Goal: Task Accomplishment & Management: Manage account settings

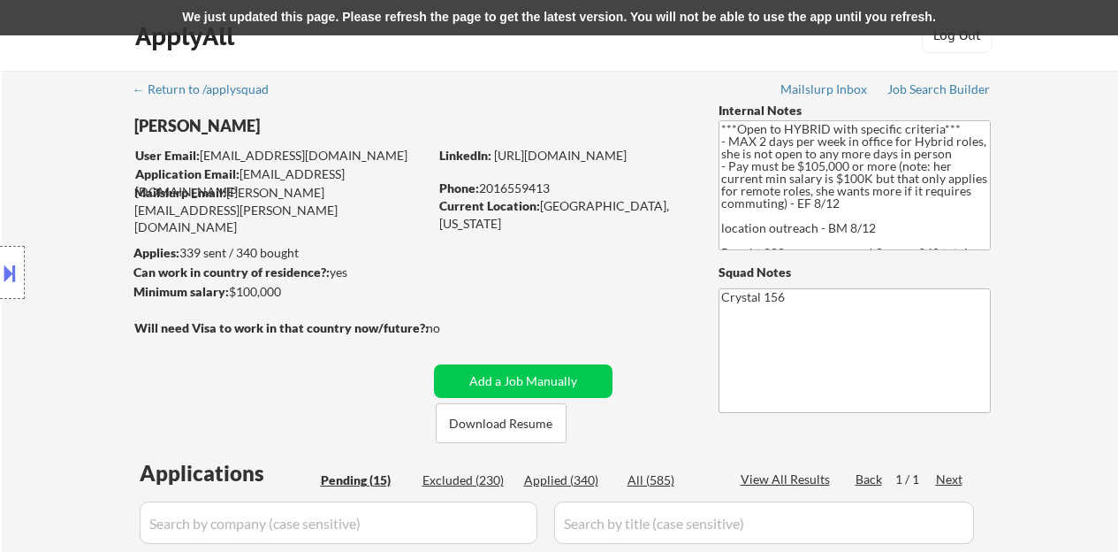
select select ""pending""
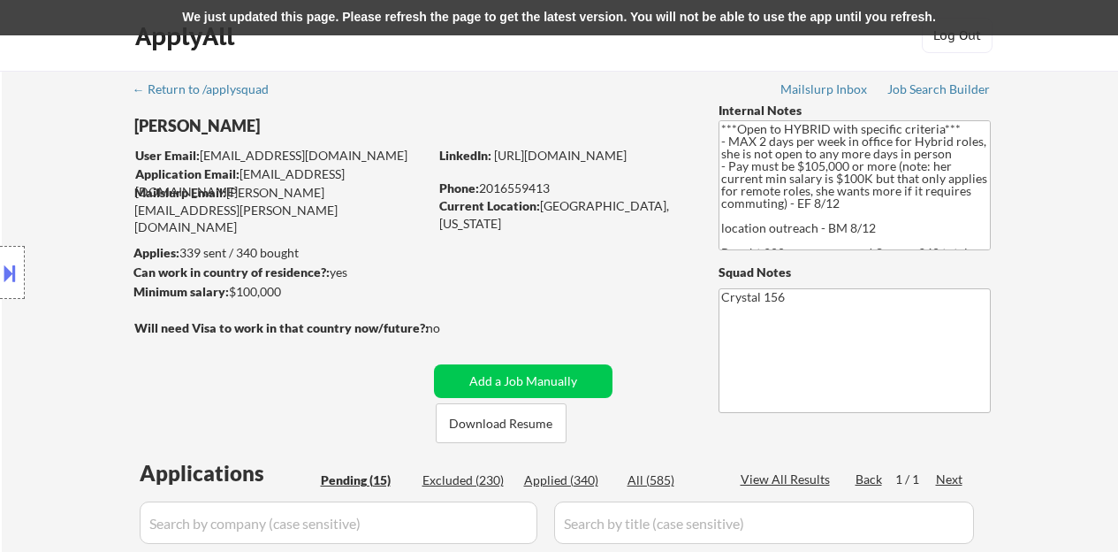
select select ""pending""
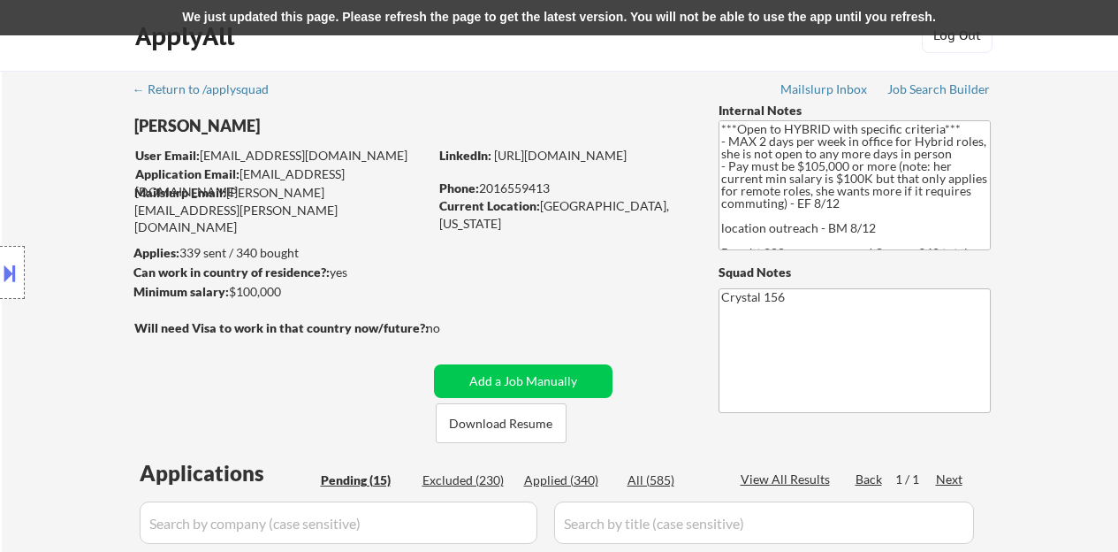
select select ""pending""
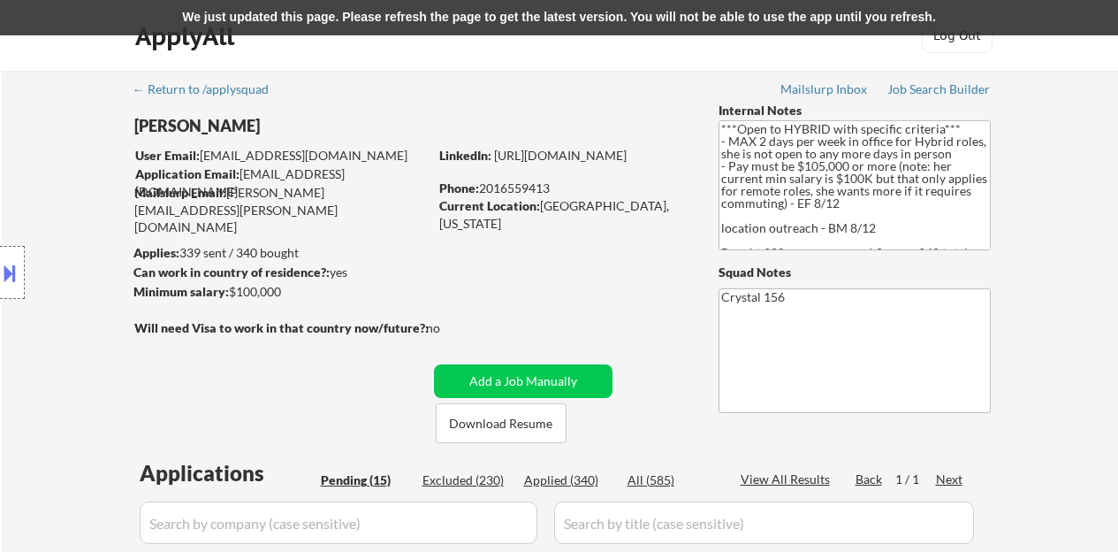
scroll to position [442, 0]
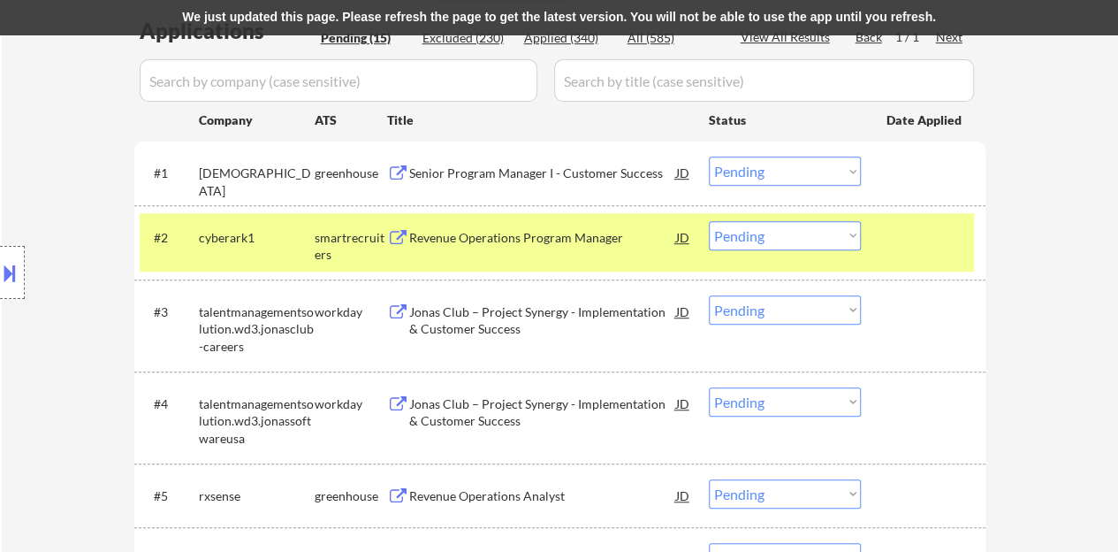
click at [885, 225] on div "#2 cyberark1 smartrecruiters Revenue Operations Program Manager JD Choose an op…" at bounding box center [557, 242] width 835 height 58
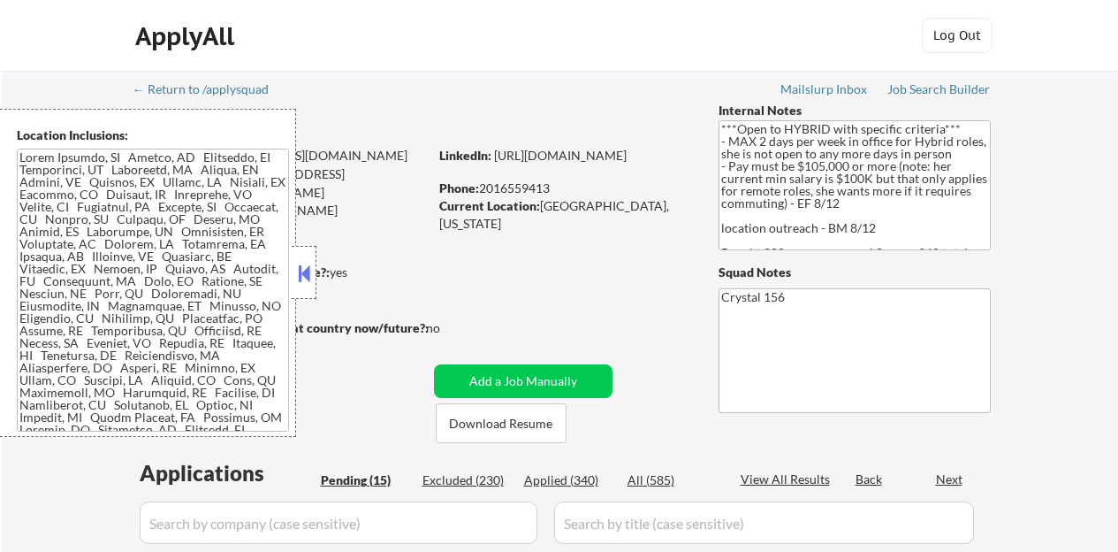
select select ""pending""
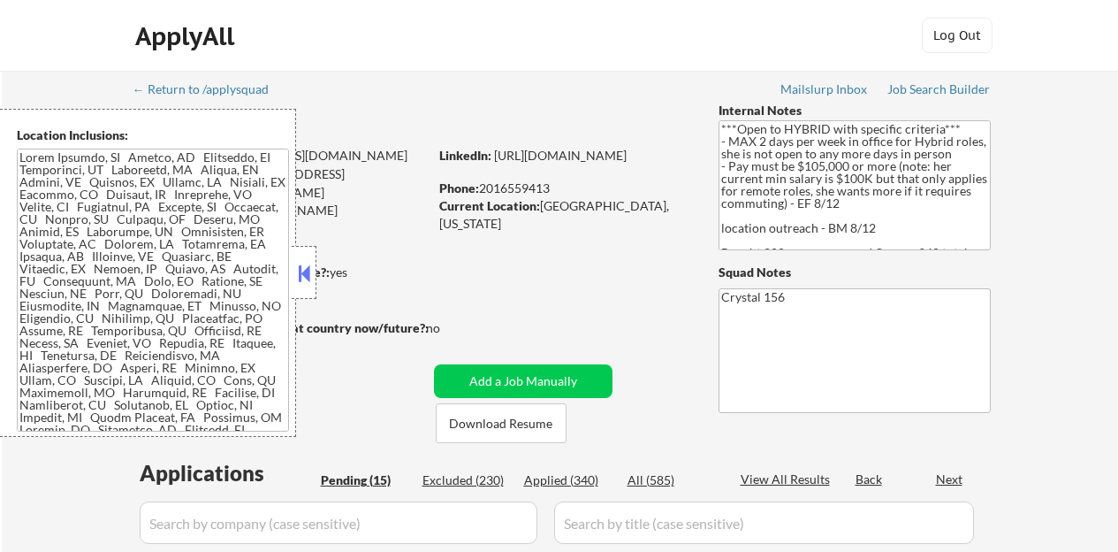
select select ""pending""
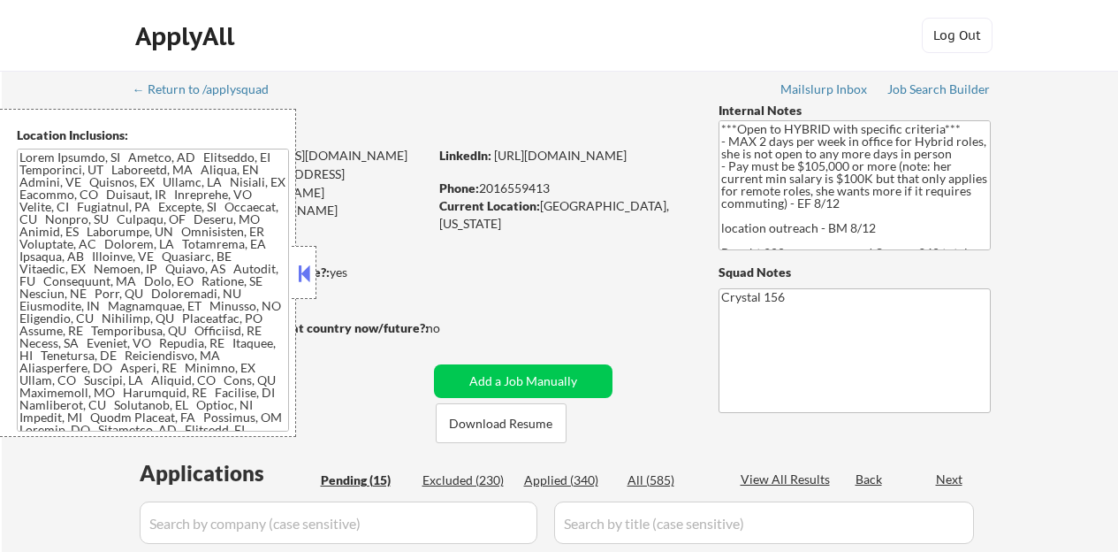
select select ""pending""
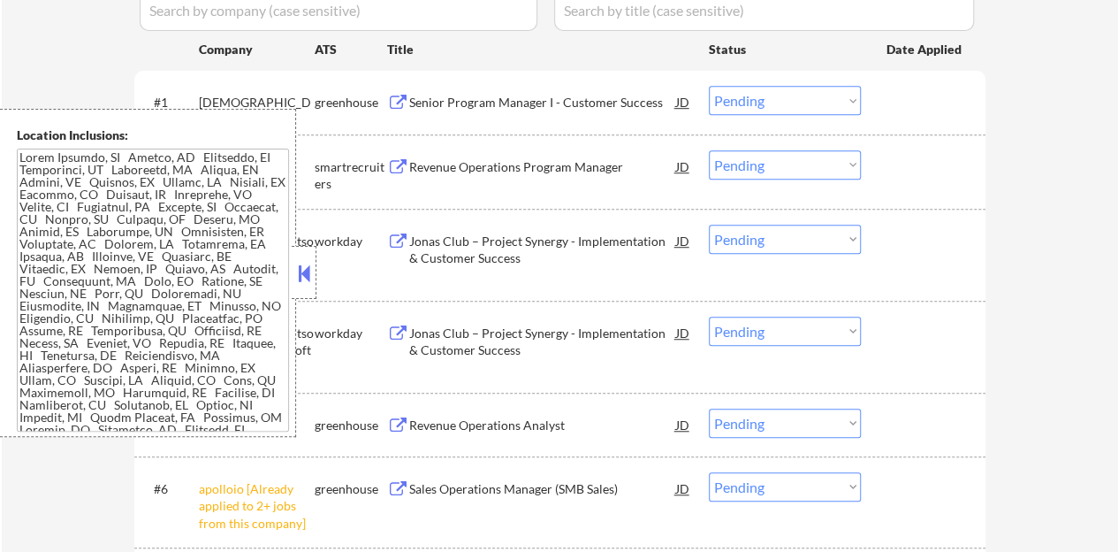
scroll to position [442, 0]
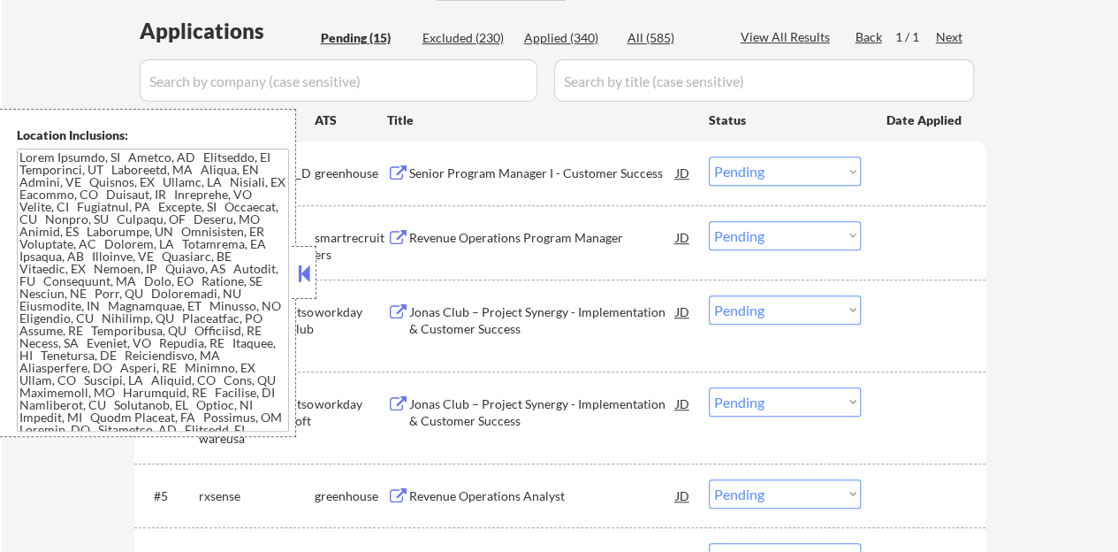
click at [297, 278] on button at bounding box center [303, 273] width 19 height 27
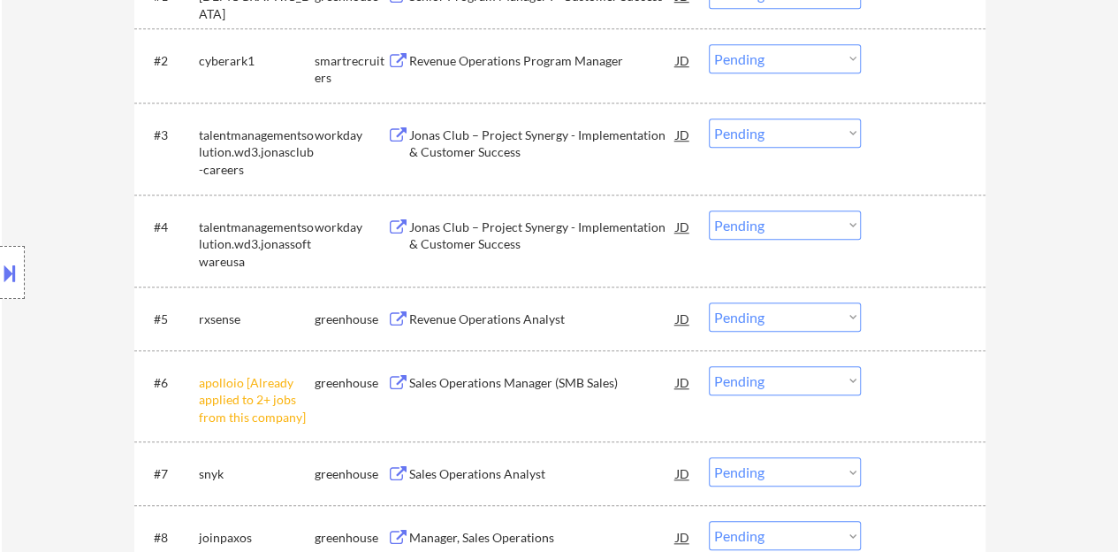
scroll to position [707, 0]
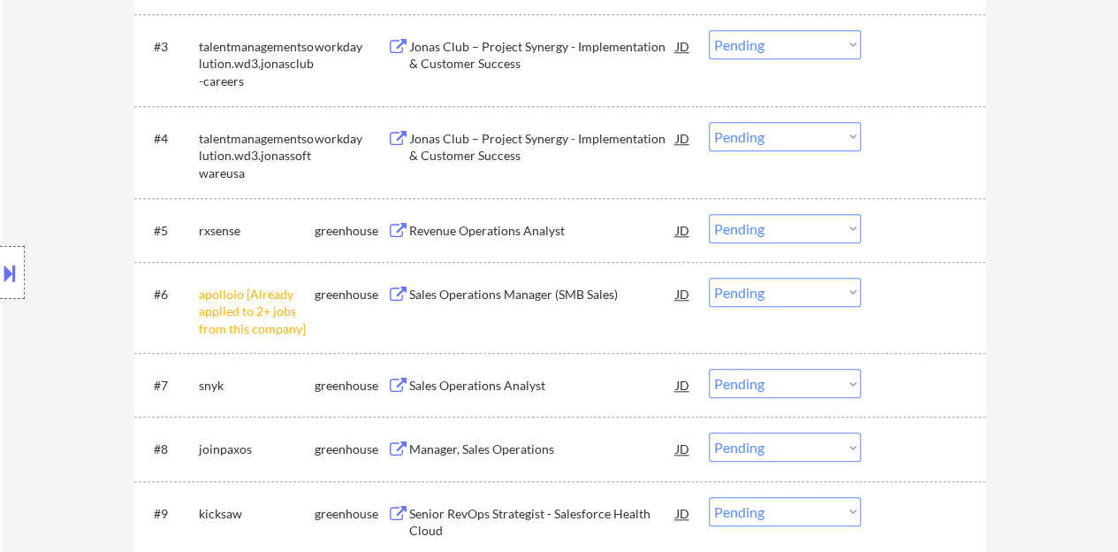
click at [780, 294] on select "Choose an option... Pending Applied Excluded (Questions) Excluded (Expired) Exc…" at bounding box center [785, 292] width 152 height 29
click at [709, 278] on select "Choose an option... Pending Applied Excluded (Questions) Excluded (Expired) Exc…" at bounding box center [785, 292] width 152 height 29
select select ""pending""
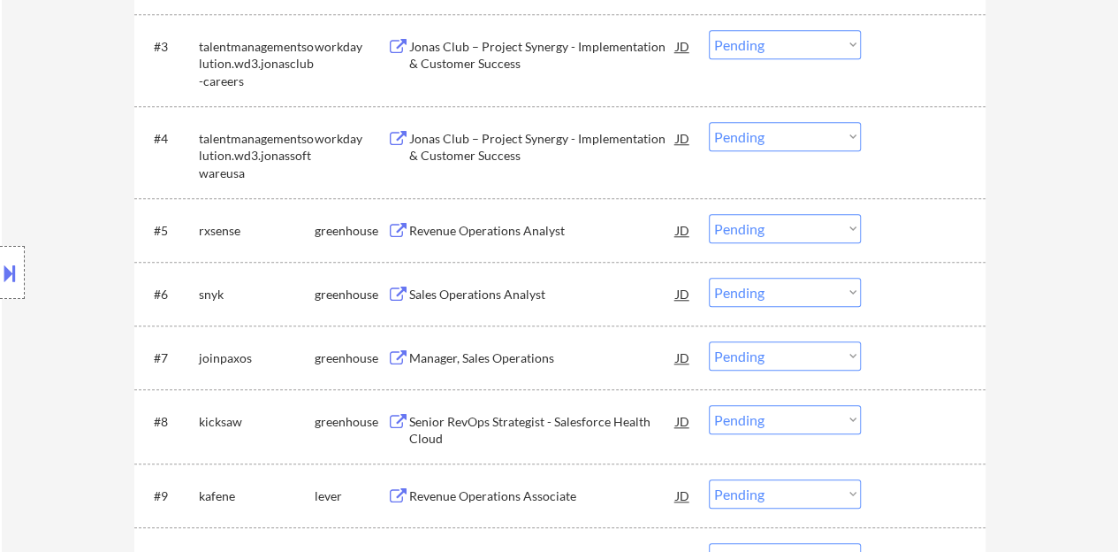
click at [479, 228] on div "Revenue Operations Analyst" at bounding box center [542, 231] width 267 height 18
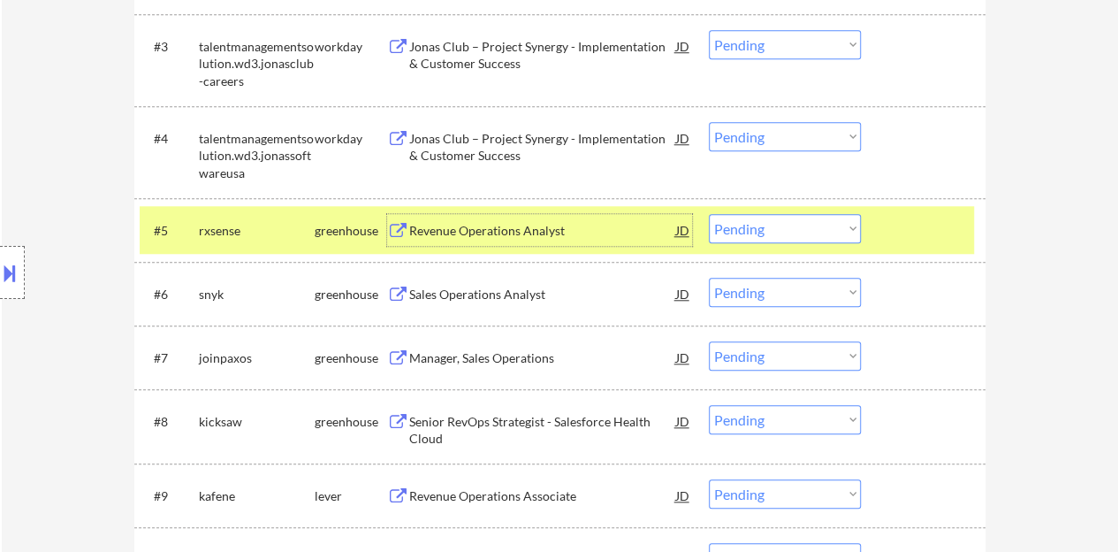
click at [829, 224] on select "Choose an option... Pending Applied Excluded (Questions) Excluded (Expired) Exc…" at bounding box center [785, 228] width 152 height 29
click at [709, 214] on select "Choose an option... Pending Applied Excluded (Questions) Excluded (Expired) Exc…" at bounding box center [785, 228] width 152 height 29
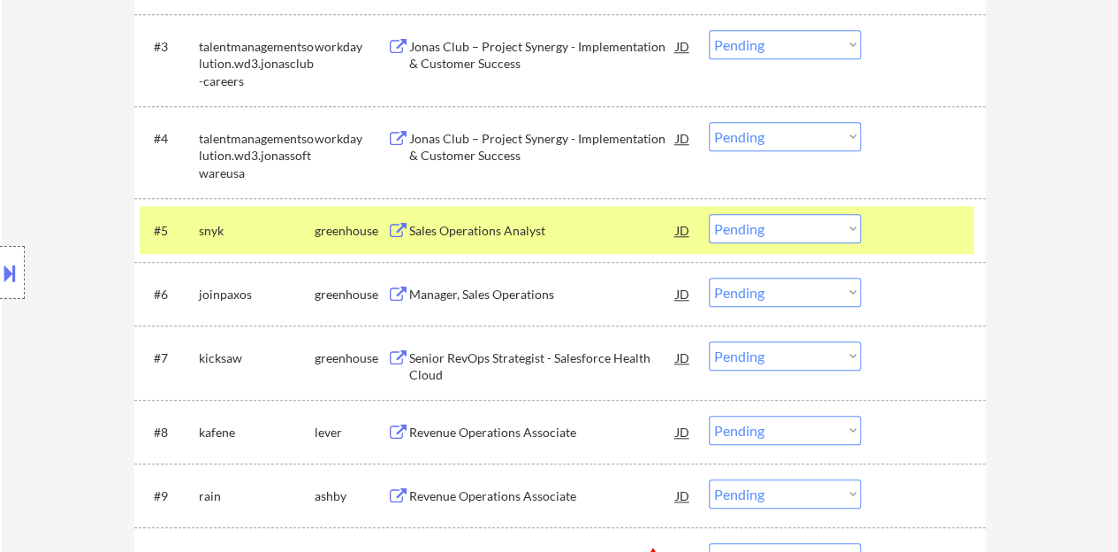
click at [523, 222] on div "Sales Operations Analyst" at bounding box center [542, 231] width 267 height 18
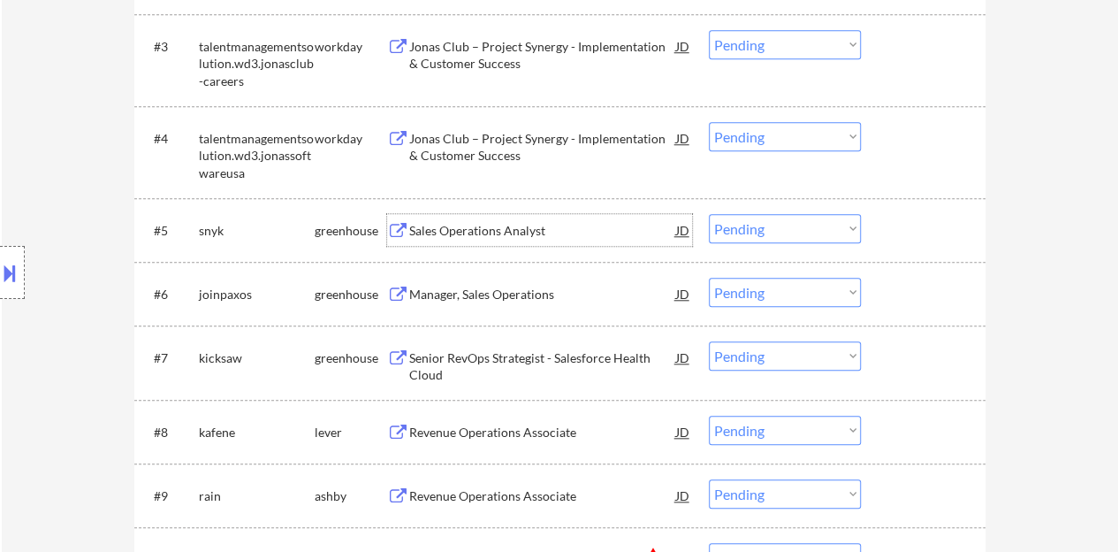
click at [967, 232] on div "#5 snyk greenhouse Sales Operations Analyst JD Choose an option... Pending Appl…" at bounding box center [557, 230] width 835 height 48
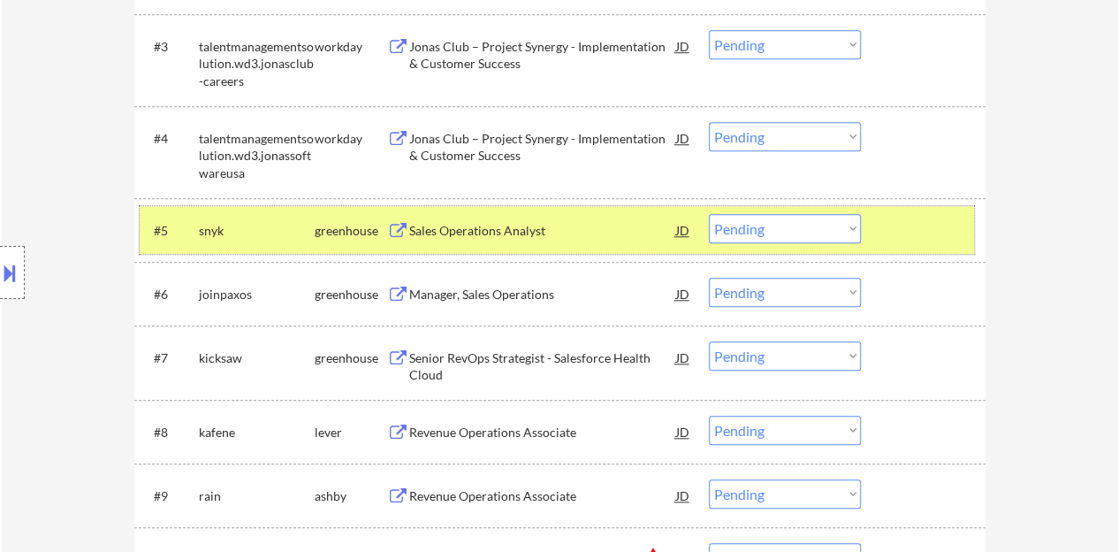
click at [828, 225] on select "Choose an option... Pending Applied Excluded (Questions) Excluded (Expired) Exc…" at bounding box center [785, 228] width 152 height 29
click at [709, 214] on select "Choose an option... Pending Applied Excluded (Questions) Excluded (Expired) Exc…" at bounding box center [785, 228] width 152 height 29
select select ""pending""
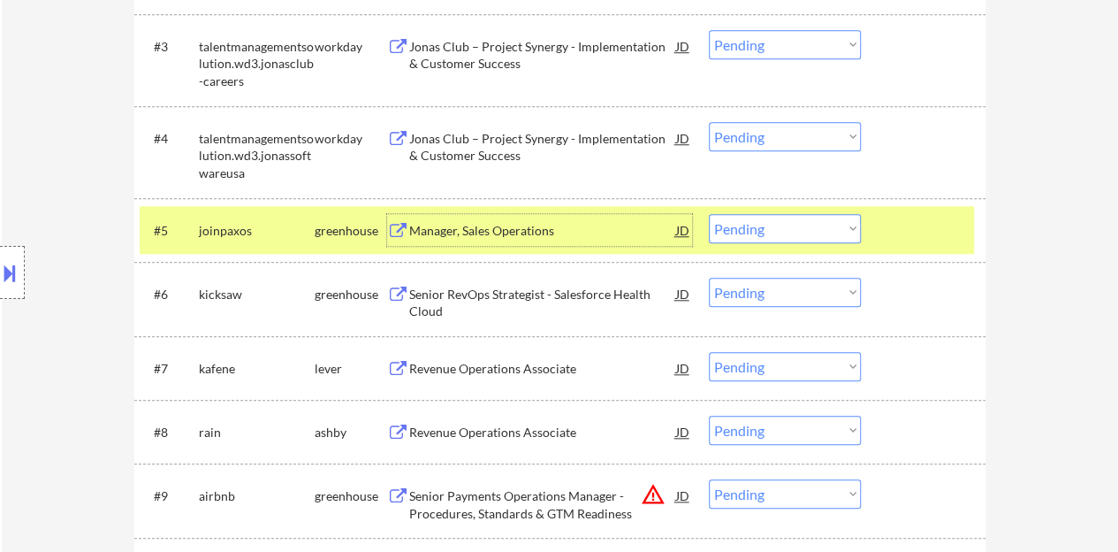
click at [533, 225] on div "Manager, Sales Operations" at bounding box center [542, 231] width 267 height 18
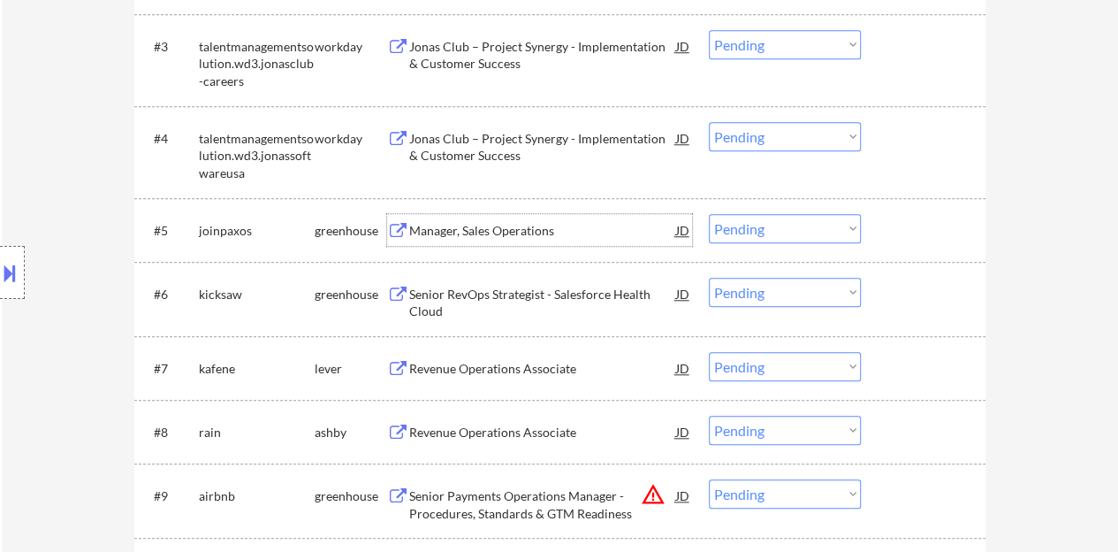
click at [916, 225] on div at bounding box center [926, 230] width 78 height 32
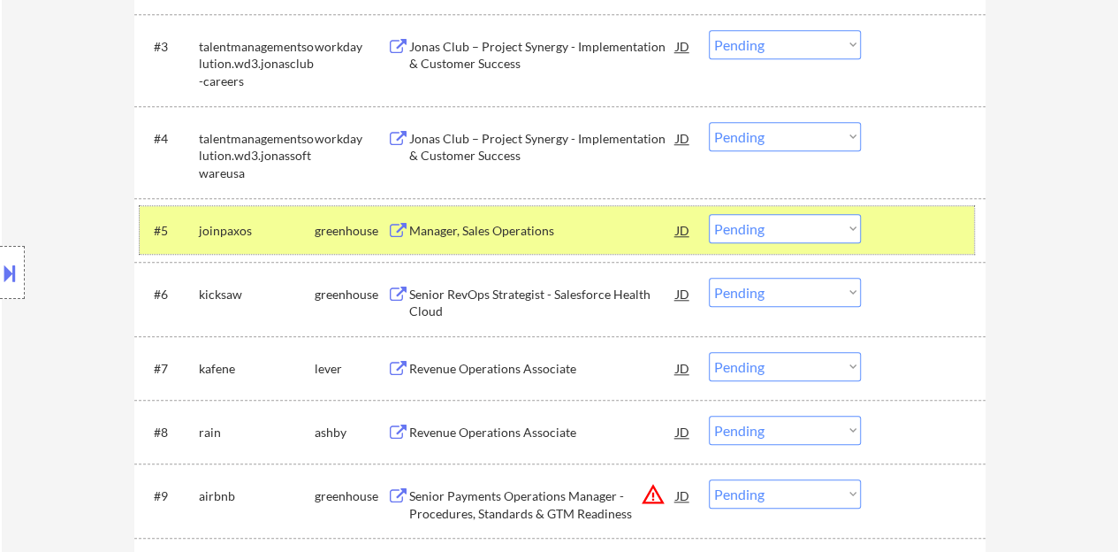
click at [927, 244] on div at bounding box center [926, 230] width 78 height 32
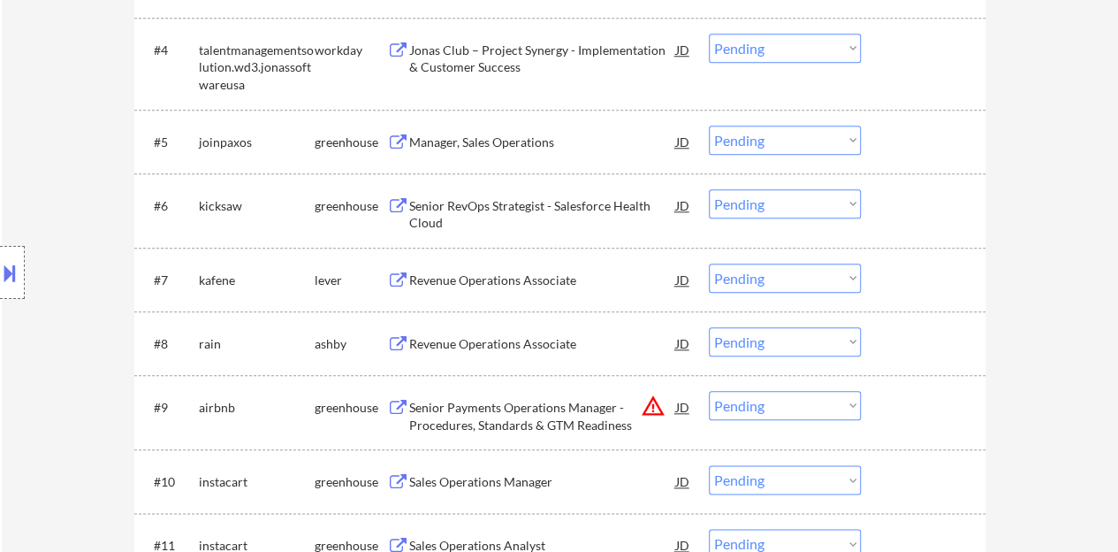
scroll to position [884, 0]
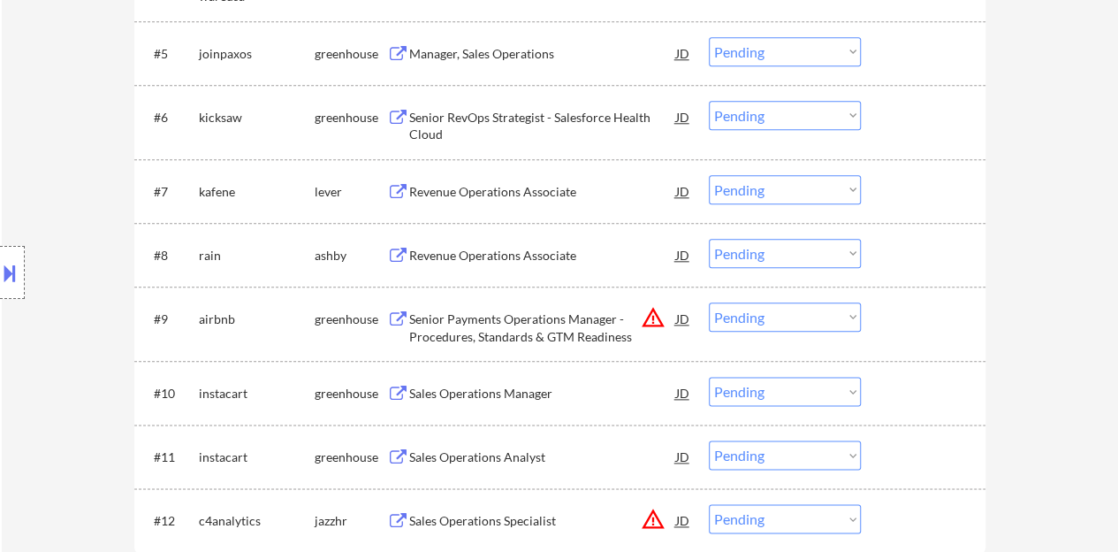
click at [531, 201] on div "Revenue Operations Associate" at bounding box center [542, 191] width 267 height 32
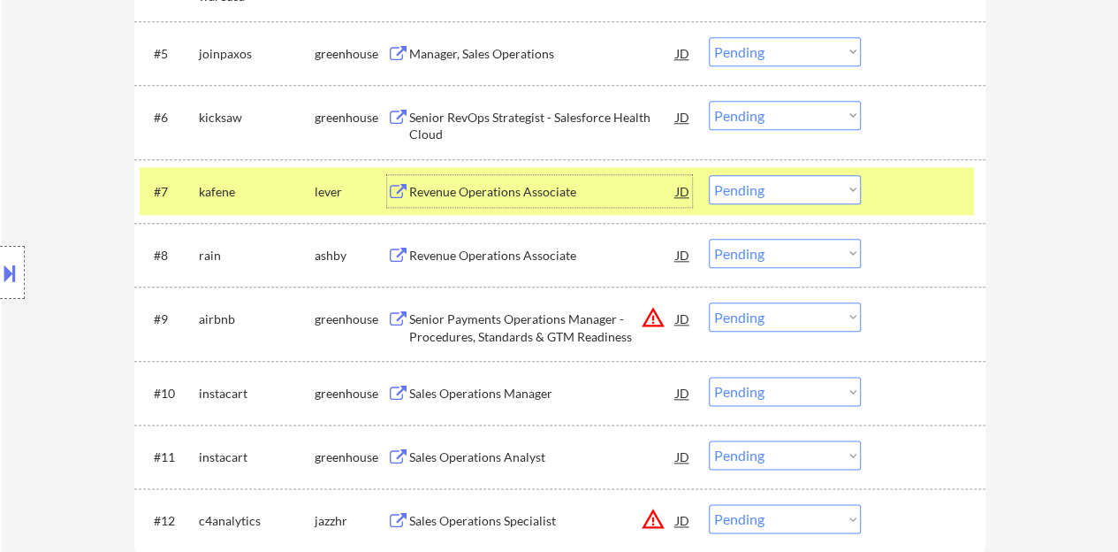
click at [803, 184] on select "Choose an option... Pending Applied Excluded (Questions) Excluded (Expired) Exc…" at bounding box center [785, 189] width 152 height 29
click at [709, 175] on select "Choose an option... Pending Applied Excluded (Questions) Excluded (Expired) Exc…" at bounding box center [785, 189] width 152 height 29
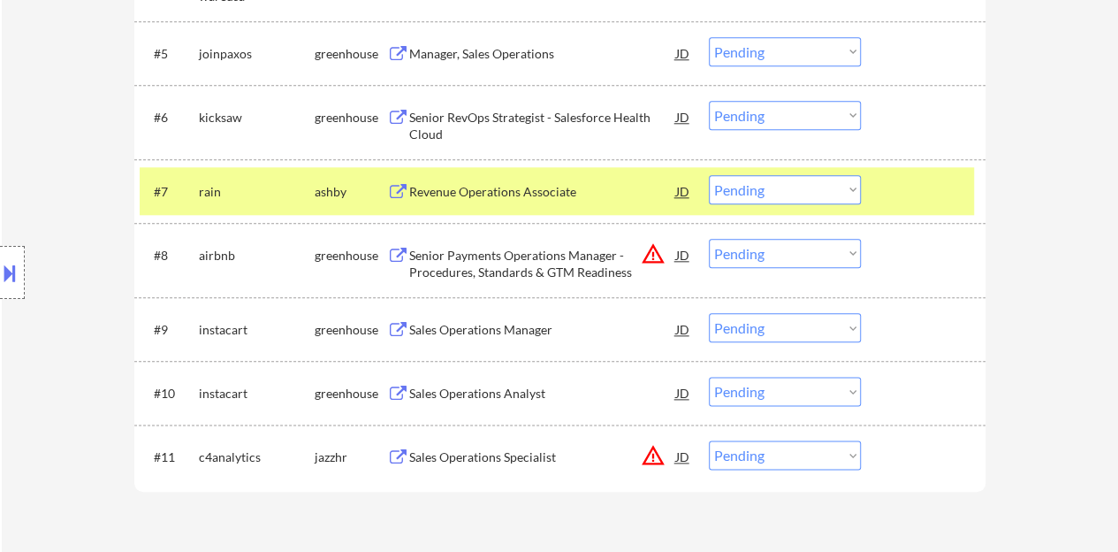
click at [527, 195] on div "Revenue Operations Associate" at bounding box center [542, 192] width 267 height 18
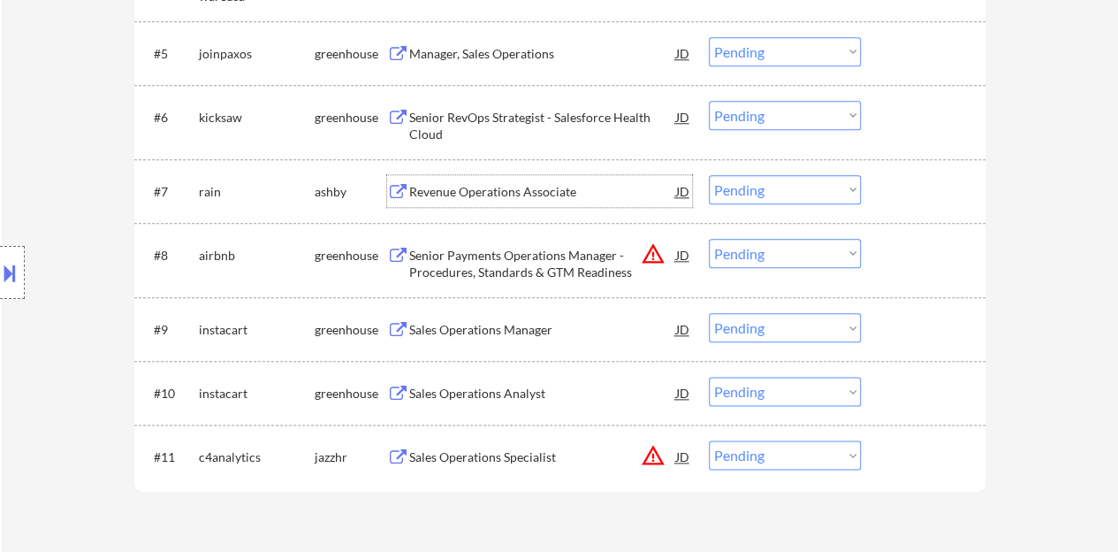
click at [902, 187] on div at bounding box center [926, 191] width 78 height 32
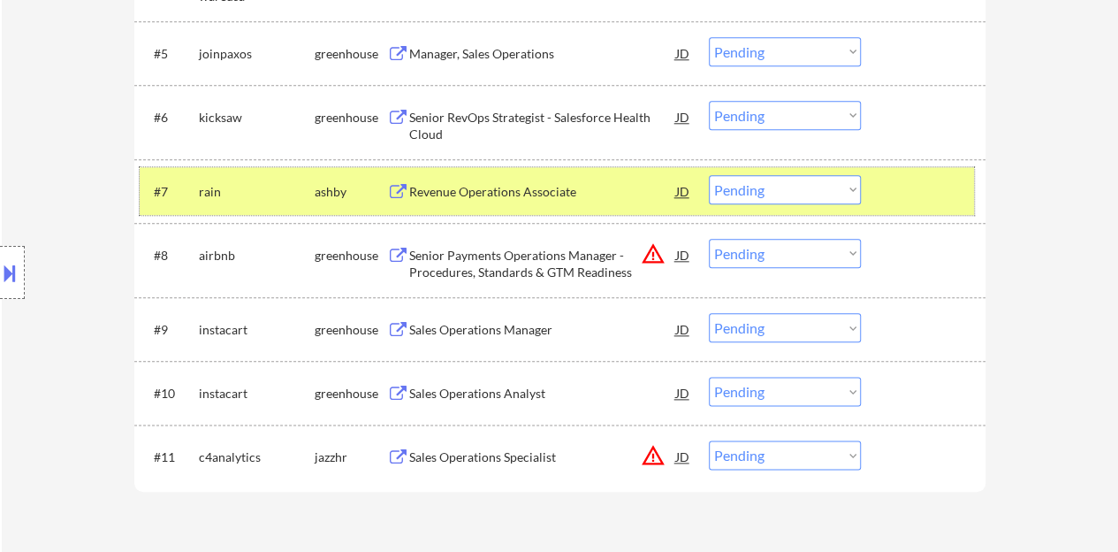
click at [9, 260] on button at bounding box center [9, 272] width 19 height 29
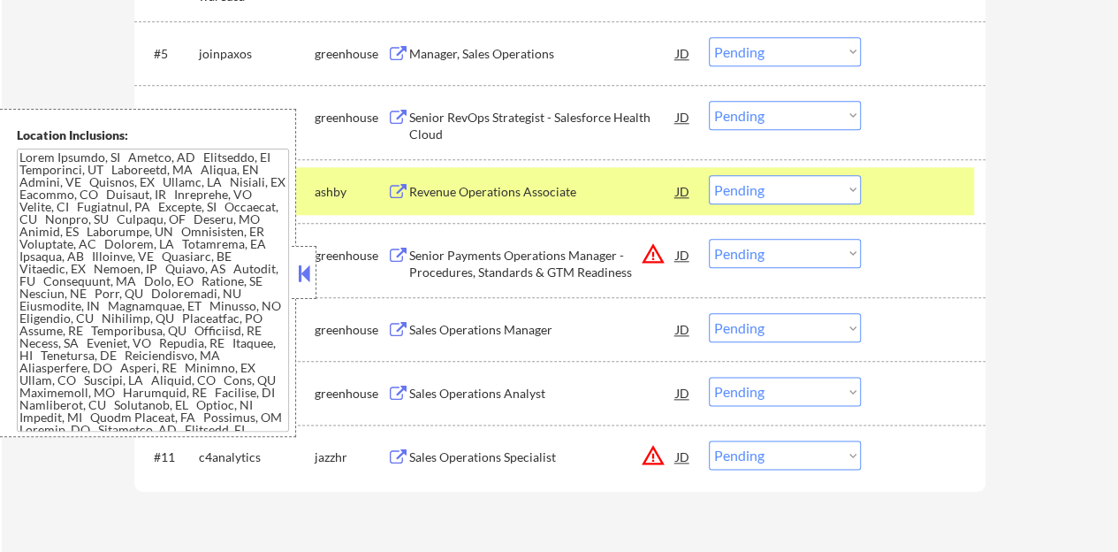
click at [300, 264] on button at bounding box center [303, 273] width 19 height 27
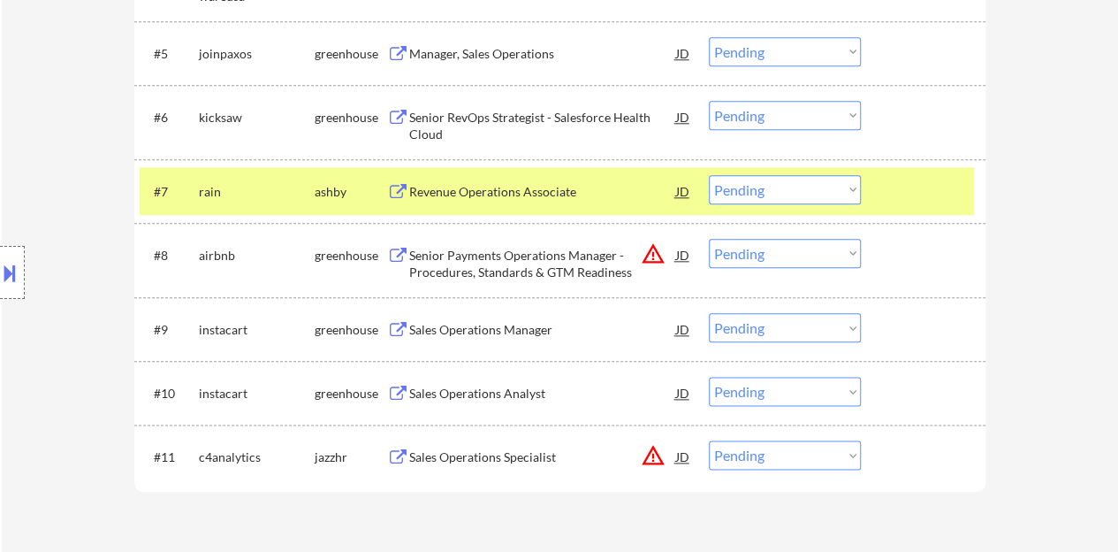
click at [765, 197] on select "Choose an option... Pending Applied Excluded (Questions) Excluded (Expired) Exc…" at bounding box center [785, 189] width 152 height 29
click at [709, 175] on select "Choose an option... Pending Applied Excluded (Questions) Excluded (Expired) Exc…" at bounding box center [785, 189] width 152 height 29
select select ""pending""
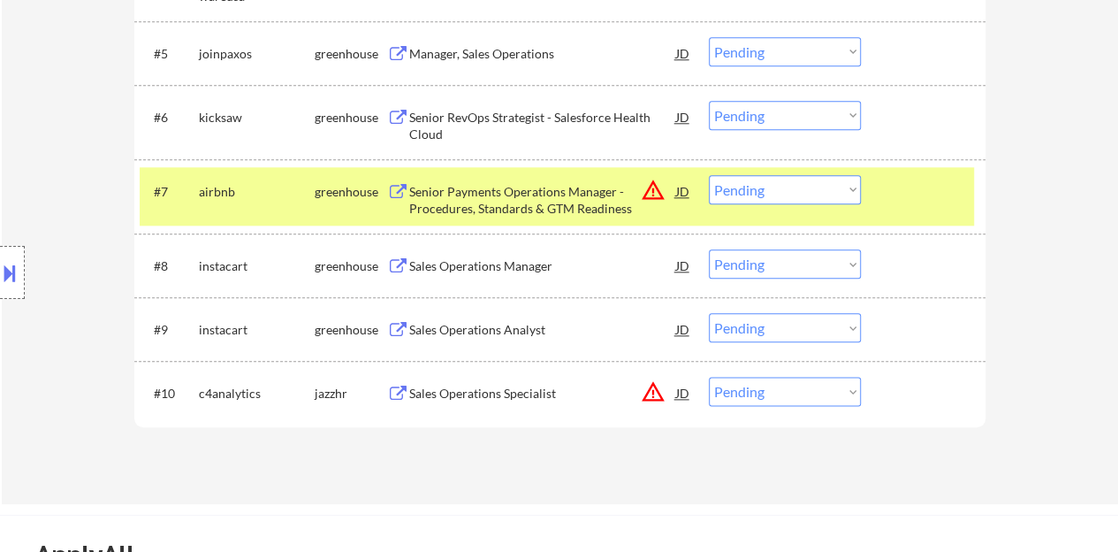
click at [895, 183] on div at bounding box center [926, 191] width 78 height 32
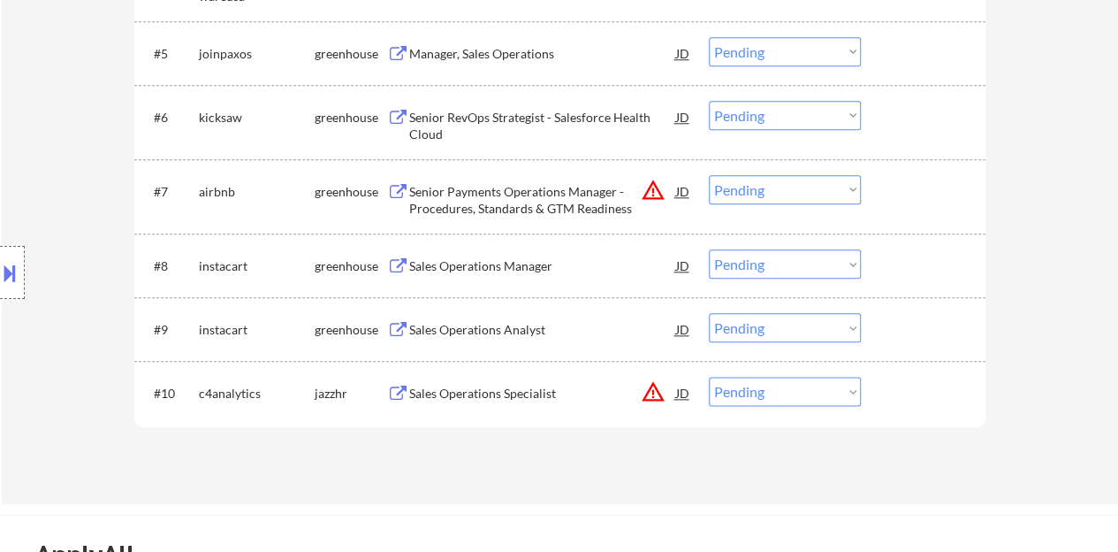
click at [530, 259] on div "Sales Operations Manager" at bounding box center [542, 266] width 267 height 18
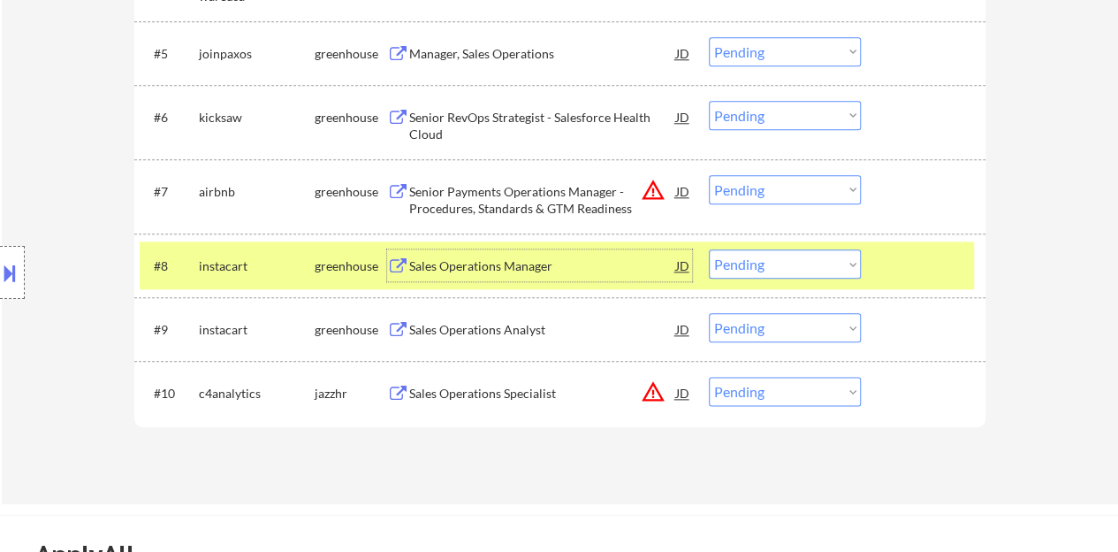
click at [767, 263] on select "Choose an option... Pending Applied Excluded (Questions) Excluded (Expired) Exc…" at bounding box center [785, 263] width 152 height 29
click at [709, 249] on select "Choose an option... Pending Applied Excluded (Questions) Excluded (Expired) Exc…" at bounding box center [785, 263] width 152 height 29
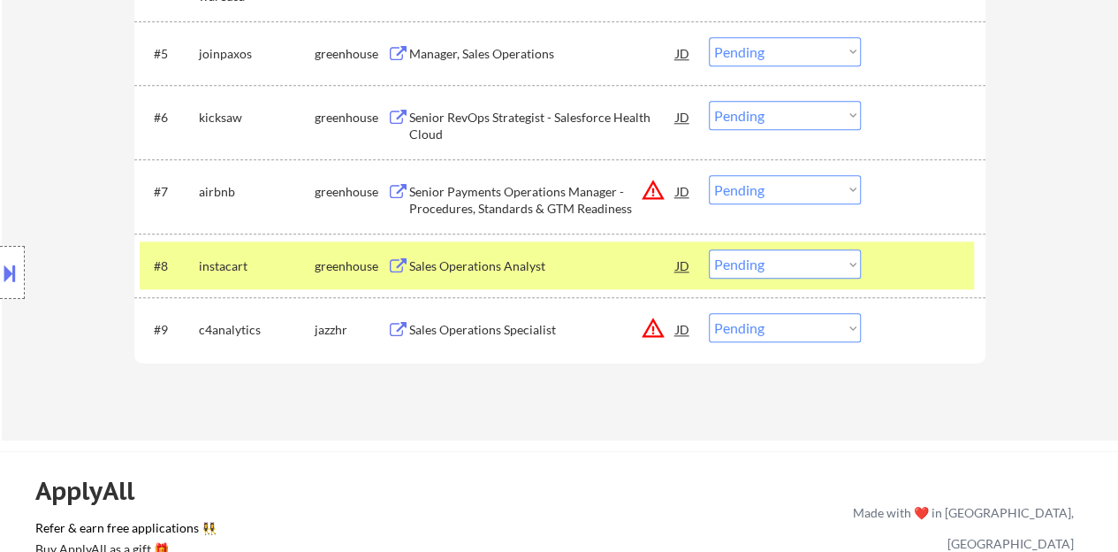
click at [790, 258] on select "Choose an option... Pending Applied Excluded (Questions) Excluded (Expired) Exc…" at bounding box center [785, 263] width 152 height 29
click at [709, 249] on select "Choose an option... Pending Applied Excluded (Questions) Excluded (Expired) Exc…" at bounding box center [785, 263] width 152 height 29
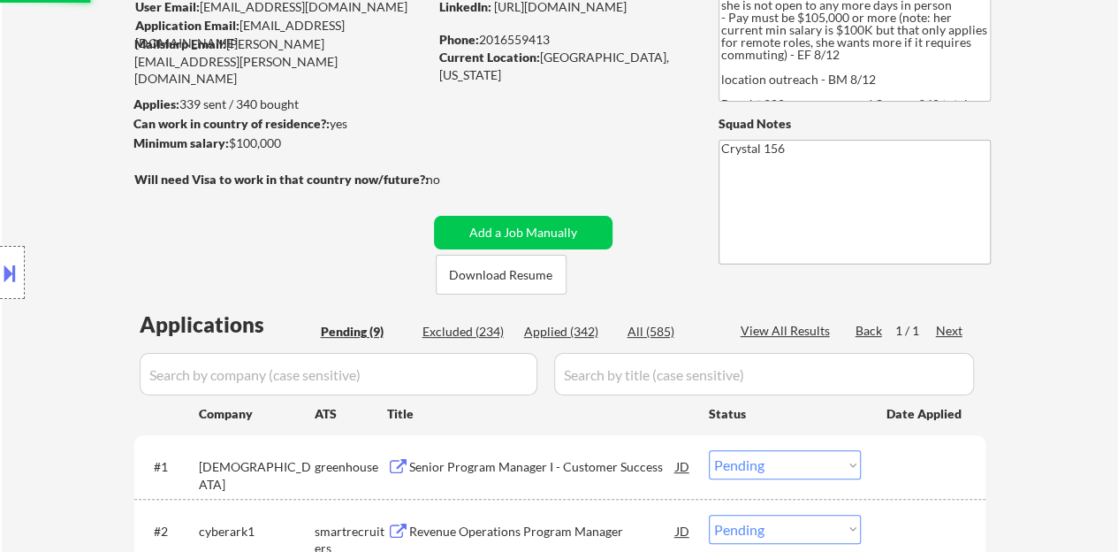
scroll to position [88, 0]
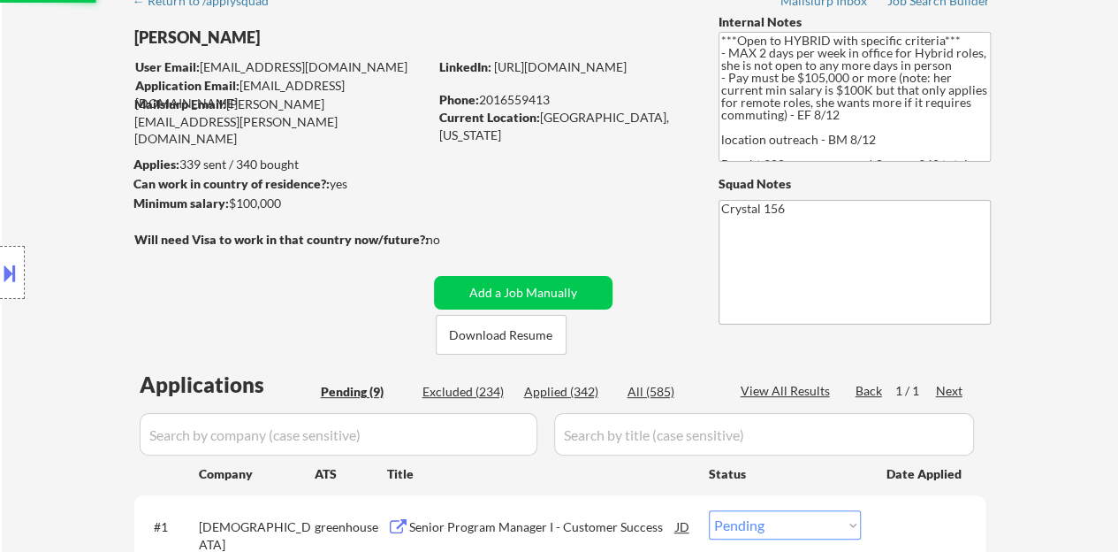
select select ""pending""
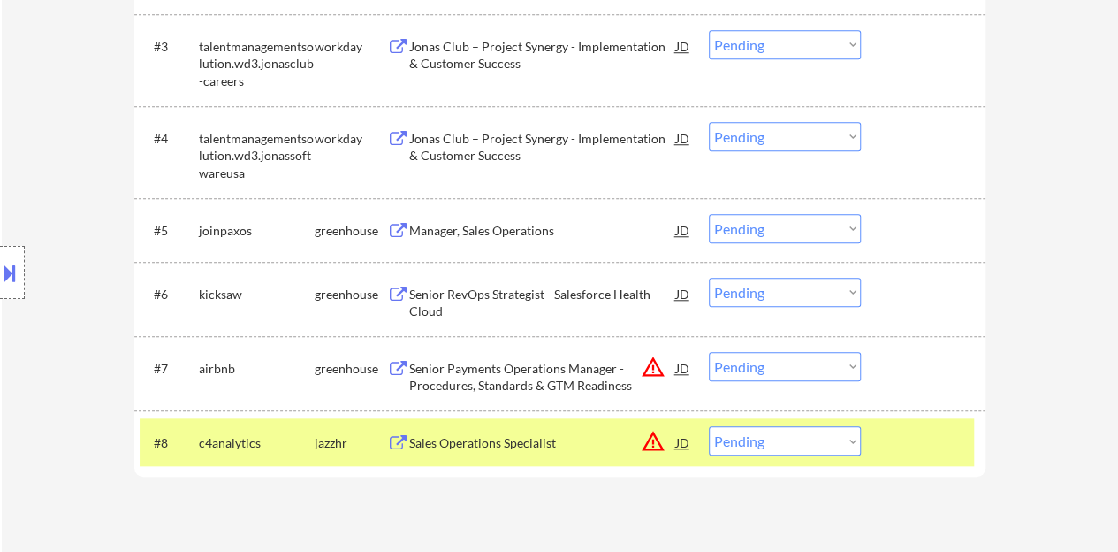
scroll to position [796, 0]
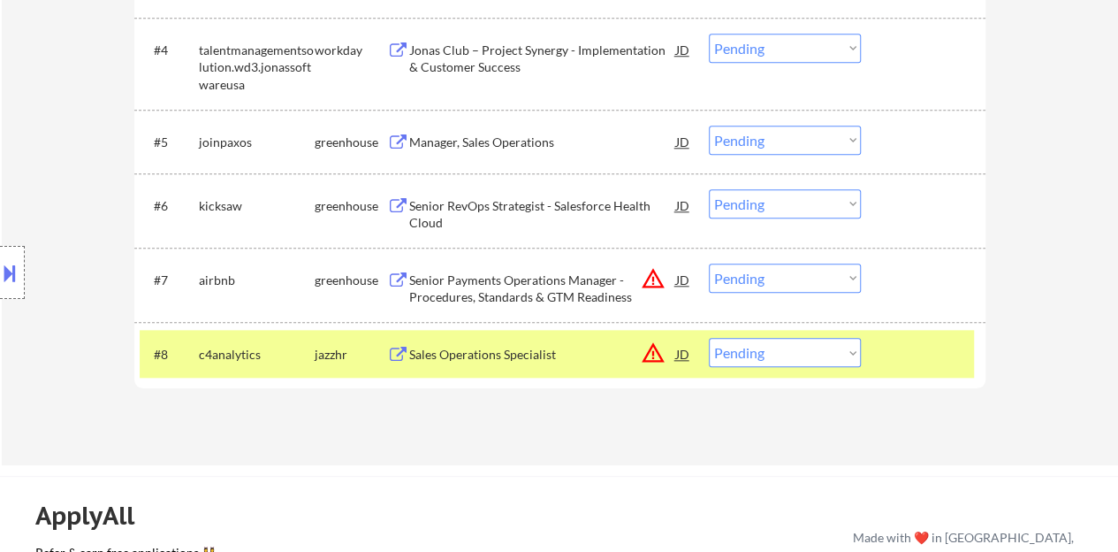
click at [936, 358] on div at bounding box center [926, 354] width 78 height 32
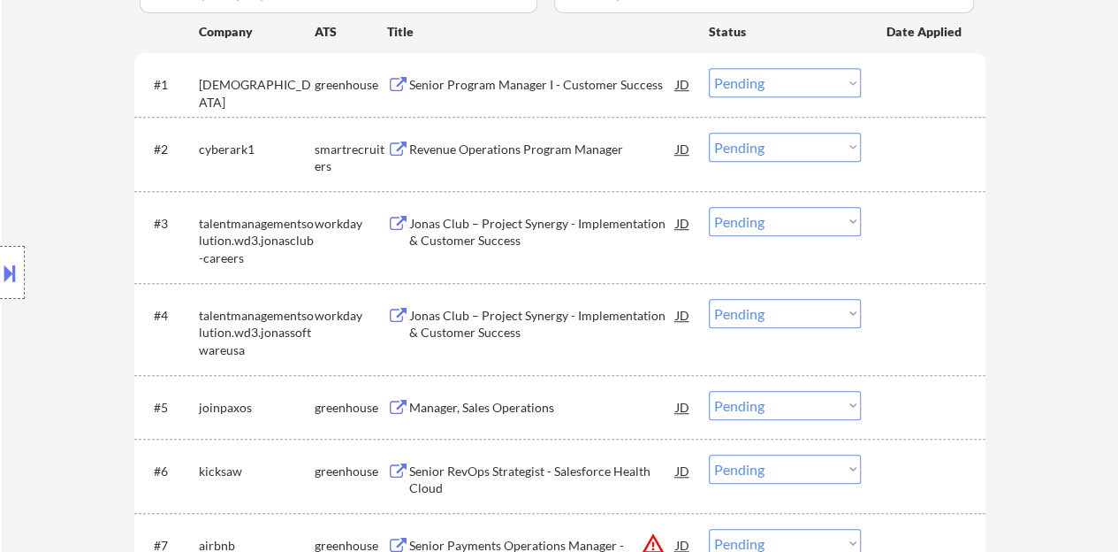
scroll to position [442, 0]
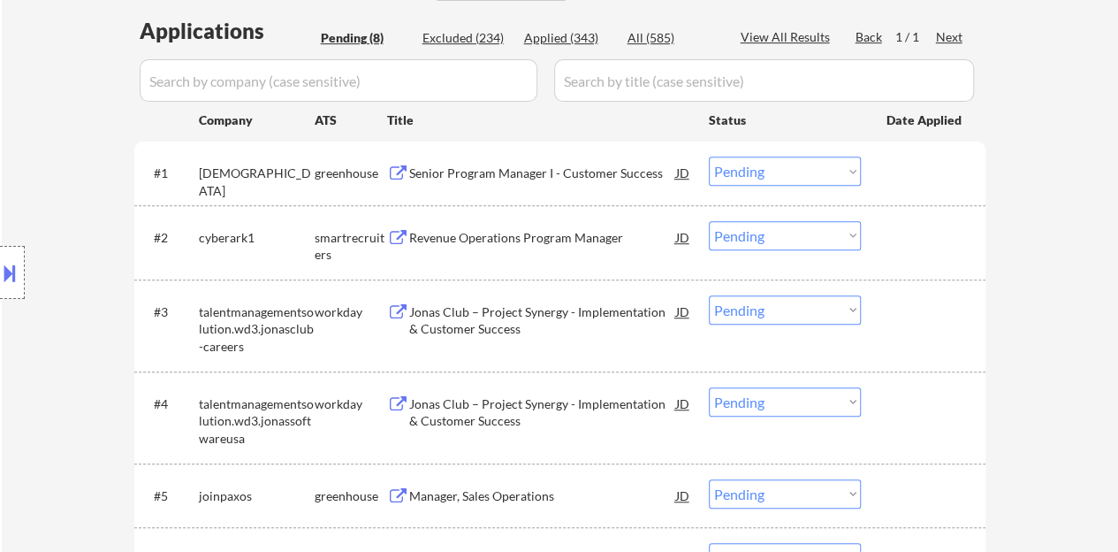
click at [556, 232] on div "Revenue Operations Program Manager" at bounding box center [542, 238] width 267 height 18
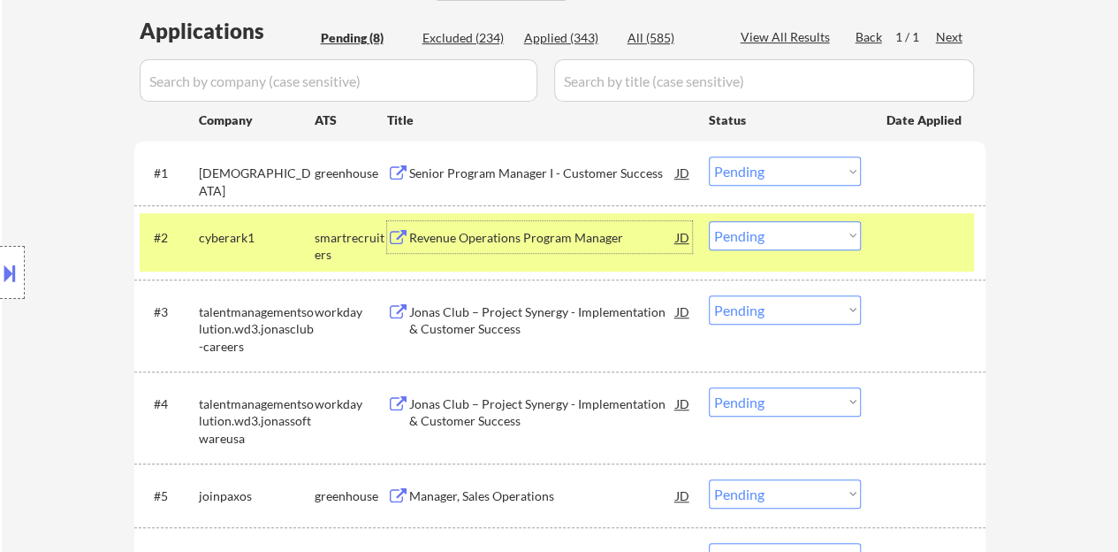
click at [793, 240] on select "Choose an option... Pending Applied Excluded (Questions) Excluded (Expired) Exc…" at bounding box center [785, 235] width 152 height 29
click at [709, 221] on select "Choose an option... Pending Applied Excluded (Questions) Excluded (Expired) Exc…" at bounding box center [785, 235] width 152 height 29
select select ""pending""
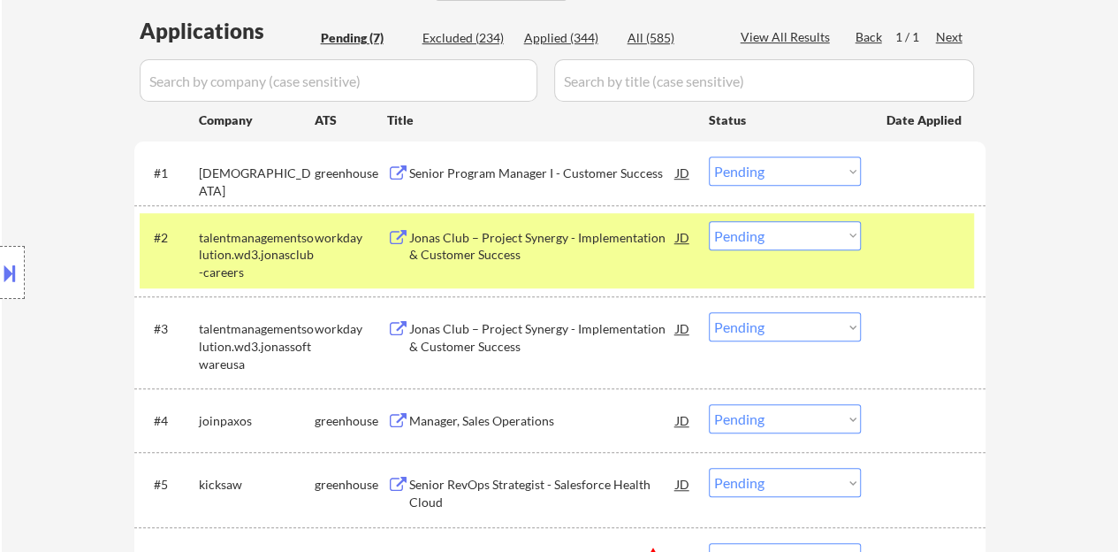
click at [926, 233] on div at bounding box center [926, 237] width 78 height 32
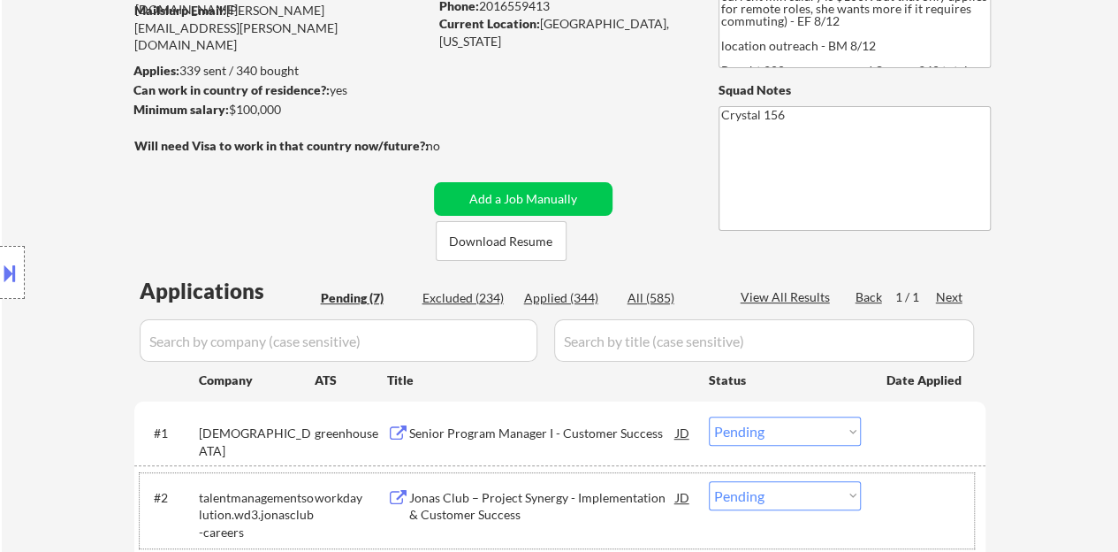
scroll to position [177, 0]
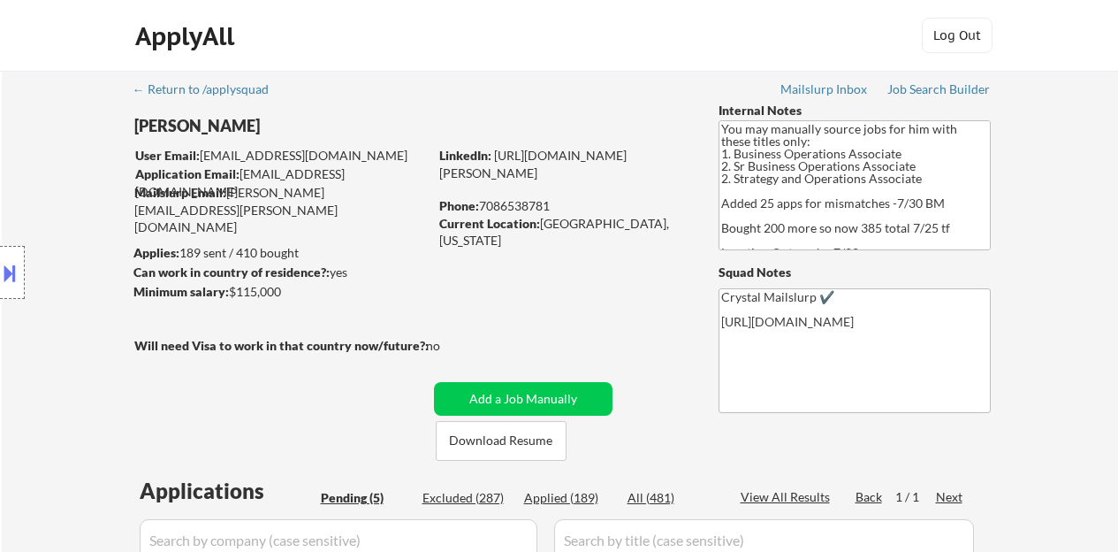
select select ""pending""
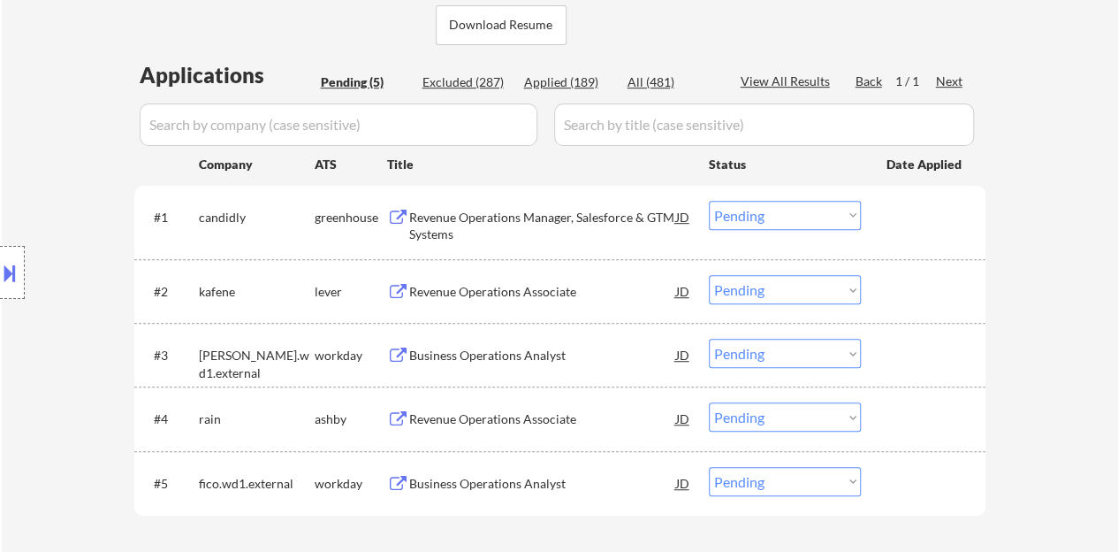
scroll to position [442, 0]
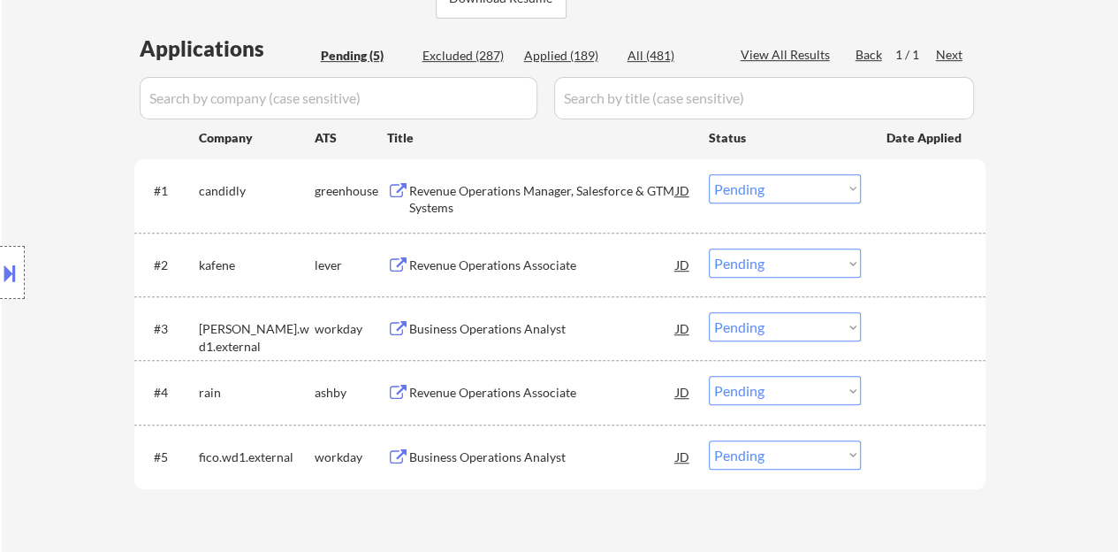
click at [478, 263] on div "Revenue Operations Associate" at bounding box center [542, 265] width 267 height 18
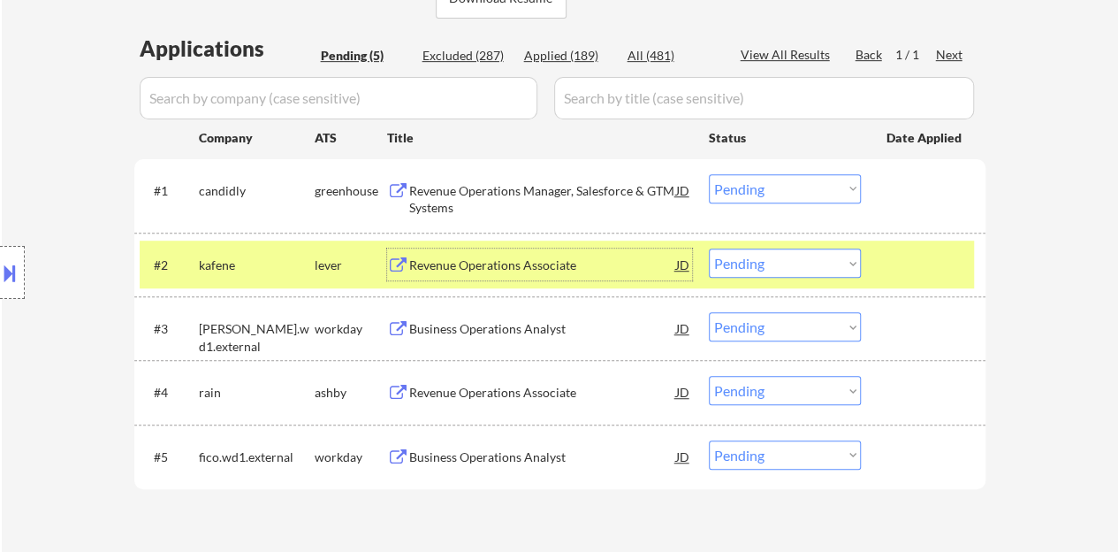
click at [750, 256] on select "Choose an option... Pending Applied Excluded (Questions) Excluded (Expired) Exc…" at bounding box center [785, 262] width 152 height 29
click at [709, 248] on select "Choose an option... Pending Applied Excluded (Questions) Excluded (Expired) Exc…" at bounding box center [785, 262] width 152 height 29
select select ""pending""
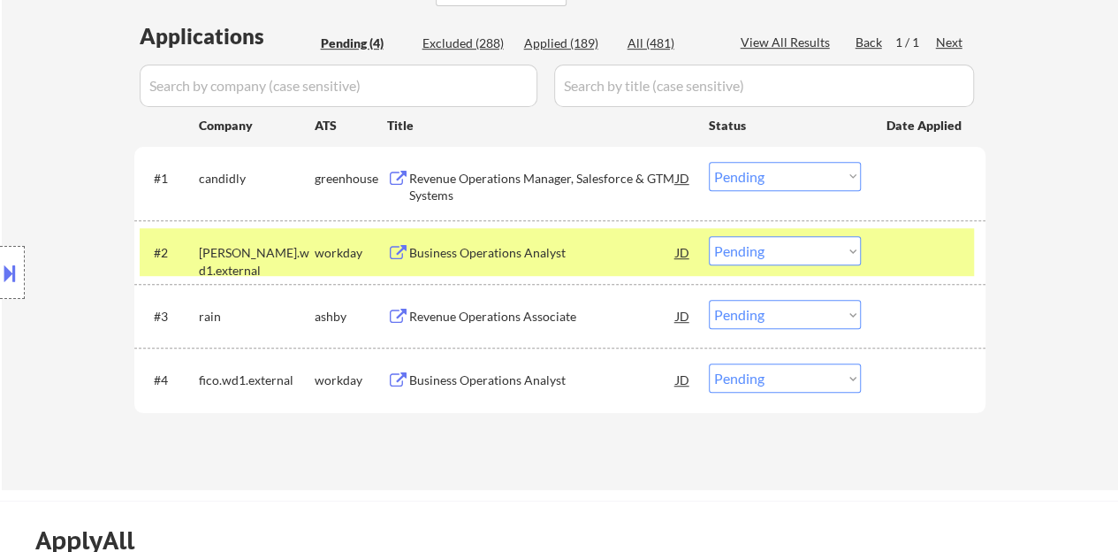
scroll to position [530, 0]
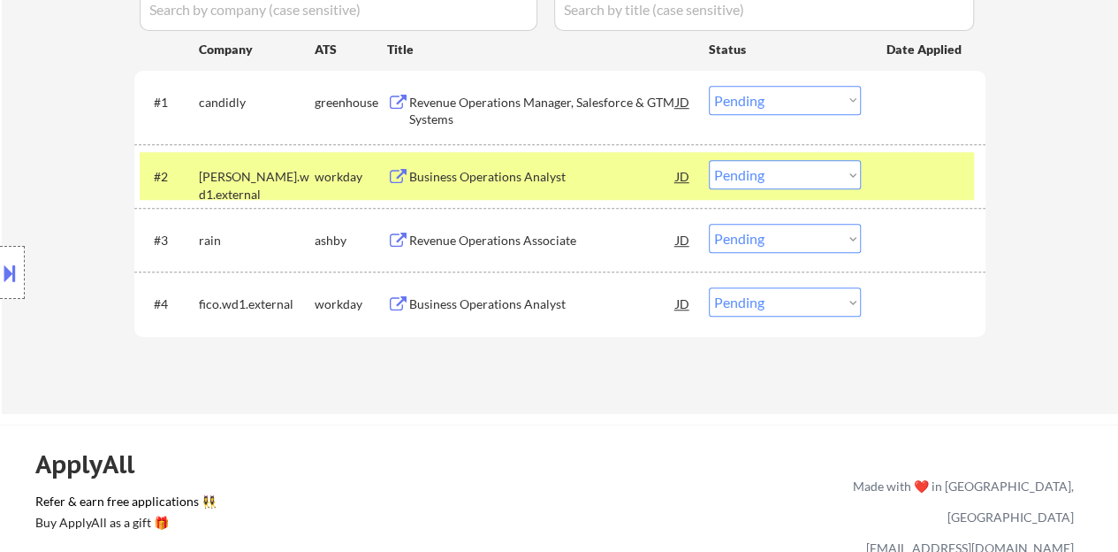
click at [913, 183] on div at bounding box center [926, 176] width 78 height 32
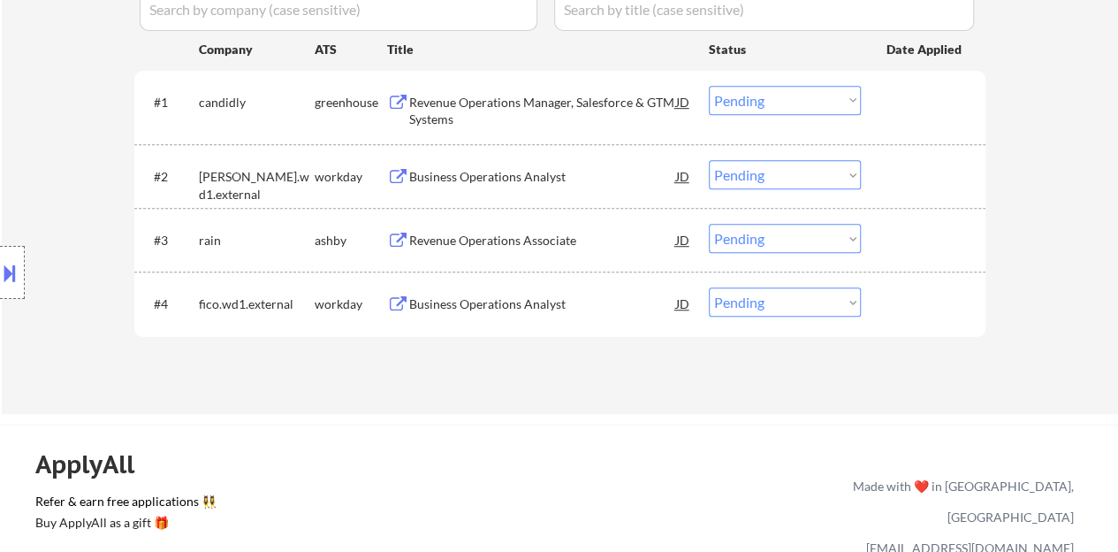
click at [469, 241] on div "Revenue Operations Associate" at bounding box center [542, 241] width 267 height 18
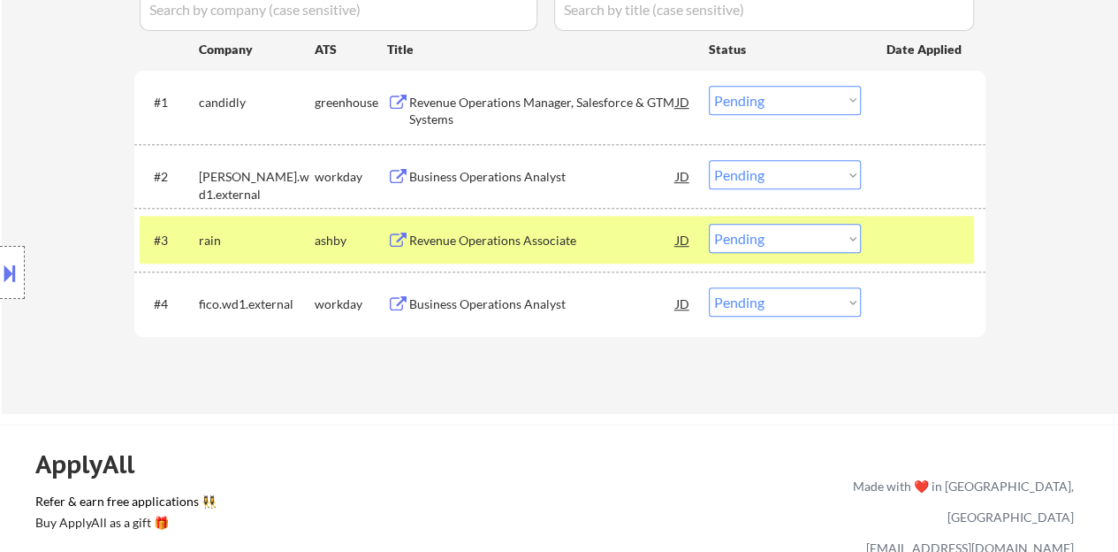
click at [0, 280] on button at bounding box center [9, 272] width 19 height 29
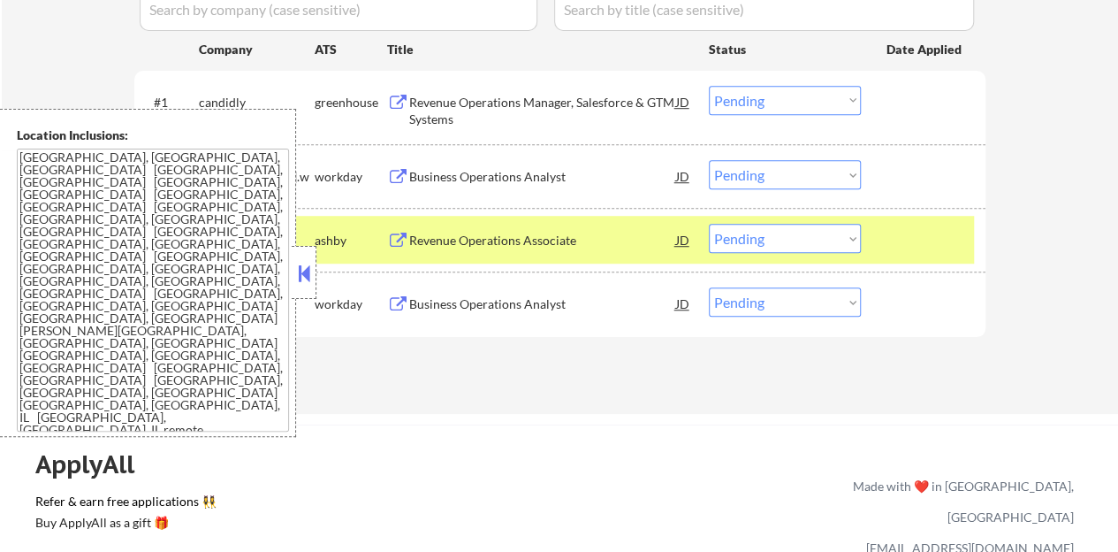
click at [294, 269] on button at bounding box center [303, 273] width 19 height 27
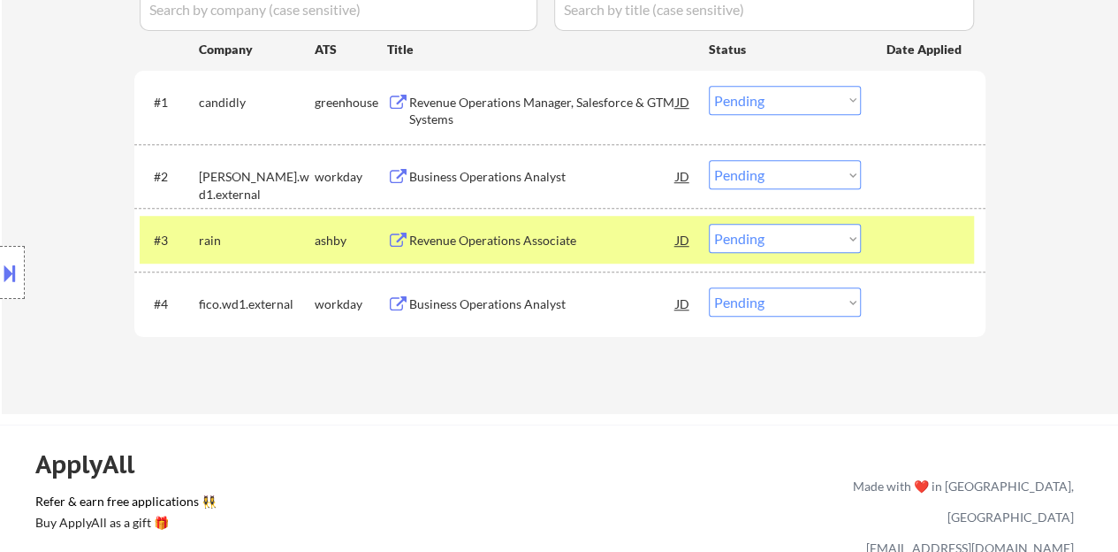
click at [762, 238] on select "Choose an option... Pending Applied Excluded (Questions) Excluded (Expired) Exc…" at bounding box center [785, 238] width 152 height 29
click at [709, 224] on select "Choose an option... Pending Applied Excluded (Questions) Excluded (Expired) Exc…" at bounding box center [785, 238] width 152 height 29
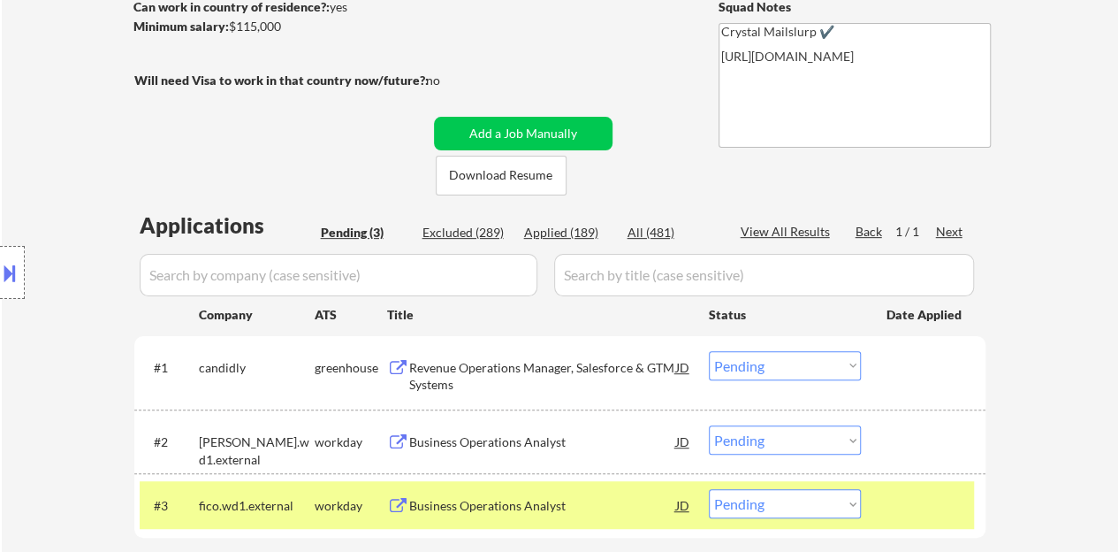
scroll to position [442, 0]
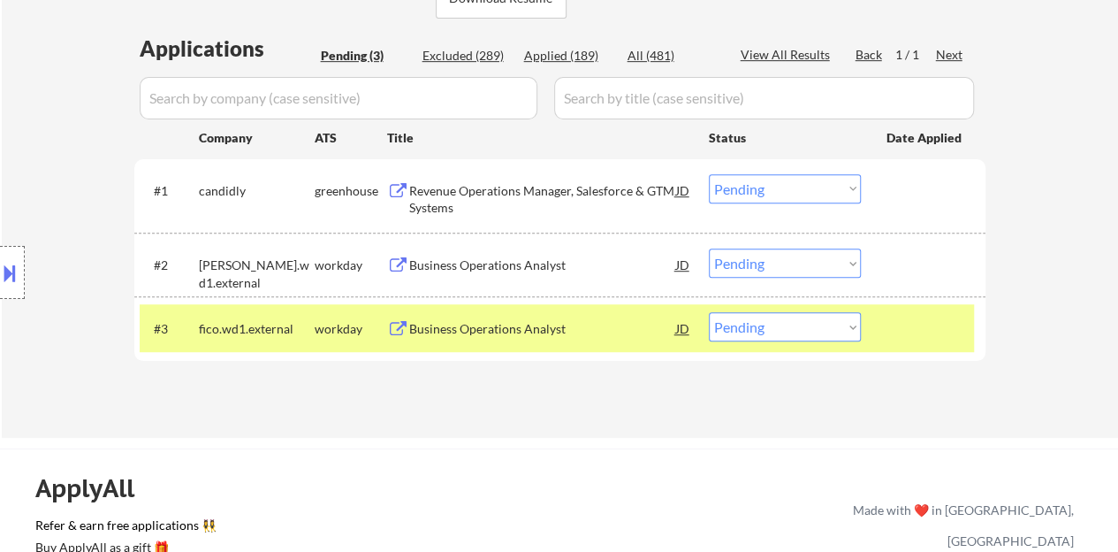
click at [500, 335] on div "Business Operations Analyst" at bounding box center [542, 329] width 267 height 18
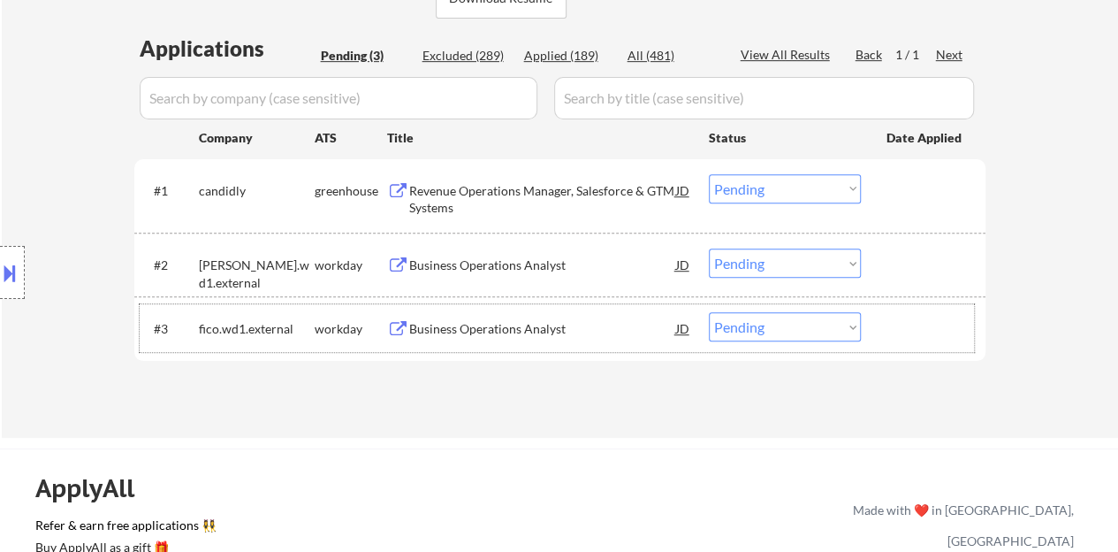
click at [907, 333] on div at bounding box center [926, 328] width 78 height 32
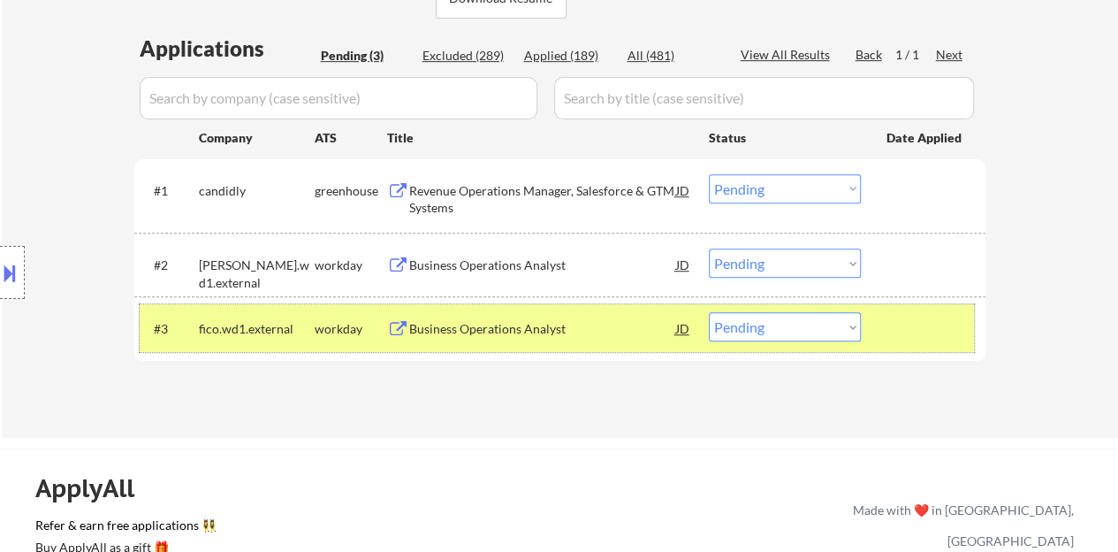
click at [819, 328] on select "Choose an option... Pending Applied Excluded (Questions) Excluded (Expired) Exc…" at bounding box center [785, 326] width 152 height 29
select select ""excluded__salary_""
click at [709, 312] on select "Choose an option... Pending Applied Excluded (Questions) Excluded (Expired) Exc…" at bounding box center [785, 326] width 152 height 29
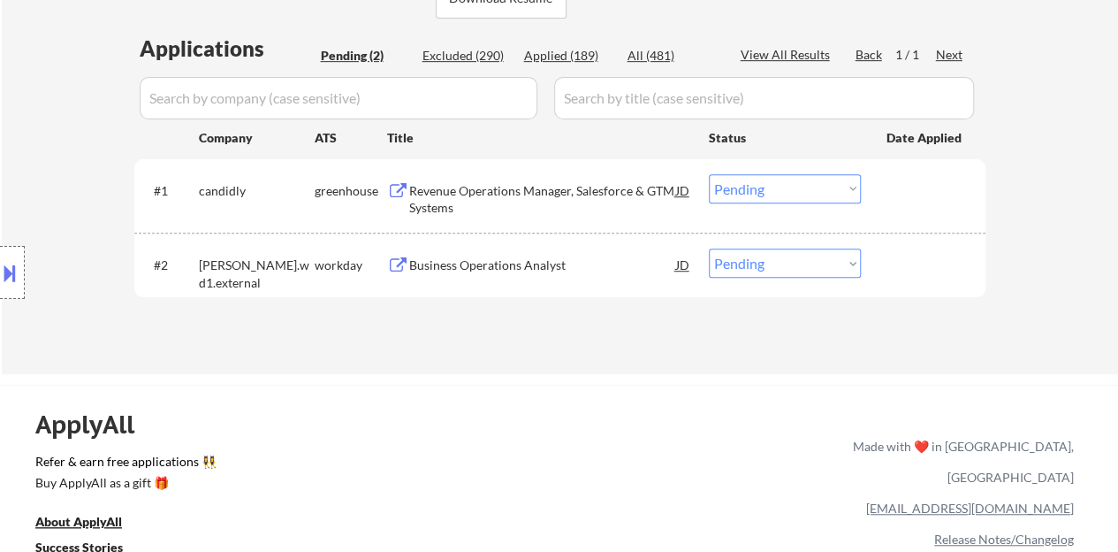
click at [414, 266] on div "Business Operations Analyst" at bounding box center [542, 265] width 267 height 18
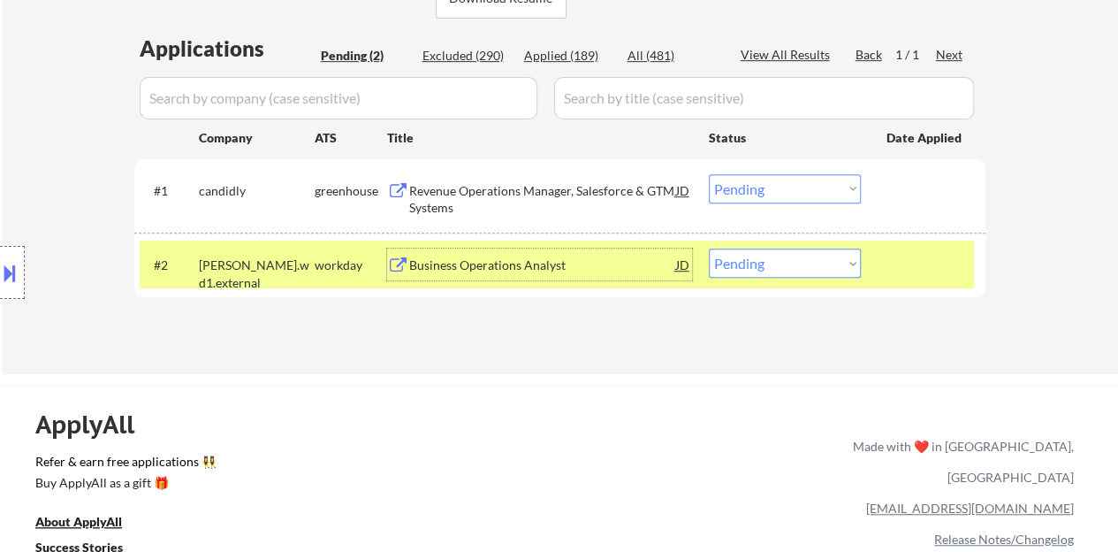
click at [782, 261] on select "Choose an option... Pending Applied Excluded (Questions) Excluded (Expired) Exc…" at bounding box center [785, 262] width 152 height 29
select select ""excluded__salary_""
click at [709, 248] on select "Choose an option... Pending Applied Excluded (Questions) Excluded (Expired) Exc…" at bounding box center [785, 262] width 152 height 29
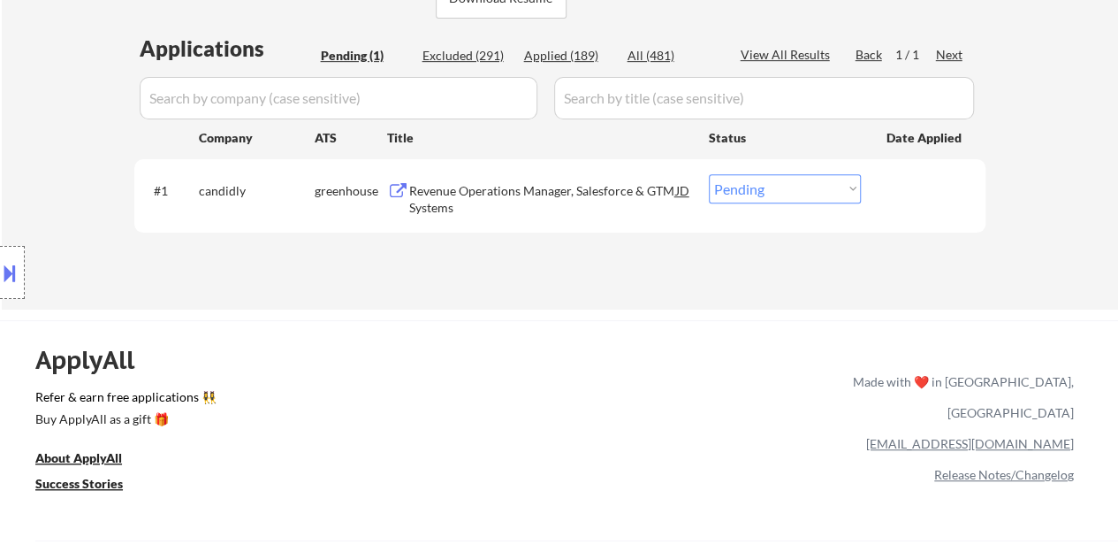
click at [557, 190] on div "Revenue Operations Manager, Salesforce & GTM Systems" at bounding box center [542, 199] width 267 height 34
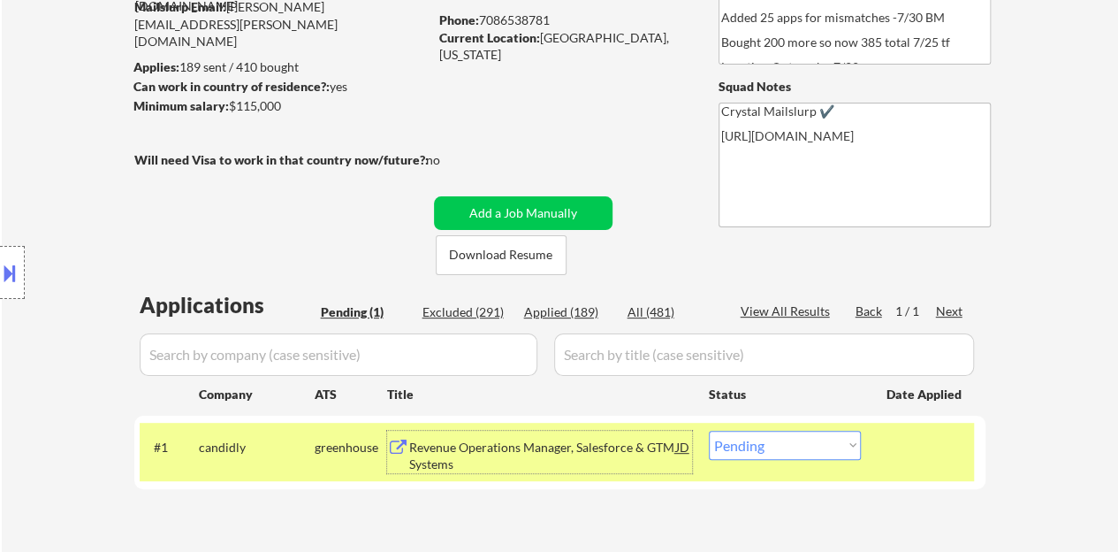
scroll to position [265, 0]
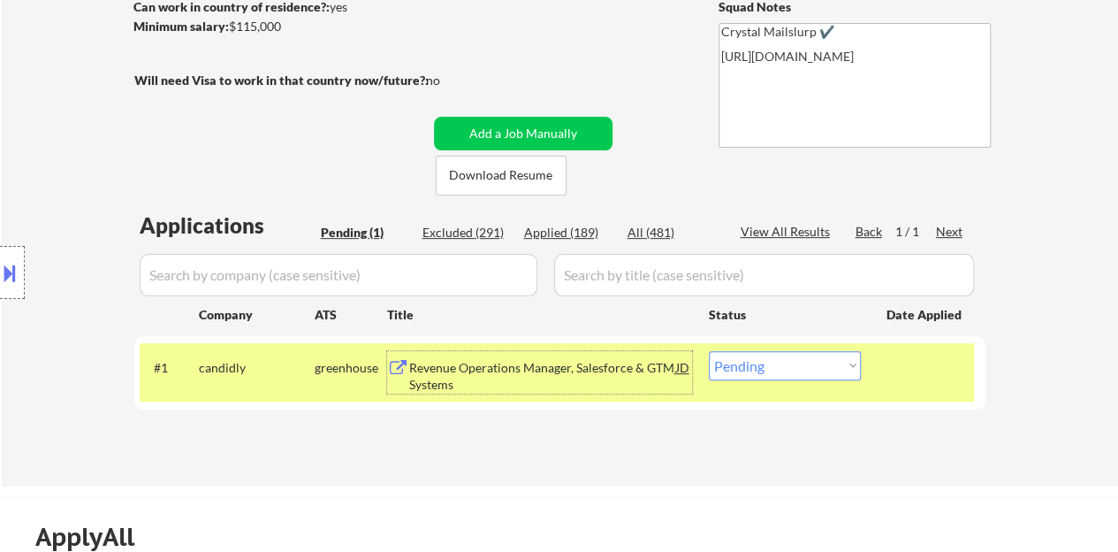
click at [803, 361] on select "Choose an option... Pending Applied Excluded (Questions) Excluded (Expired) Exc…" at bounding box center [785, 365] width 152 height 29
select select ""excluded""
click at [709, 351] on select "Choose an option... Pending Applied Excluded (Questions) Excluded (Expired) Exc…" at bounding box center [785, 365] width 152 height 29
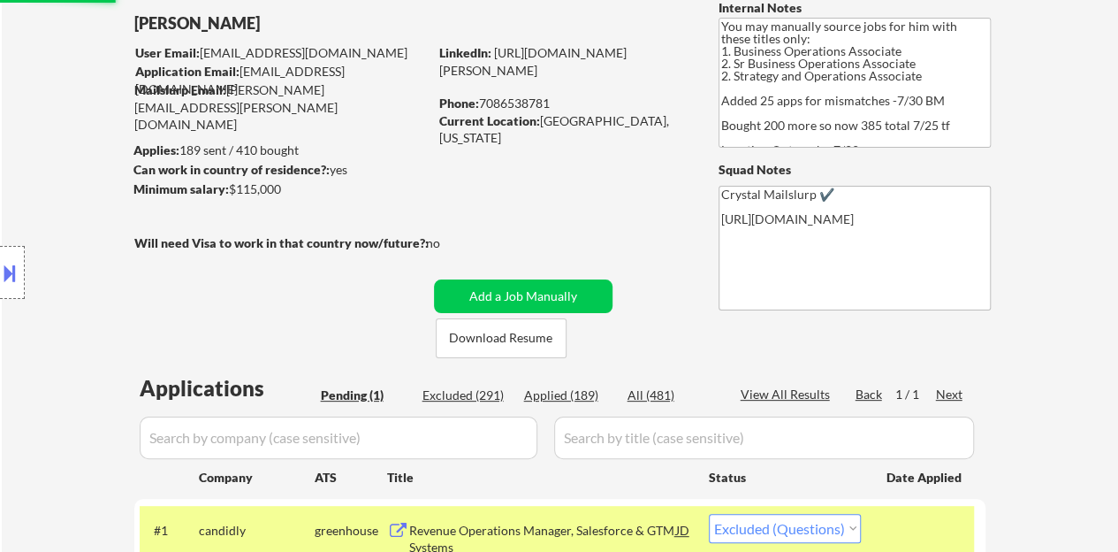
scroll to position [88, 0]
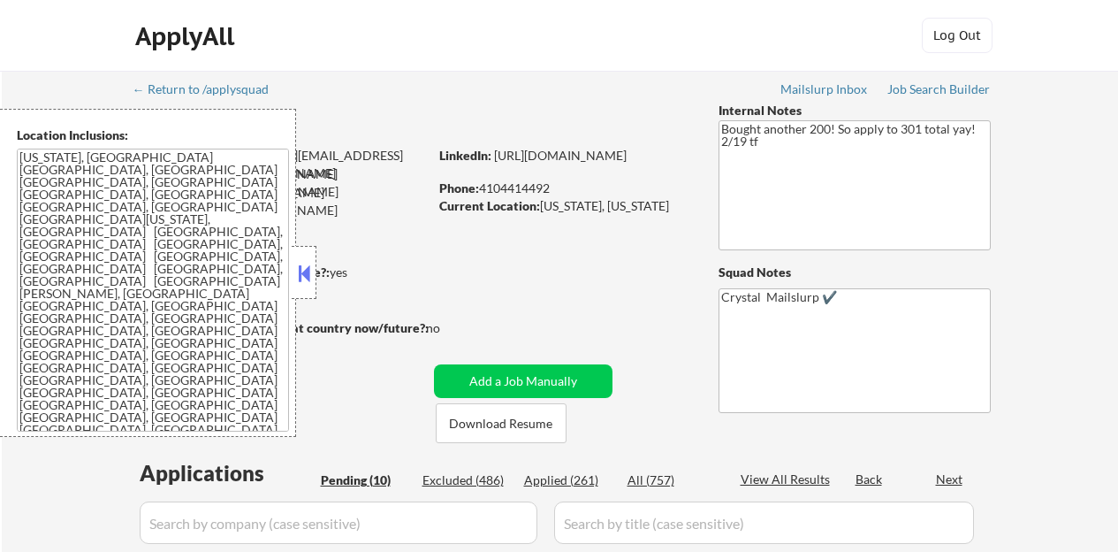
select select ""pending""
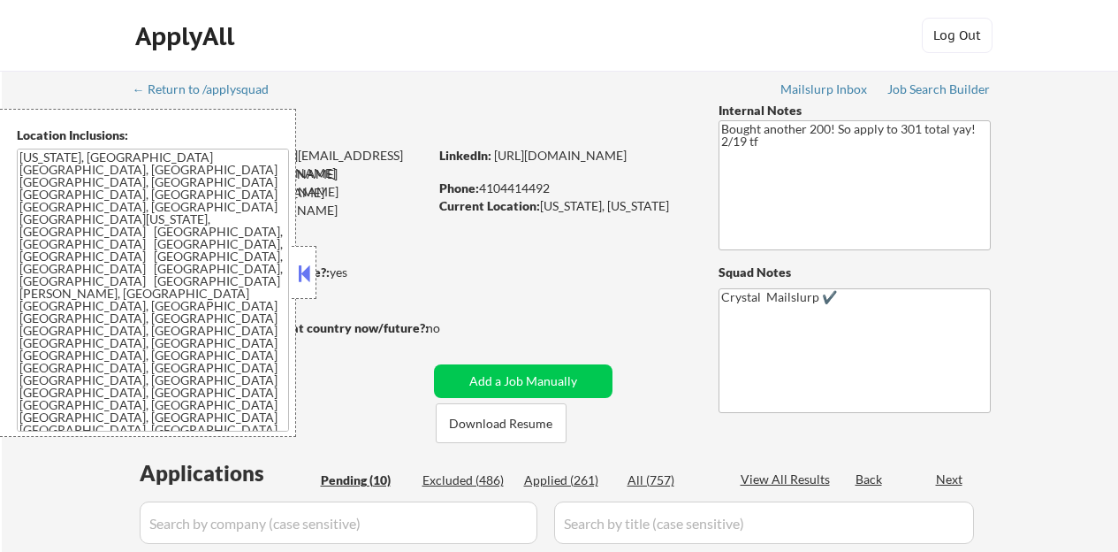
select select ""pending""
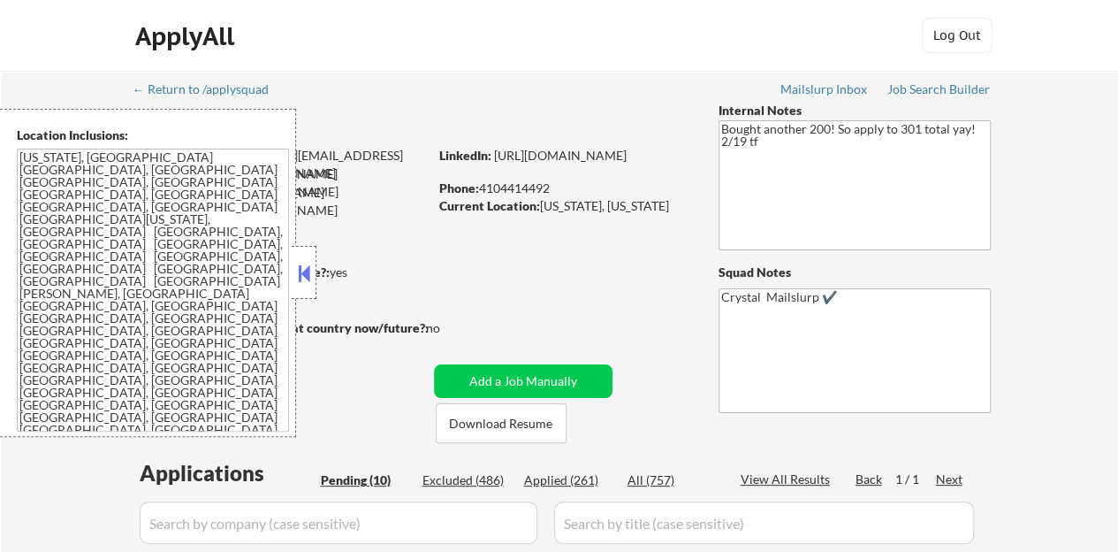
click at [305, 257] on div at bounding box center [304, 272] width 25 height 53
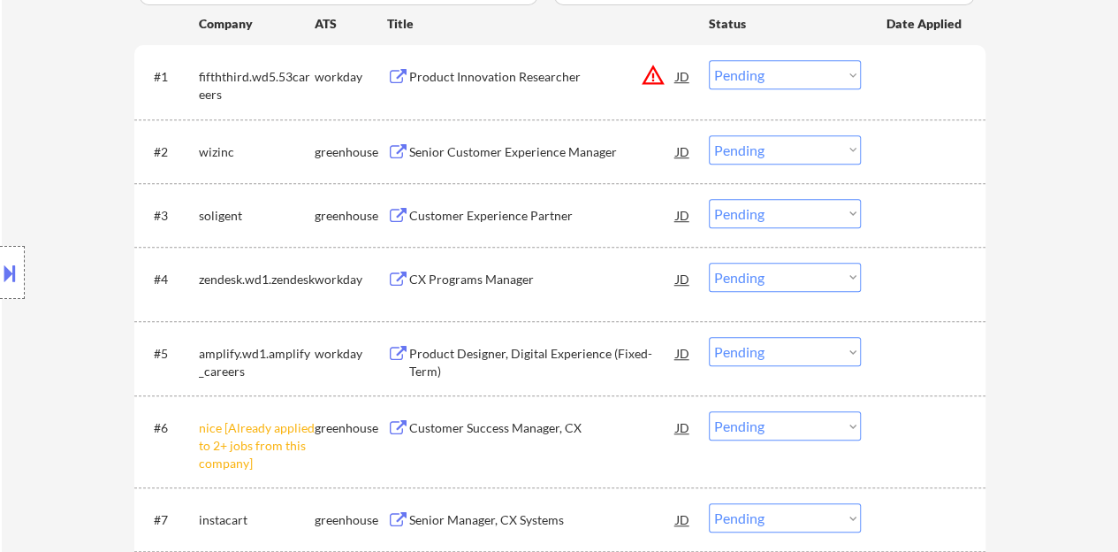
scroll to position [619, 0]
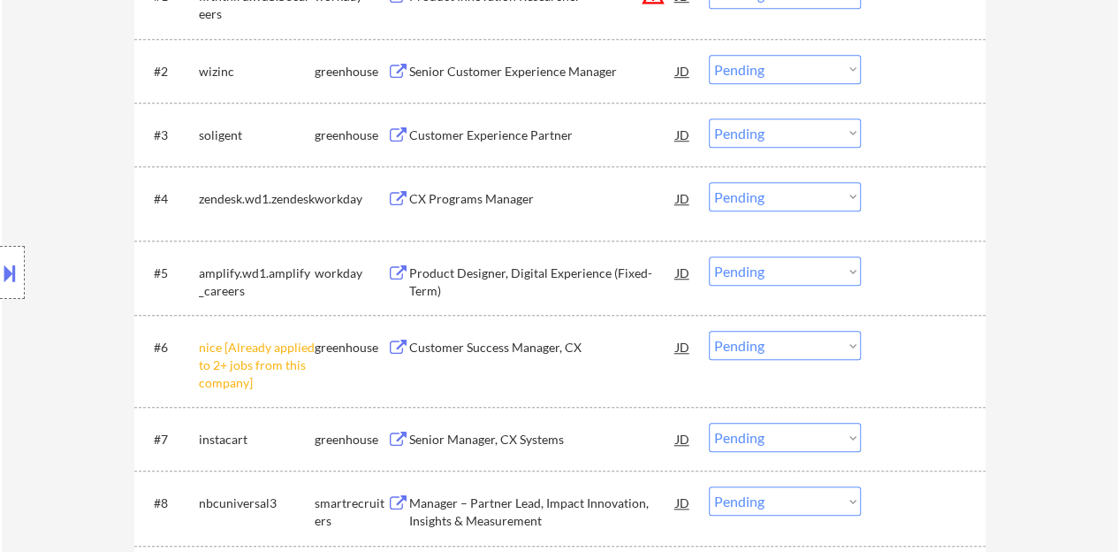
click at [727, 346] on select "Choose an option... Pending Applied Excluded (Questions) Excluded (Expired) Exc…" at bounding box center [785, 345] width 152 height 29
click at [709, 331] on select "Choose an option... Pending Applied Excluded (Questions) Excluded (Expired) Exc…" at bounding box center [785, 345] width 152 height 29
select select ""pending""
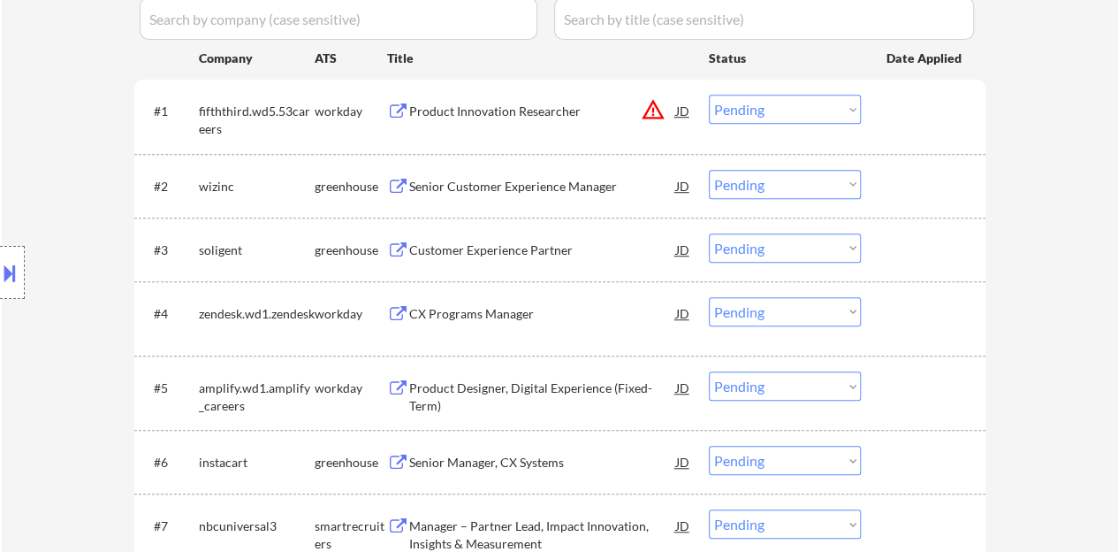
scroll to position [530, 0]
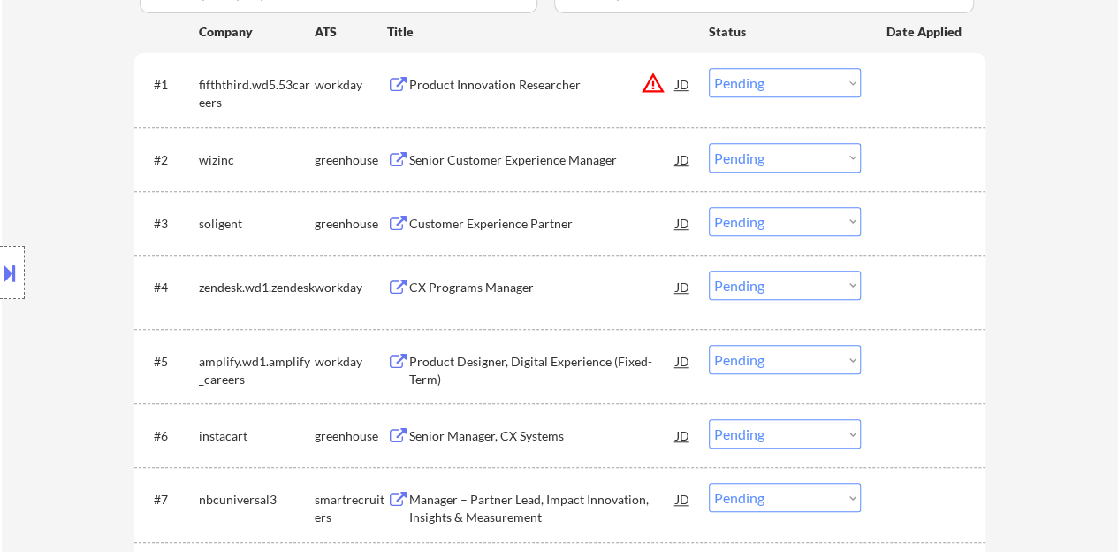
click at [509, 164] on div "Senior Customer Experience Manager" at bounding box center [542, 160] width 267 height 18
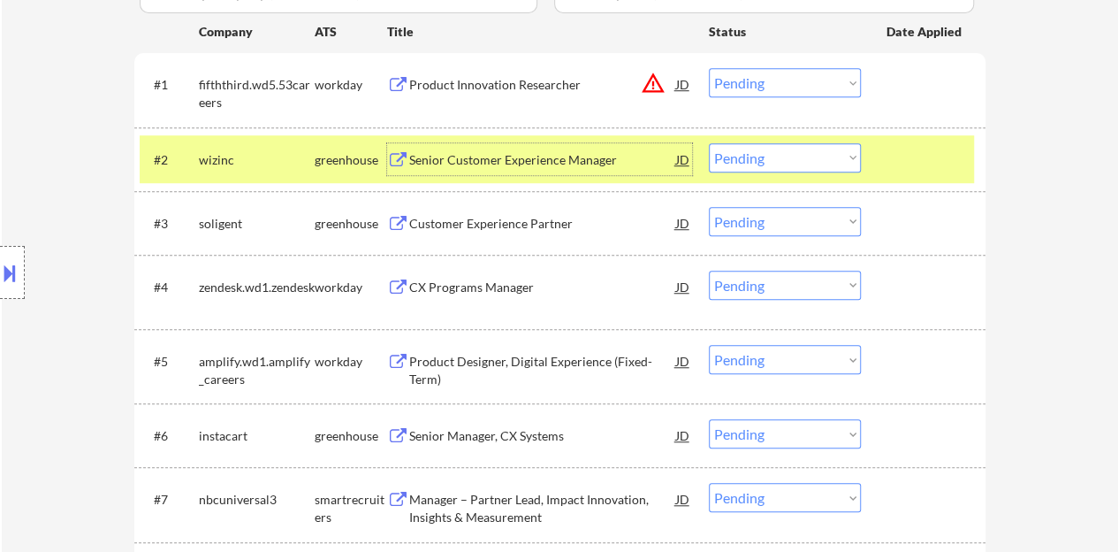
click at [738, 149] on select "Choose an option... Pending Applied Excluded (Questions) Excluded (Expired) Exc…" at bounding box center [785, 157] width 152 height 29
click at [709, 143] on select "Choose an option... Pending Applied Excluded (Questions) Excluded (Expired) Exc…" at bounding box center [785, 157] width 152 height 29
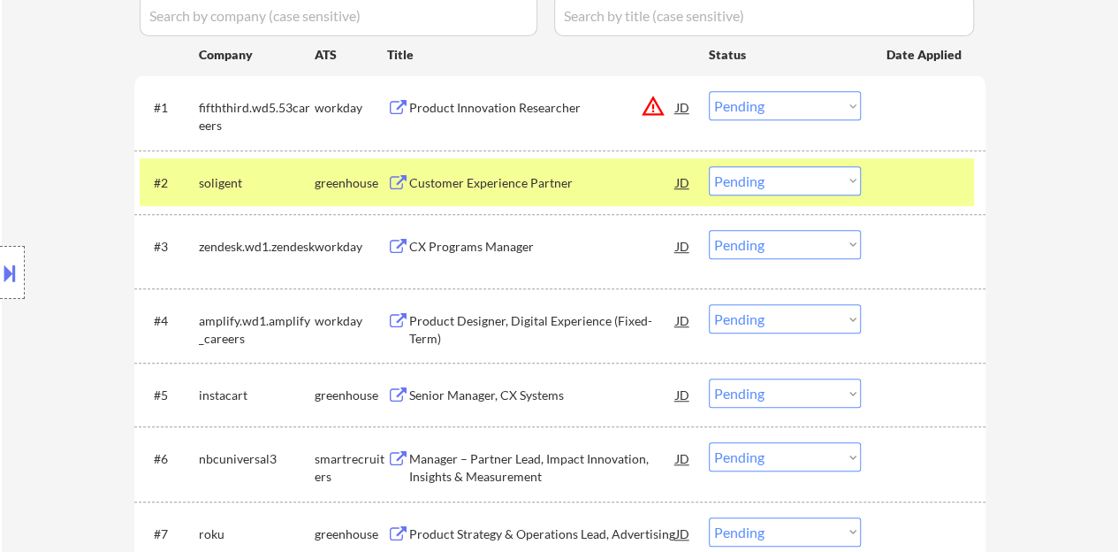
scroll to position [442, 0]
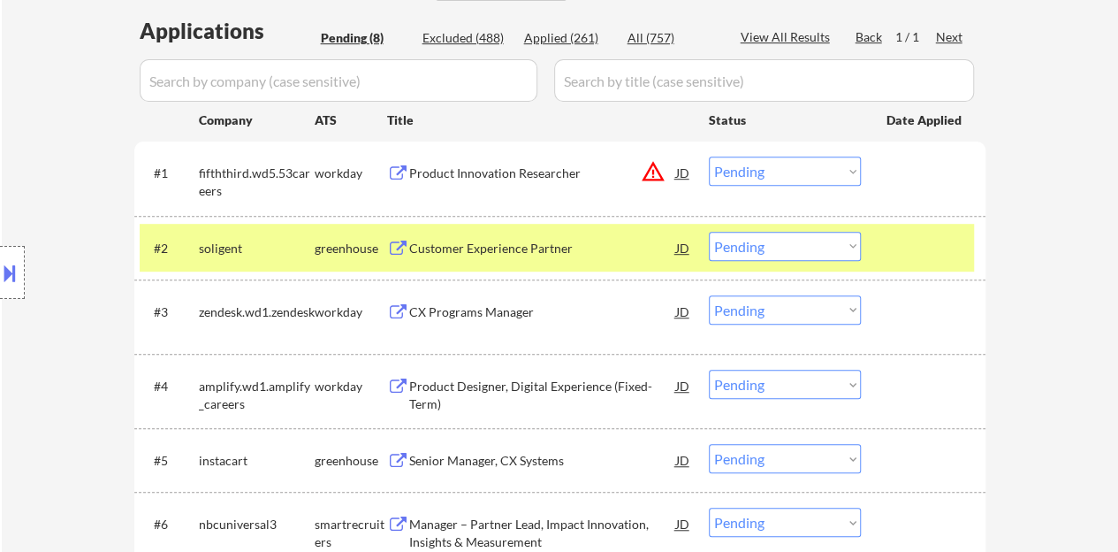
click at [545, 241] on div "Customer Experience Partner" at bounding box center [542, 249] width 267 height 18
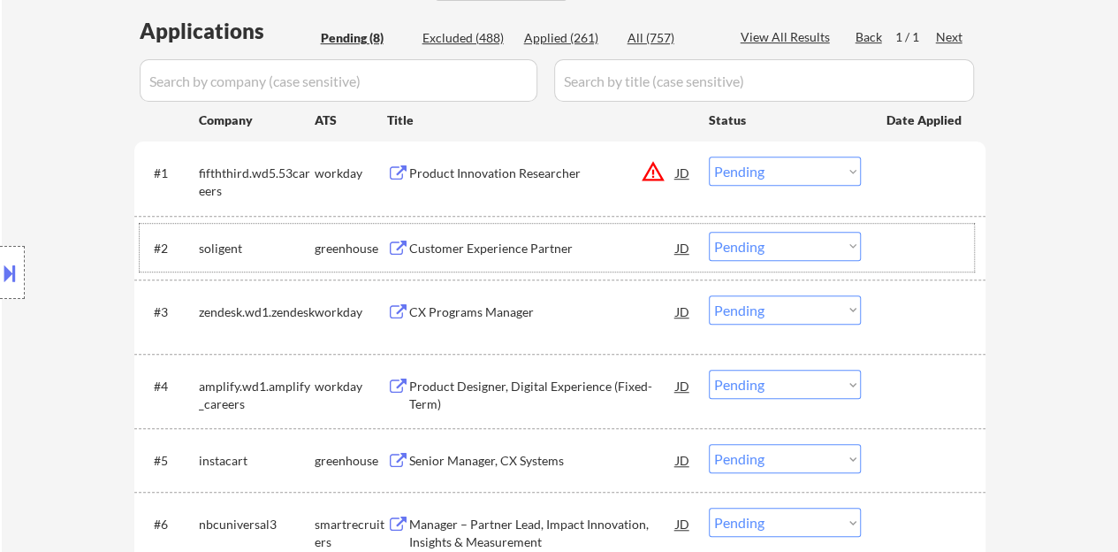
click at [898, 240] on div at bounding box center [926, 248] width 78 height 32
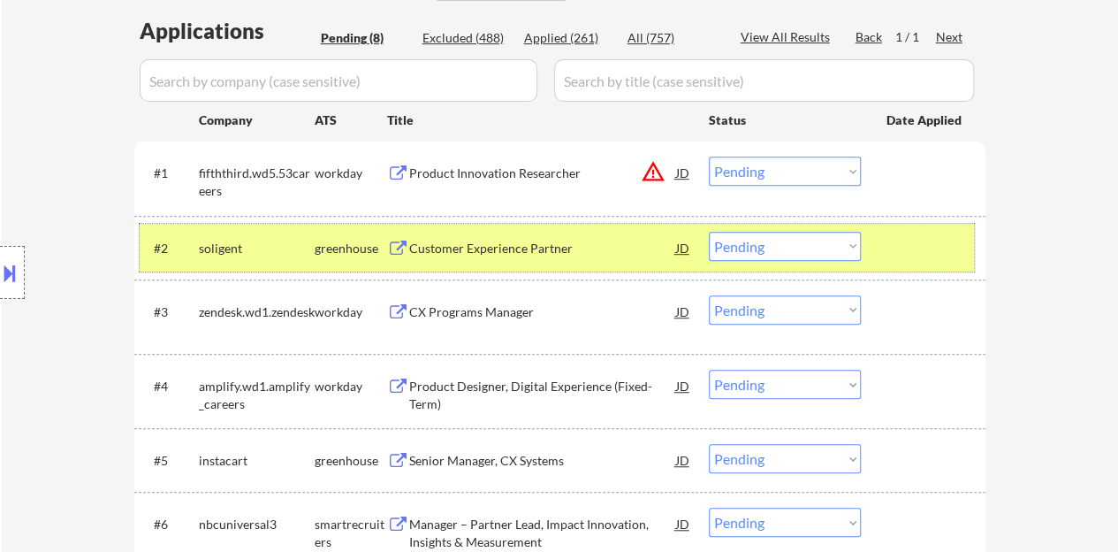
click at [798, 233] on select "Choose an option... Pending Applied Excluded (Questions) Excluded (Expired) Exc…" at bounding box center [785, 246] width 152 height 29
click at [709, 232] on select "Choose an option... Pending Applied Excluded (Questions) Excluded (Expired) Exc…" at bounding box center [785, 246] width 152 height 29
select select ""pending""
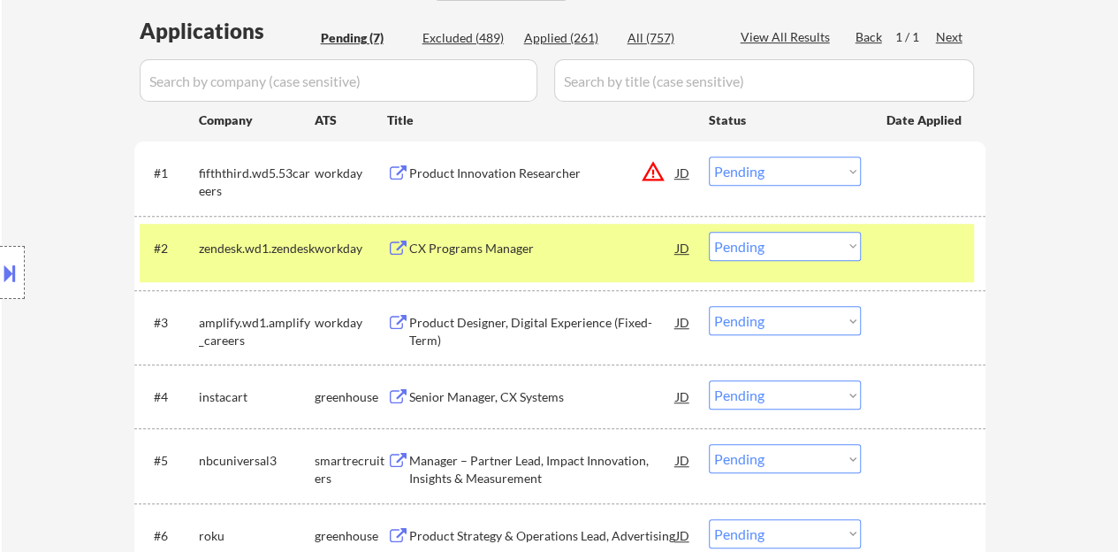
click at [894, 240] on div at bounding box center [926, 248] width 78 height 32
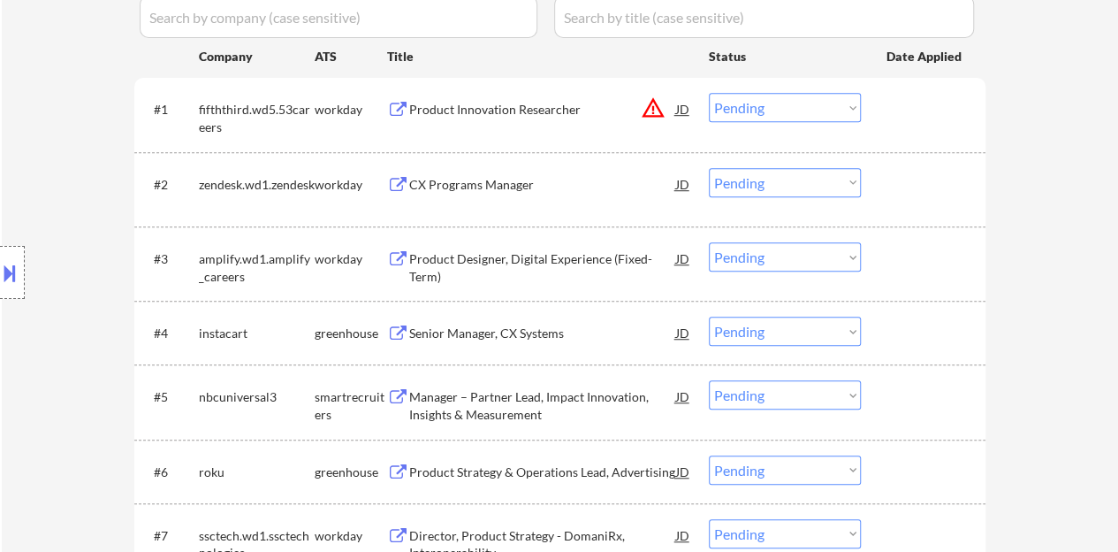
scroll to position [530, 0]
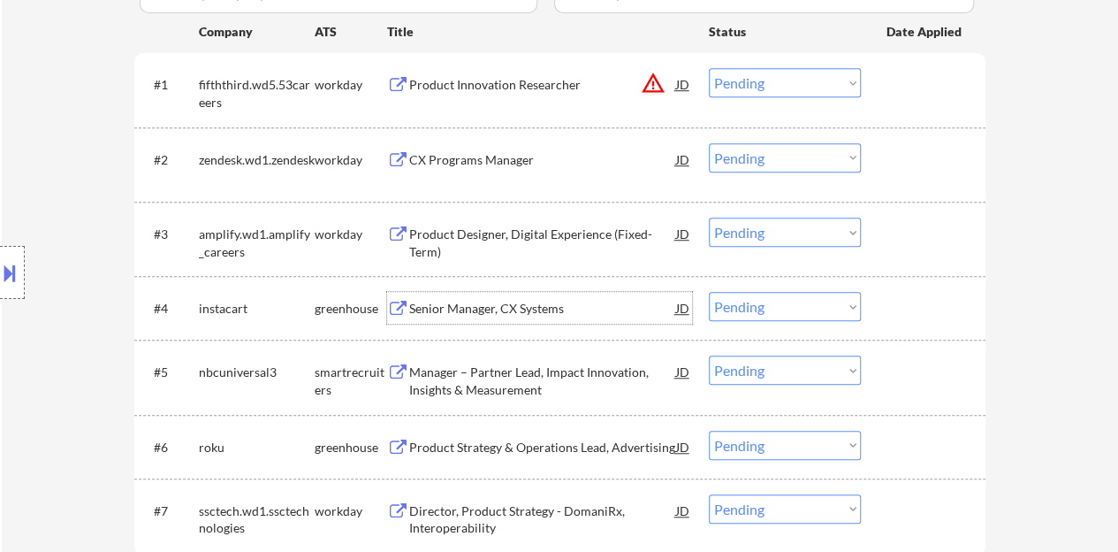
click at [482, 298] on div "Senior Manager, CX Systems" at bounding box center [542, 308] width 267 height 32
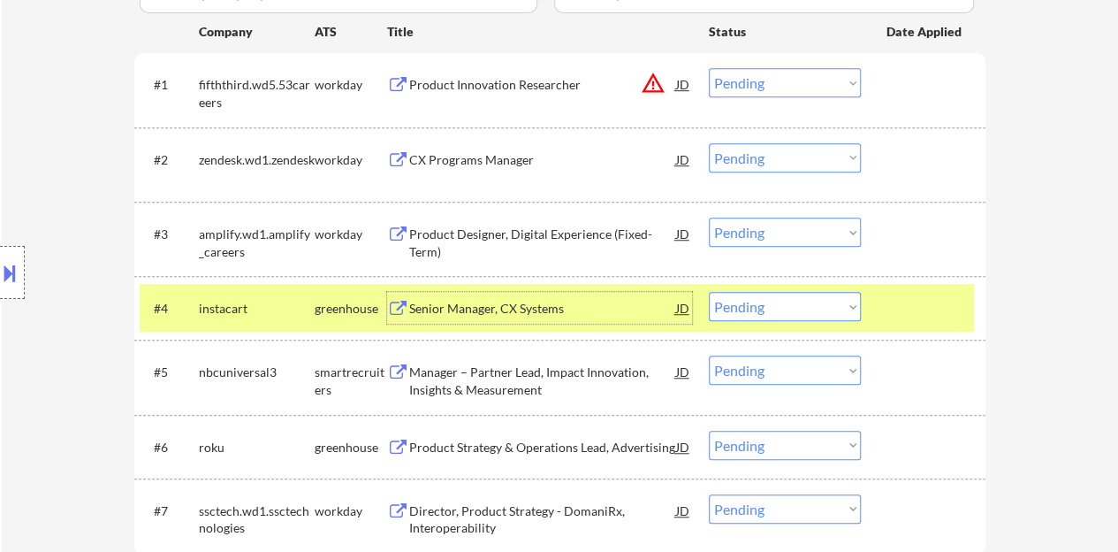
click at [810, 301] on select "Choose an option... Pending Applied Excluded (Questions) Excluded (Expired) Exc…" at bounding box center [785, 306] width 152 height 29
click at [709, 292] on select "Choose an option... Pending Applied Excluded (Questions) Excluded (Expired) Exc…" at bounding box center [785, 306] width 152 height 29
select select ""pending""
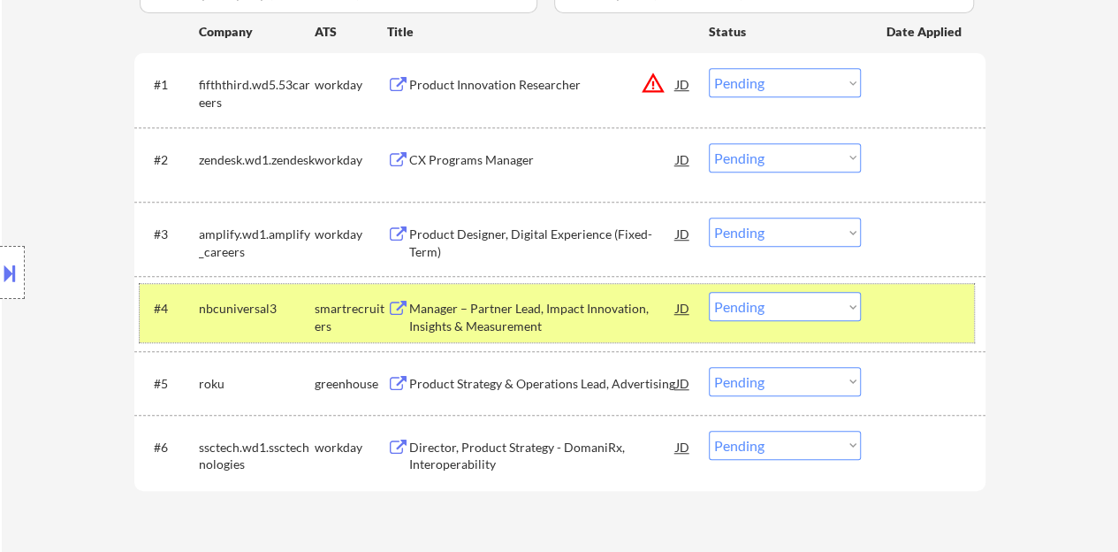
click at [889, 315] on div at bounding box center [926, 308] width 78 height 32
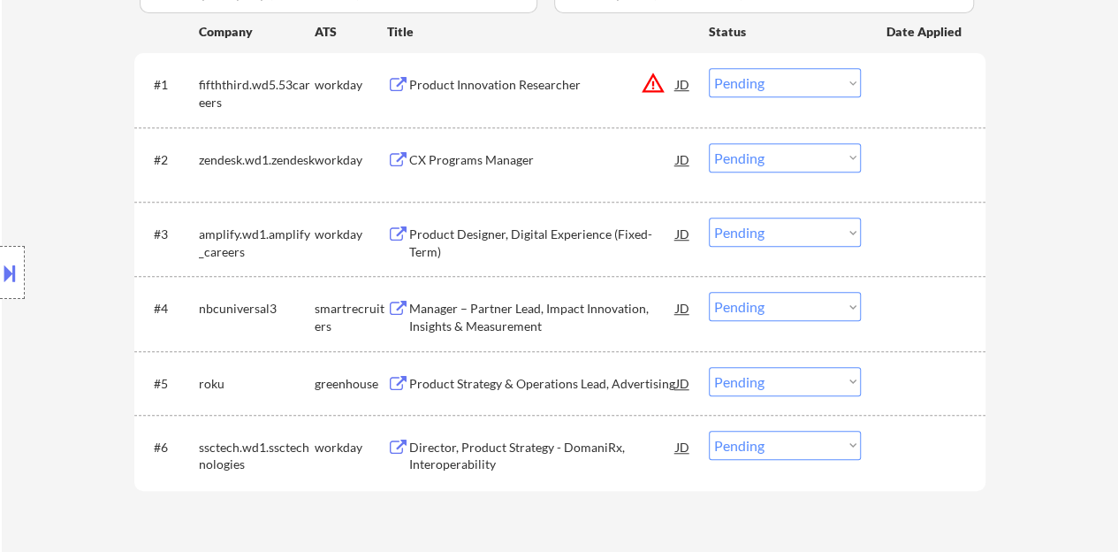
click at [481, 386] on div "Product Strategy & Operations Lead, Advertising" at bounding box center [542, 384] width 267 height 18
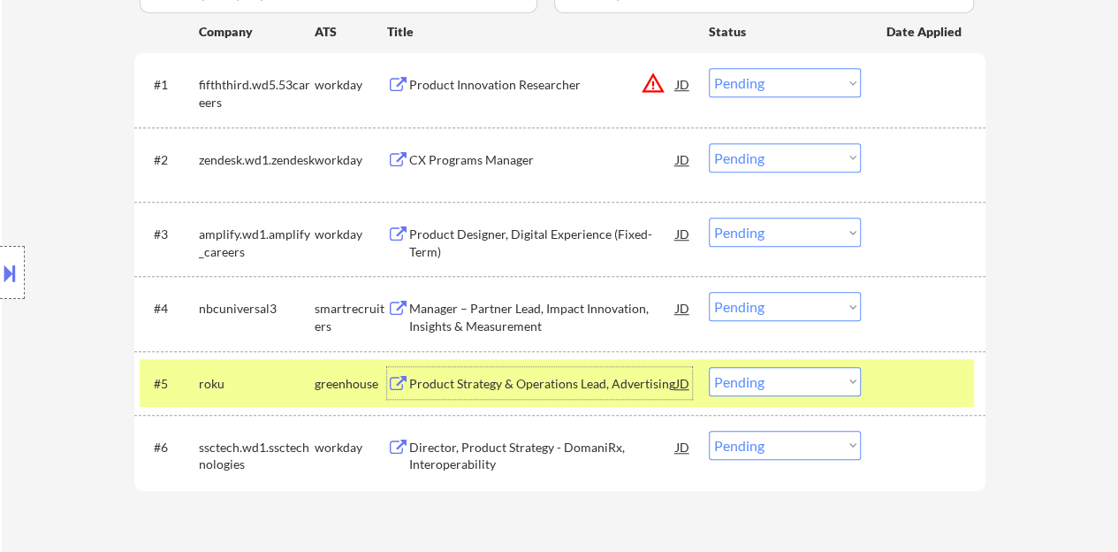
click at [807, 378] on select "Choose an option... Pending Applied Excluded (Questions) Excluded (Expired) Exc…" at bounding box center [785, 381] width 152 height 29
click at [709, 367] on select "Choose an option... Pending Applied Excluded (Questions) Excluded (Expired) Exc…" at bounding box center [785, 381] width 152 height 29
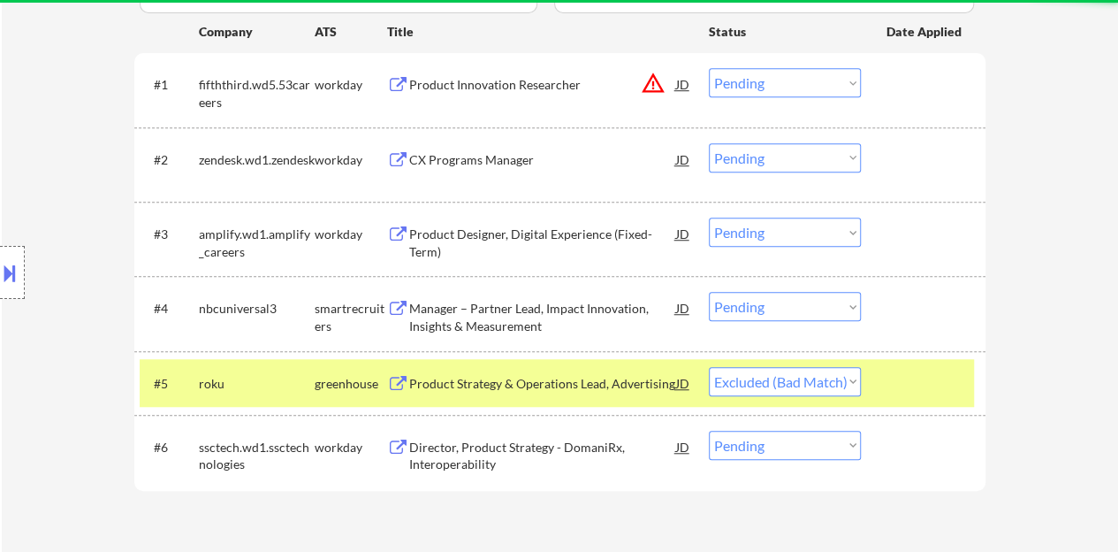
select select ""pending""
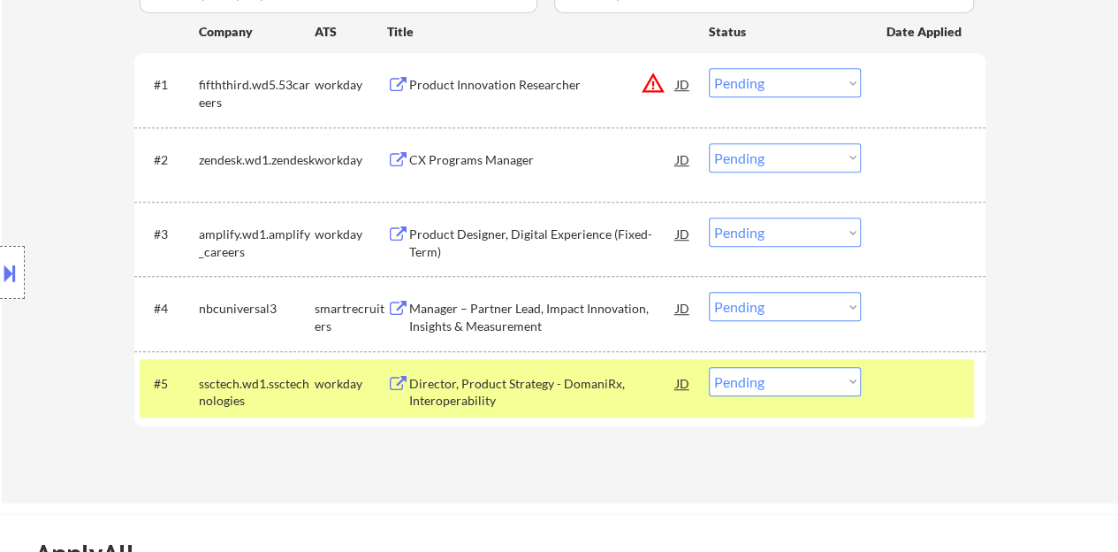
click at [905, 380] on div at bounding box center [926, 383] width 78 height 32
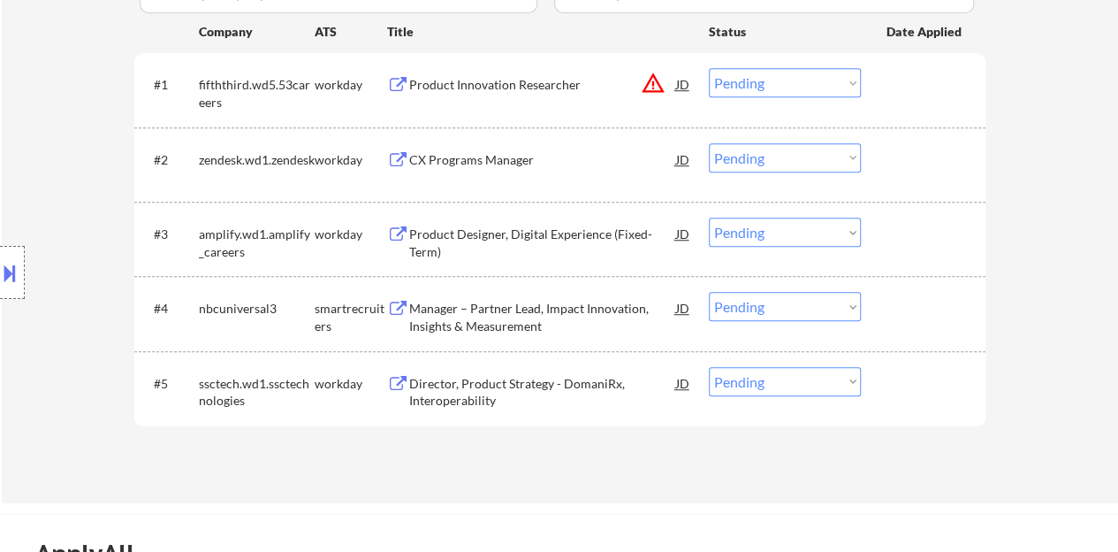
click at [486, 305] on div "Manager – Partner Lead, Impact Innovation, Insights & Measurement" at bounding box center [542, 317] width 267 height 34
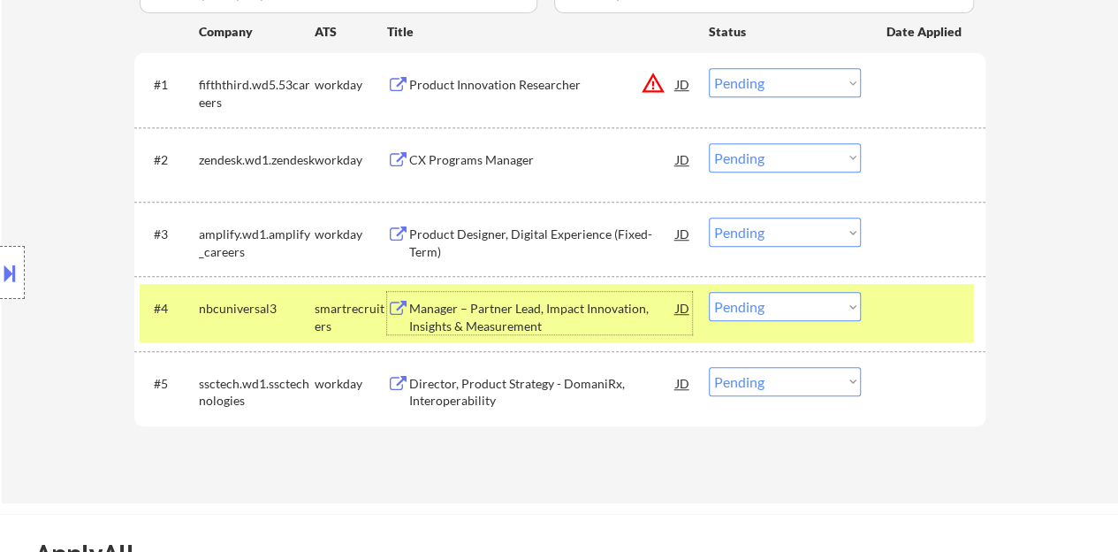
click at [783, 303] on select "Choose an option... Pending Applied Excluded (Questions) Excluded (Expired) Exc…" at bounding box center [785, 306] width 152 height 29
click at [709, 292] on select "Choose an option... Pending Applied Excluded (Questions) Excluded (Expired) Exc…" at bounding box center [785, 306] width 152 height 29
select select ""pending""
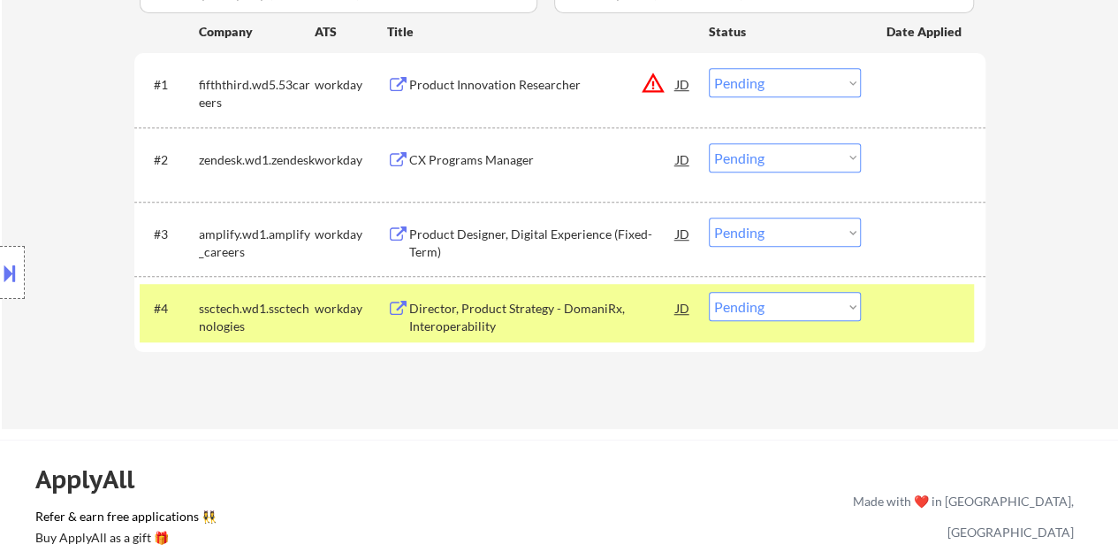
click at [938, 317] on div at bounding box center [926, 308] width 78 height 32
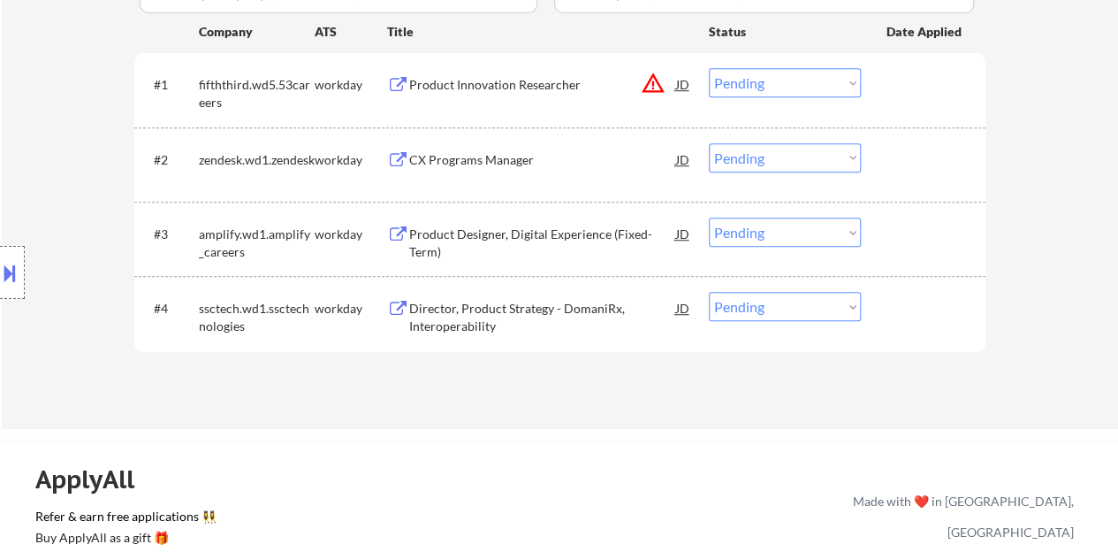
click at [471, 159] on div "CX Programs Manager" at bounding box center [542, 160] width 267 height 18
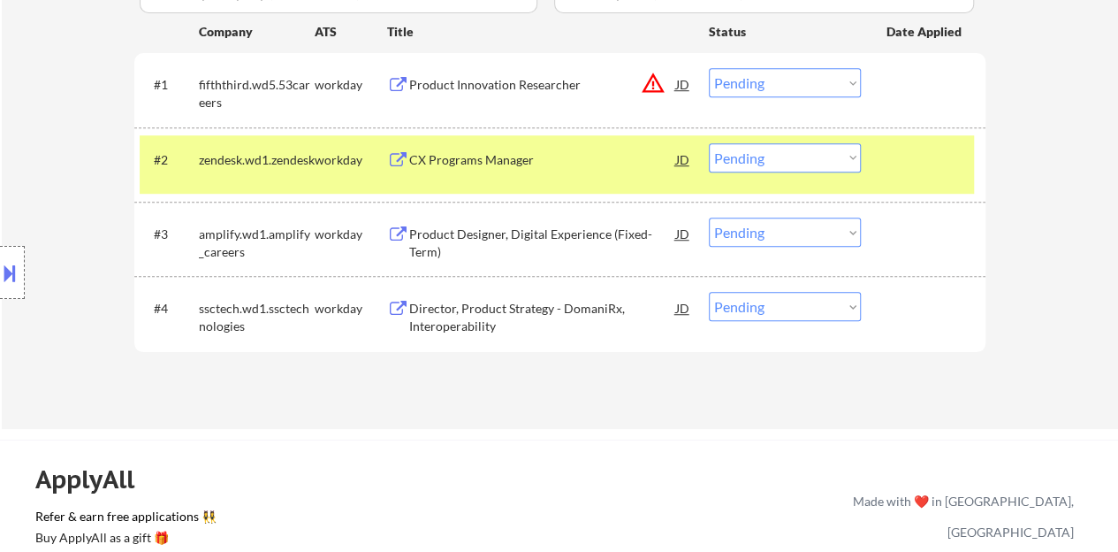
click at [0, 268] on button at bounding box center [9, 272] width 19 height 29
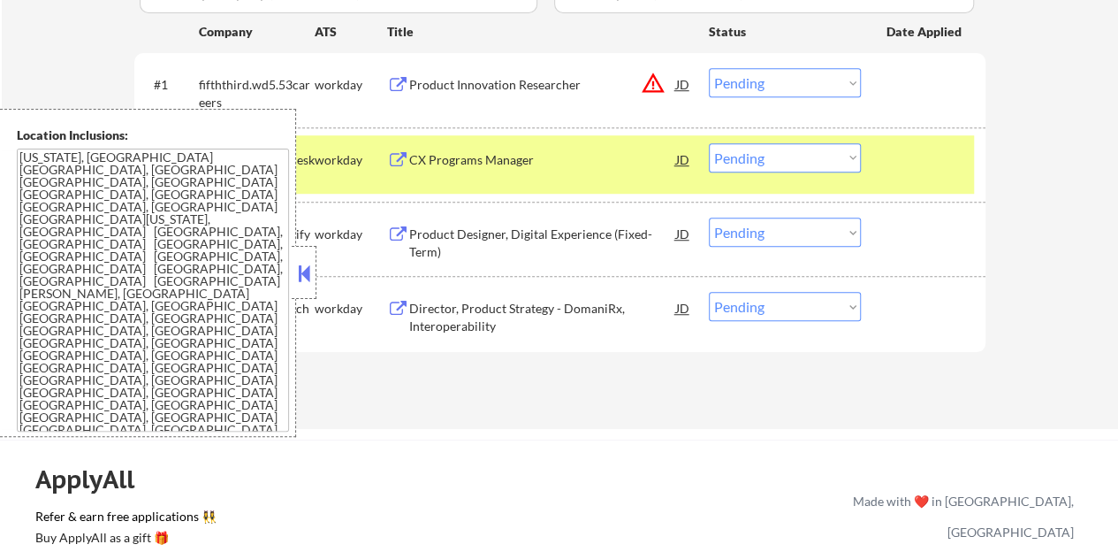
click at [295, 268] on button at bounding box center [303, 273] width 19 height 27
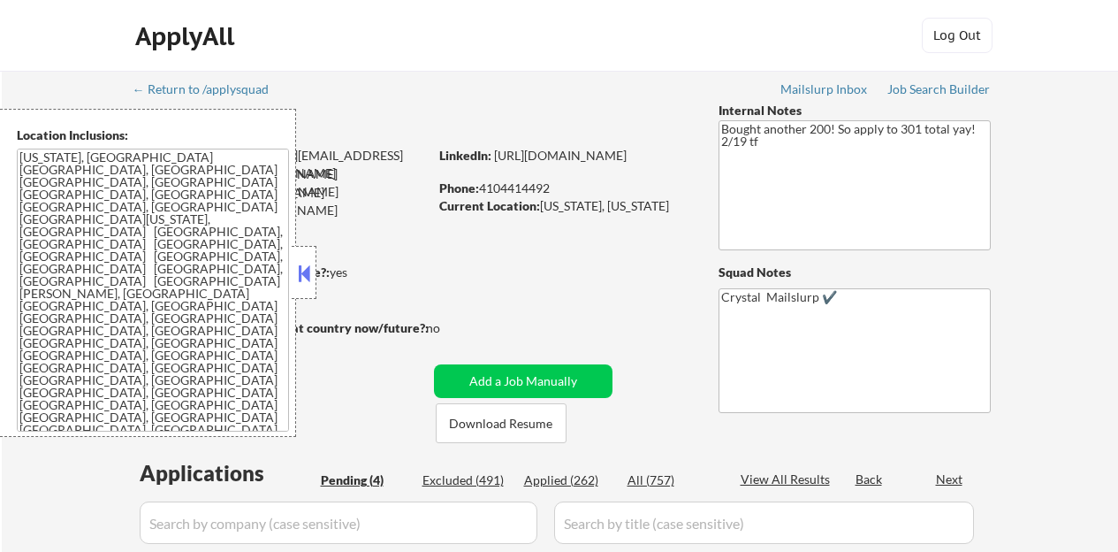
select select ""pending""
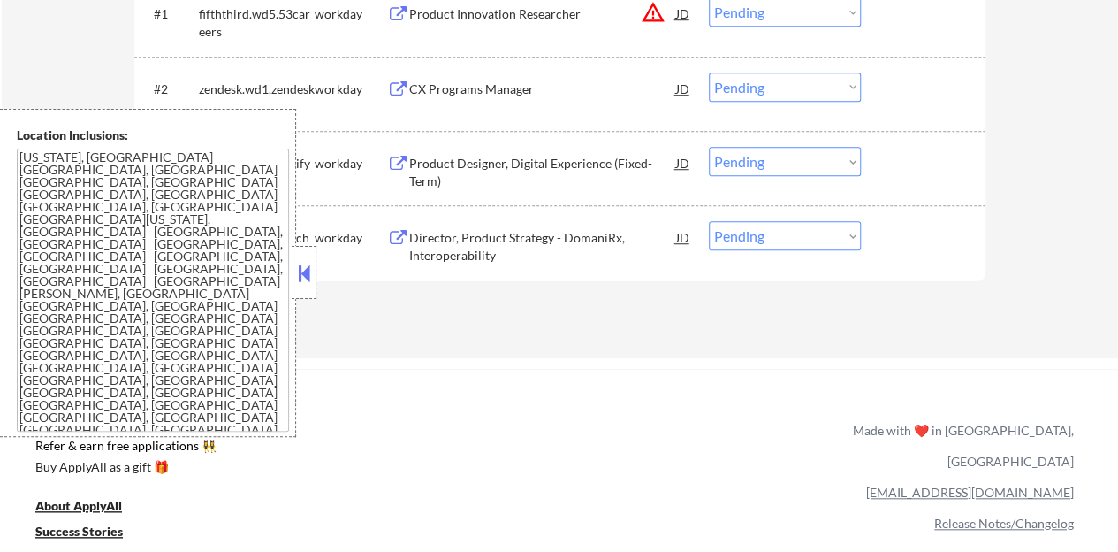
scroll to position [530, 0]
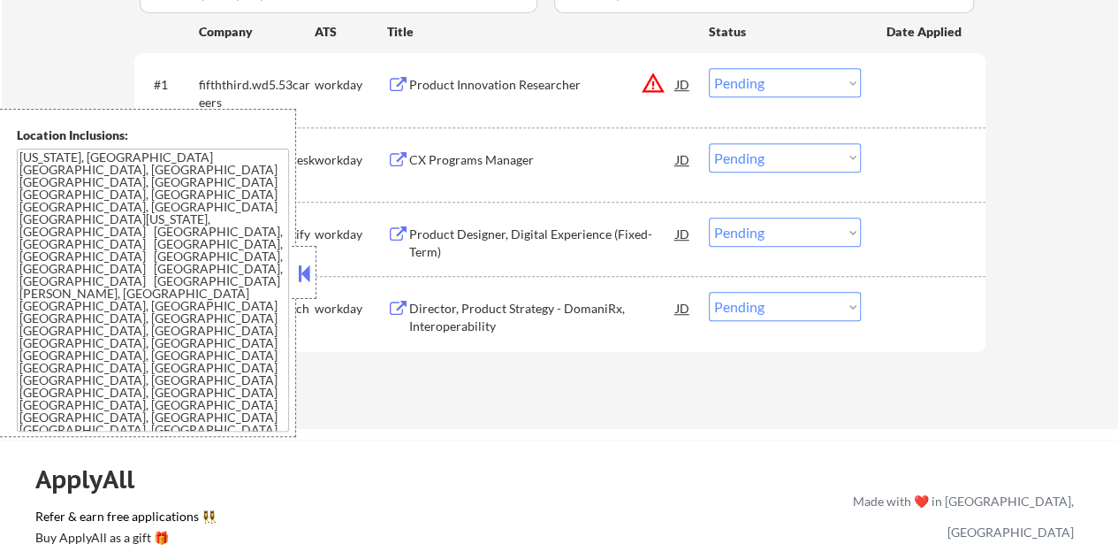
click at [286, 276] on textarea "[US_STATE], [GEOGRAPHIC_DATA] [GEOGRAPHIC_DATA], [GEOGRAPHIC_DATA] [GEOGRAPHIC_…" at bounding box center [153, 290] width 272 height 283
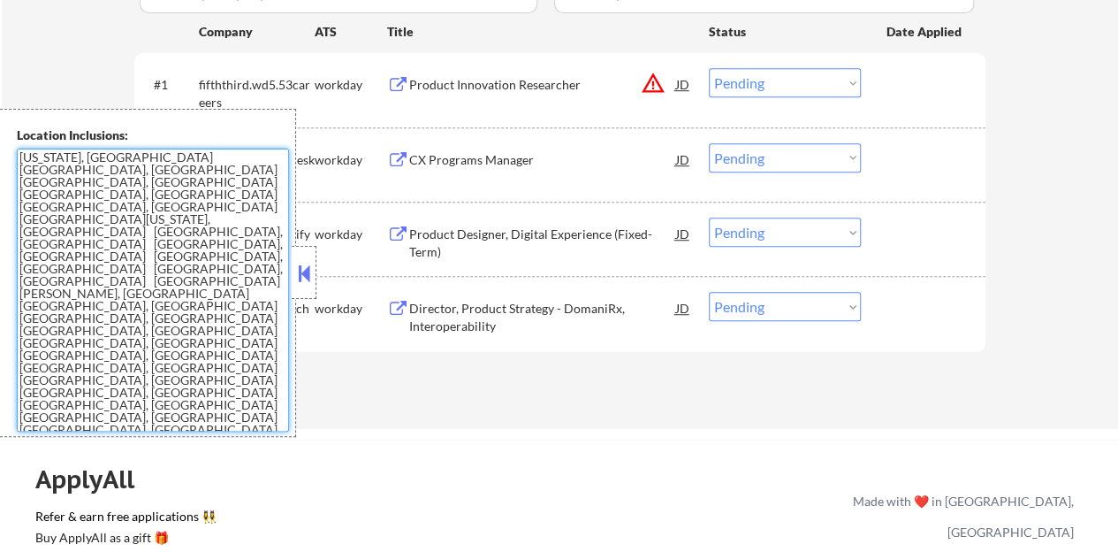
click at [301, 279] on button at bounding box center [303, 273] width 19 height 27
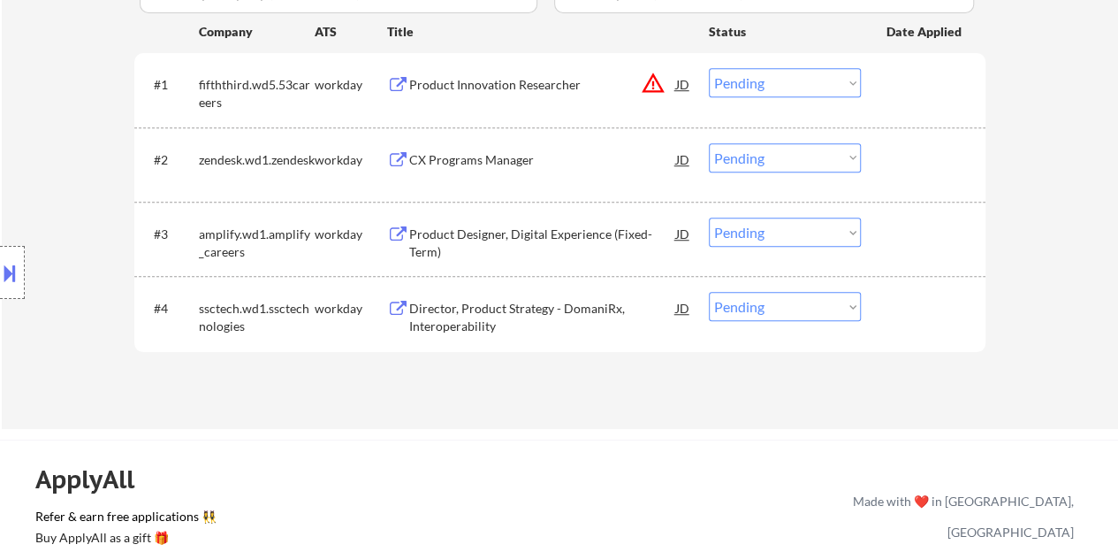
click at [759, 153] on select "Choose an option... Pending Applied Excluded (Questions) Excluded (Expired) Exc…" at bounding box center [785, 157] width 152 height 29
click at [709, 143] on select "Choose an option... Pending Applied Excluded (Questions) Excluded (Expired) Exc…" at bounding box center [785, 157] width 152 height 29
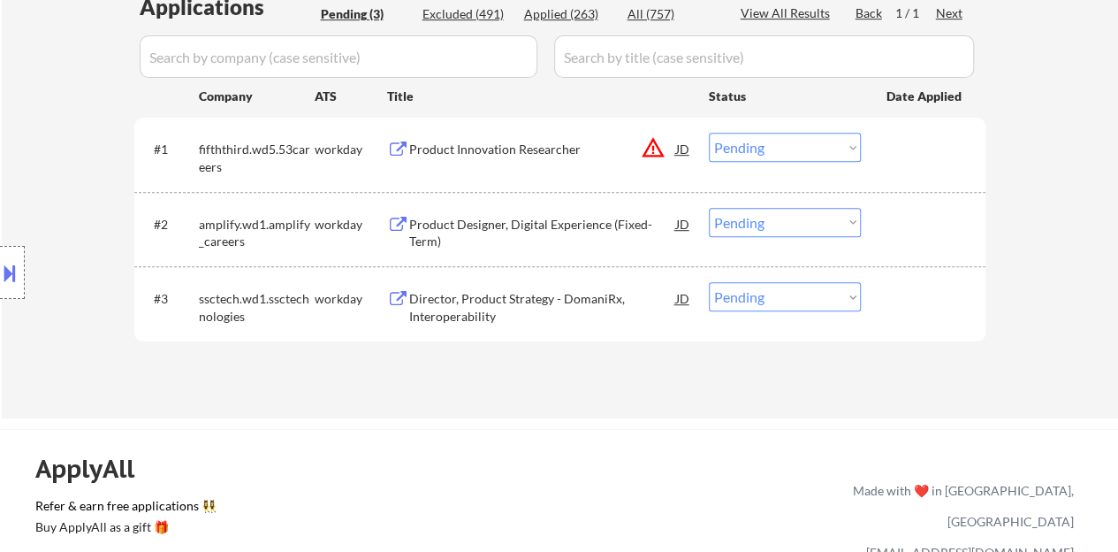
scroll to position [442, 0]
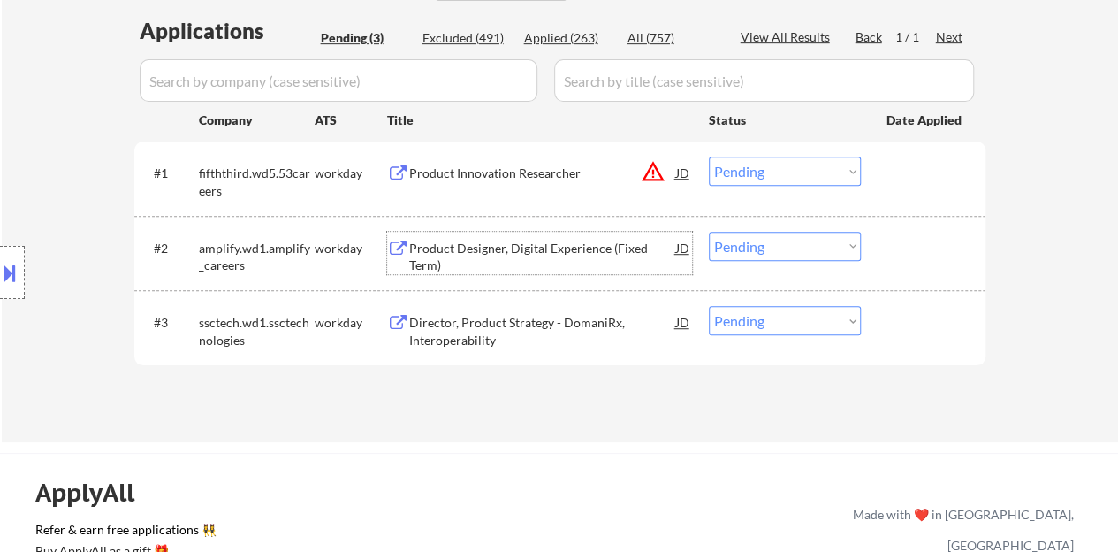
click at [518, 240] on div "Product Designer, Digital Experience (Fixed-Term)" at bounding box center [542, 257] width 267 height 34
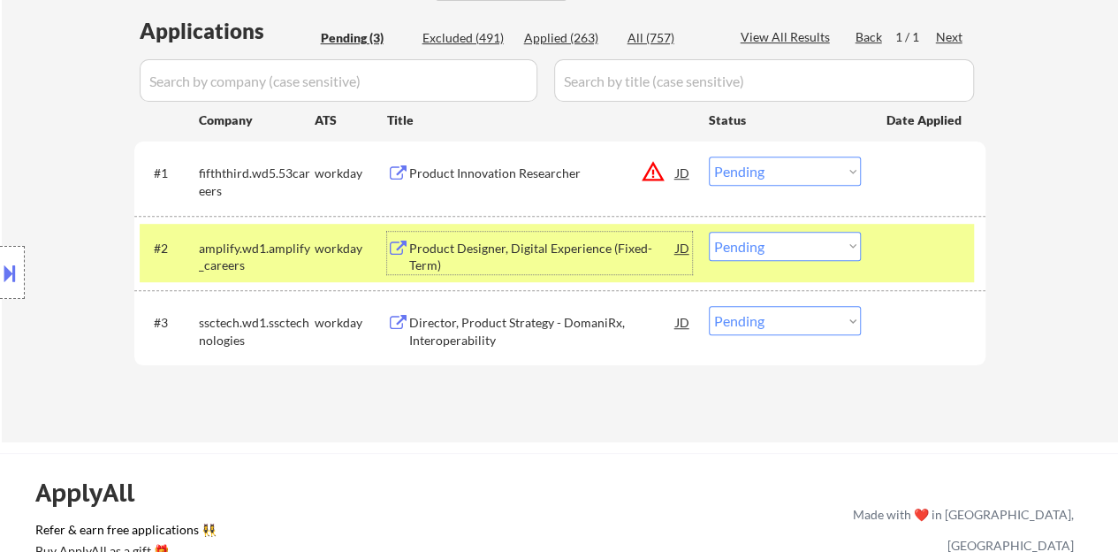
click at [783, 259] on select "Choose an option... Pending Applied Excluded (Questions) Excluded (Expired) Exc…" at bounding box center [785, 246] width 152 height 29
click at [709, 232] on select "Choose an option... Pending Applied Excluded (Questions) Excluded (Expired) Exc…" at bounding box center [785, 246] width 152 height 29
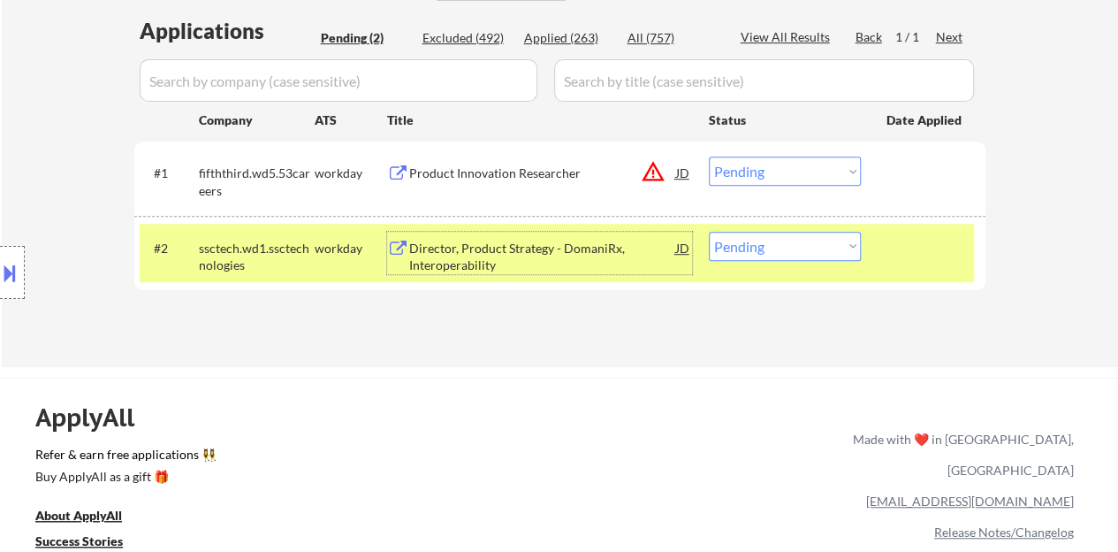
click at [538, 233] on div "Director, Product Strategy - DomaniRx, Interoperability" at bounding box center [542, 253] width 267 height 42
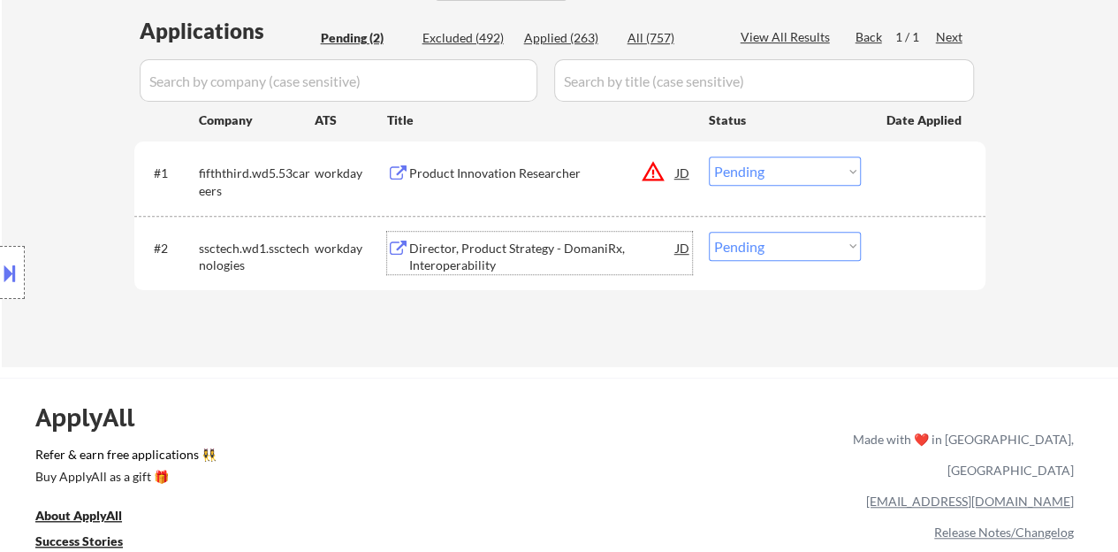
drag, startPoint x: 905, startPoint y: 236, endPoint x: 882, endPoint y: 229, distance: 24.1
click at [905, 234] on div at bounding box center [926, 248] width 78 height 32
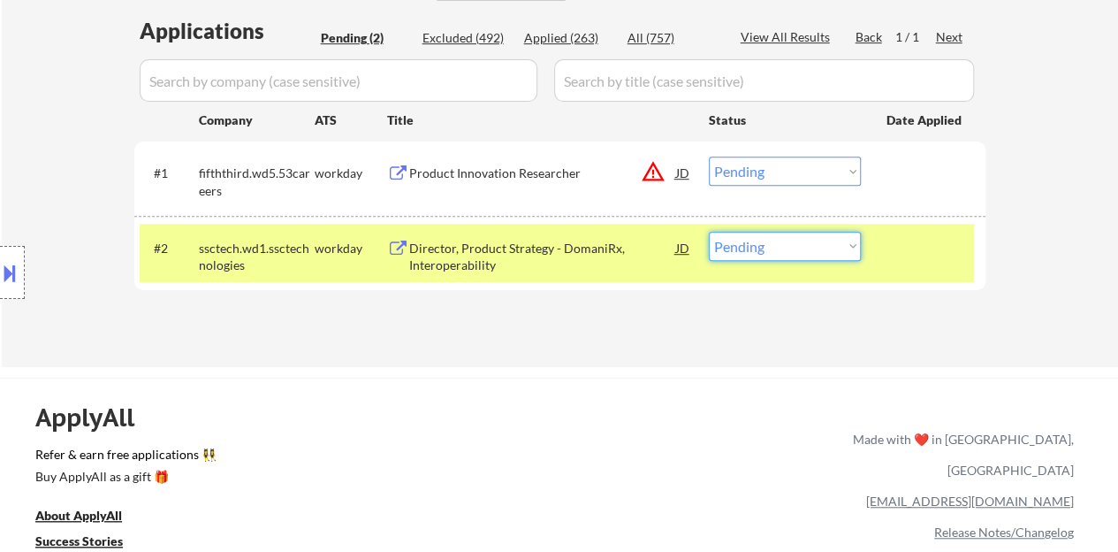
click at [760, 247] on select "Choose an option... Pending Applied Excluded (Questions) Excluded (Expired) Exc…" at bounding box center [785, 246] width 152 height 29
select select ""excluded__bad_match_""
click at [709, 232] on select "Choose an option... Pending Applied Excluded (Questions) Excluded (Expired) Exc…" at bounding box center [785, 246] width 152 height 29
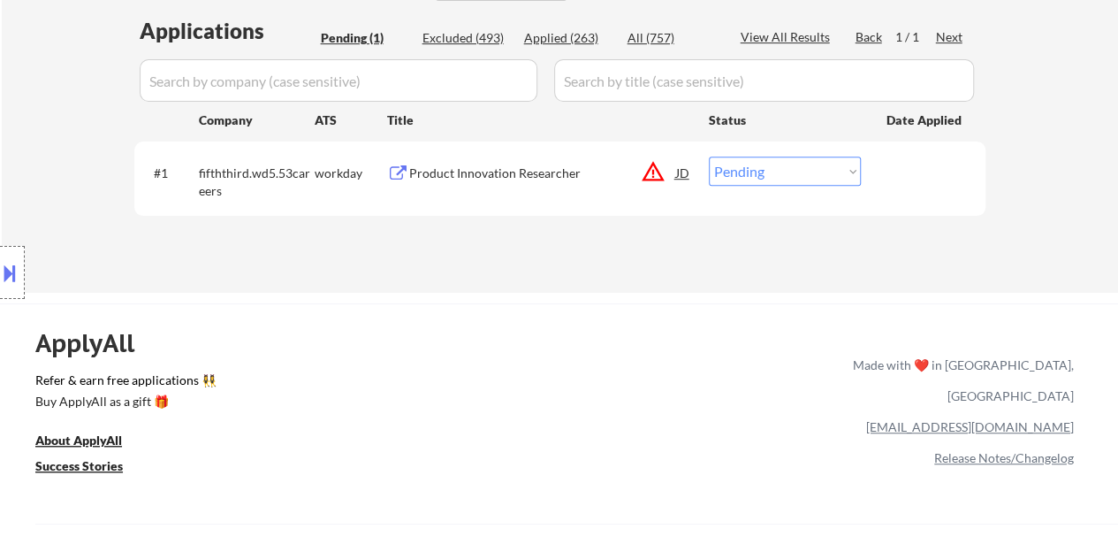
click at [538, 177] on div "Product Innovation Researcher" at bounding box center [542, 173] width 267 height 18
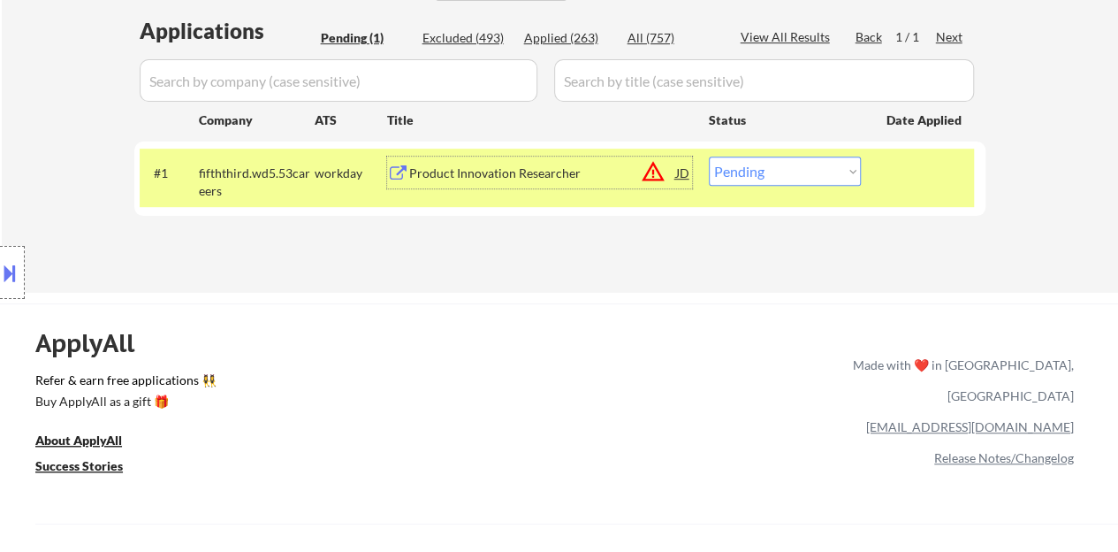
click at [773, 168] on select "Choose an option... Pending Applied Excluded (Questions) Excluded (Expired) Exc…" at bounding box center [785, 170] width 152 height 29
select select ""excluded""
click at [709, 156] on select "Choose an option... Pending Applied Excluded (Questions) Excluded (Expired) Exc…" at bounding box center [785, 170] width 152 height 29
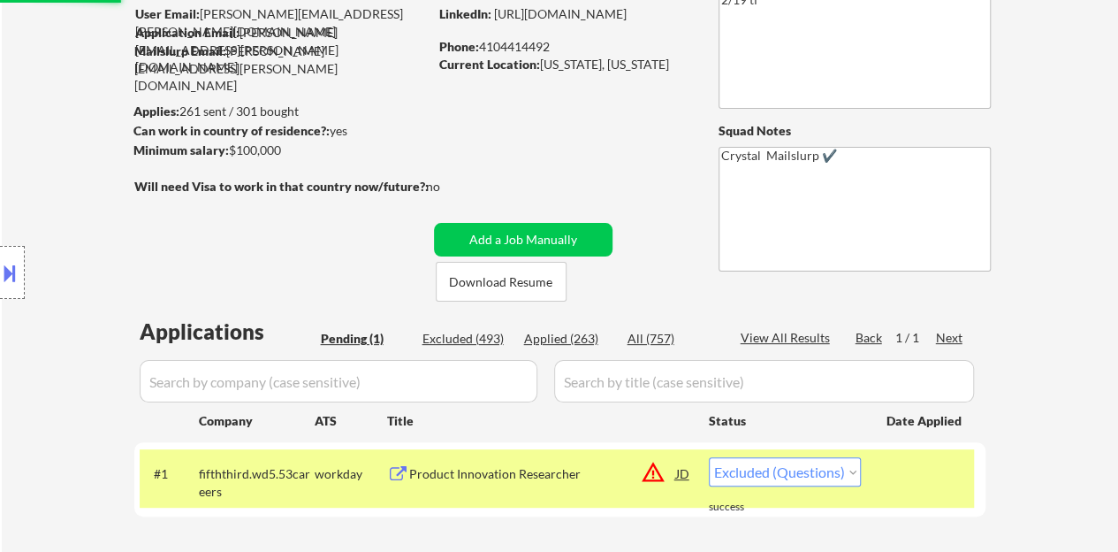
scroll to position [88, 0]
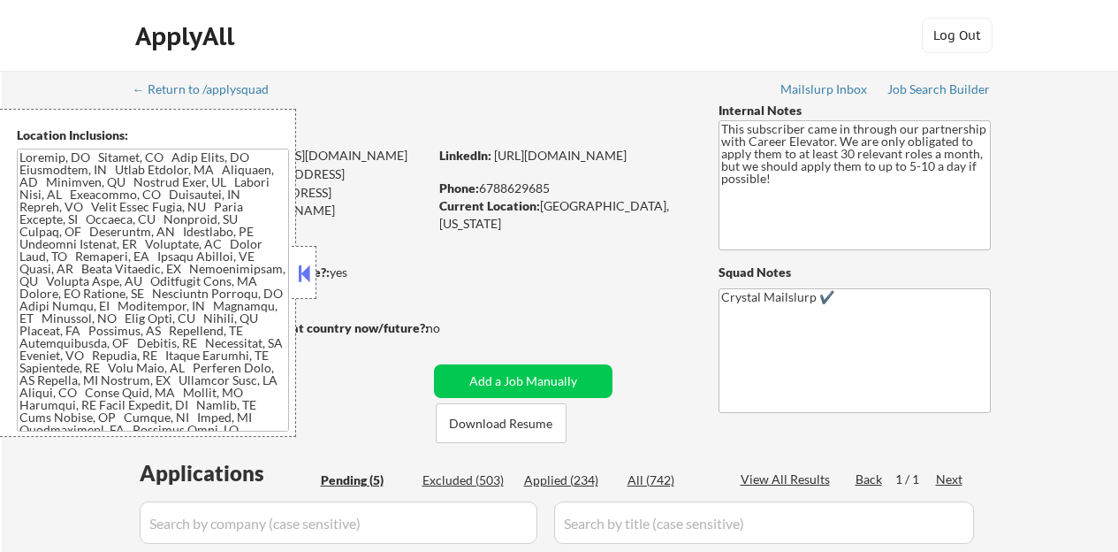
select select ""pending""
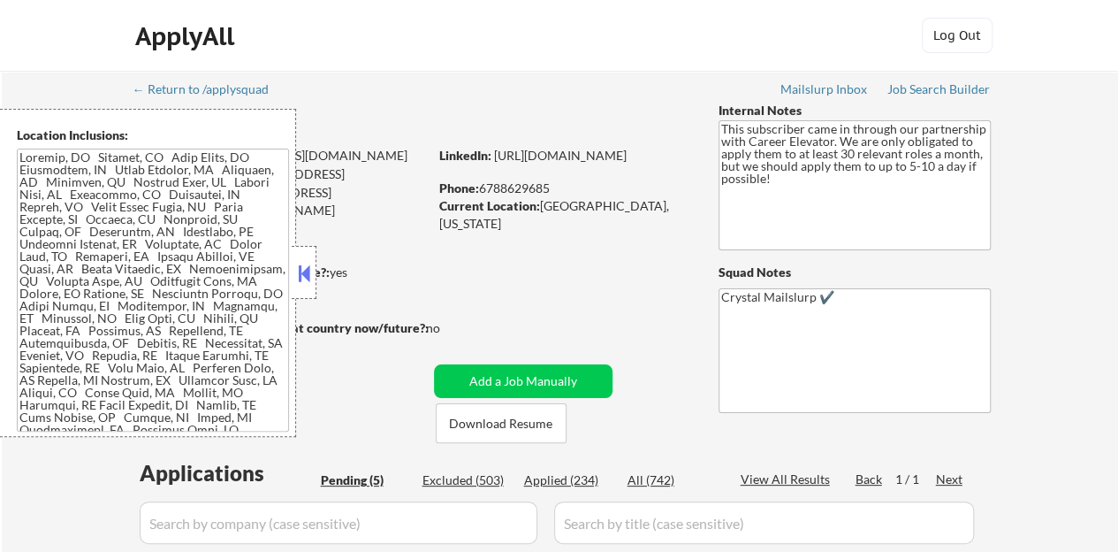
click at [301, 281] on button at bounding box center [303, 273] width 19 height 27
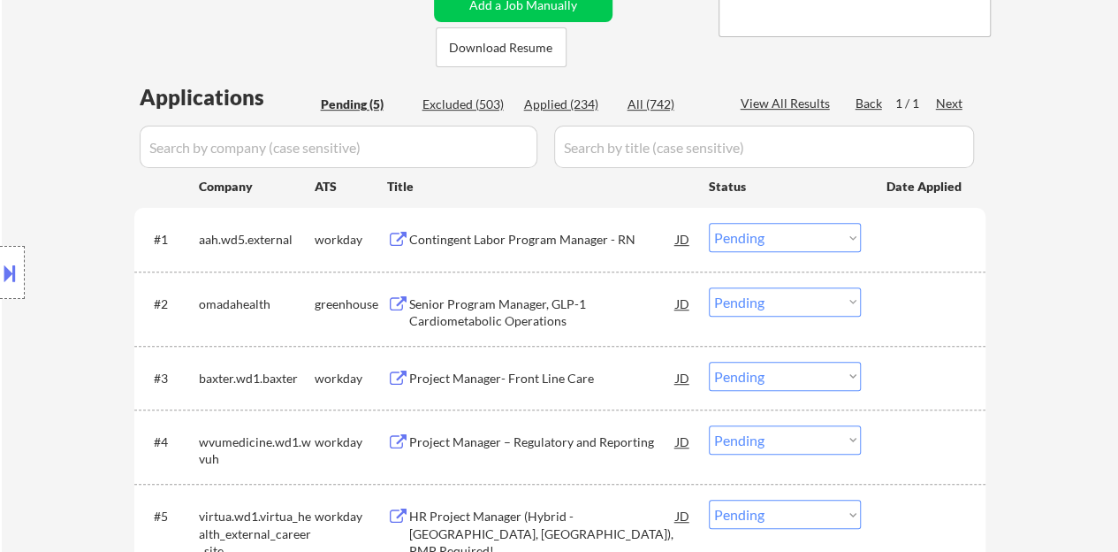
scroll to position [442, 0]
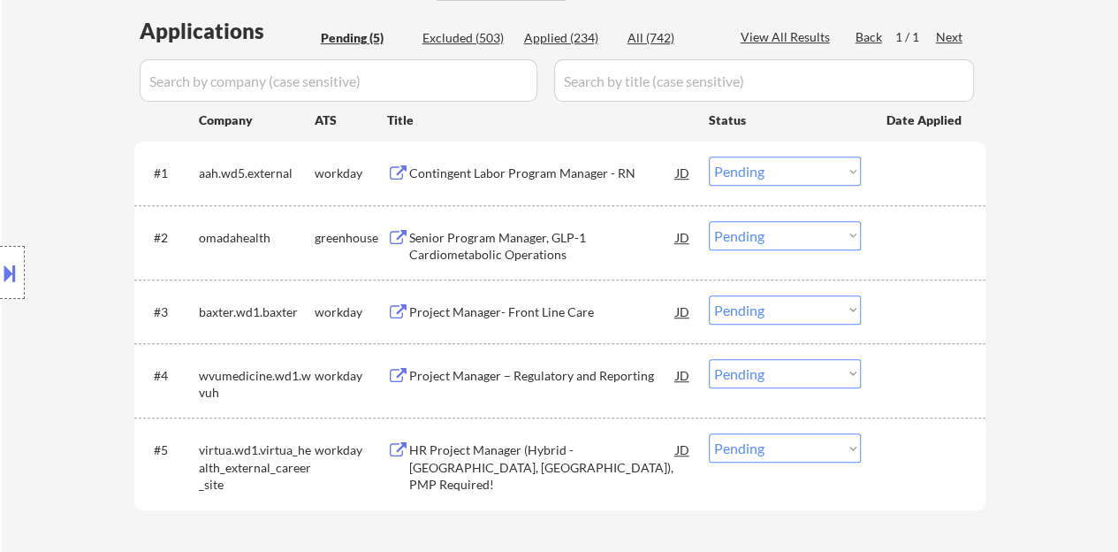
click at [438, 177] on div "Contingent Labor Program Manager - RN" at bounding box center [542, 173] width 267 height 18
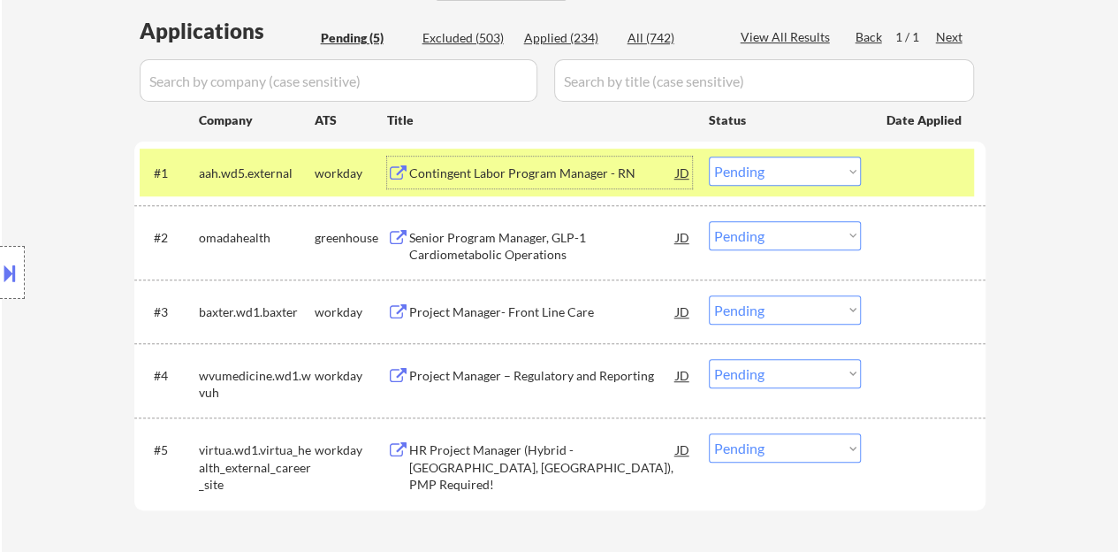
click at [785, 162] on select "Choose an option... Pending Applied Excluded (Questions) Excluded (Expired) Exc…" at bounding box center [785, 170] width 152 height 29
click at [709, 156] on select "Choose an option... Pending Applied Excluded (Questions) Excluded (Expired) Exc…" at bounding box center [785, 170] width 152 height 29
select select ""pending""
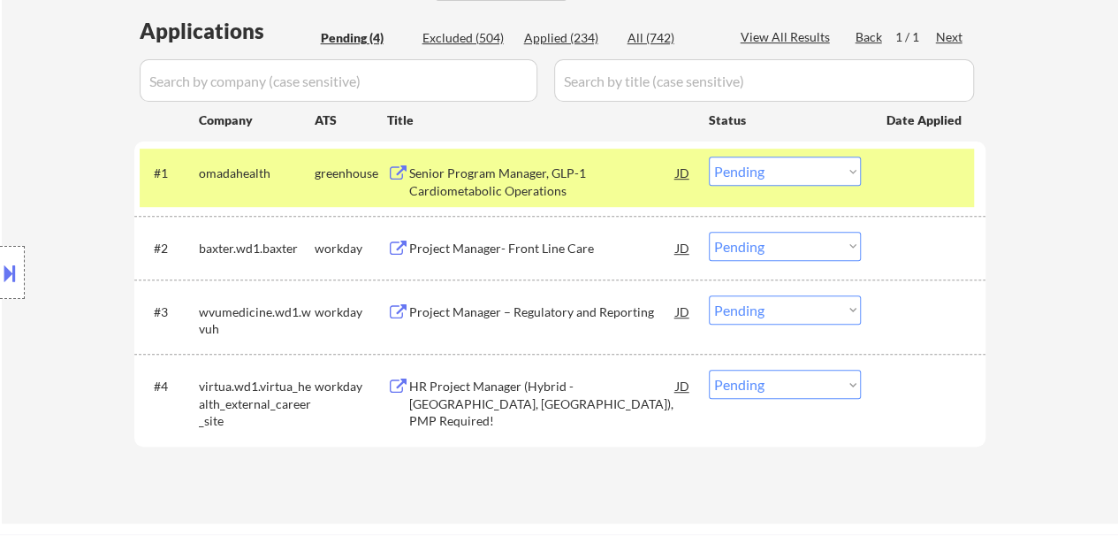
click at [897, 151] on div "#1 omadahealth greenhouse Senior Program Manager, GLP-1 Cardiometabolic Operati…" at bounding box center [557, 178] width 835 height 58
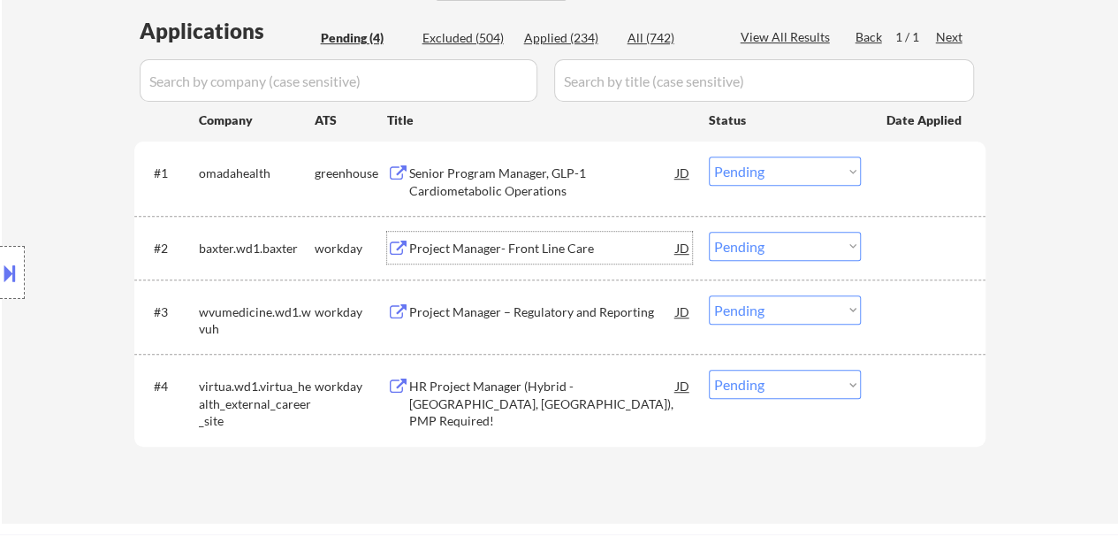
click at [584, 248] on div "Project Manager- Front Line Care" at bounding box center [542, 249] width 267 height 18
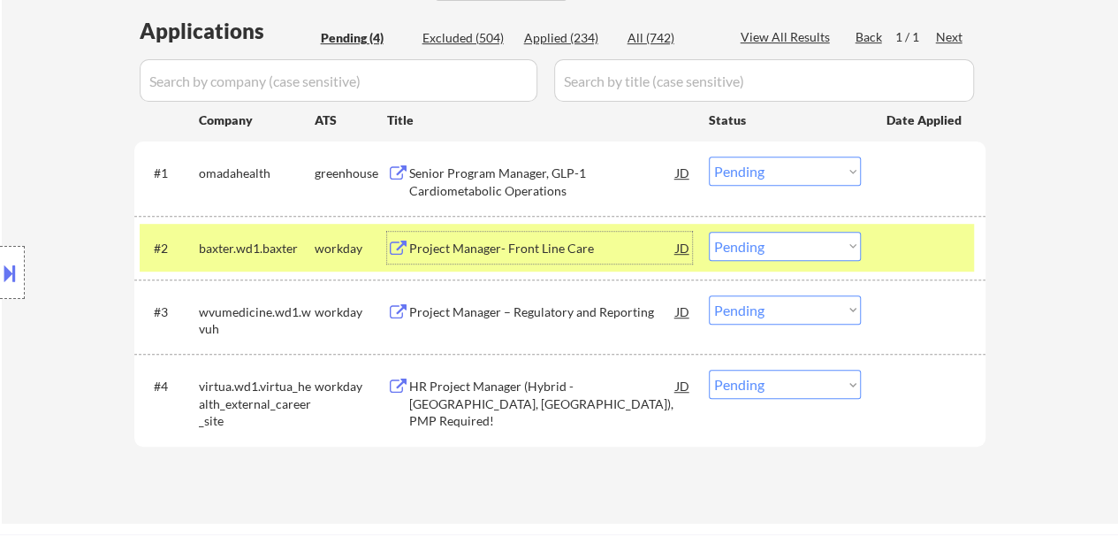
click at [775, 218] on div "#2 baxter.wd1.baxter workday Project Manager- Front Line Care JD Choose an opti…" at bounding box center [559, 248] width 851 height 64
click at [782, 242] on select "Choose an option... Pending Applied Excluded (Questions) Excluded (Expired) Exc…" at bounding box center [785, 246] width 152 height 29
click at [709, 232] on select "Choose an option... Pending Applied Excluded (Questions) Excluded (Expired) Exc…" at bounding box center [785, 246] width 152 height 29
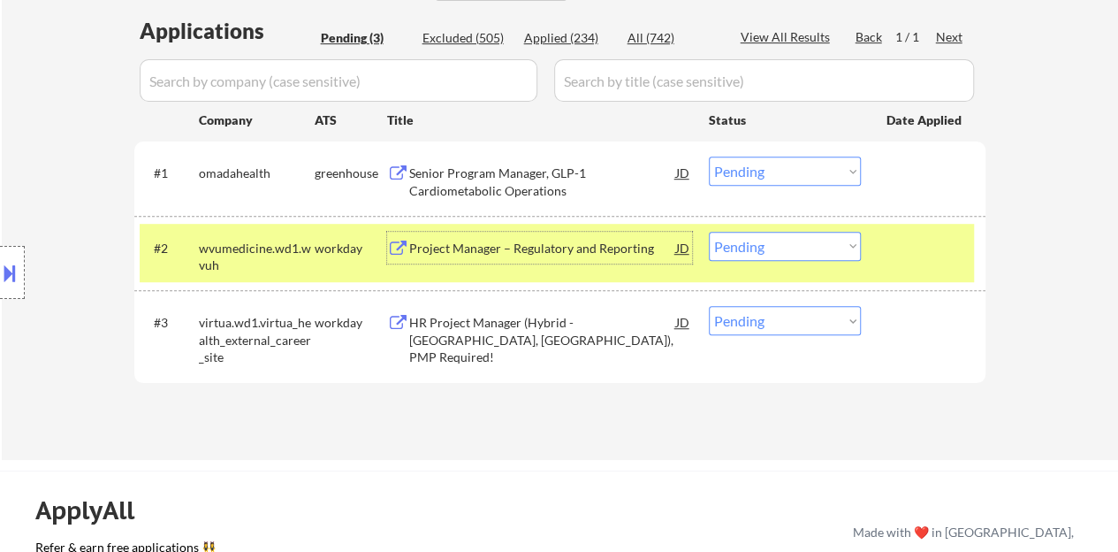
click at [596, 242] on div "Project Manager – Regulatory and Reporting" at bounding box center [542, 249] width 267 height 18
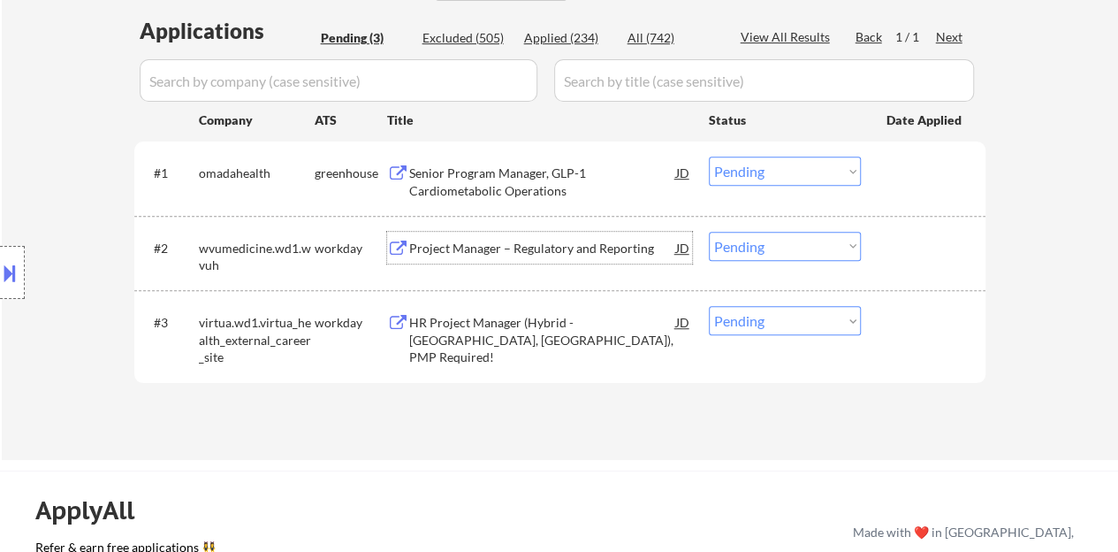
click at [916, 250] on div at bounding box center [926, 248] width 78 height 32
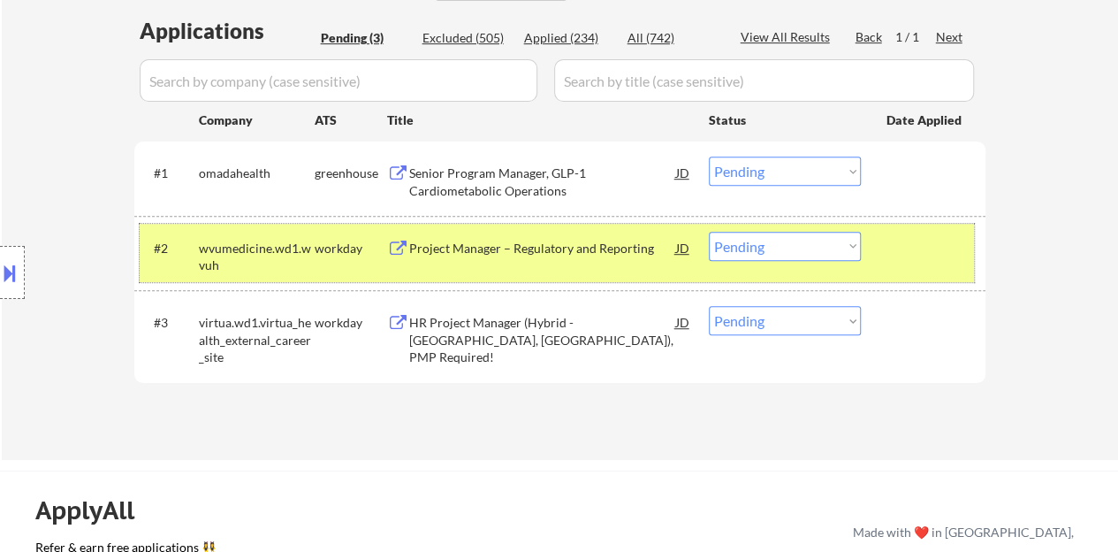
click at [766, 253] on select "Choose an option... Pending Applied Excluded (Questions) Excluded (Expired) Exc…" at bounding box center [785, 246] width 152 height 29
click at [709, 232] on select "Choose an option... Pending Applied Excluded (Questions) Excluded (Expired) Exc…" at bounding box center [785, 246] width 152 height 29
select select ""pending""
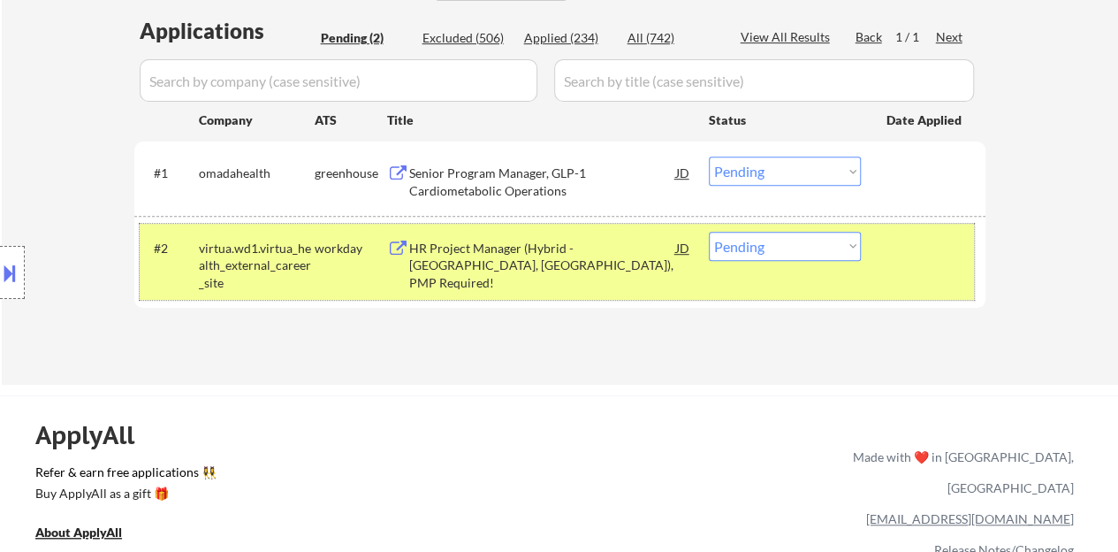
click at [897, 264] on div "#2 virtua.wd1.virtua_health_external_career_site workday HR Project Manager (Hy…" at bounding box center [557, 262] width 835 height 76
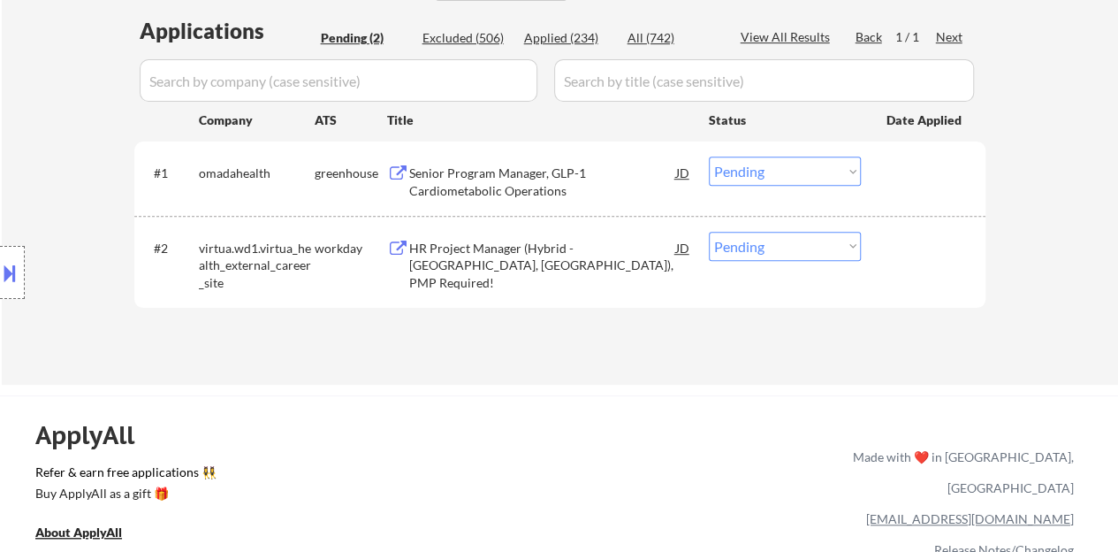
click at [570, 163] on div "Senior Program Manager, GLP-1 Cardiometabolic Operations" at bounding box center [542, 177] width 267 height 42
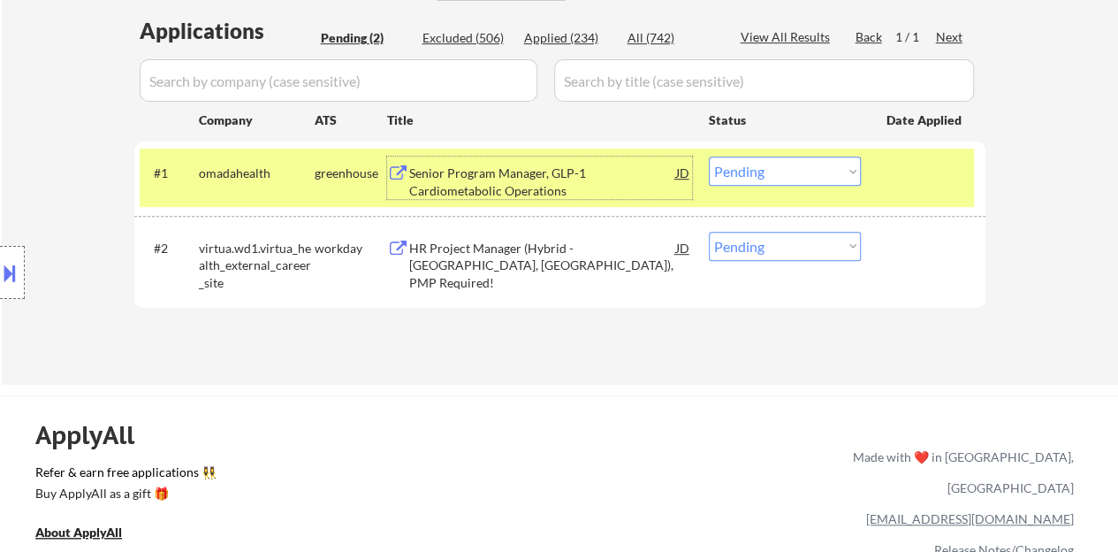
click at [767, 154] on div "#1 omadahealth greenhouse Senior Program Manager, GLP-1 Cardiometabolic Operati…" at bounding box center [557, 178] width 835 height 58
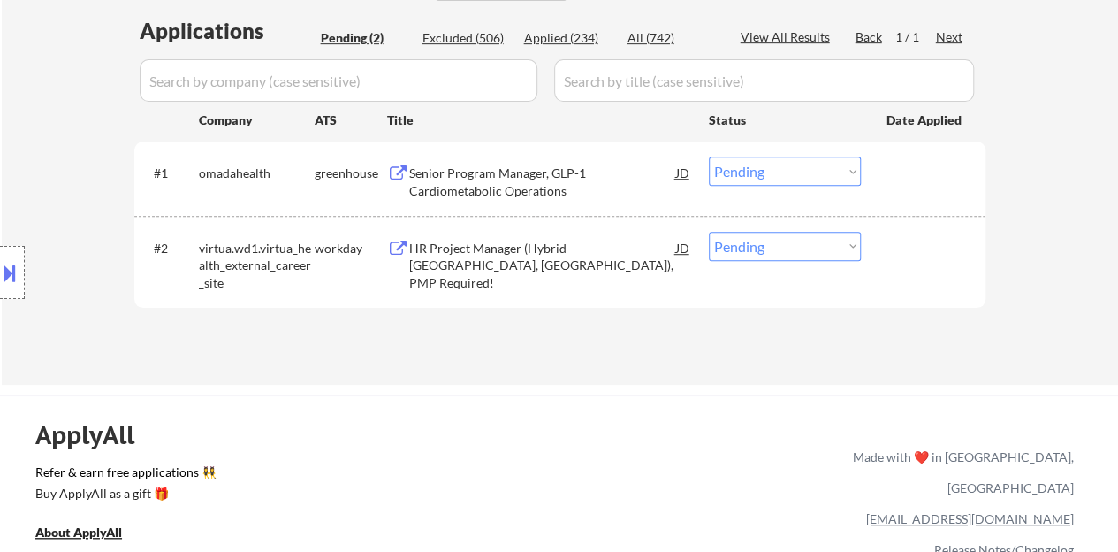
click at [770, 166] on select "Choose an option... Pending Applied Excluded (Questions) Excluded (Expired) Exc…" at bounding box center [785, 170] width 152 height 29
click at [709, 156] on select "Choose an option... Pending Applied Excluded (Questions) Excluded (Expired) Exc…" at bounding box center [785, 170] width 152 height 29
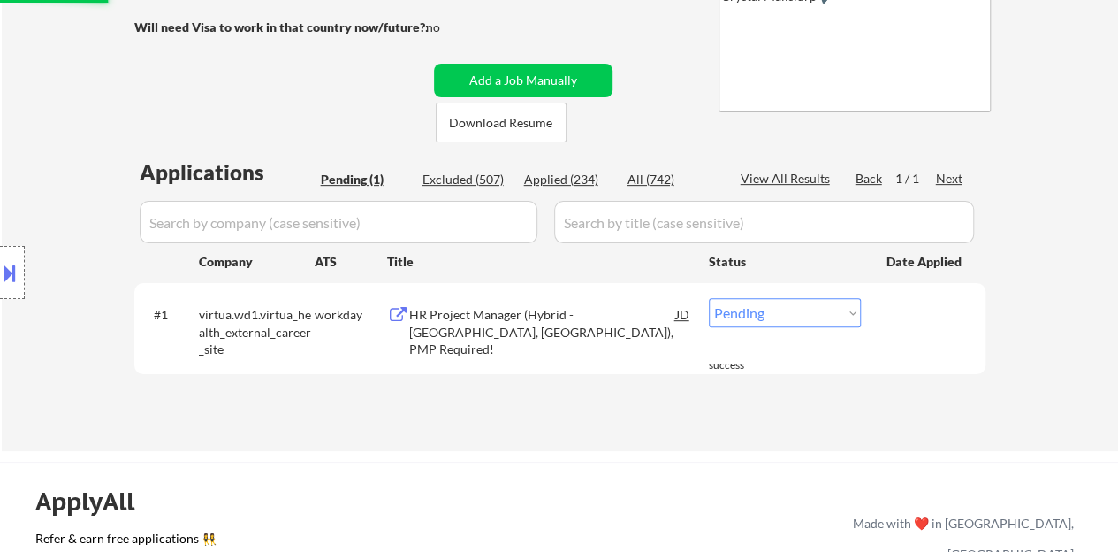
scroll to position [354, 0]
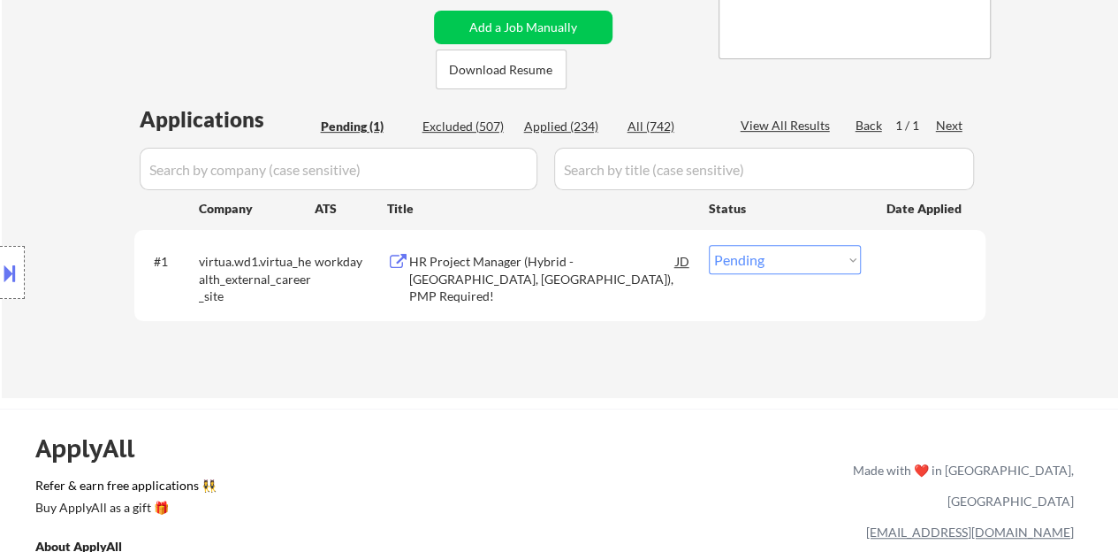
click at [496, 258] on div "HR Project Manager (Hybrid - Marlton, NJ), PMP Required!" at bounding box center [542, 279] width 267 height 52
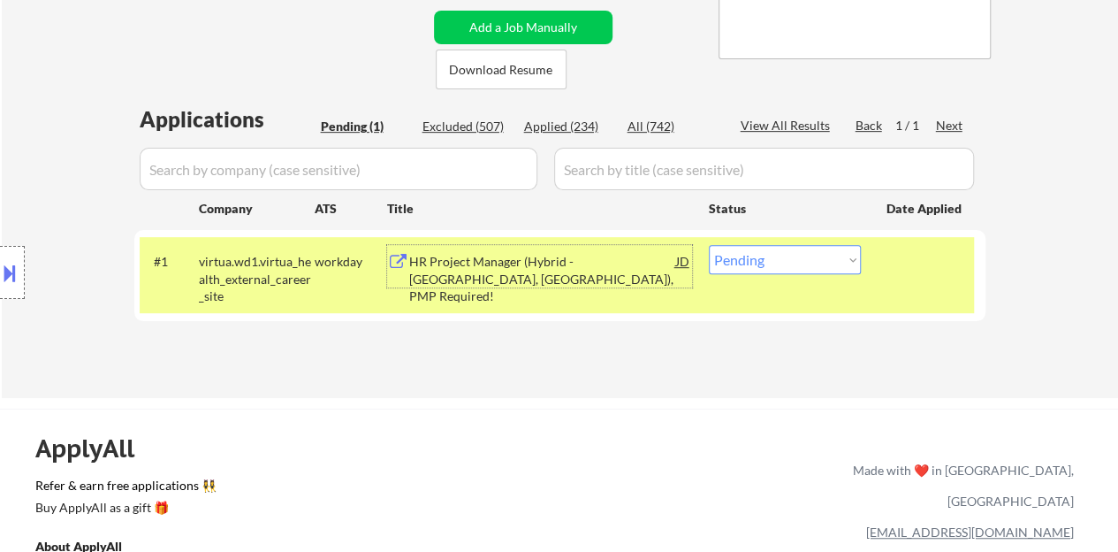
click at [858, 262] on select "Choose an option... Pending Applied Excluded (Questions) Excluded (Expired) Exc…" at bounding box center [785, 259] width 152 height 29
select select ""excluded__bad_match_""
click at [709, 245] on select "Choose an option... Pending Applied Excluded (Questions) Excluded (Expired) Exc…" at bounding box center [785, 259] width 152 height 29
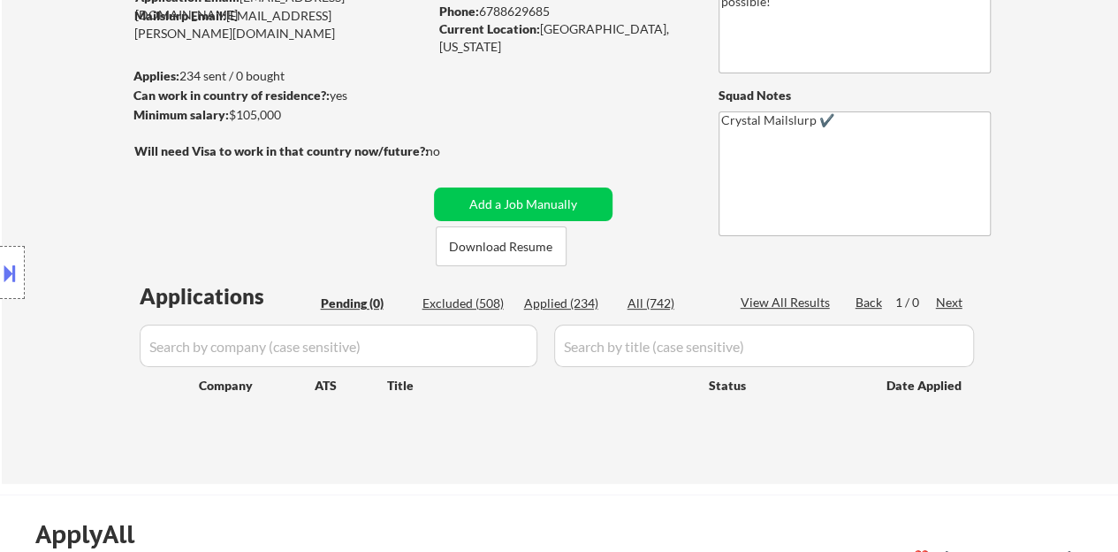
scroll to position [88, 0]
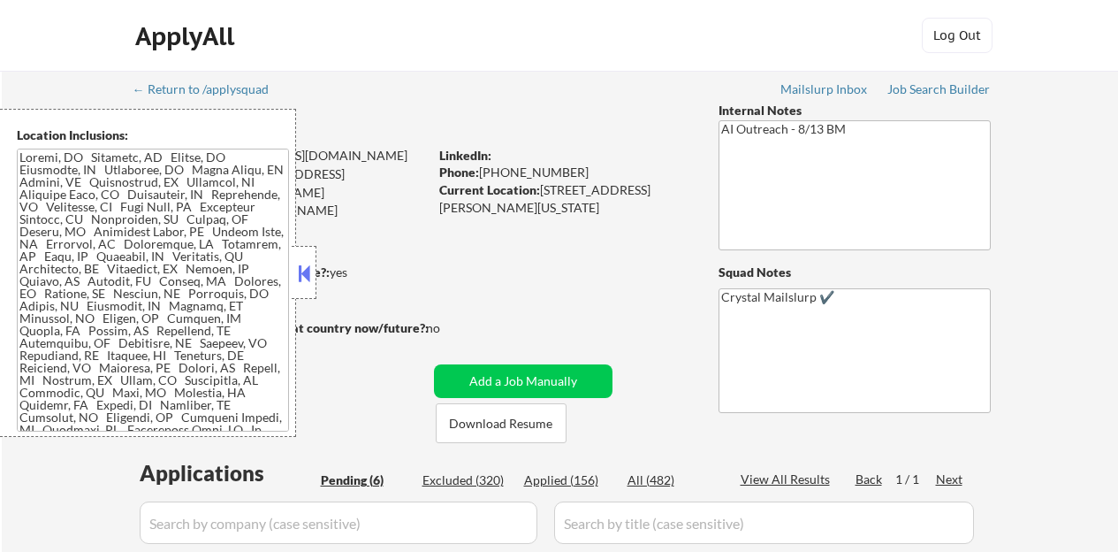
select select ""pending""
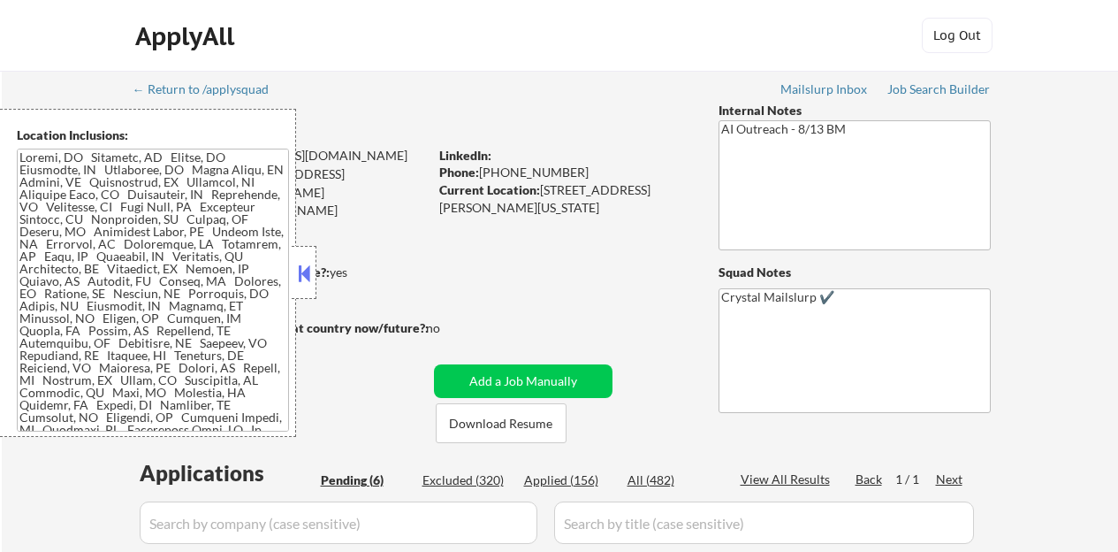
select select ""pending""
click at [302, 264] on button at bounding box center [303, 273] width 19 height 27
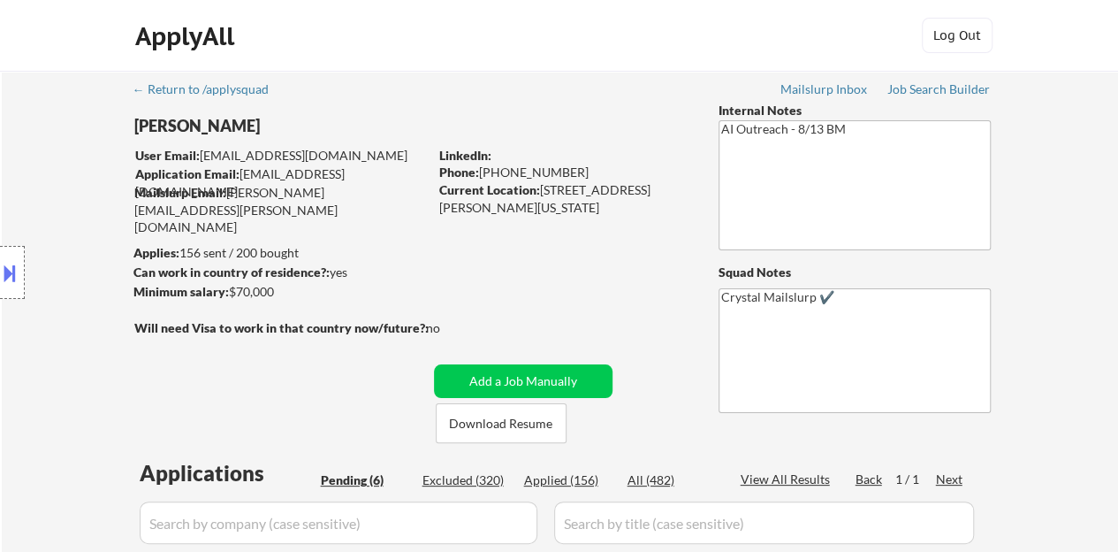
click at [316, 275] on div "Location Inclusions:" at bounding box center [158, 273] width 317 height 328
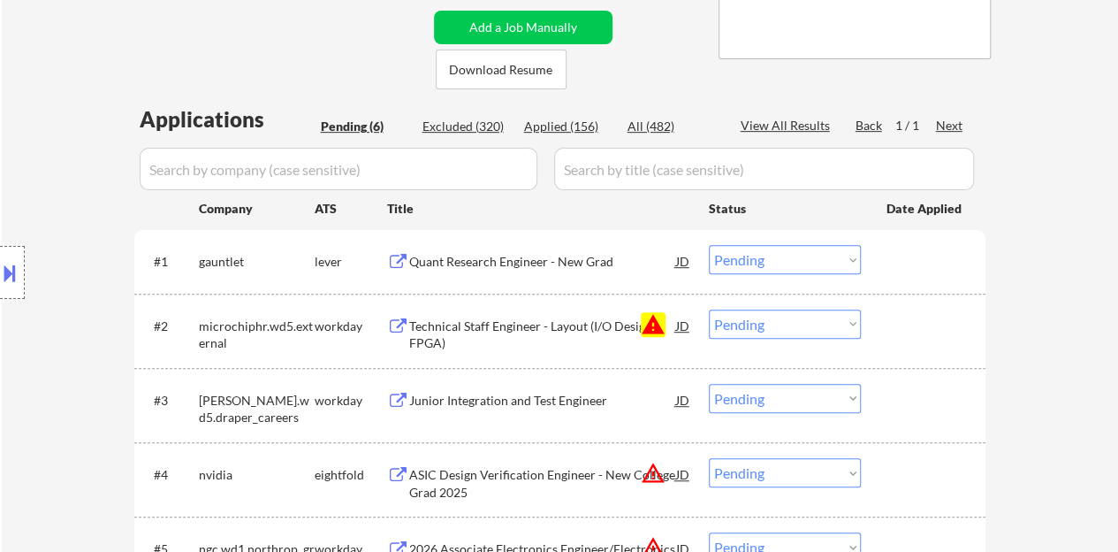
scroll to position [530, 0]
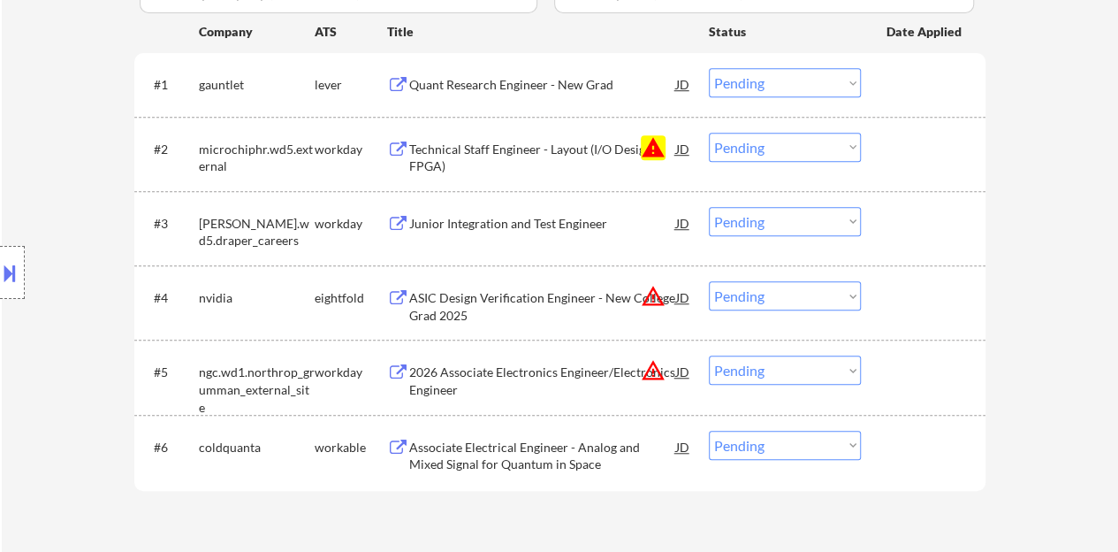
click at [812, 147] on select "Choose an option... Pending Applied Excluded (Questions) Excluded (Expired) Exc…" at bounding box center [785, 147] width 152 height 29
click at [709, 133] on select "Choose an option... Pending Applied Excluded (Questions) Excluded (Expired) Exc…" at bounding box center [785, 147] width 152 height 29
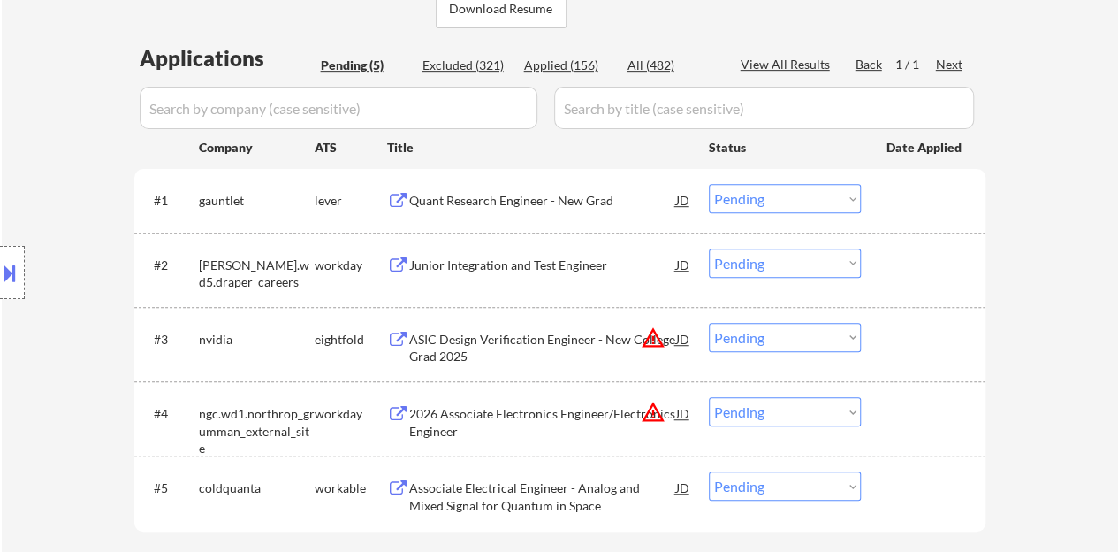
scroll to position [442, 0]
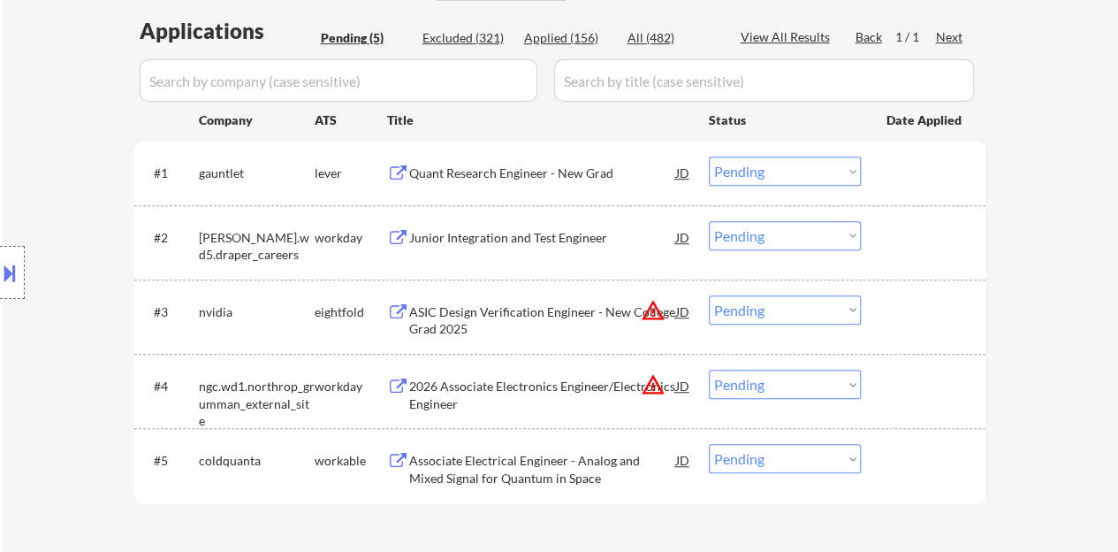
click at [534, 238] on div "Junior Integration and Test Engineer" at bounding box center [542, 238] width 267 height 18
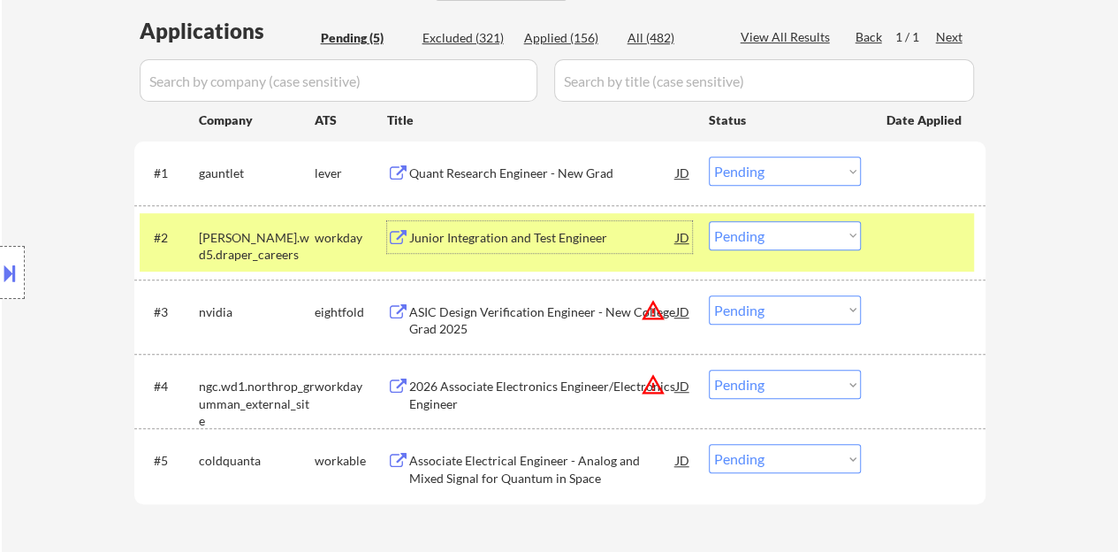
click at [762, 223] on select "Choose an option... Pending Applied Excluded (Questions) Excluded (Expired) Exc…" at bounding box center [785, 235] width 152 height 29
click at [709, 221] on select "Choose an option... Pending Applied Excluded (Questions) Excluded (Expired) Exc…" at bounding box center [785, 235] width 152 height 29
select select ""pending""
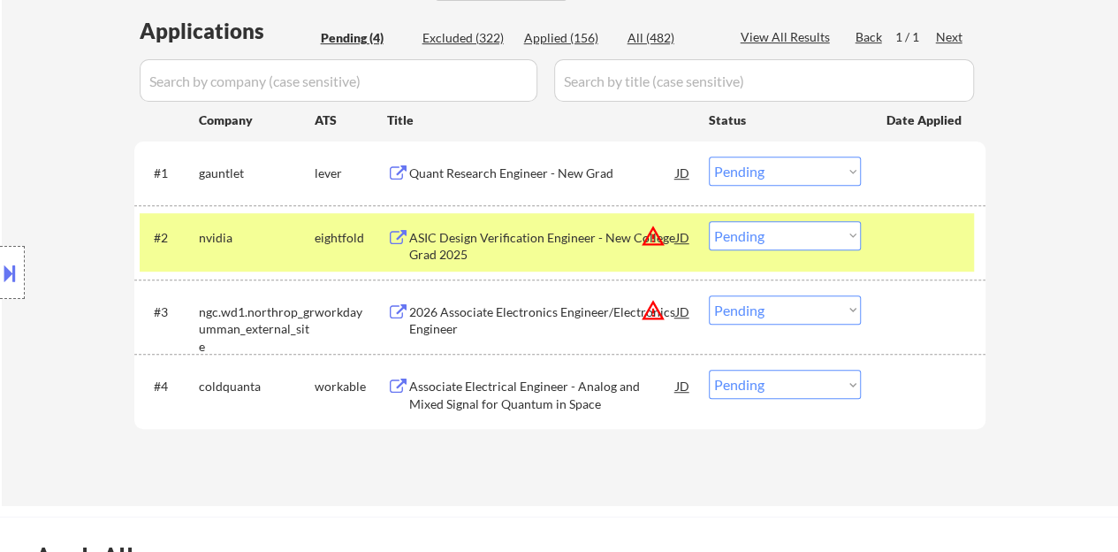
click at [923, 246] on div at bounding box center [926, 237] width 78 height 32
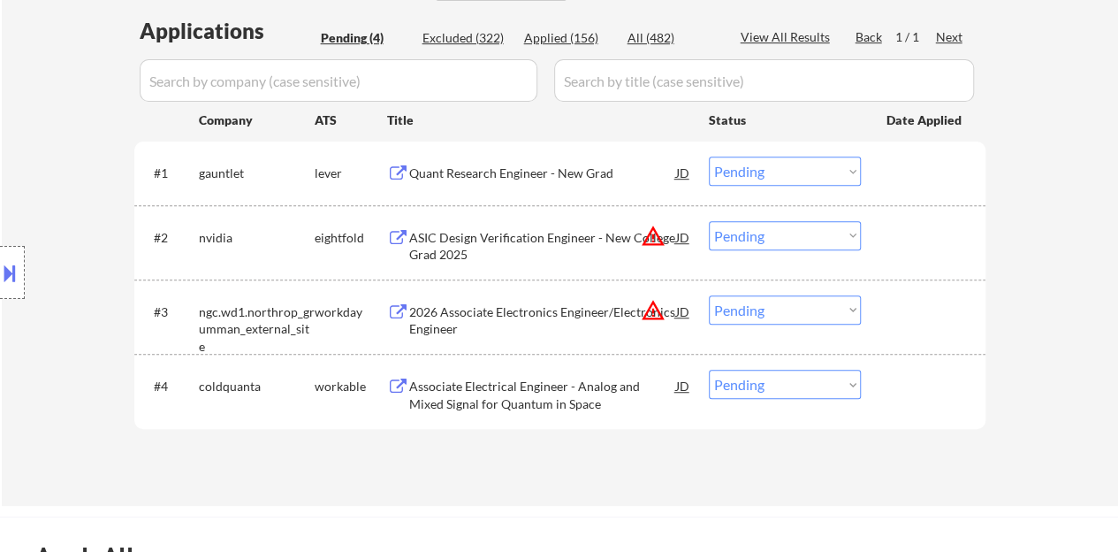
click at [518, 172] on div "Quant Research Engineer - New Grad" at bounding box center [542, 173] width 267 height 18
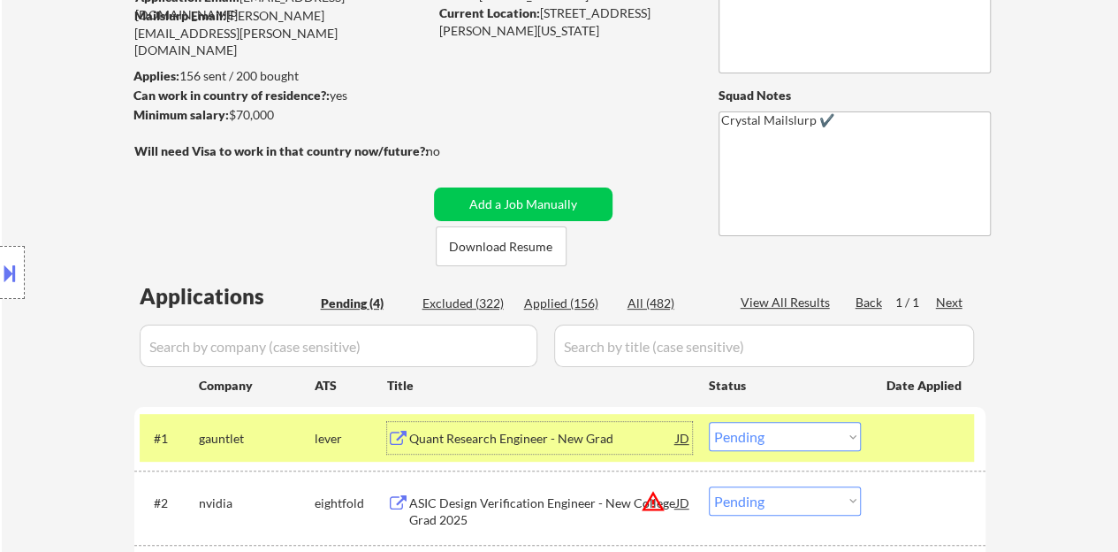
scroll to position [354, 0]
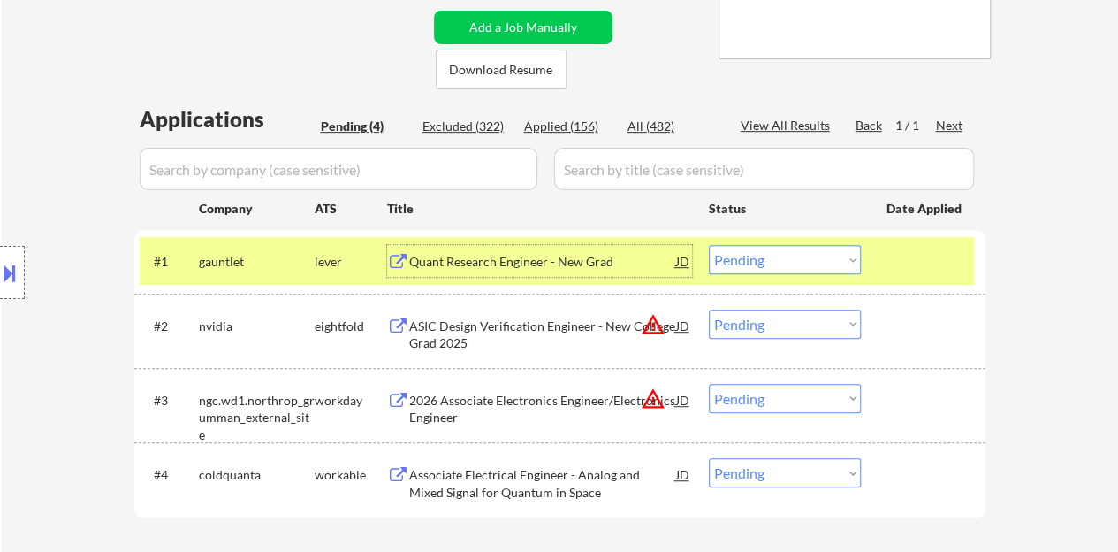
click at [825, 271] on select "Choose an option... Pending Applied Excluded (Questions) Excluded (Expired) Exc…" at bounding box center [785, 259] width 152 height 29
click at [709, 245] on select "Choose an option... Pending Applied Excluded (Questions) Excluded (Expired) Exc…" at bounding box center [785, 259] width 152 height 29
select select ""pending""
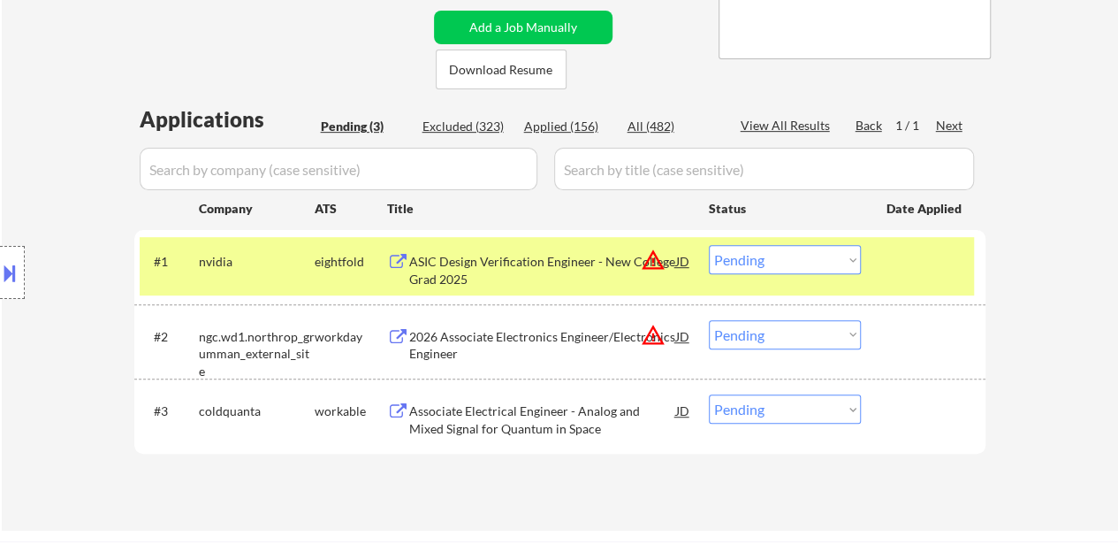
click at [925, 273] on div at bounding box center [926, 261] width 78 height 32
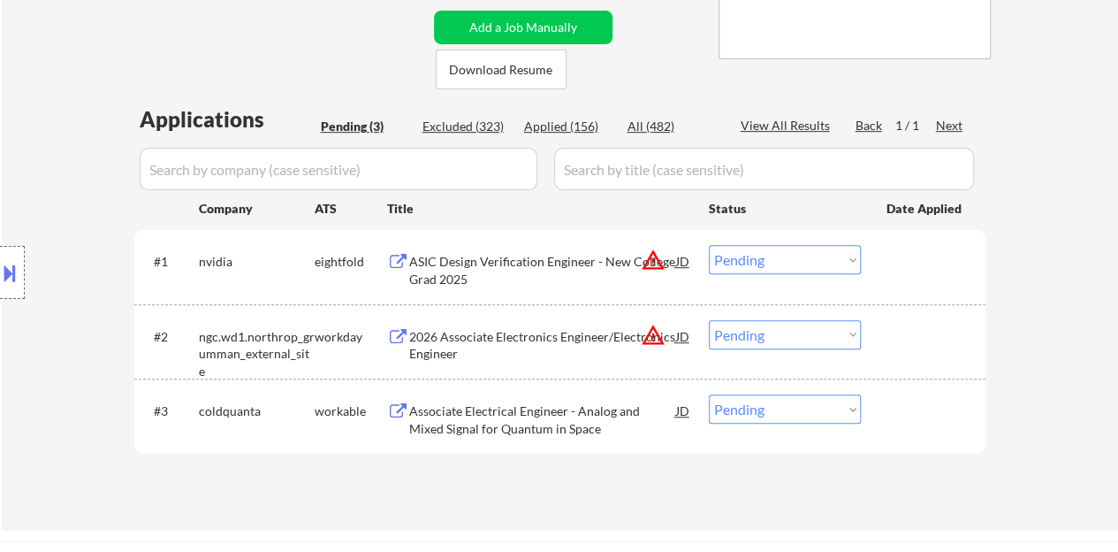
click at [518, 428] on div "Associate Electrical Engineer - Analog and Mixed Signal for Quantum in Space" at bounding box center [542, 419] width 267 height 34
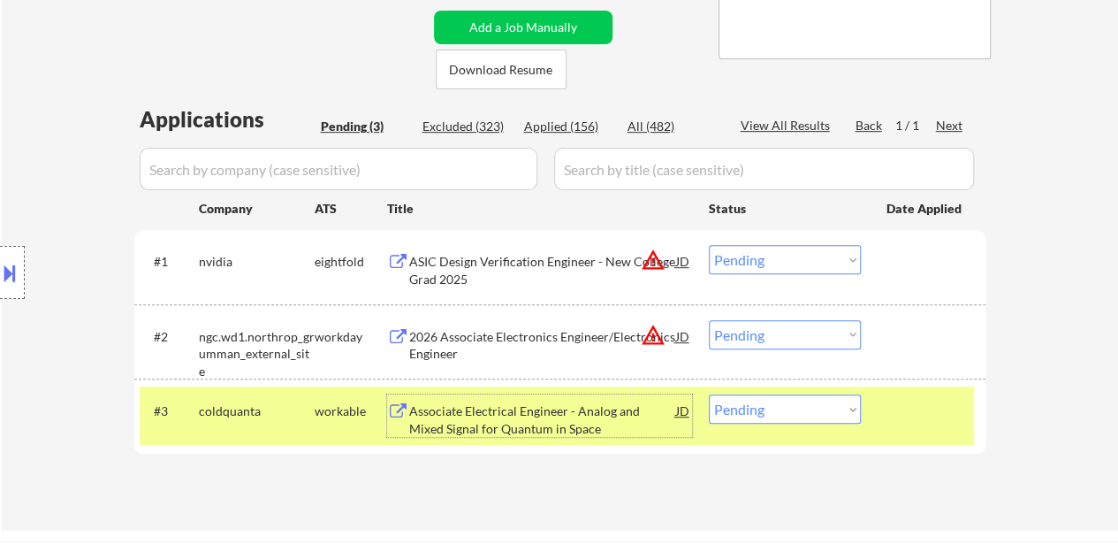
click at [0, 263] on button at bounding box center [9, 272] width 19 height 29
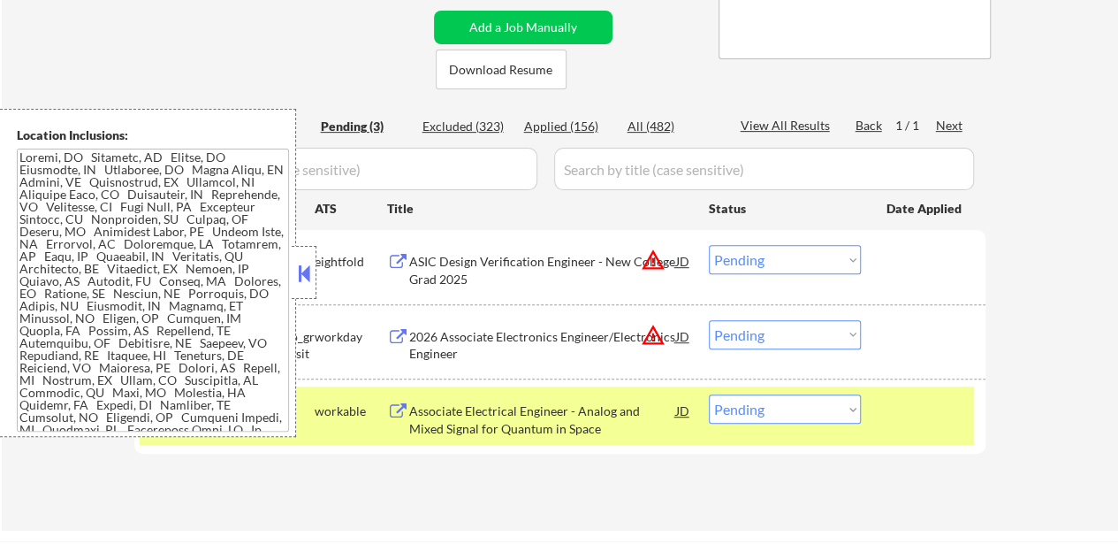
scroll to position [679, 0]
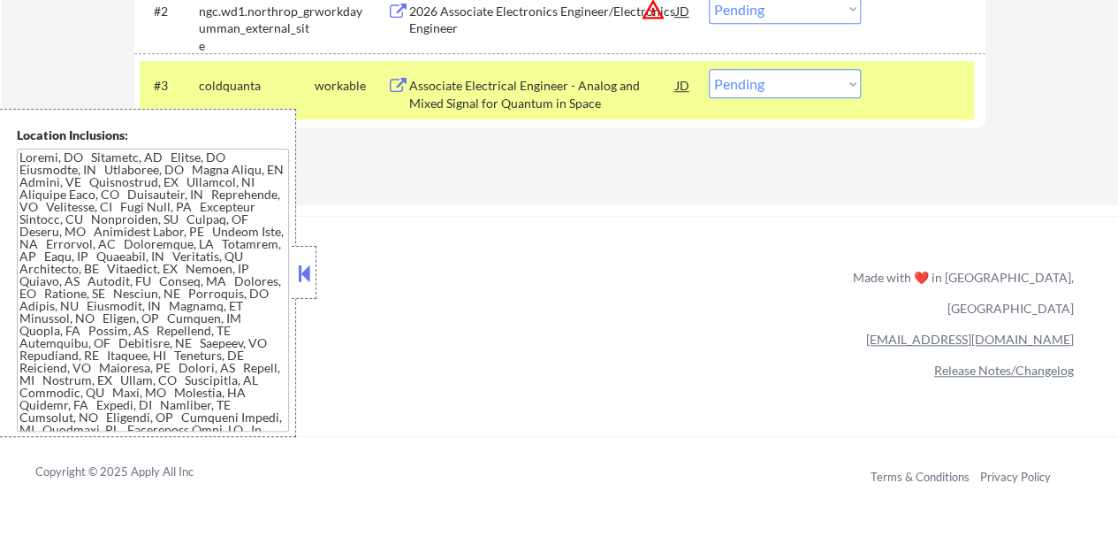
click at [309, 269] on button at bounding box center [303, 273] width 19 height 27
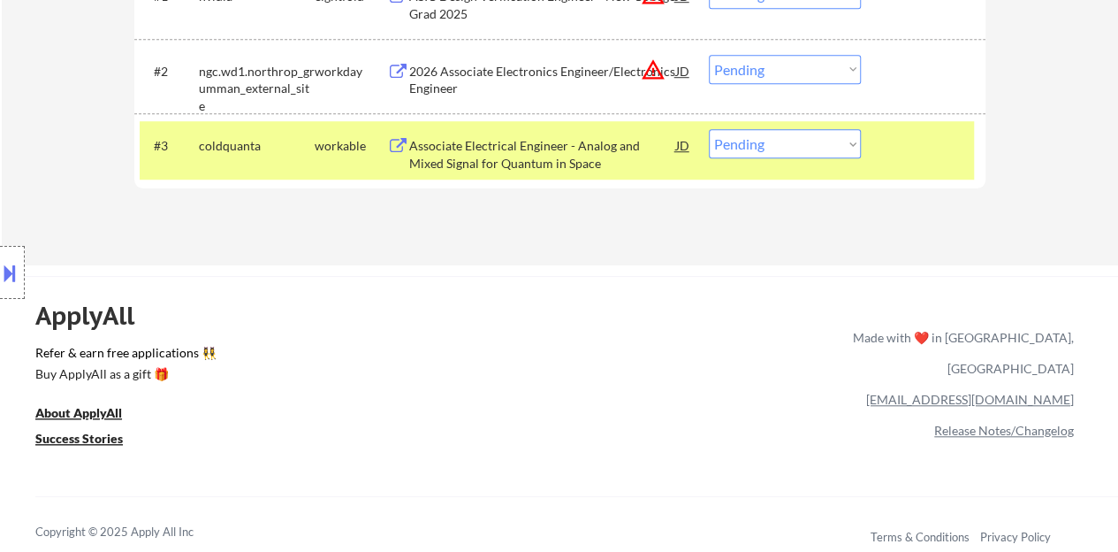
scroll to position [414, 0]
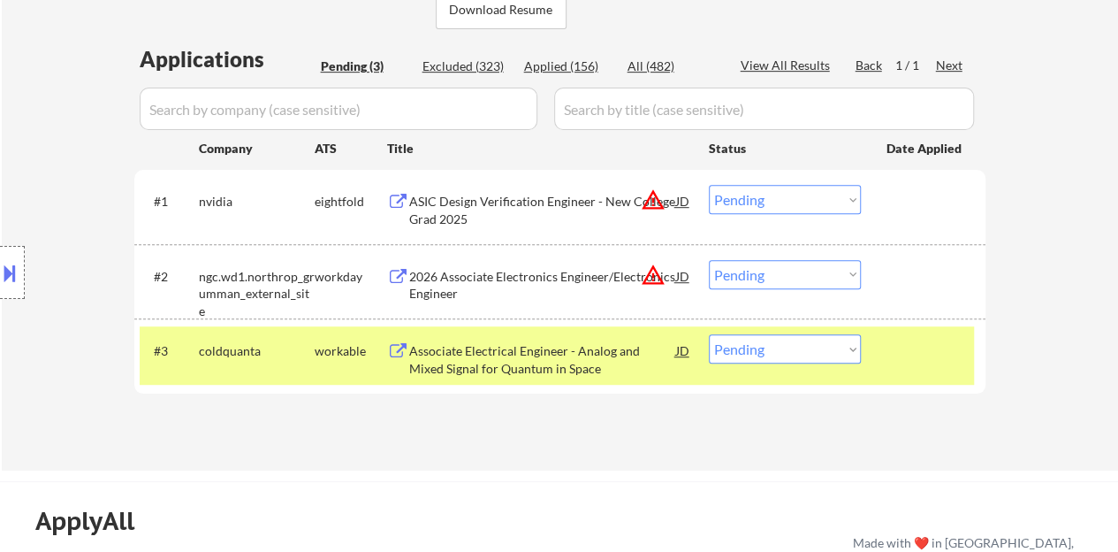
click at [786, 347] on select "Choose an option... Pending Applied Excluded (Questions) Excluded (Expired) Exc…" at bounding box center [785, 348] width 152 height 29
select select ""excluded__other_""
click at [709, 334] on select "Choose an option... Pending Applied Excluded (Questions) Excluded (Expired) Exc…" at bounding box center [785, 348] width 152 height 29
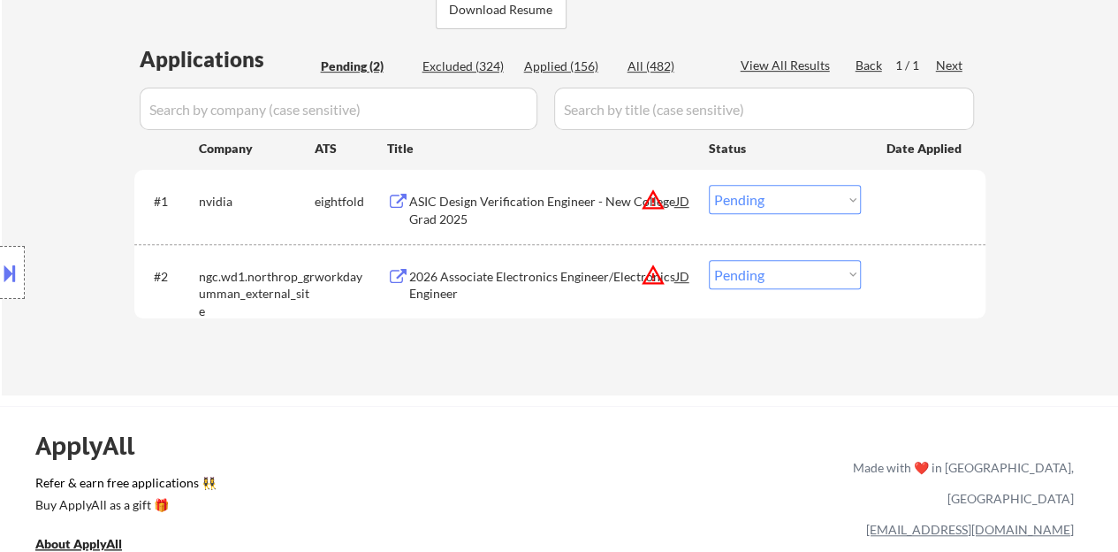
click at [686, 273] on div "JD" at bounding box center [684, 276] width 18 height 32
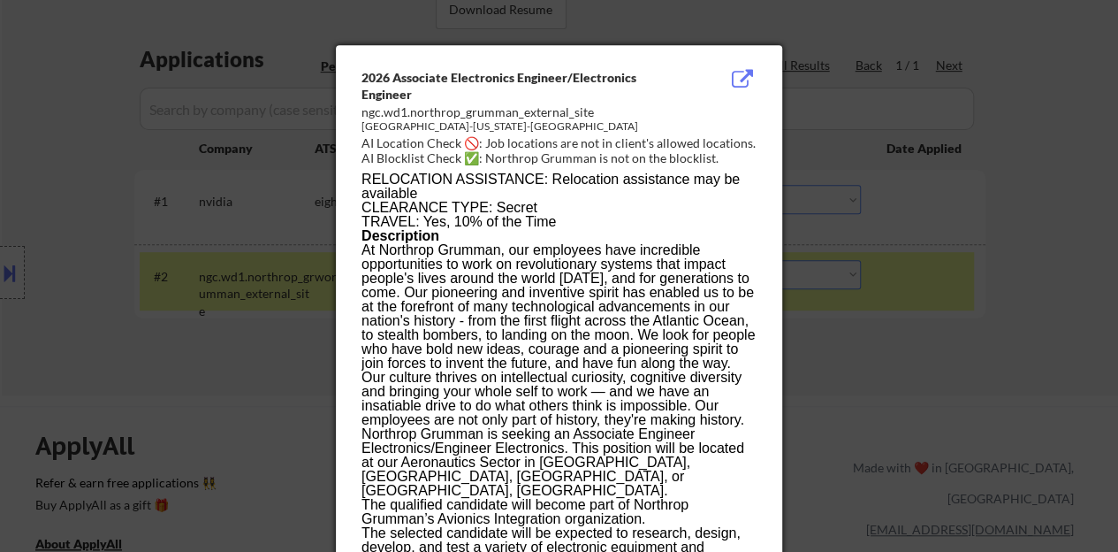
click at [304, 328] on div at bounding box center [559, 276] width 1118 height 552
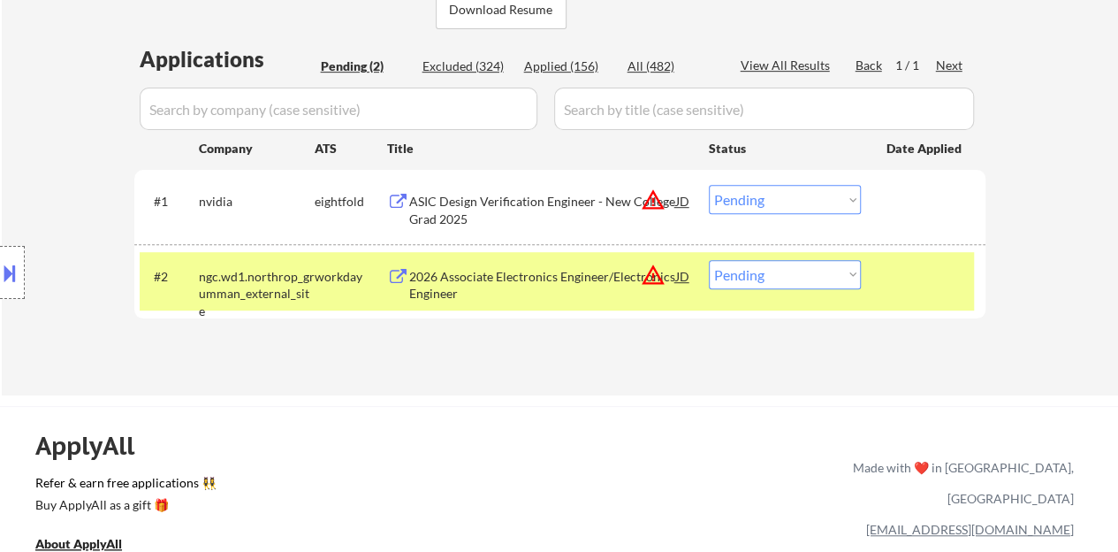
click at [495, 269] on div "2026 Associate Electronics Engineer/Electronics Engineer" at bounding box center [542, 285] width 267 height 34
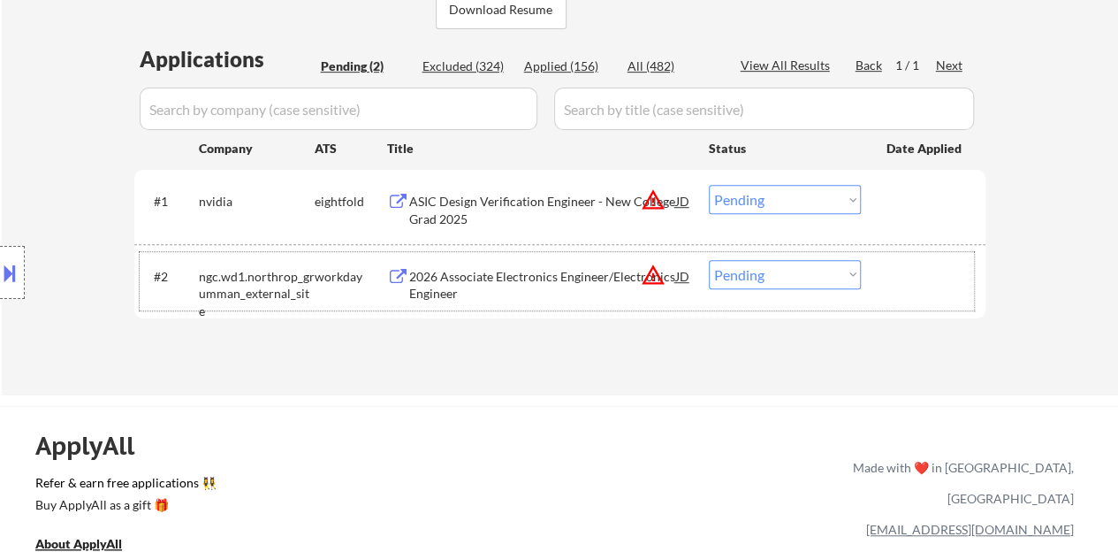
click at [909, 252] on div "#2 ngc.wd1.northrop_grumman_external_site workday 2026 Associate Electronics En…" at bounding box center [557, 281] width 835 height 58
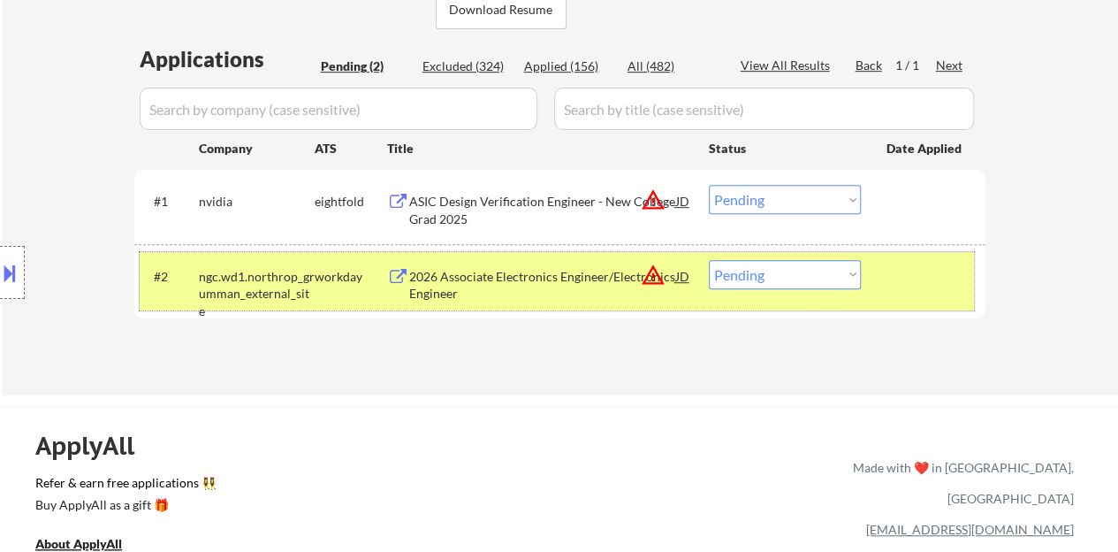
click at [763, 265] on select "Choose an option... Pending Applied Excluded (Questions) Excluded (Expired) Exc…" at bounding box center [785, 274] width 152 height 29
select select ""excluded__expired_""
click at [709, 260] on select "Choose an option... Pending Applied Excluded (Questions) Excluded (Expired) Exc…" at bounding box center [785, 274] width 152 height 29
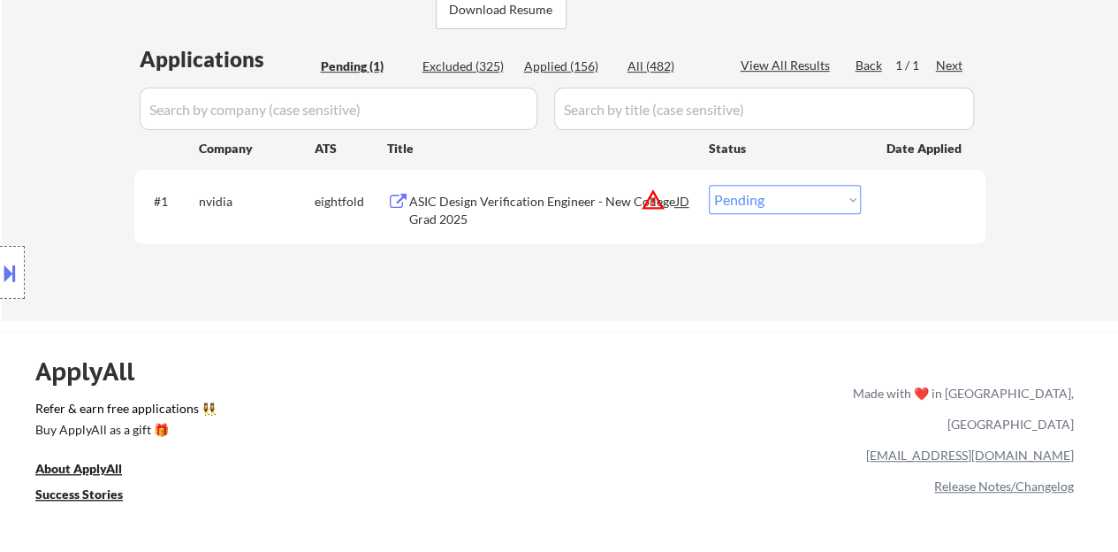
click at [541, 205] on div "ASIC Design Verification Engineer - New College Grad 2025" at bounding box center [542, 210] width 267 height 34
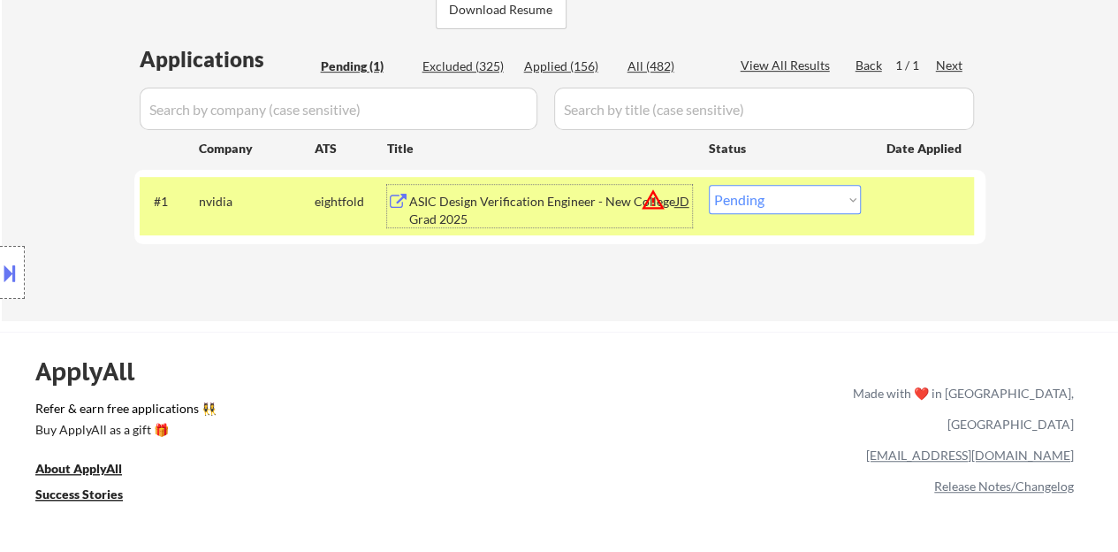
click at [12, 277] on button at bounding box center [9, 272] width 19 height 29
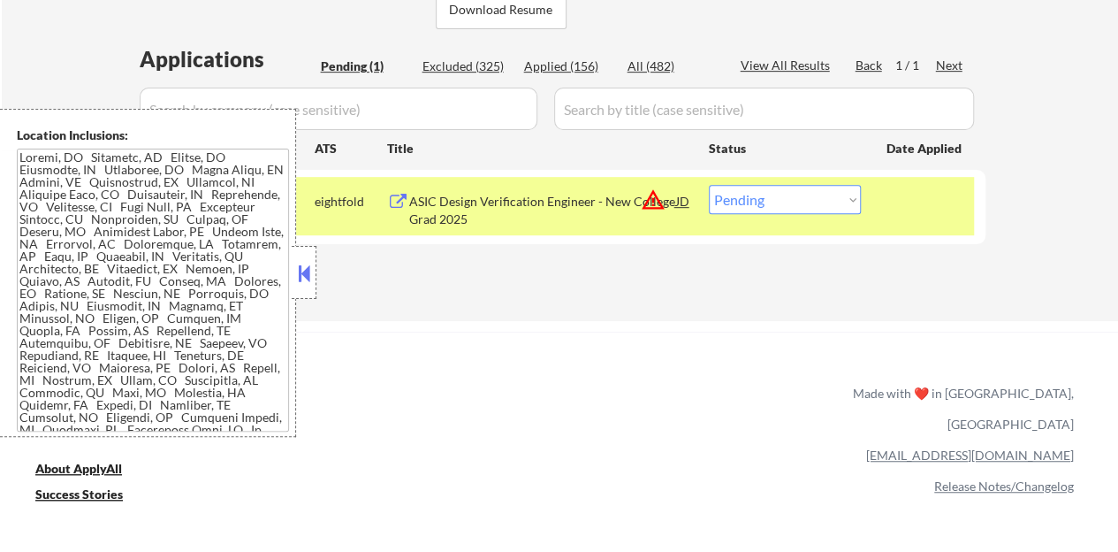
scroll to position [202, 0]
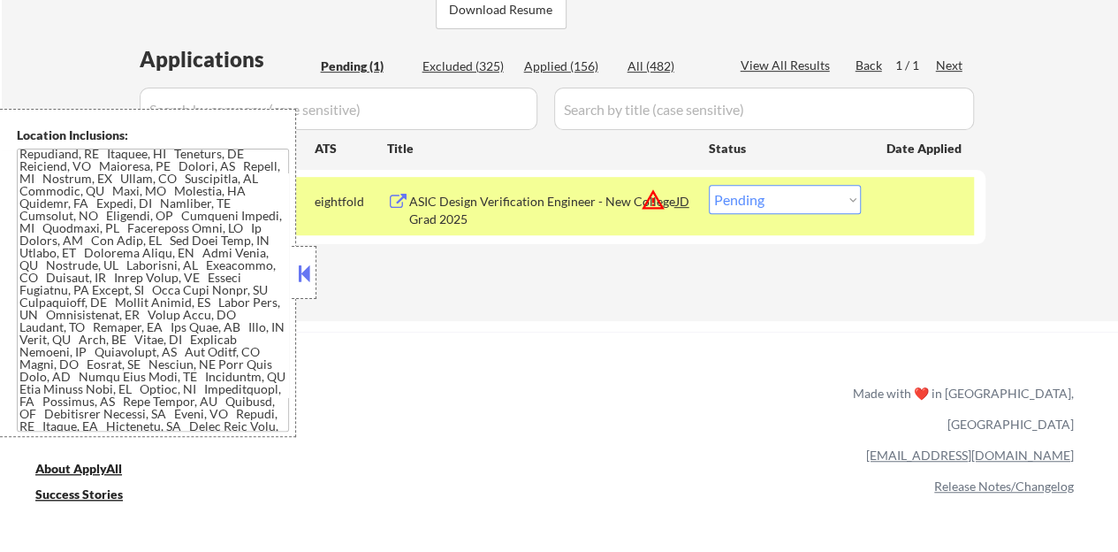
click at [311, 274] on button at bounding box center [303, 273] width 19 height 27
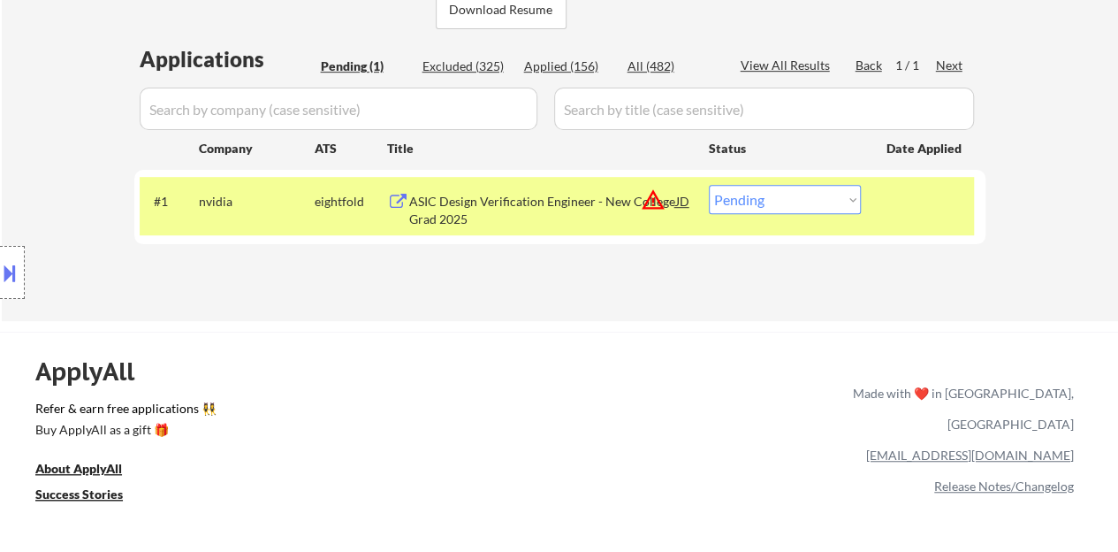
click at [744, 203] on select "Choose an option... Pending Applied Excluded (Questions) Excluded (Expired) Exc…" at bounding box center [785, 199] width 152 height 29
select select ""excluded__bad_match_""
click at [709, 185] on select "Choose an option... Pending Applied Excluded (Questions) Excluded (Expired) Exc…" at bounding box center [785, 199] width 152 height 29
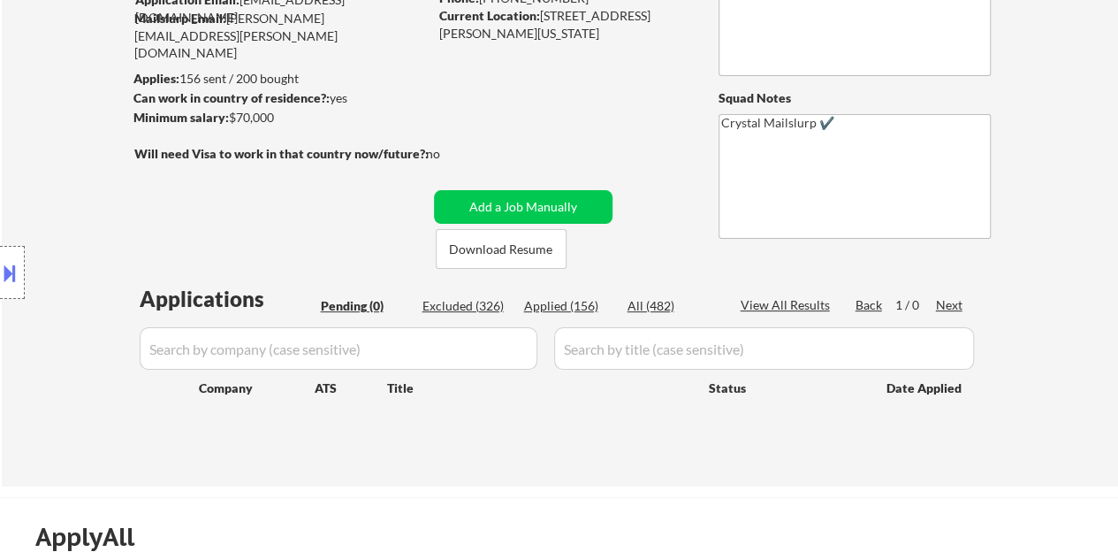
scroll to position [149, 0]
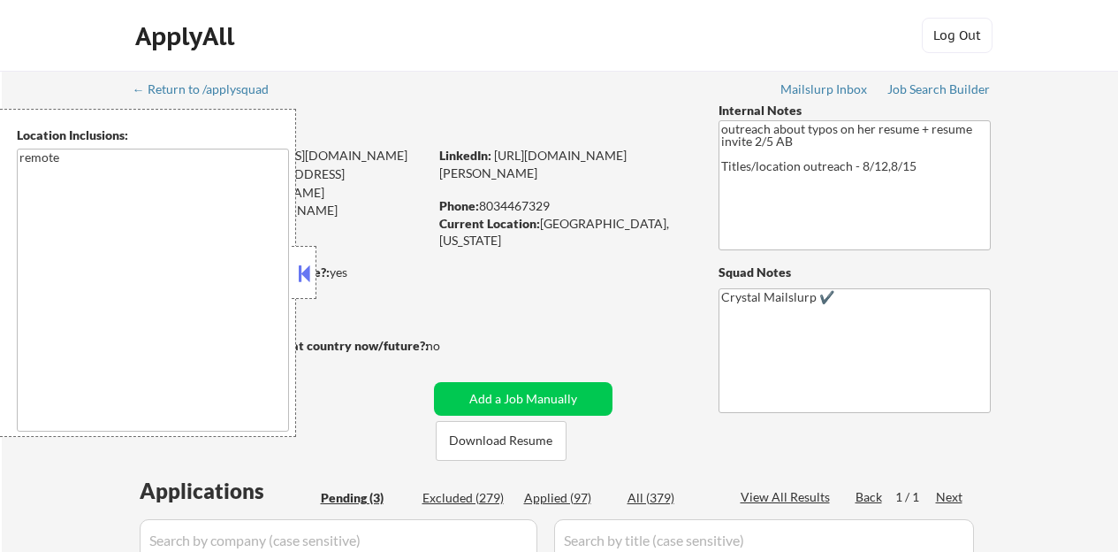
select select ""pending""
click at [305, 284] on button at bounding box center [303, 273] width 19 height 27
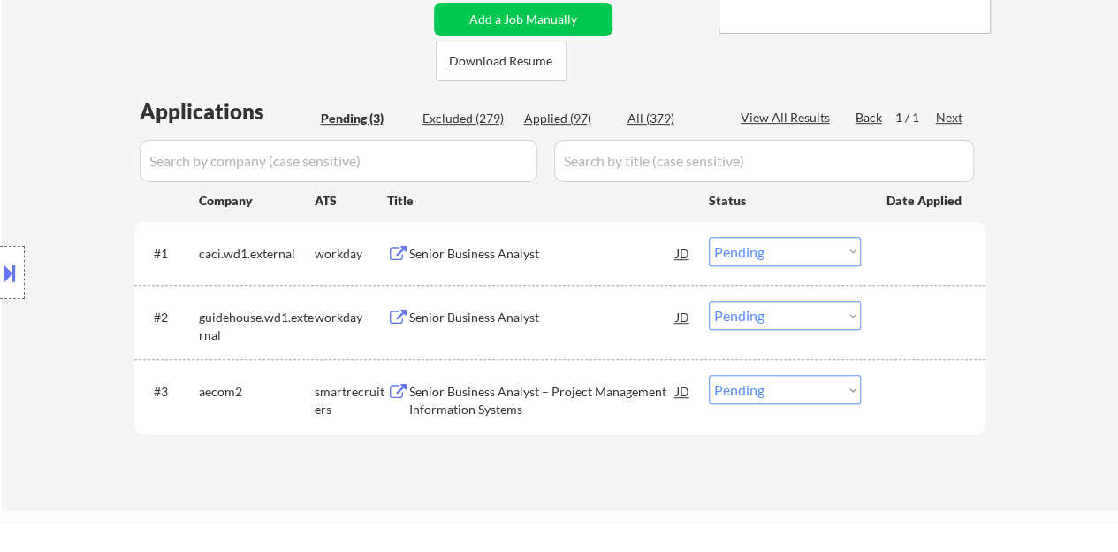
scroll to position [354, 0]
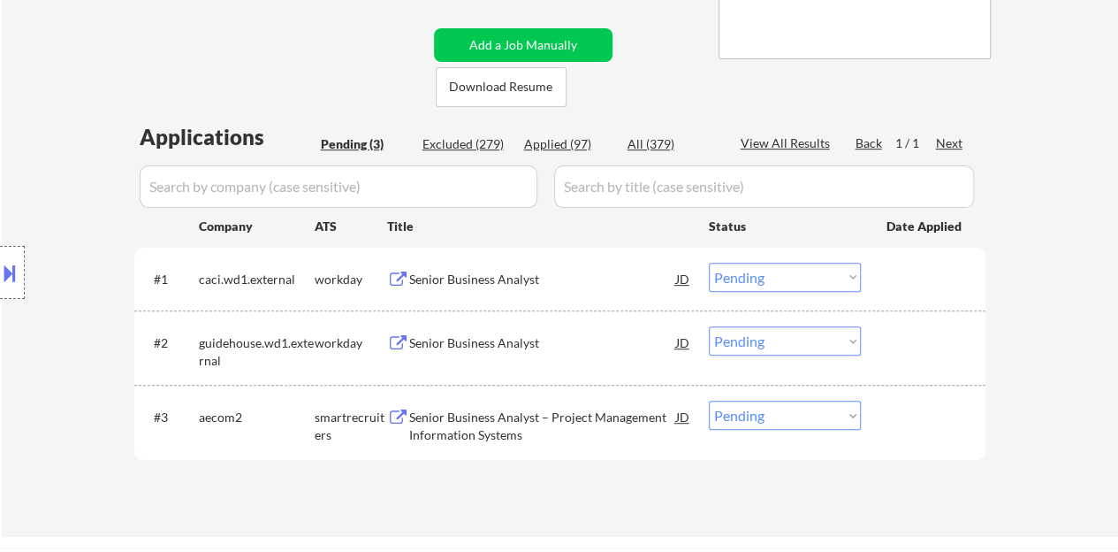
click at [461, 287] on div "Senior Business Analyst" at bounding box center [542, 279] width 267 height 32
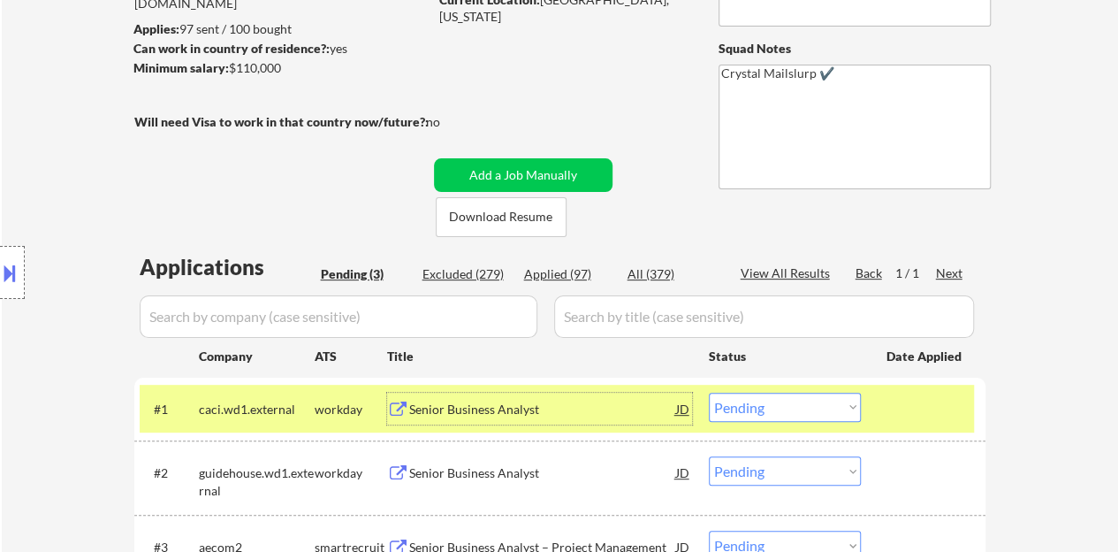
scroll to position [265, 0]
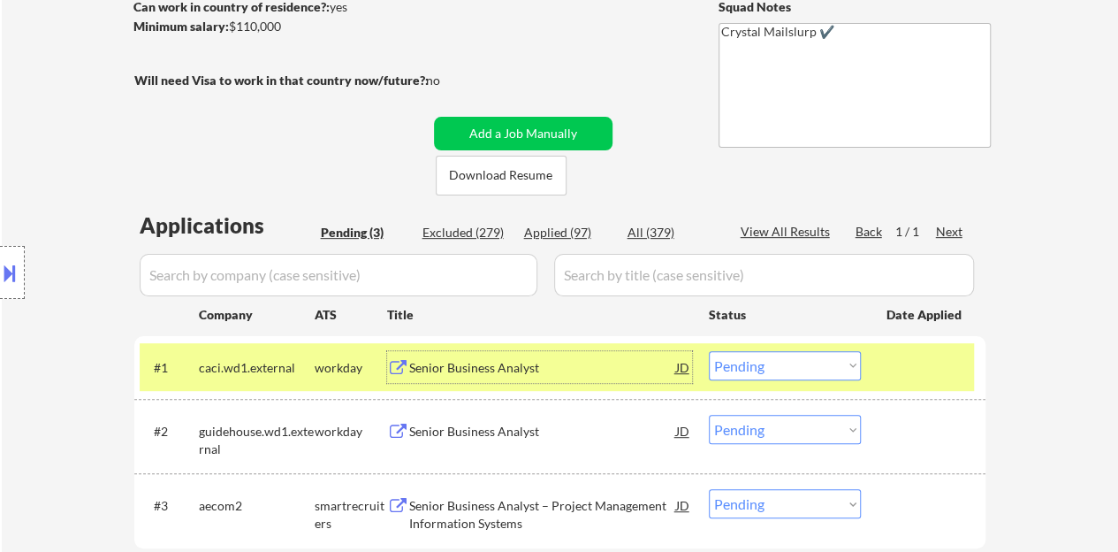
click at [743, 367] on select "Choose an option... Pending Applied Excluded (Questions) Excluded (Expired) Exc…" at bounding box center [785, 365] width 152 height 29
click at [709, 351] on select "Choose an option... Pending Applied Excluded (Questions) Excluded (Expired) Exc…" at bounding box center [785, 365] width 152 height 29
select select ""pending""
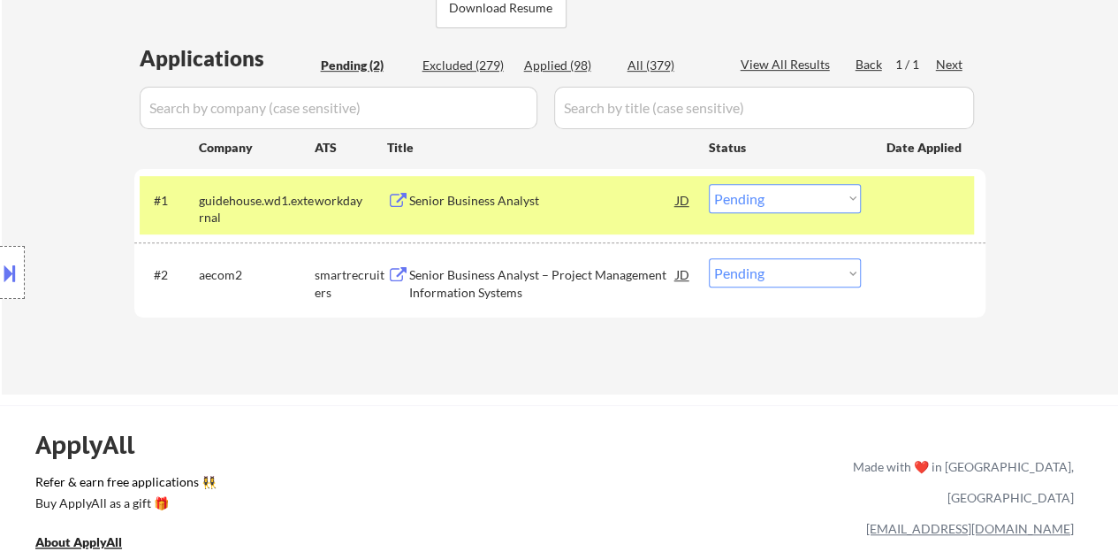
scroll to position [442, 0]
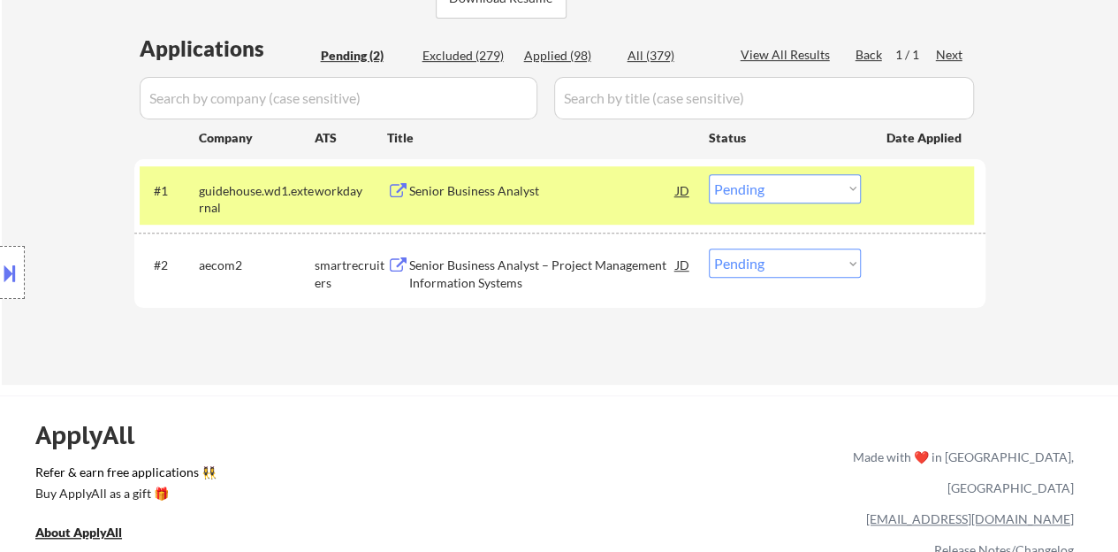
click at [518, 195] on div "Senior Business Analyst" at bounding box center [542, 191] width 267 height 18
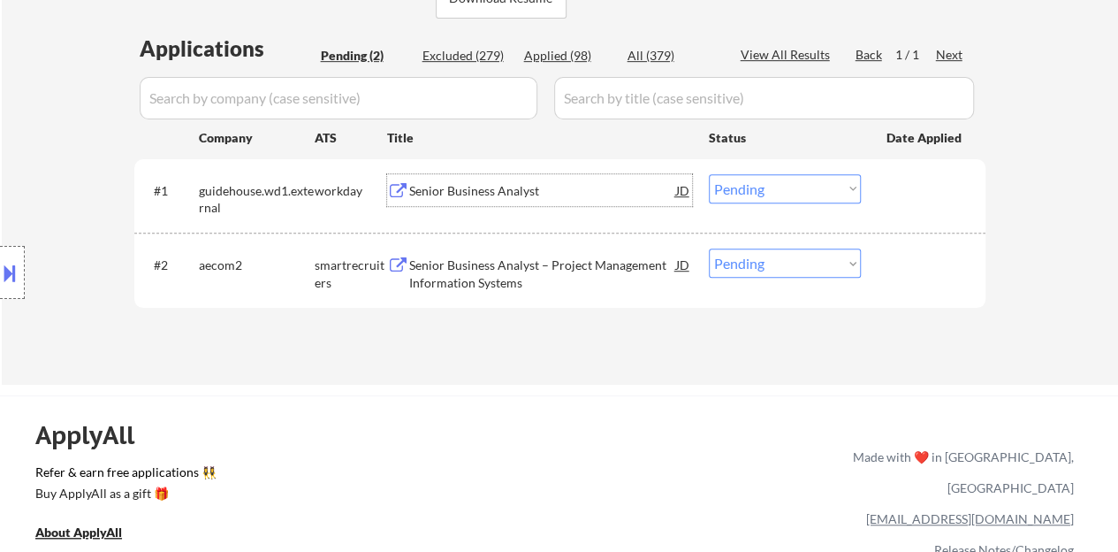
click at [897, 203] on div at bounding box center [926, 190] width 78 height 32
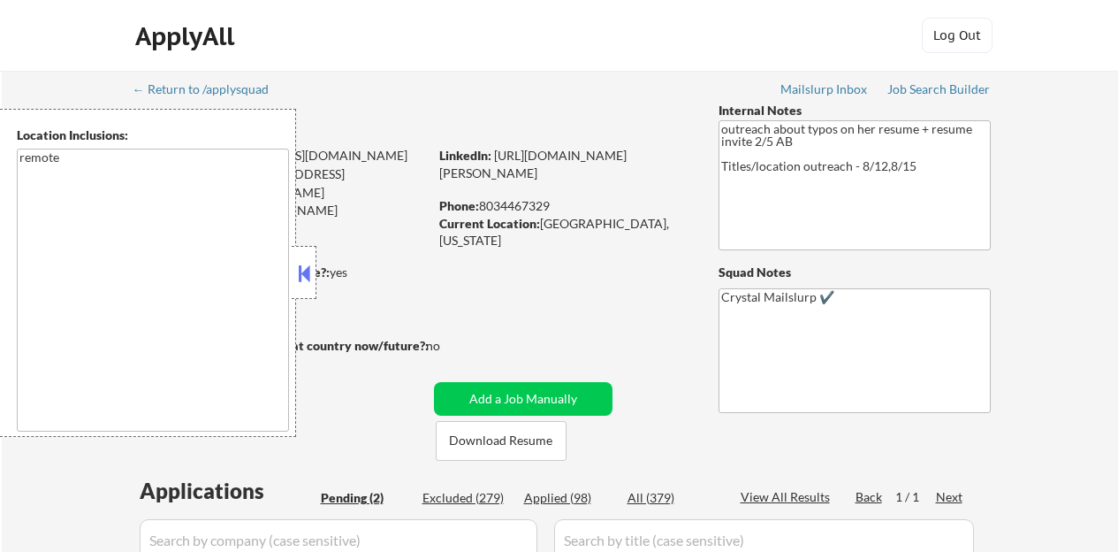
select select ""pending""
click at [302, 266] on button at bounding box center [303, 273] width 19 height 27
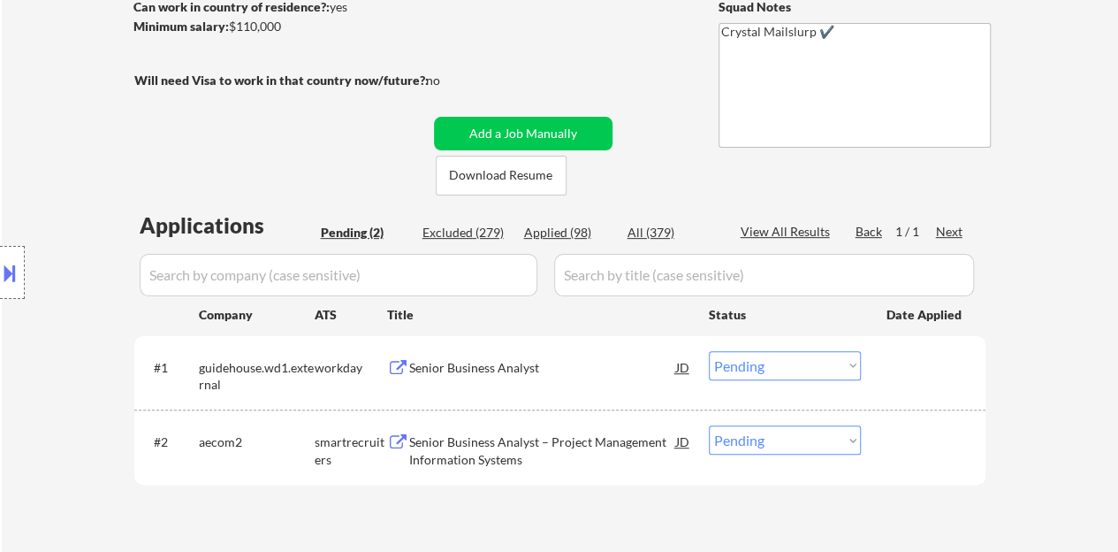
scroll to position [354, 0]
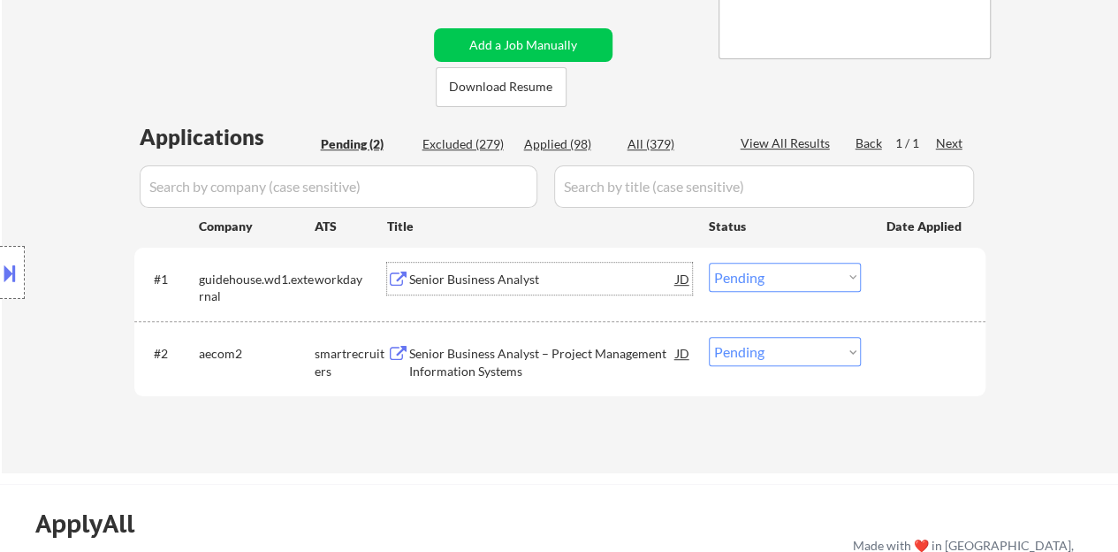
click at [459, 288] on div "Senior Business Analyst" at bounding box center [542, 279] width 267 height 32
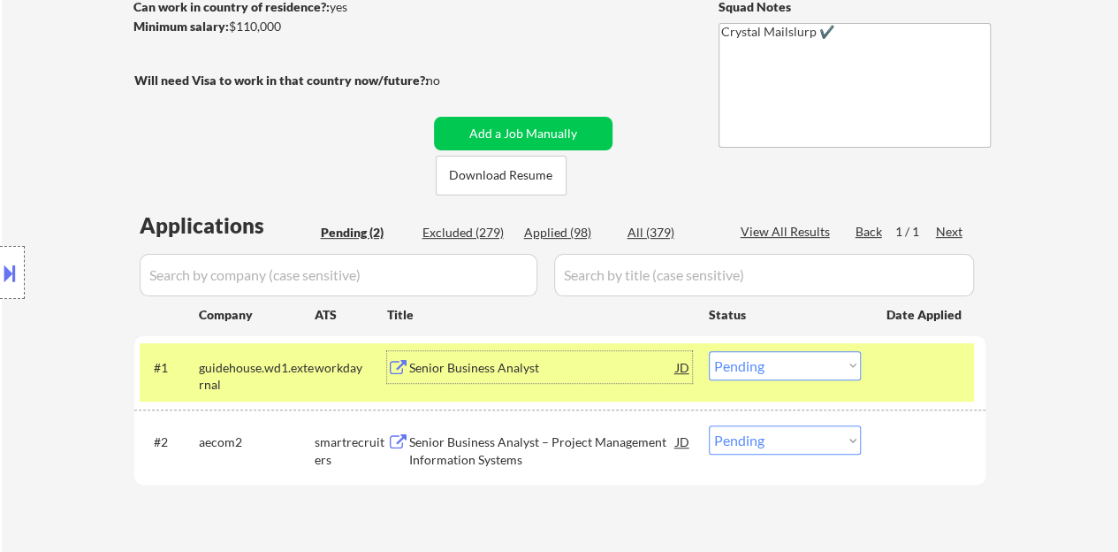
scroll to position [177, 0]
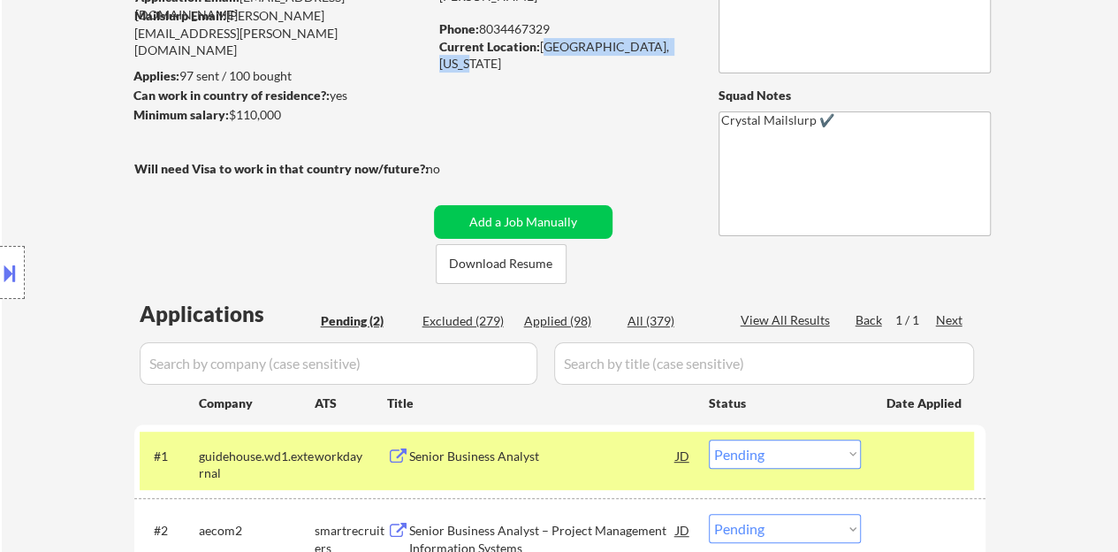
click at [673, 45] on div "Current Location: [GEOGRAPHIC_DATA], [US_STATE]" at bounding box center [564, 55] width 250 height 34
drag, startPoint x: 673, startPoint y: 45, endPoint x: 570, endPoint y: 71, distance: 105.7
click at [570, 71] on div "← Return to /applysquad Mailslurp Inbox Job Search Builder [PERSON_NAME] User E…" at bounding box center [560, 265] width 882 height 742
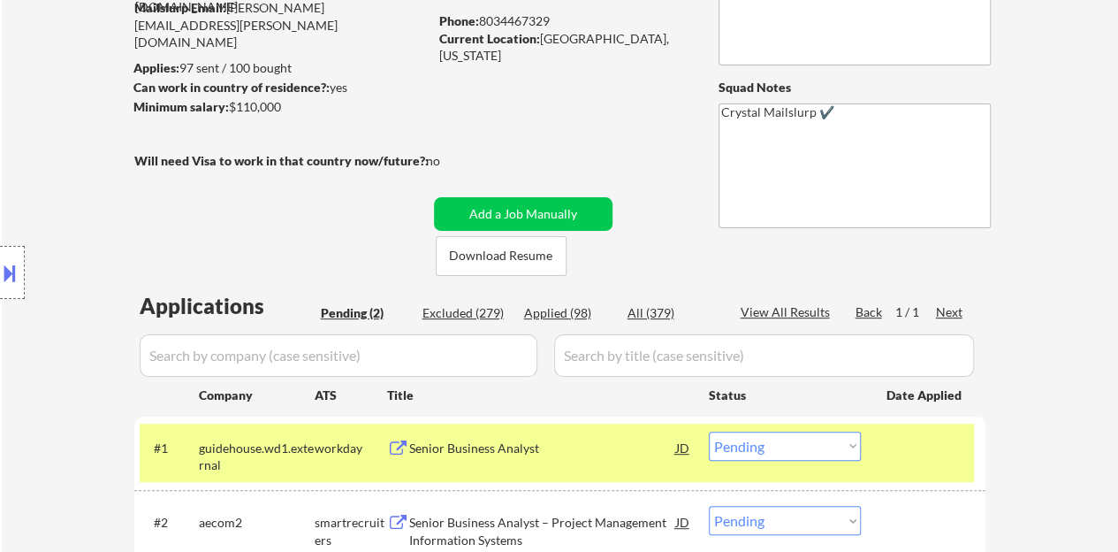
scroll to position [265, 0]
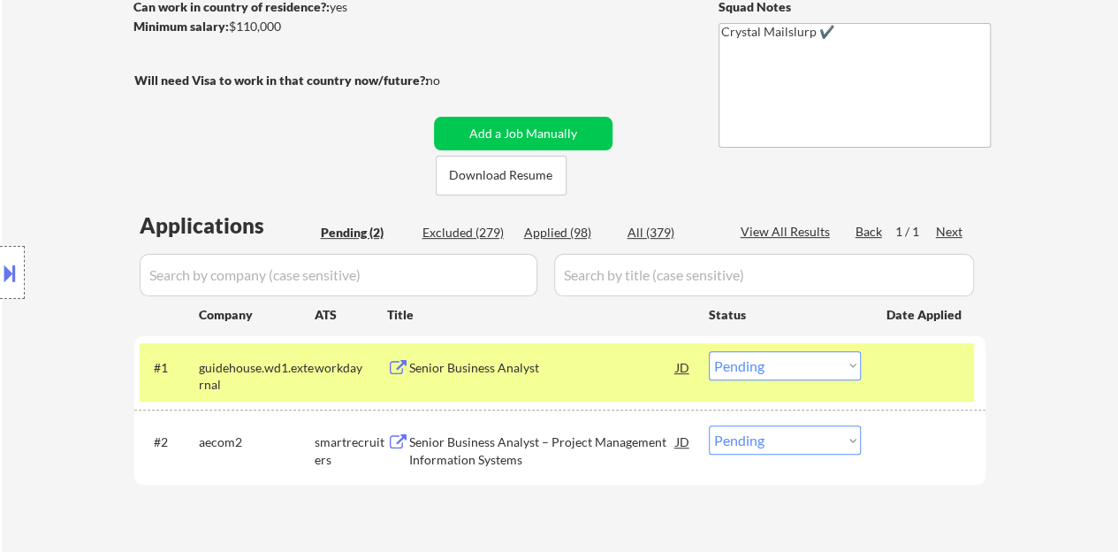
click at [3, 263] on button at bounding box center [9, 272] width 19 height 29
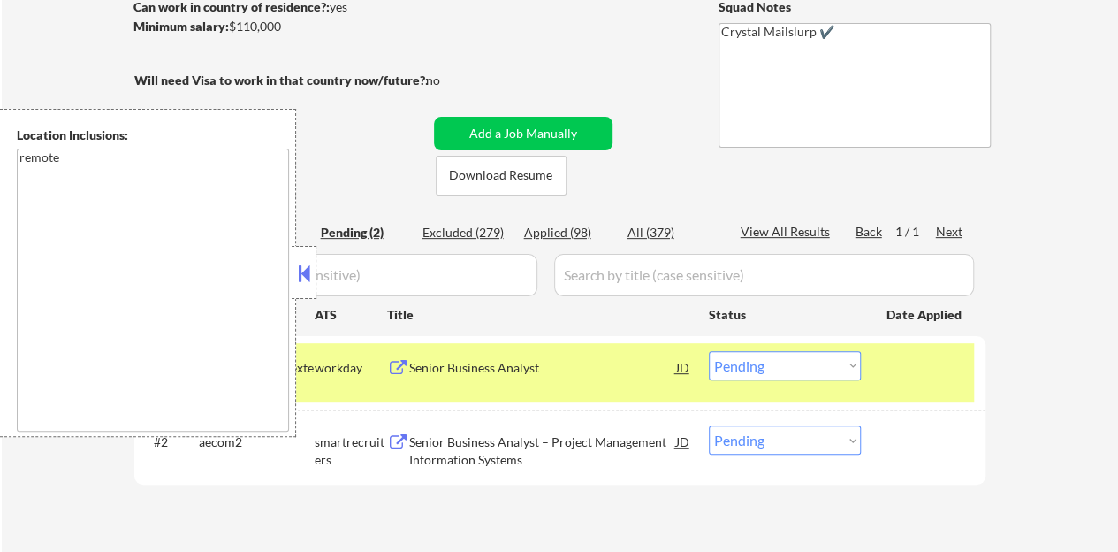
click at [312, 283] on button at bounding box center [303, 273] width 19 height 27
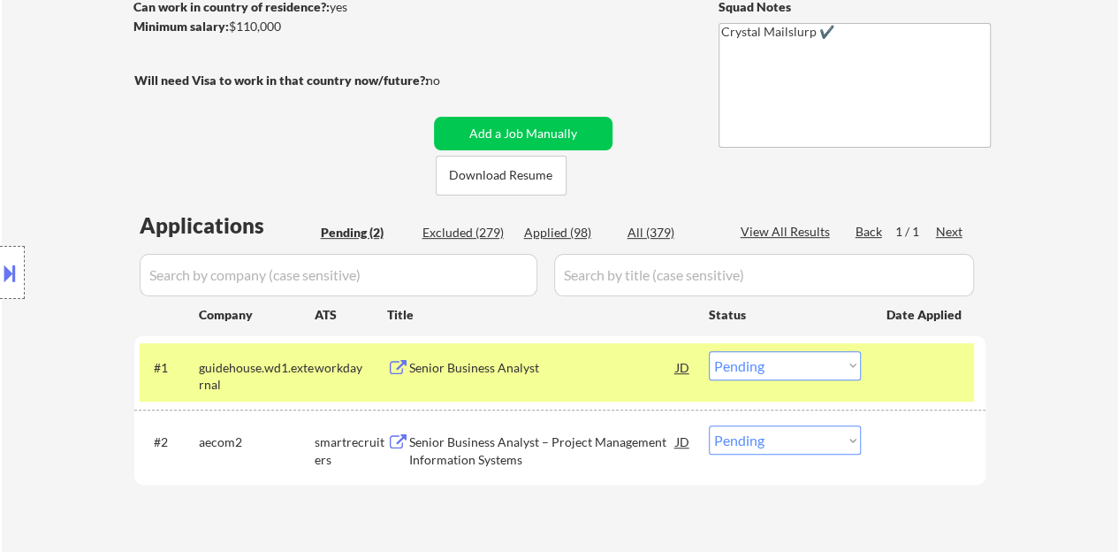
click at [739, 374] on select "Choose an option... Pending Applied Excluded (Questions) Excluded (Expired) Exc…" at bounding box center [785, 365] width 152 height 29
click at [709, 351] on select "Choose an option... Pending Applied Excluded (Questions) Excluded (Expired) Exc…" at bounding box center [785, 365] width 152 height 29
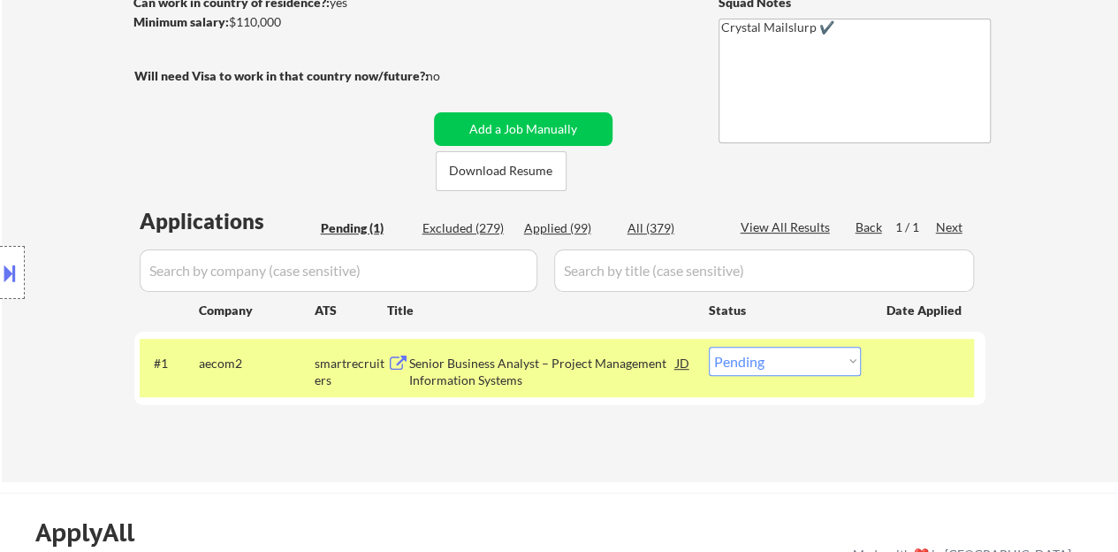
scroll to position [354, 0]
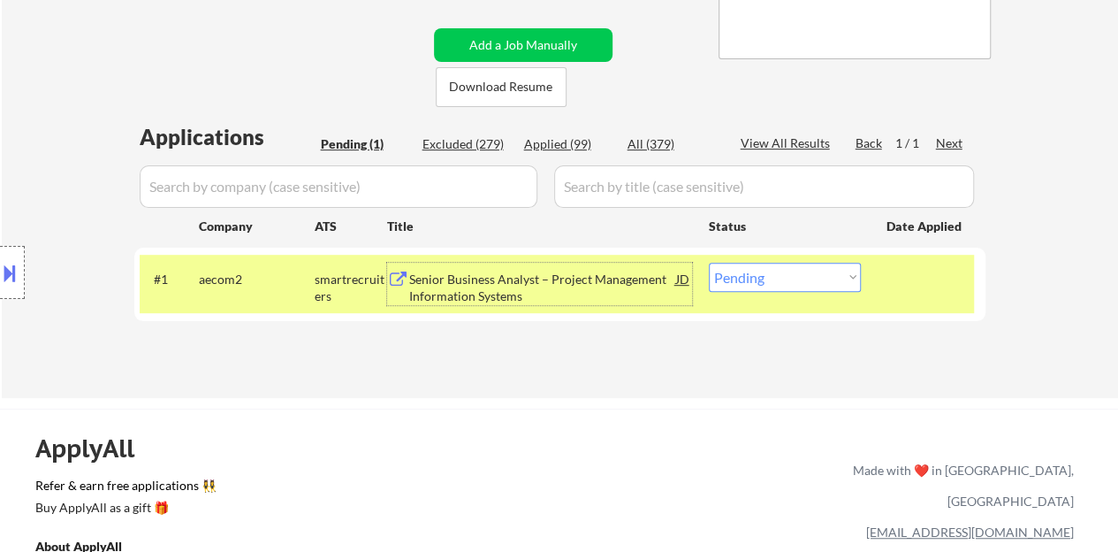
click at [553, 283] on div "Senior Business Analyst – Project Management Information Systems" at bounding box center [542, 288] width 267 height 34
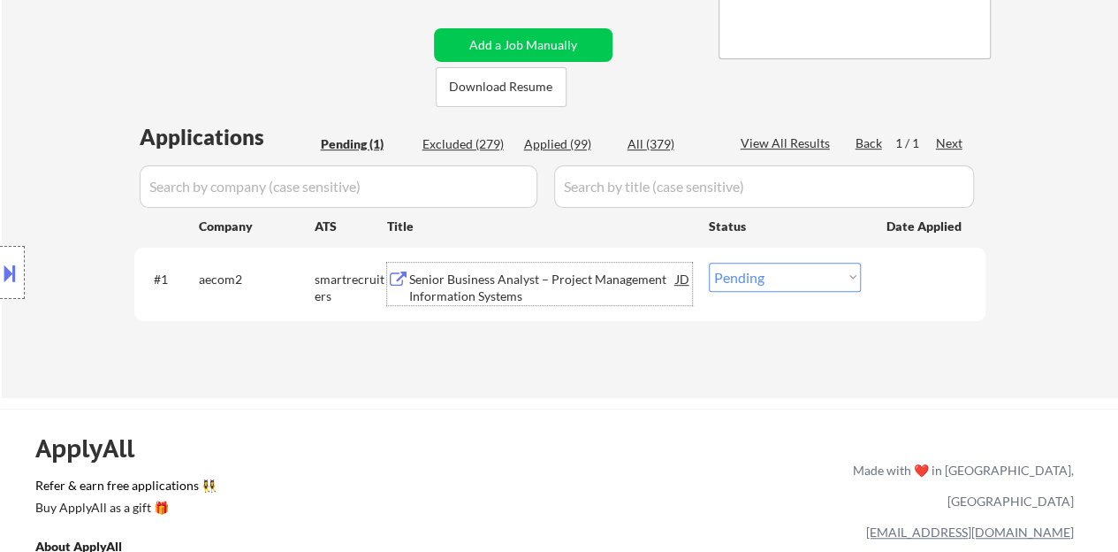
click at [769, 255] on div "#1 aecom2 smartrecruiters Senior Business Analyst – Project Management Informat…" at bounding box center [557, 284] width 835 height 58
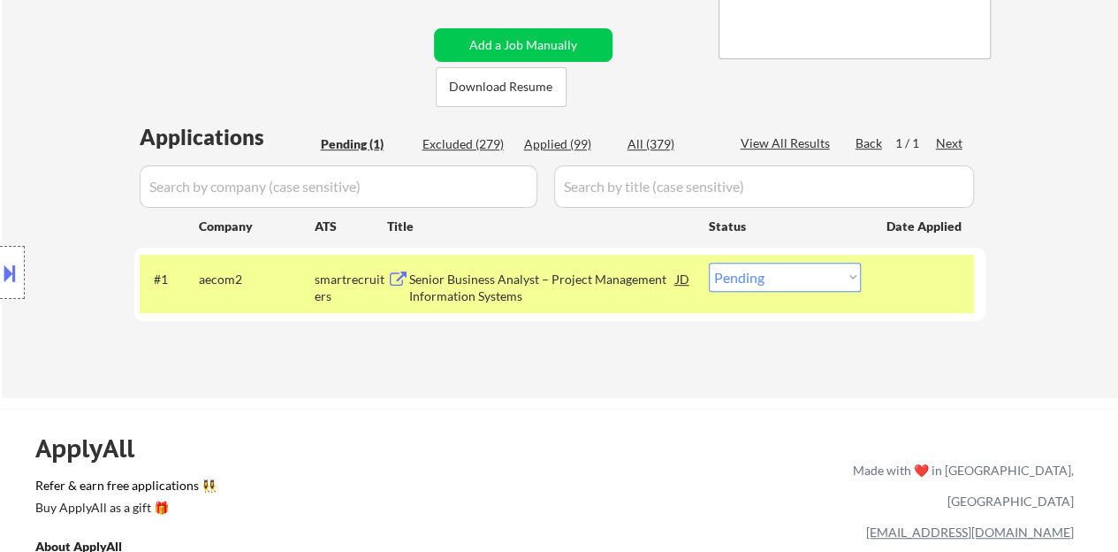
click at [798, 284] on select "Choose an option... Pending Applied Excluded (Questions) Excluded (Expired) Exc…" at bounding box center [785, 277] width 152 height 29
select select ""excluded__expired_""
click at [709, 263] on select "Choose an option... Pending Applied Excluded (Questions) Excluded (Expired) Exc…" at bounding box center [785, 277] width 152 height 29
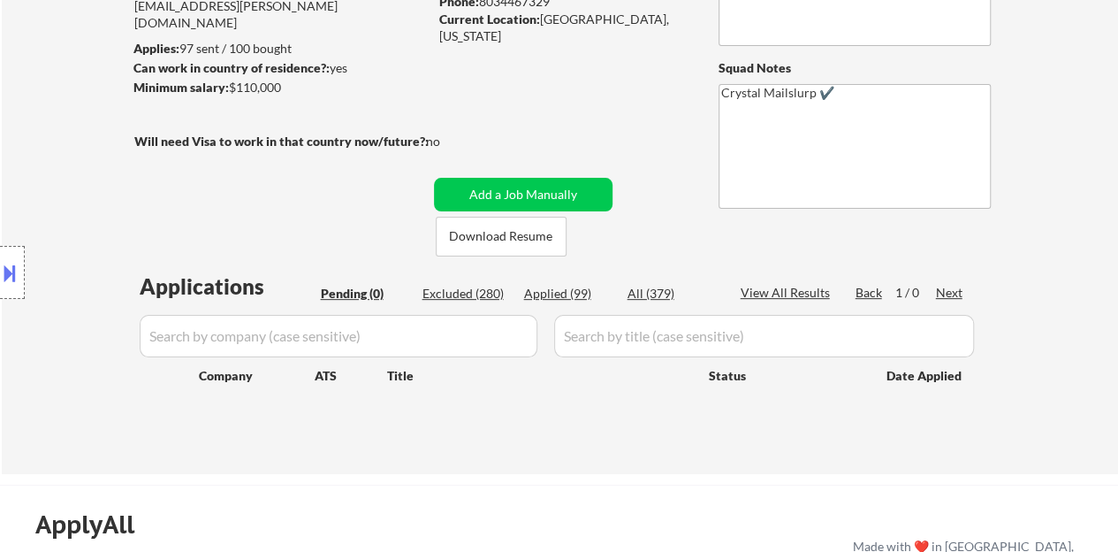
scroll to position [177, 0]
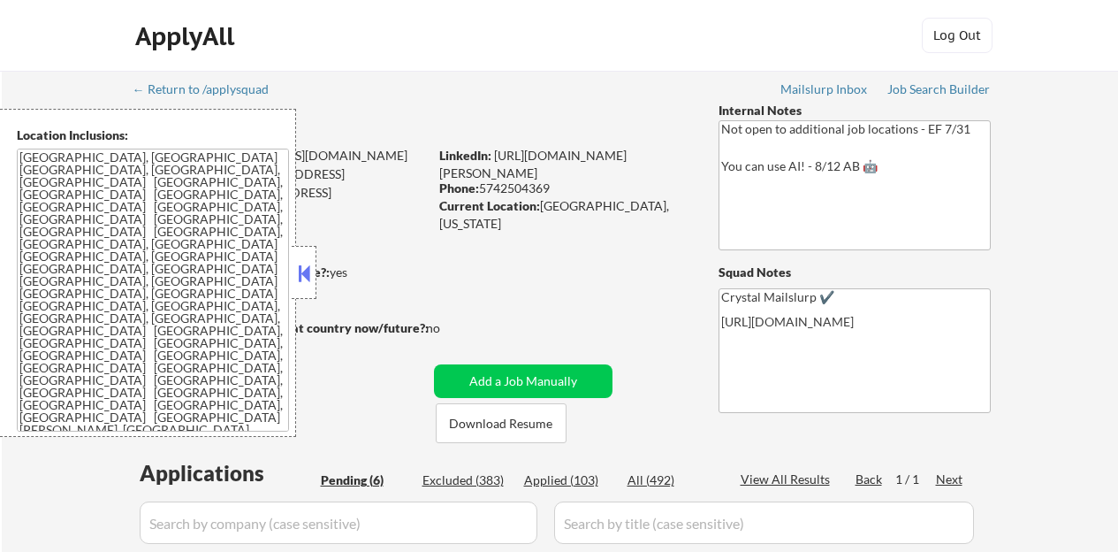
select select ""pending""
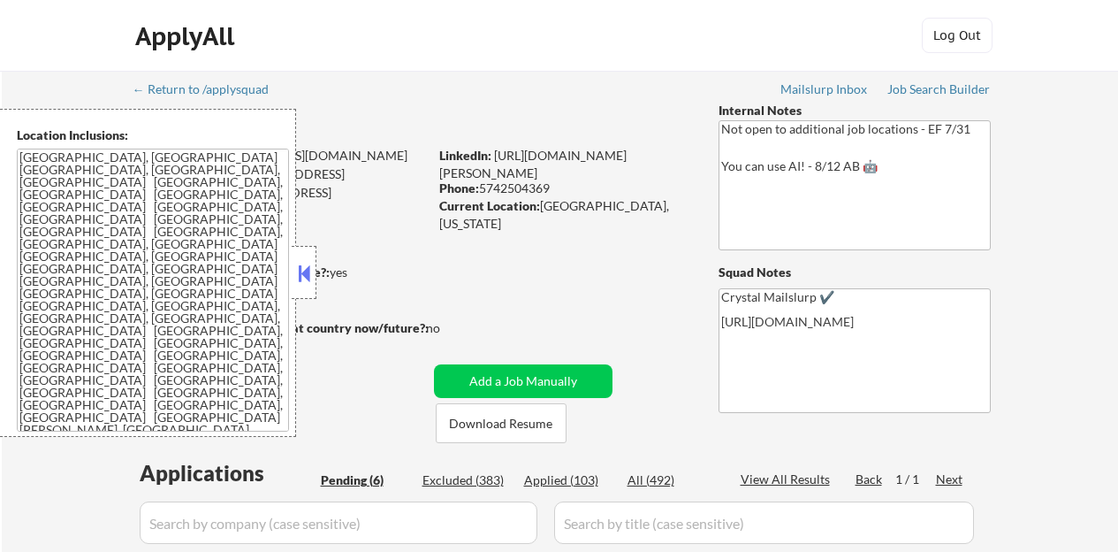
select select ""pending""
click at [307, 266] on button at bounding box center [303, 273] width 19 height 27
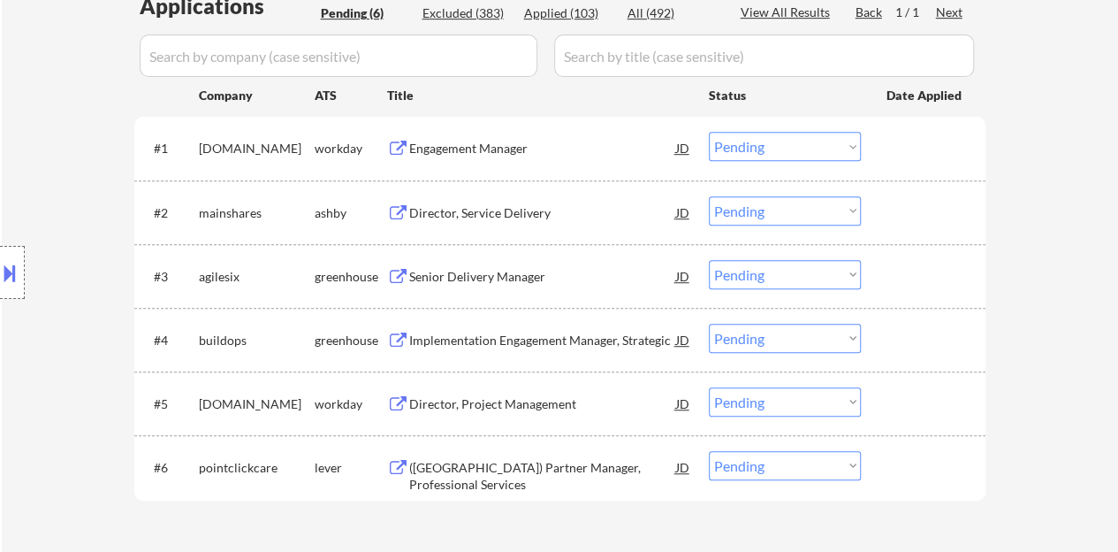
scroll to position [442, 0]
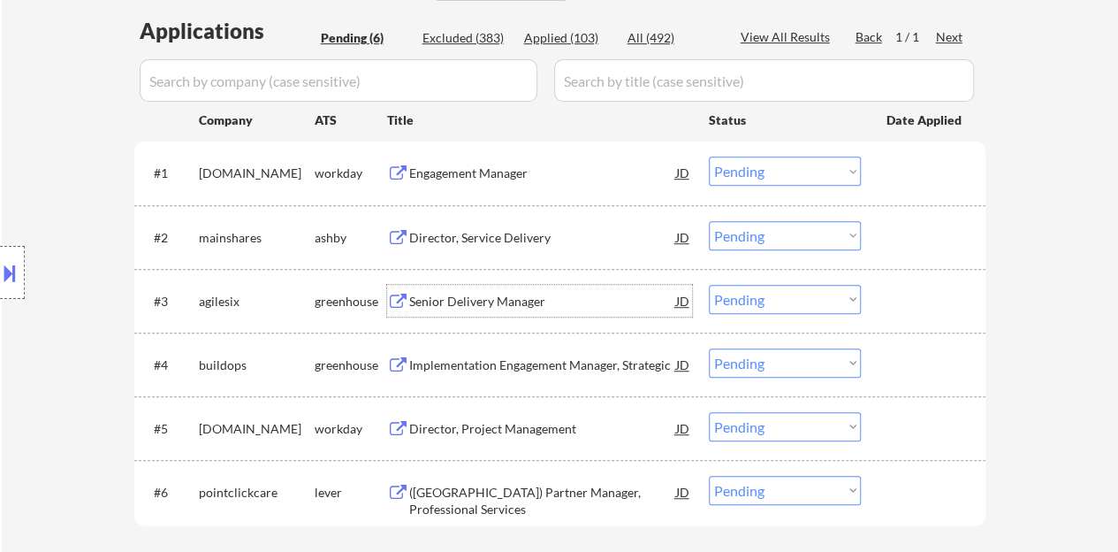
click at [461, 303] on div "Senior Delivery Manager" at bounding box center [542, 302] width 267 height 18
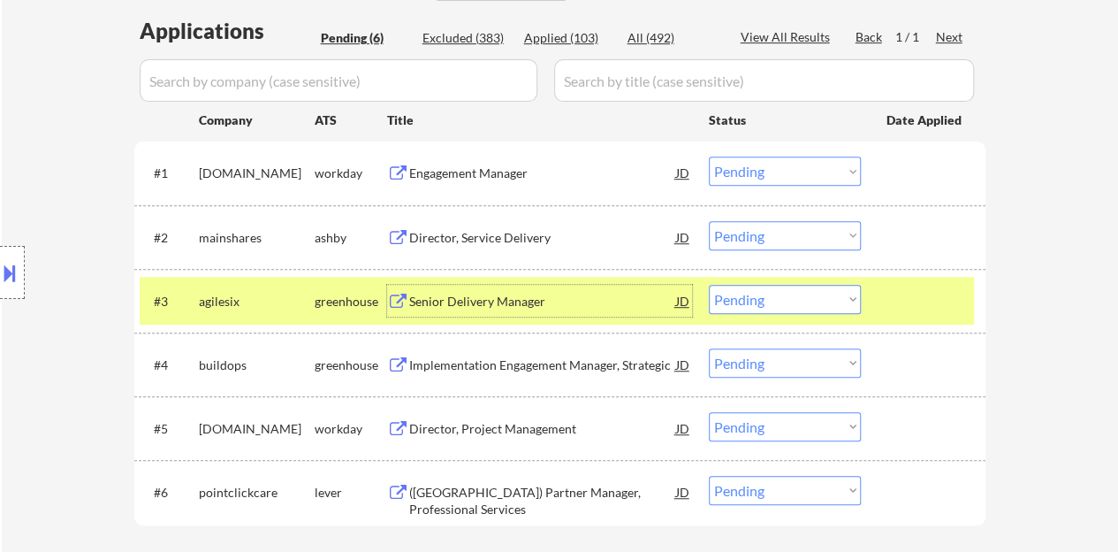
click at [815, 293] on select "Choose an option... Pending Applied Excluded (Questions) Excluded (Expired) Exc…" at bounding box center [785, 299] width 152 height 29
click at [709, 285] on select "Choose an option... Pending Applied Excluded (Questions) Excluded (Expired) Exc…" at bounding box center [785, 299] width 152 height 29
select select ""pending""
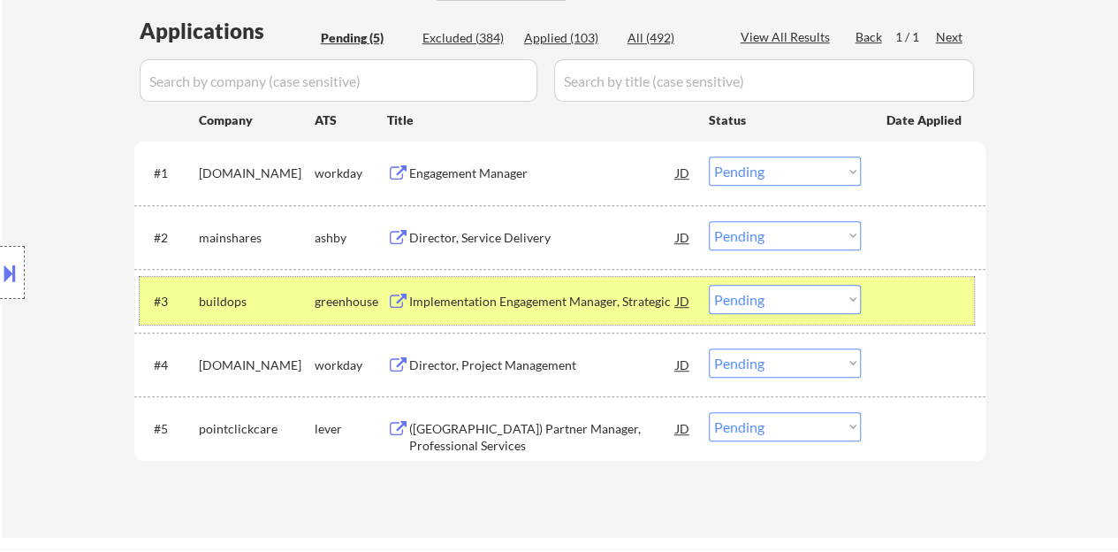
click at [912, 300] on div at bounding box center [926, 301] width 78 height 32
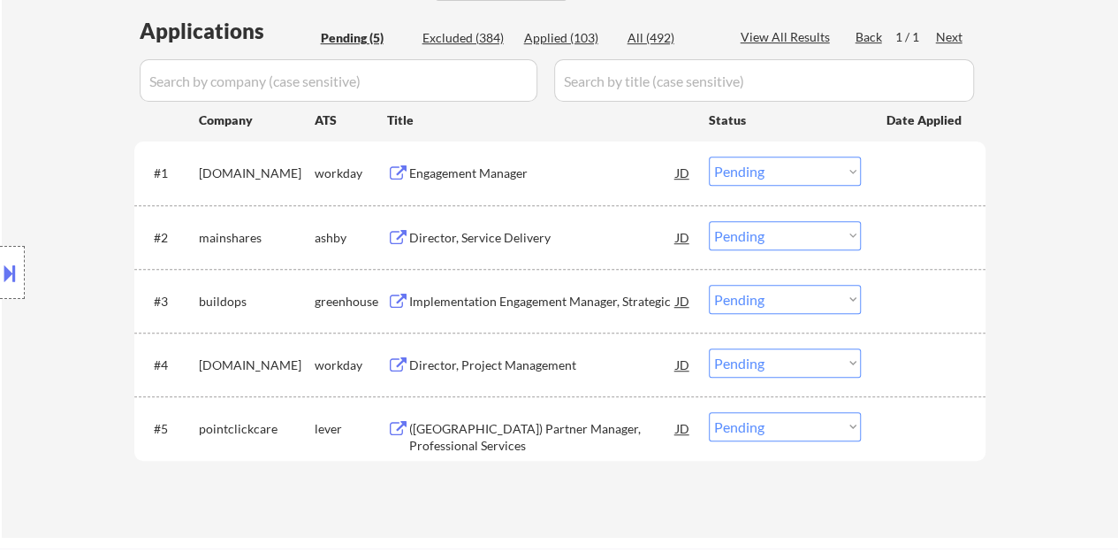
click at [474, 246] on div "Director, Service Delivery" at bounding box center [542, 237] width 267 height 32
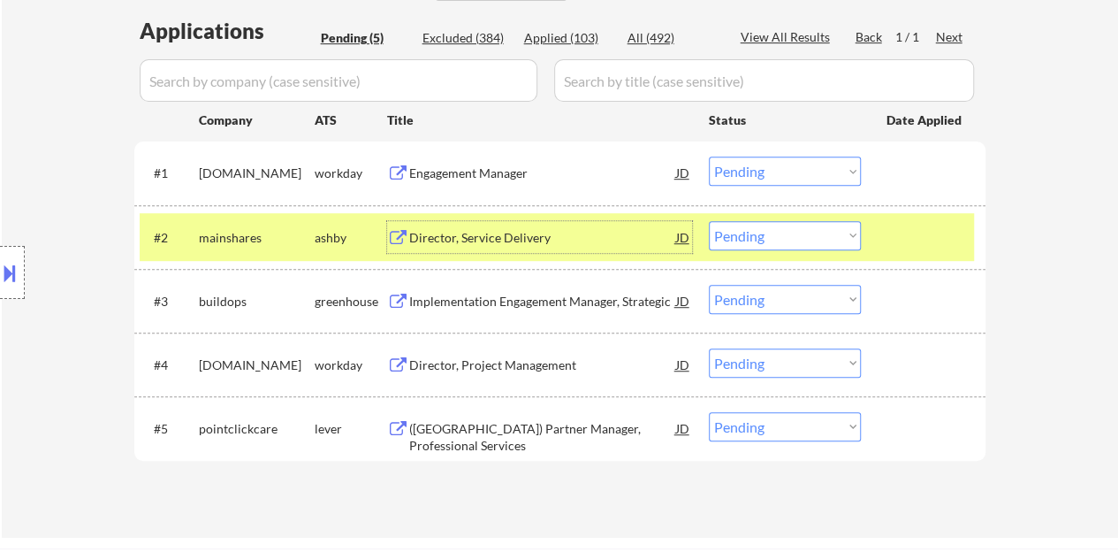
click at [747, 238] on select "Choose an option... Pending Applied Excluded (Questions) Excluded (Expired) Exc…" at bounding box center [785, 235] width 152 height 29
click at [709, 221] on select "Choose an option... Pending Applied Excluded (Questions) Excluded (Expired) Exc…" at bounding box center [785, 235] width 152 height 29
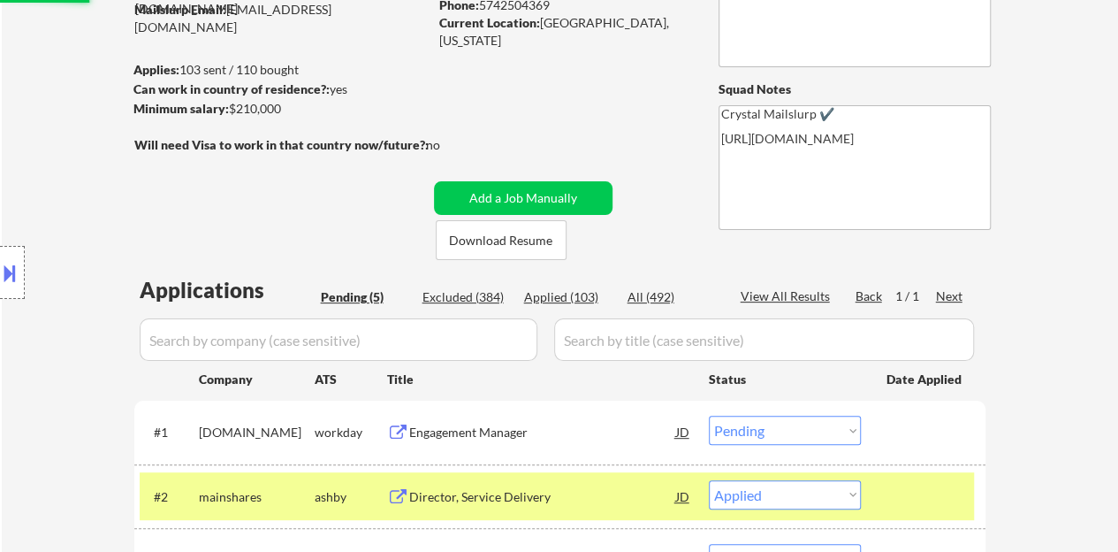
scroll to position [88, 0]
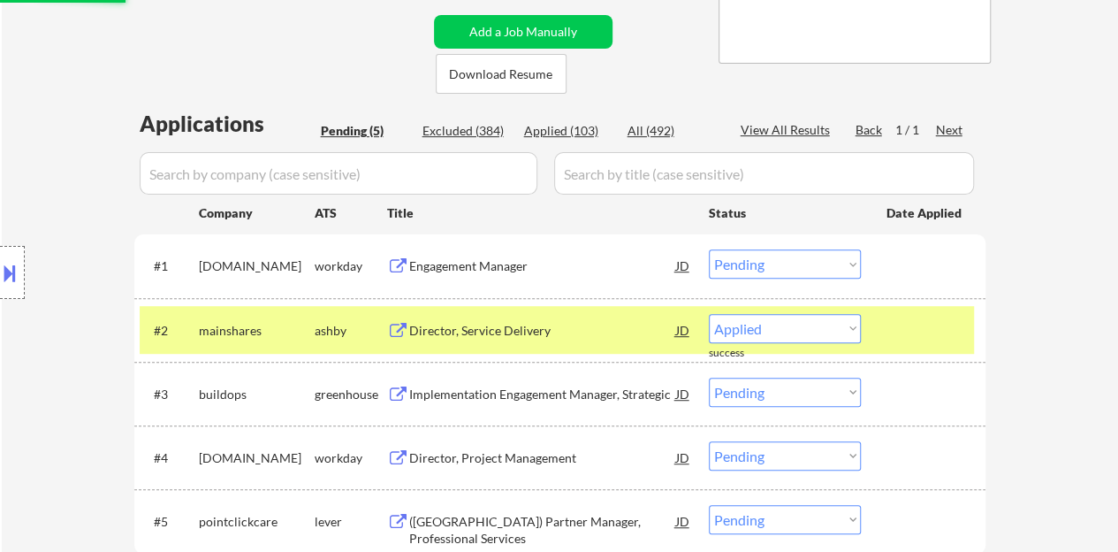
select select ""pending""
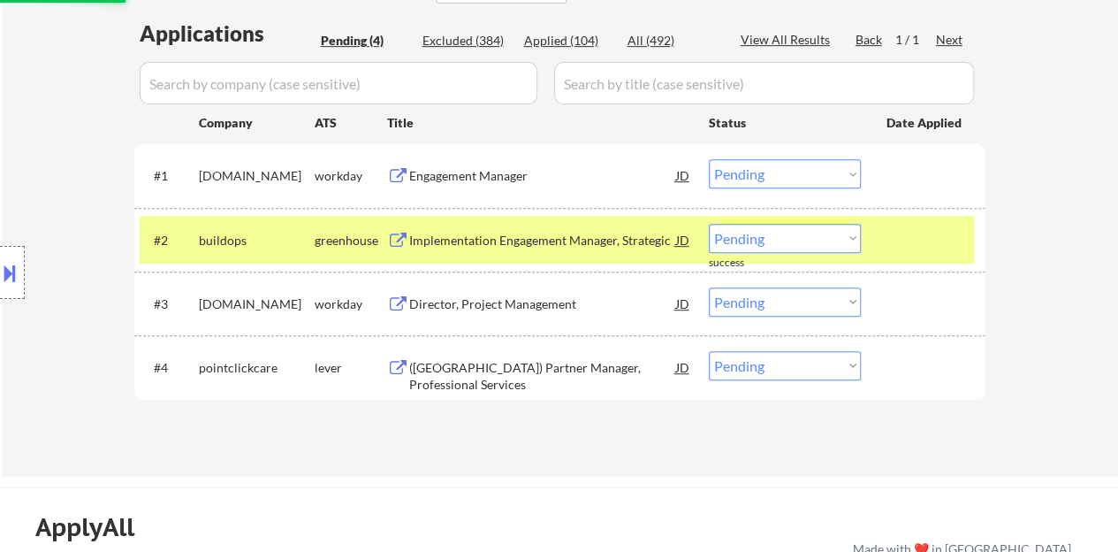
scroll to position [442, 0]
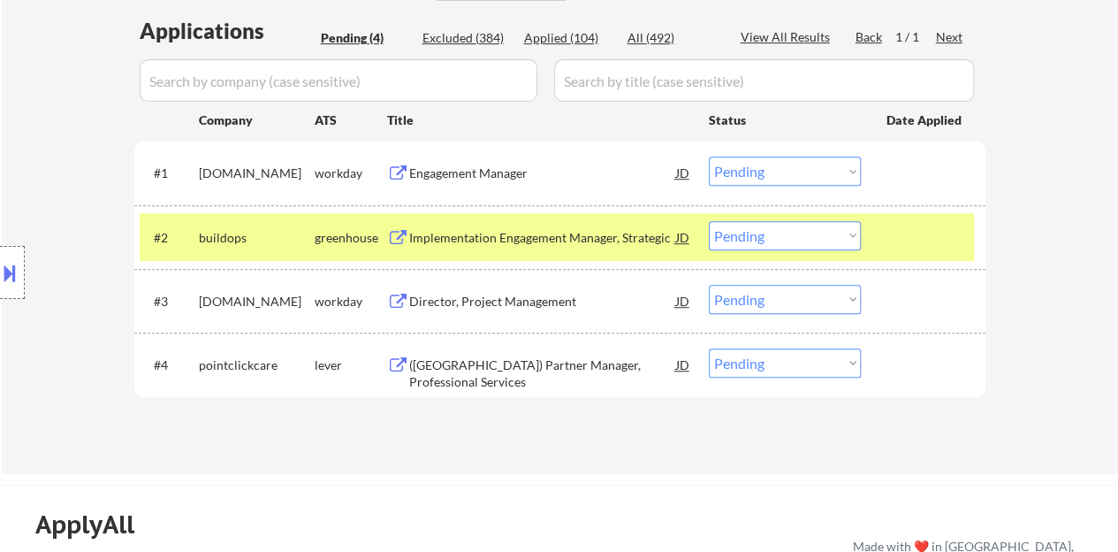
click at [906, 231] on div at bounding box center [926, 237] width 78 height 32
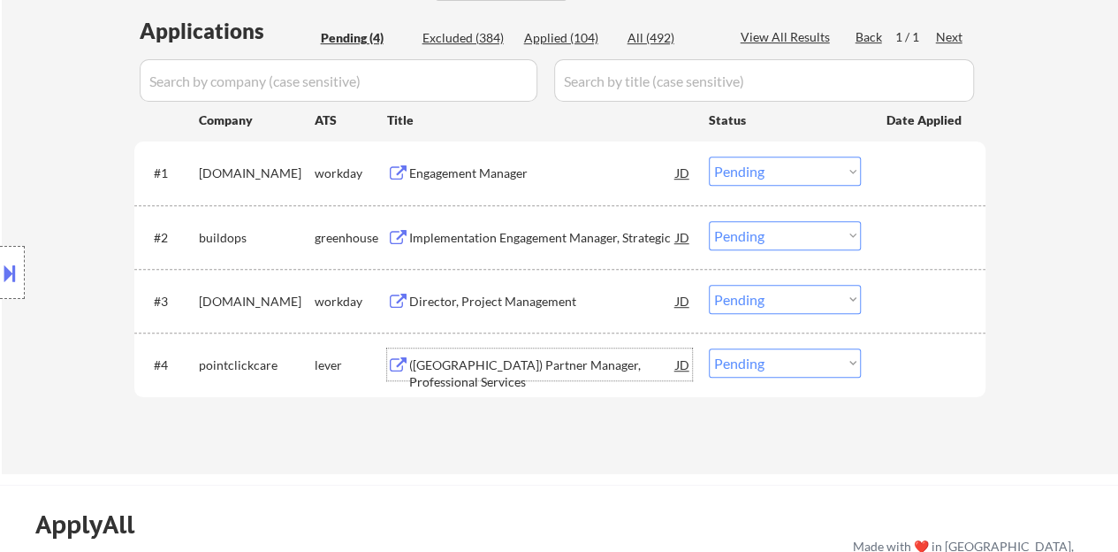
click at [533, 358] on div "([GEOGRAPHIC_DATA]) Partner Manager, Professional Services" at bounding box center [542, 373] width 267 height 34
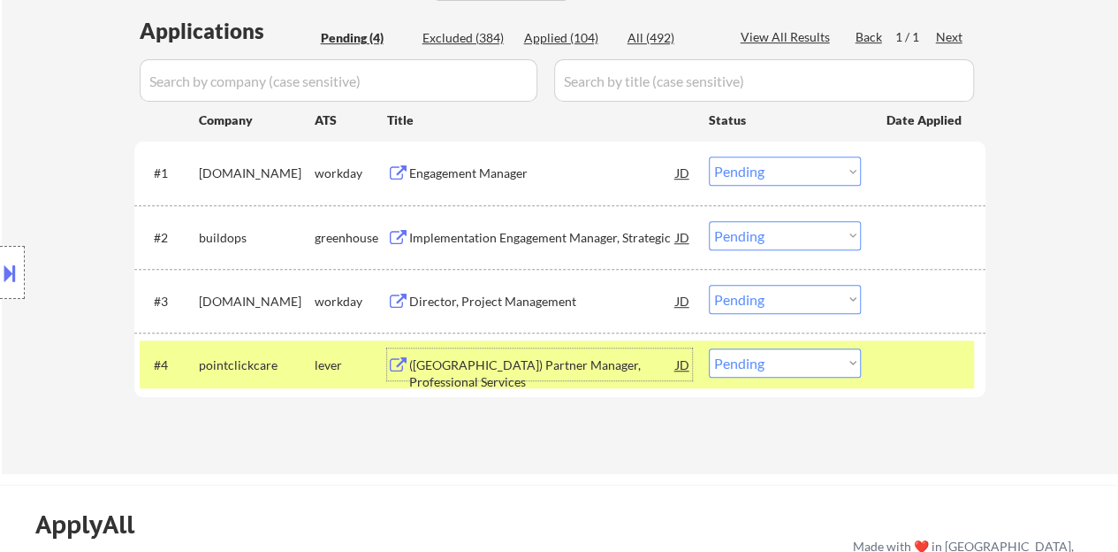
click at [787, 364] on select "Choose an option... Pending Applied Excluded (Questions) Excluded (Expired) Exc…" at bounding box center [785, 362] width 152 height 29
select select ""excluded__salary_""
click at [709, 348] on select "Choose an option... Pending Applied Excluded (Questions) Excluded (Expired) Exc…" at bounding box center [785, 362] width 152 height 29
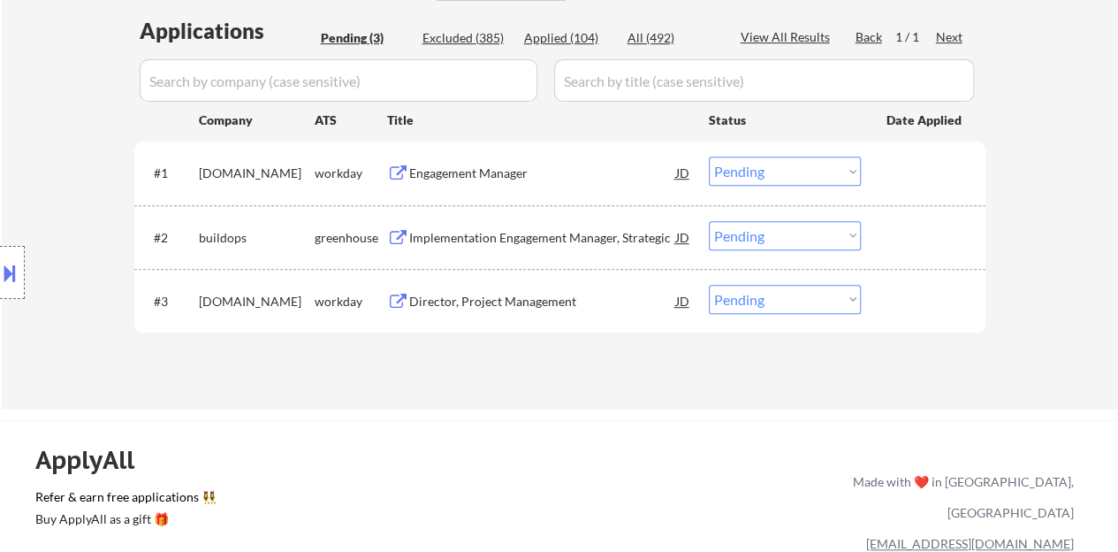
scroll to position [354, 0]
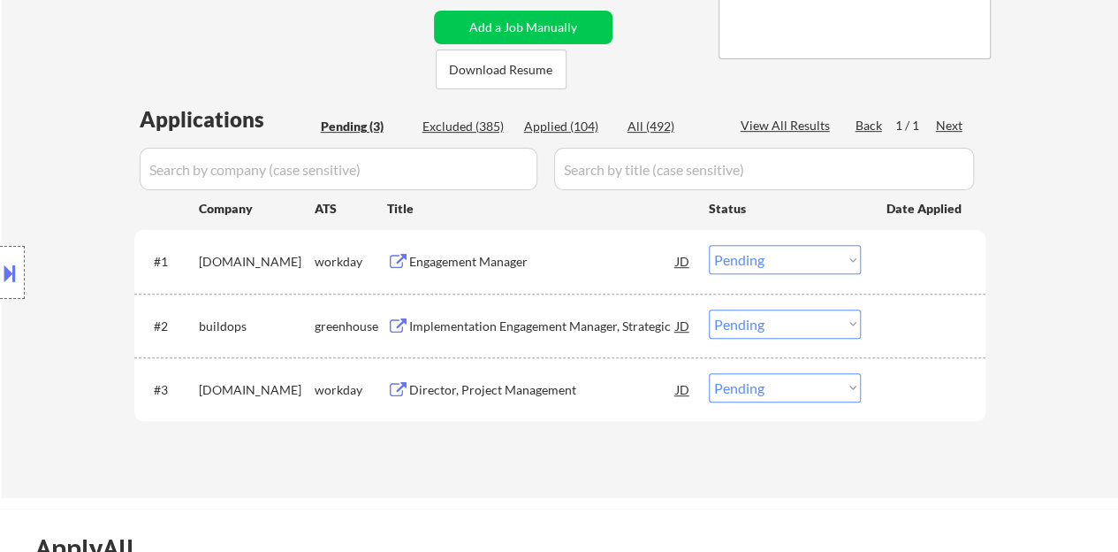
click at [477, 266] on div "Engagement Manager" at bounding box center [542, 262] width 267 height 18
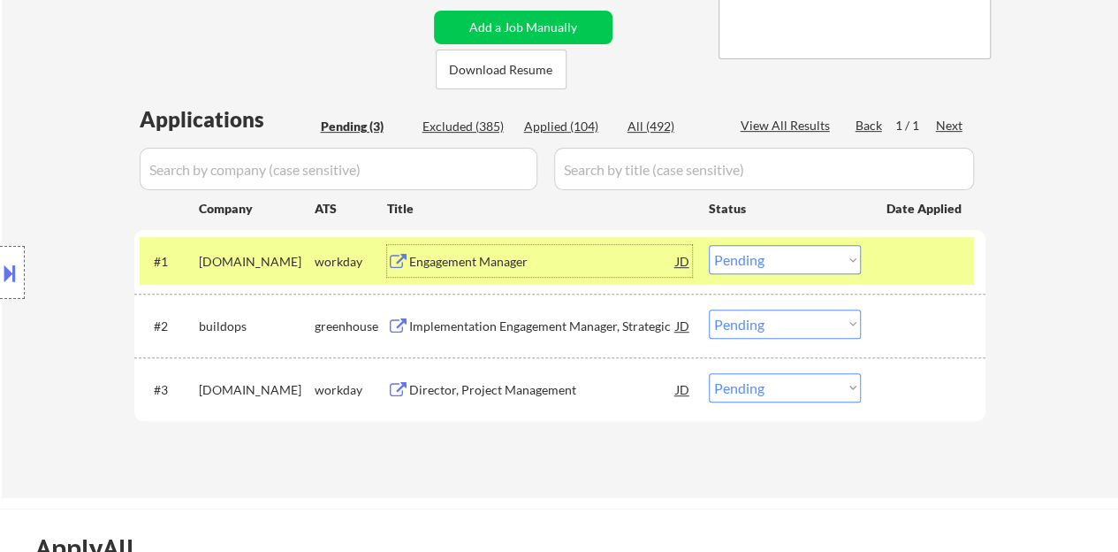
drag, startPoint x: 787, startPoint y: 257, endPoint x: 787, endPoint y: 273, distance: 15.9
click at [787, 257] on select "Choose an option... Pending Applied Excluded (Questions) Excluded (Expired) Exc…" at bounding box center [785, 259] width 152 height 29
click at [709, 245] on select "Choose an option... Pending Applied Excluded (Questions) Excluded (Expired) Exc…" at bounding box center [785, 259] width 152 height 29
select select ""pending""
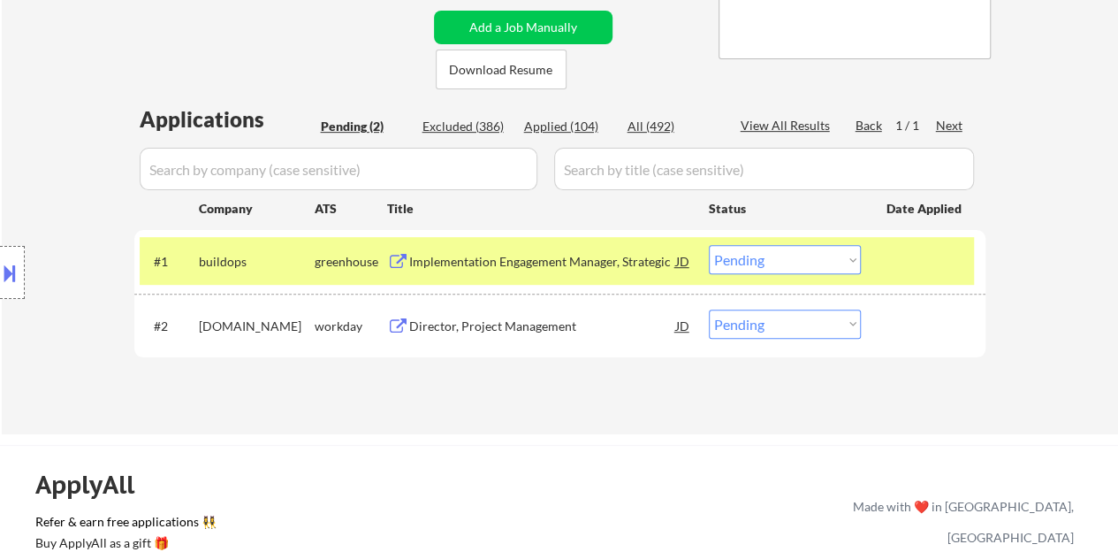
click at [533, 254] on div "Implementation Engagement Manager, Strategic" at bounding box center [542, 262] width 267 height 18
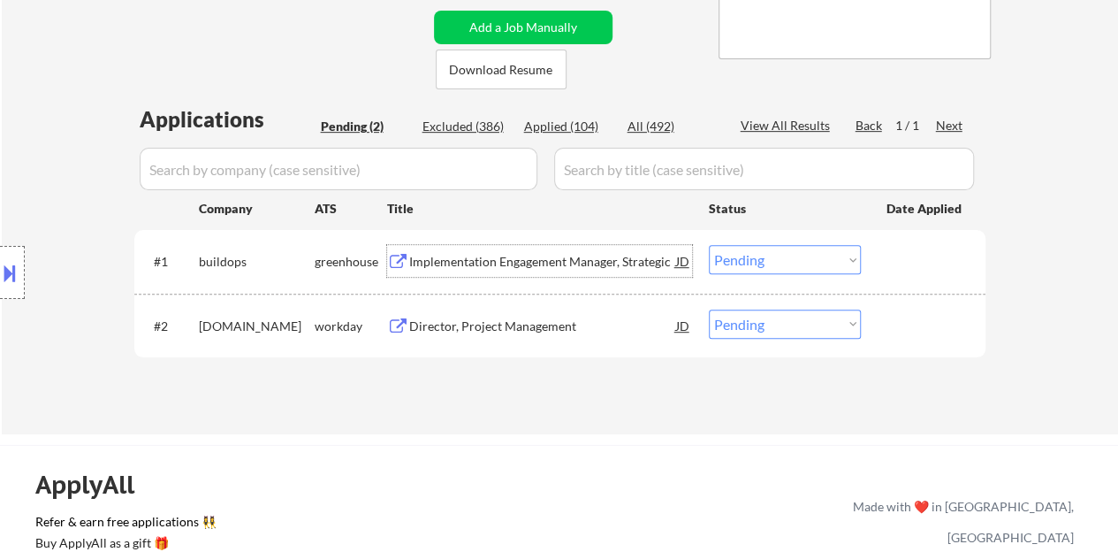
click at [889, 264] on div at bounding box center [926, 261] width 78 height 32
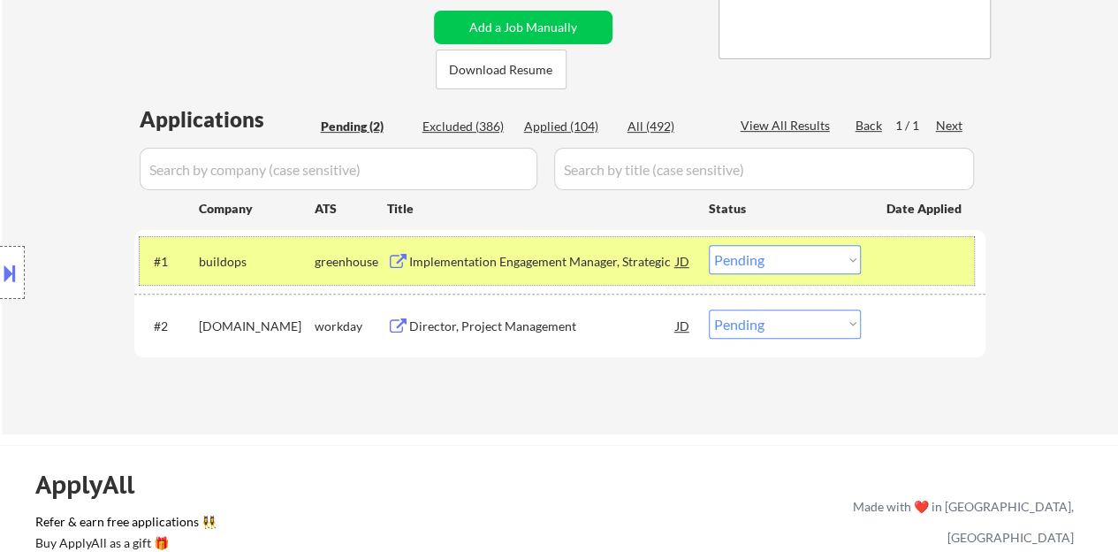
click at [566, 130] on div "Applied (104)" at bounding box center [568, 127] width 88 height 18
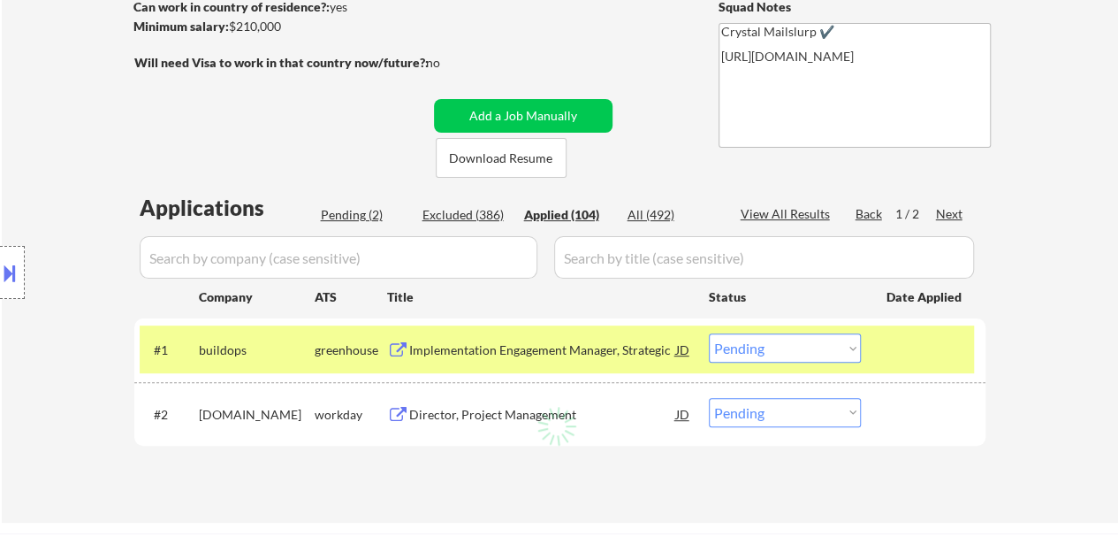
select select ""applied""
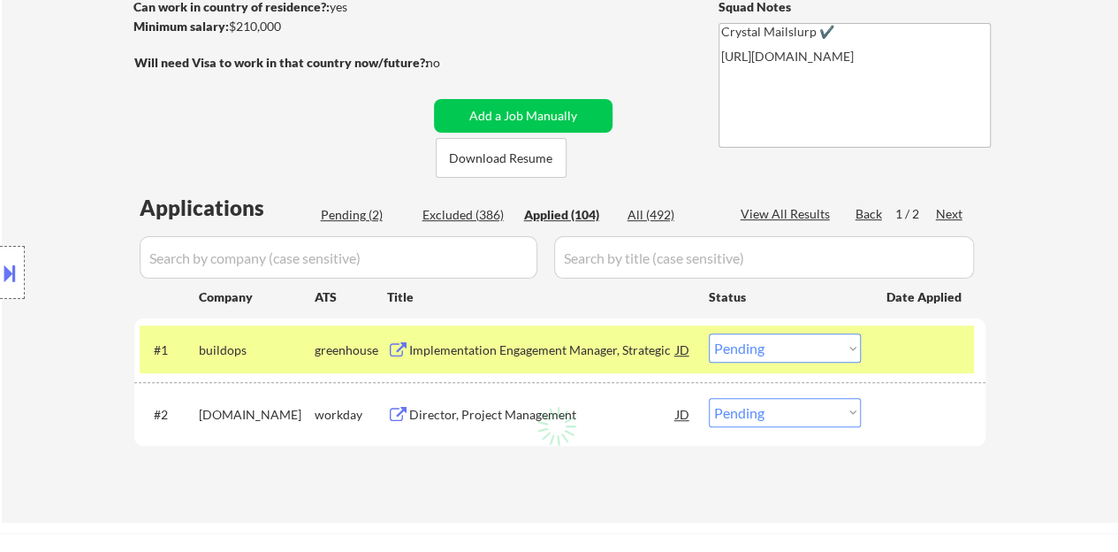
select select ""applied""
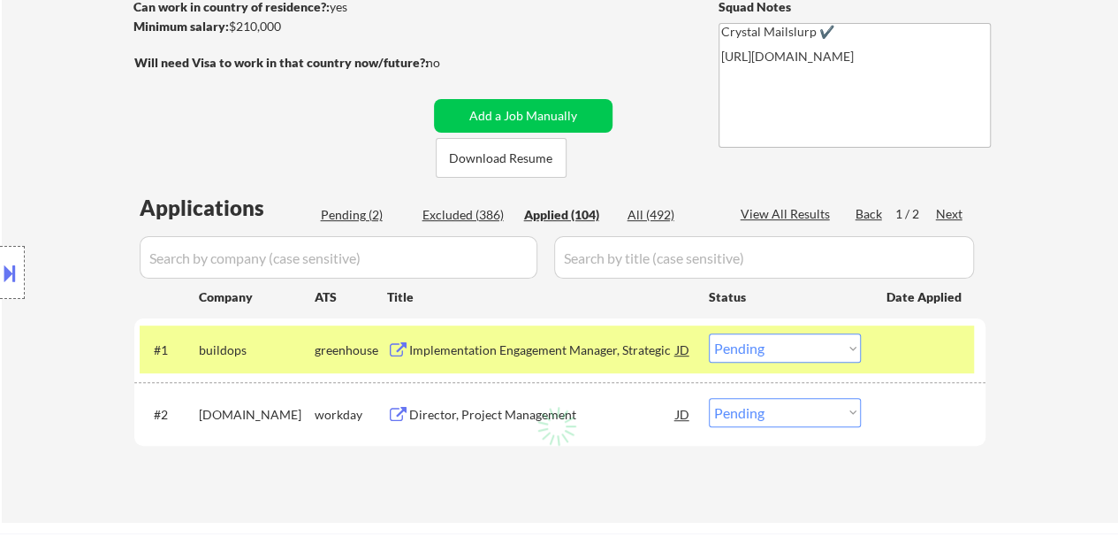
select select ""applied""
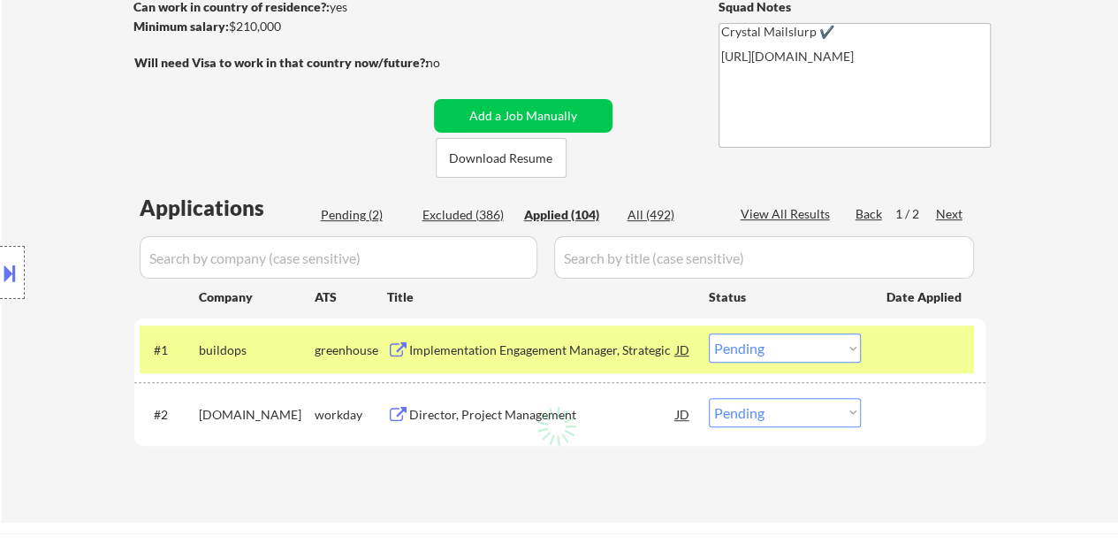
select select ""applied""
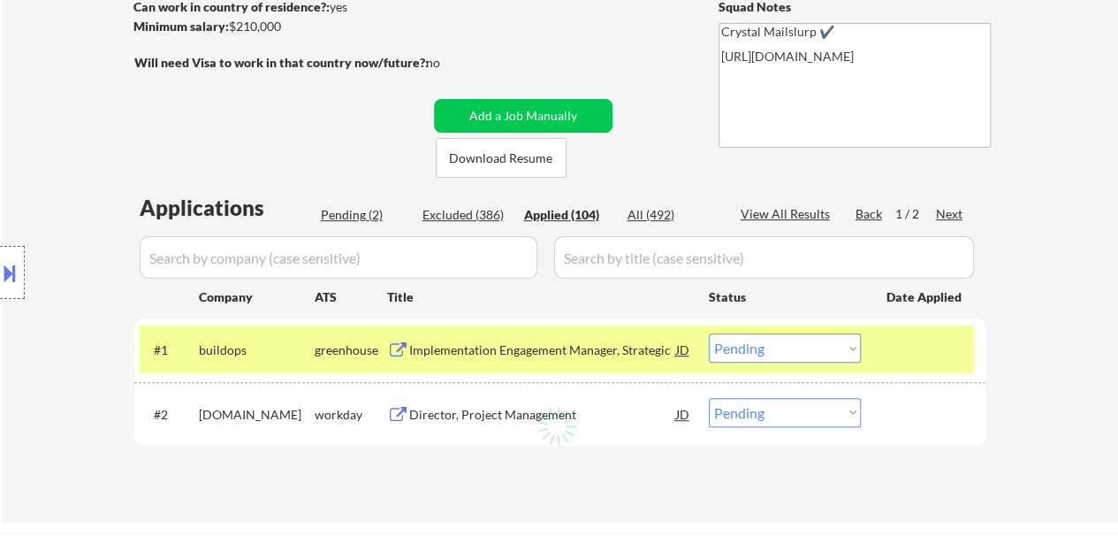
select select ""applied""
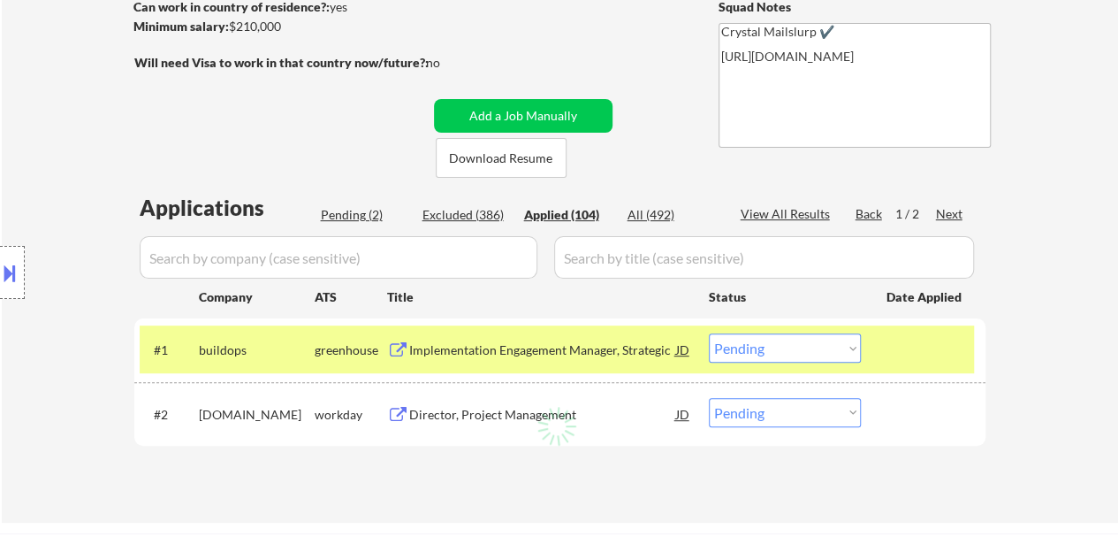
select select ""applied""
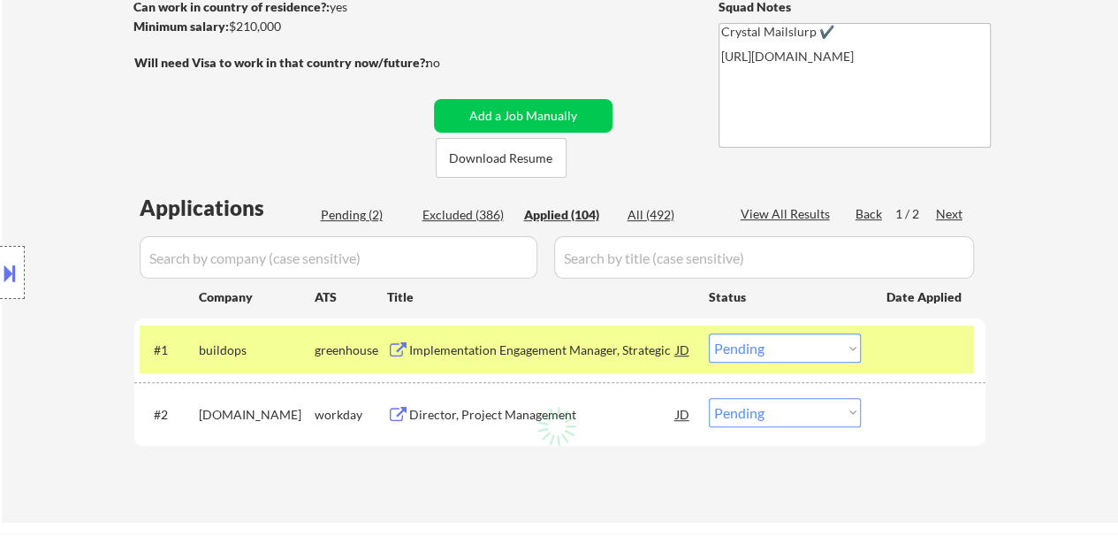
select select ""applied""
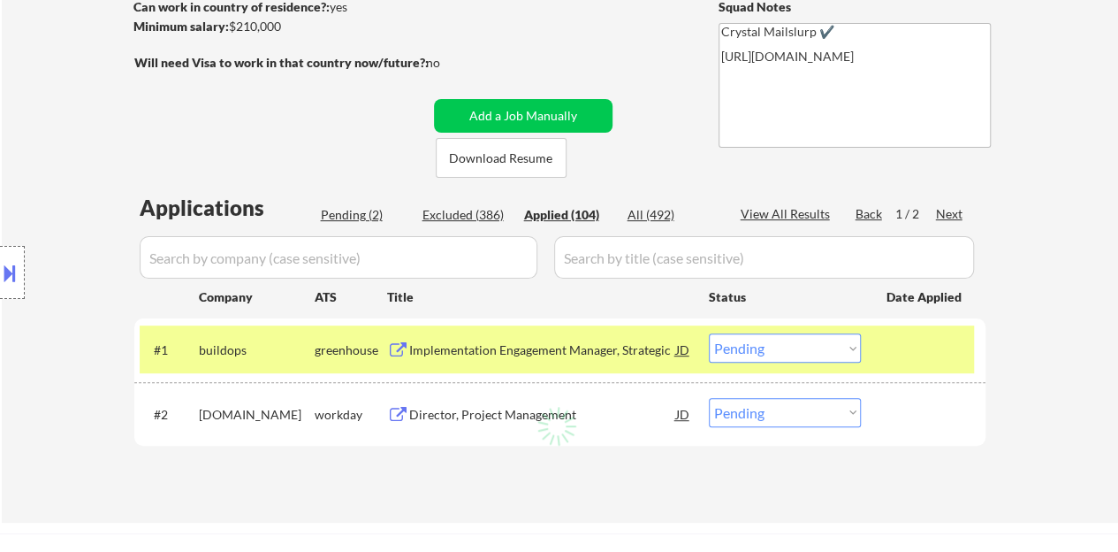
select select ""applied""
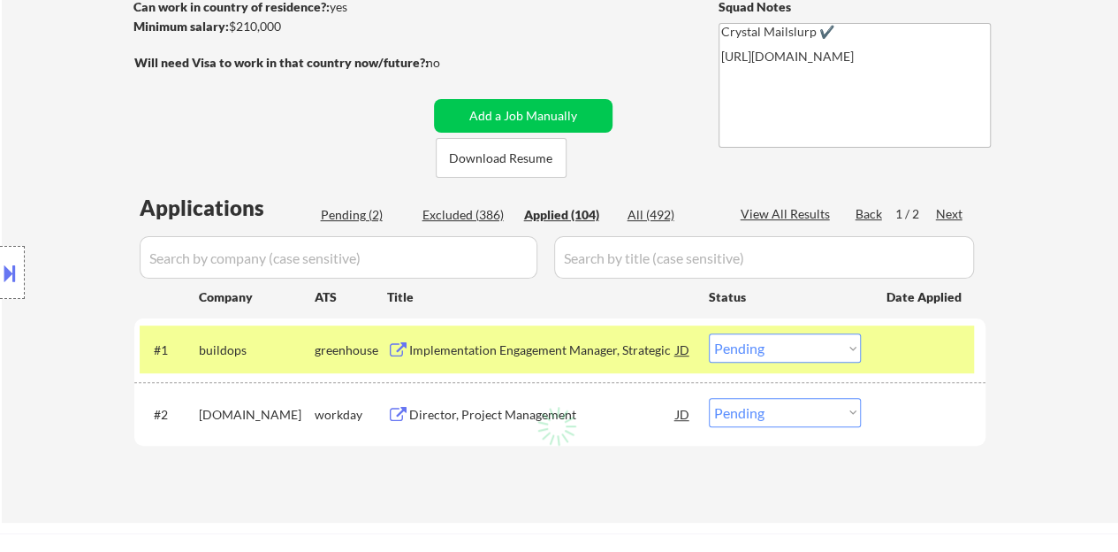
select select ""applied""
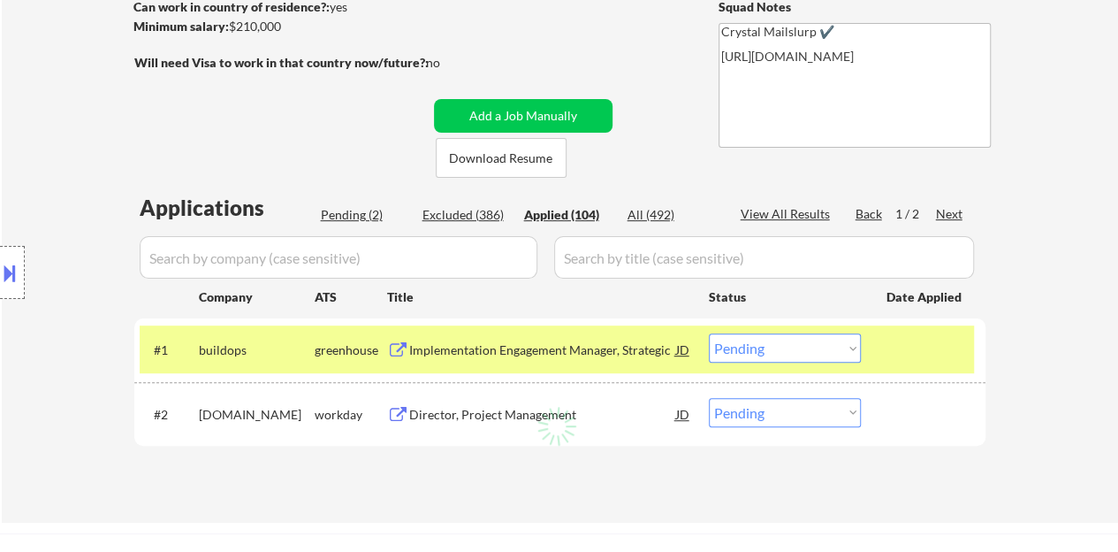
select select ""applied""
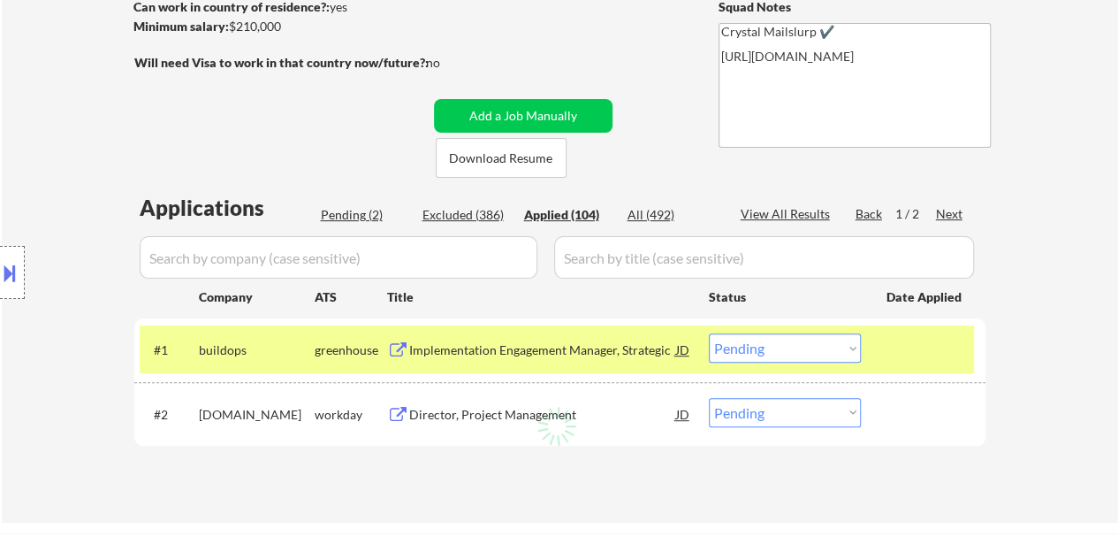
select select ""applied""
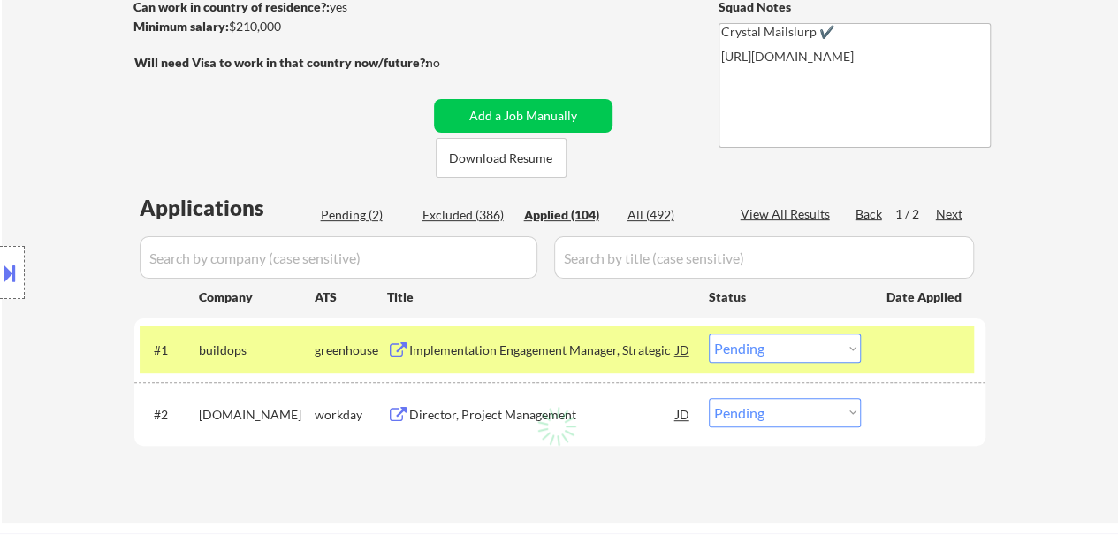
select select ""applied""
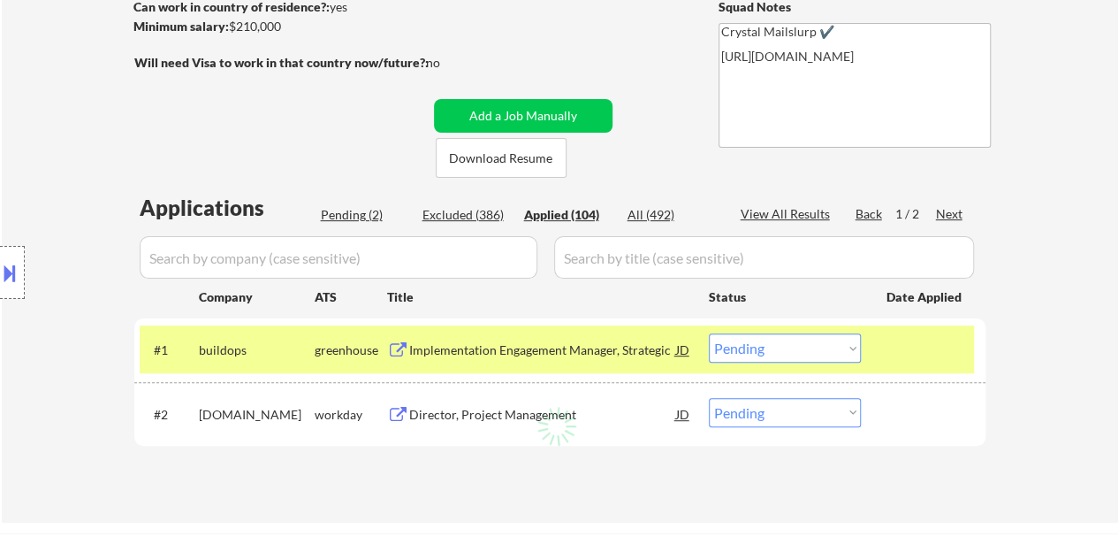
select select ""applied""
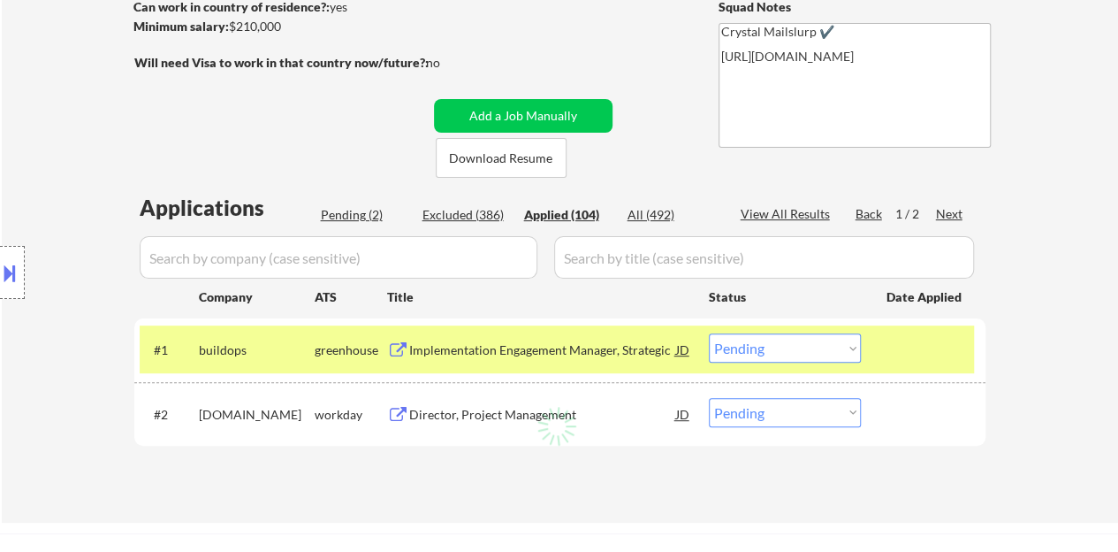
select select ""applied""
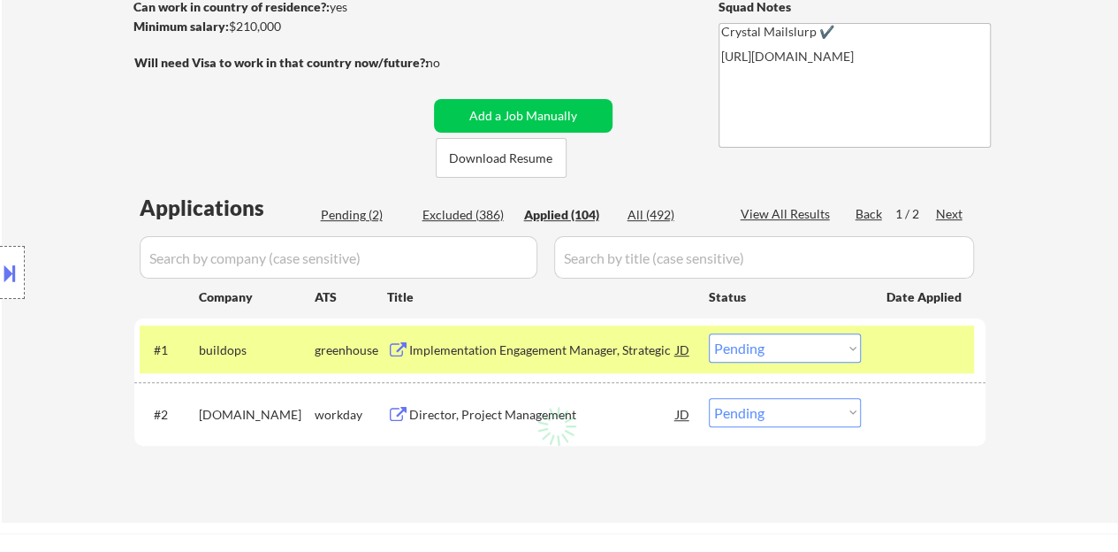
select select ""applied""
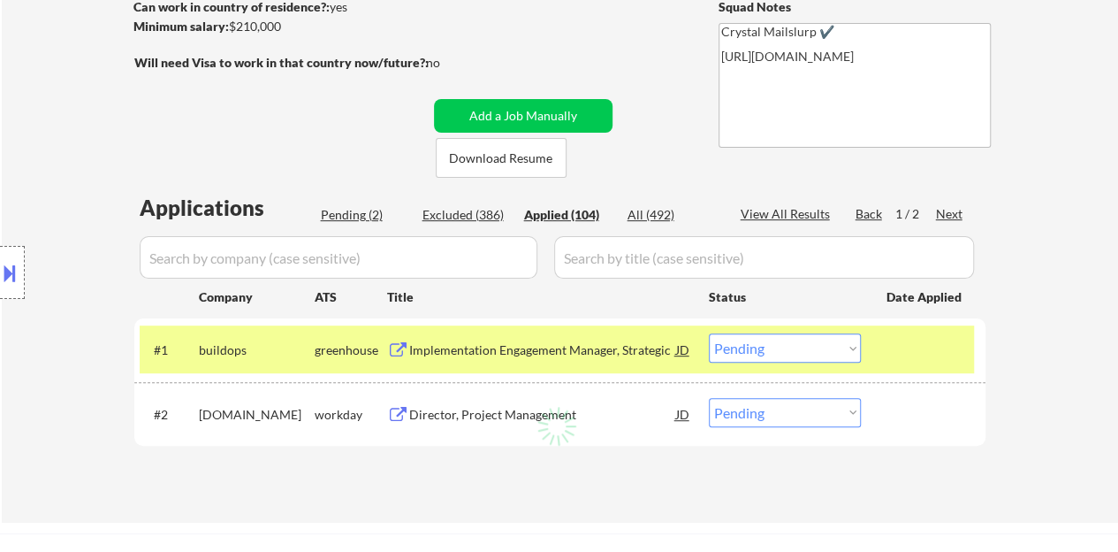
select select ""applied""
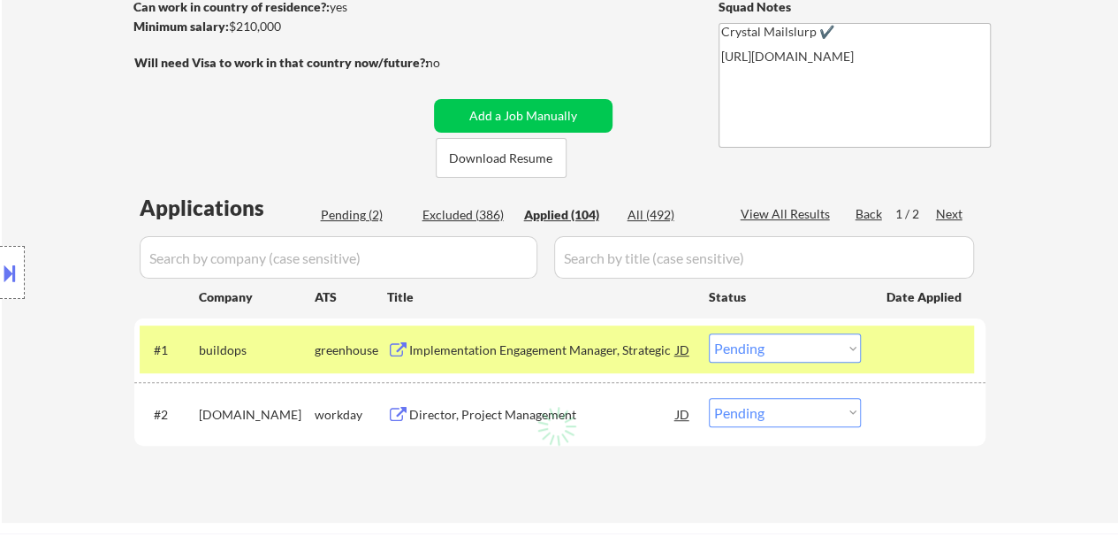
select select ""applied""
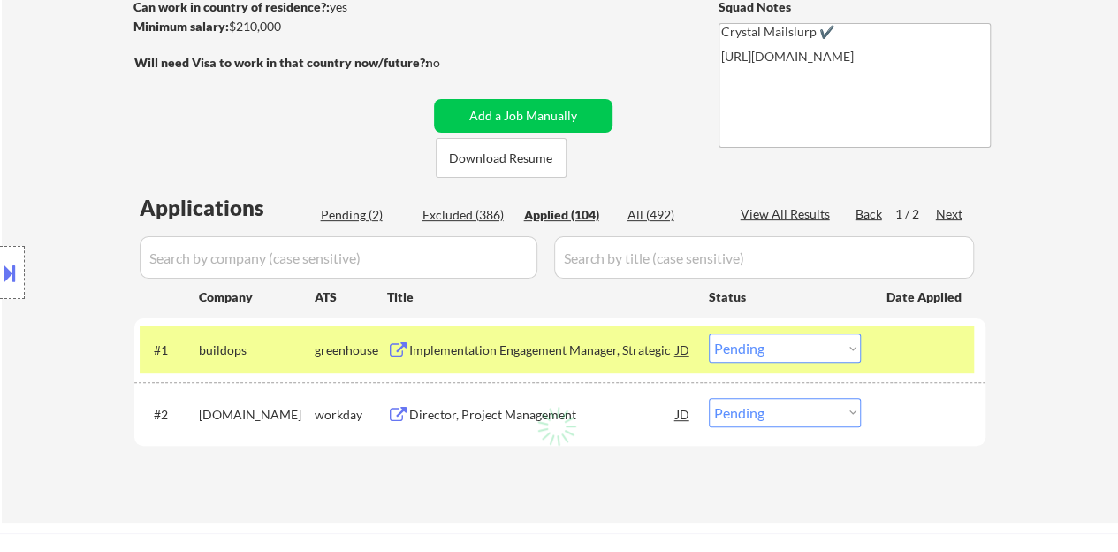
select select ""applied""
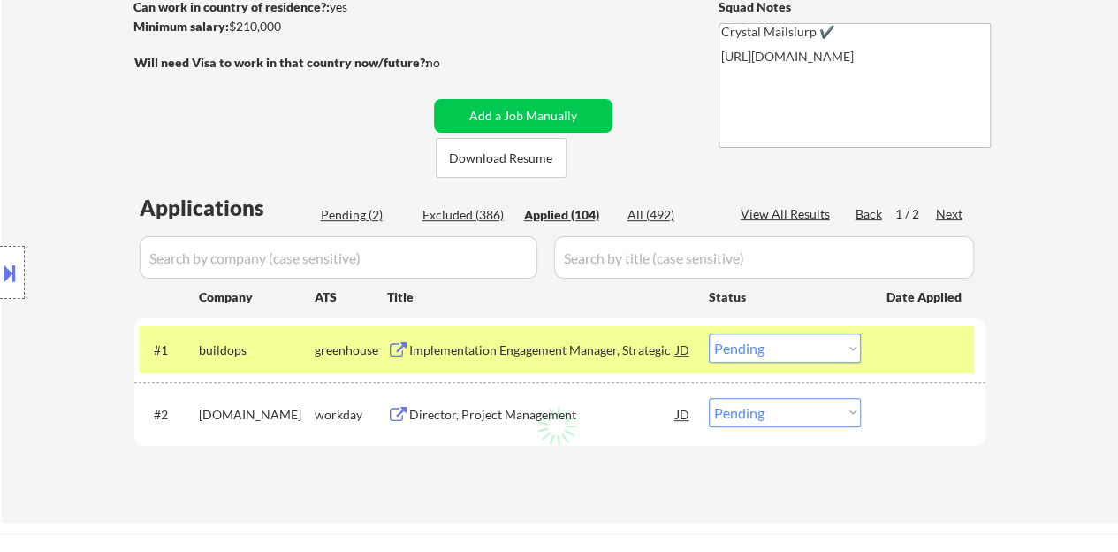
select select ""applied""
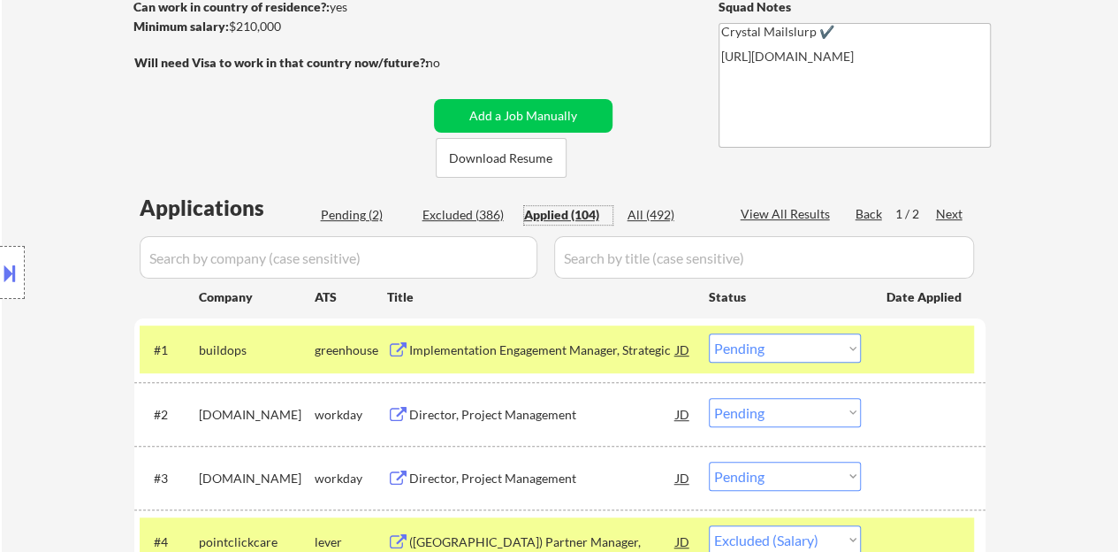
select select ""applied""
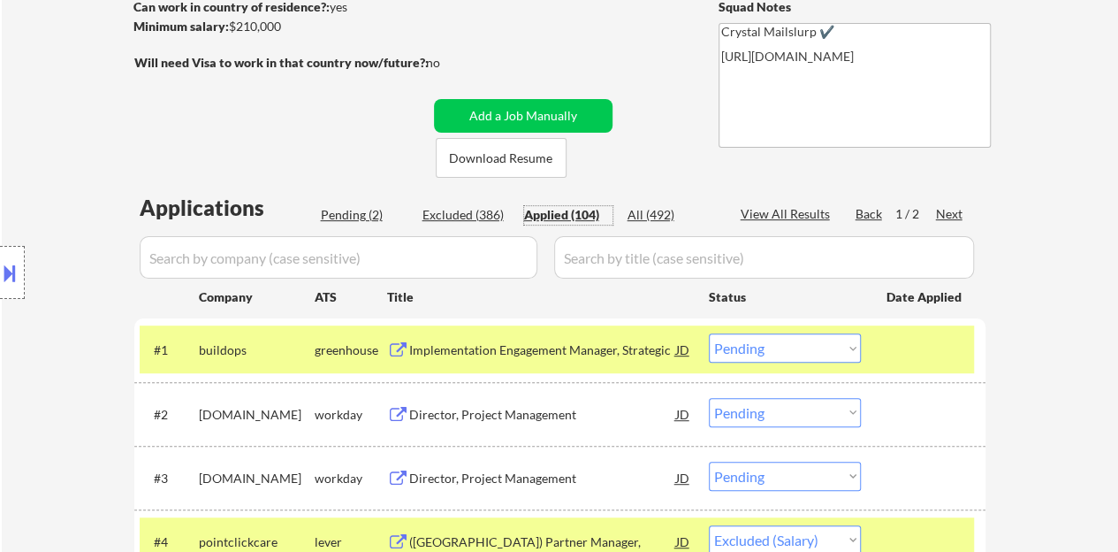
select select ""applied""
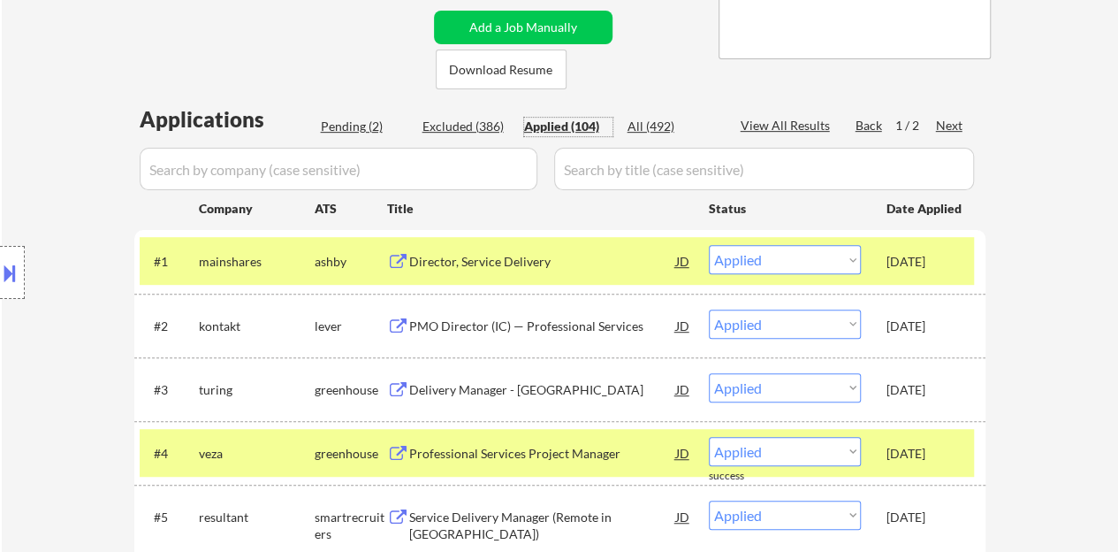
click at [924, 450] on div "[DATE]" at bounding box center [926, 454] width 78 height 18
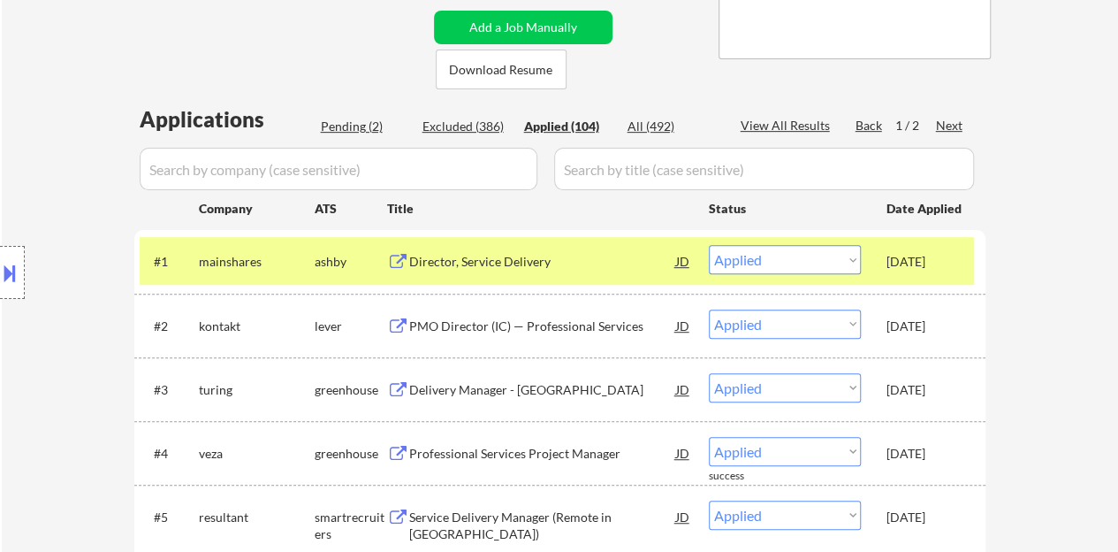
click at [507, 258] on div "Director, Service Delivery" at bounding box center [542, 262] width 267 height 18
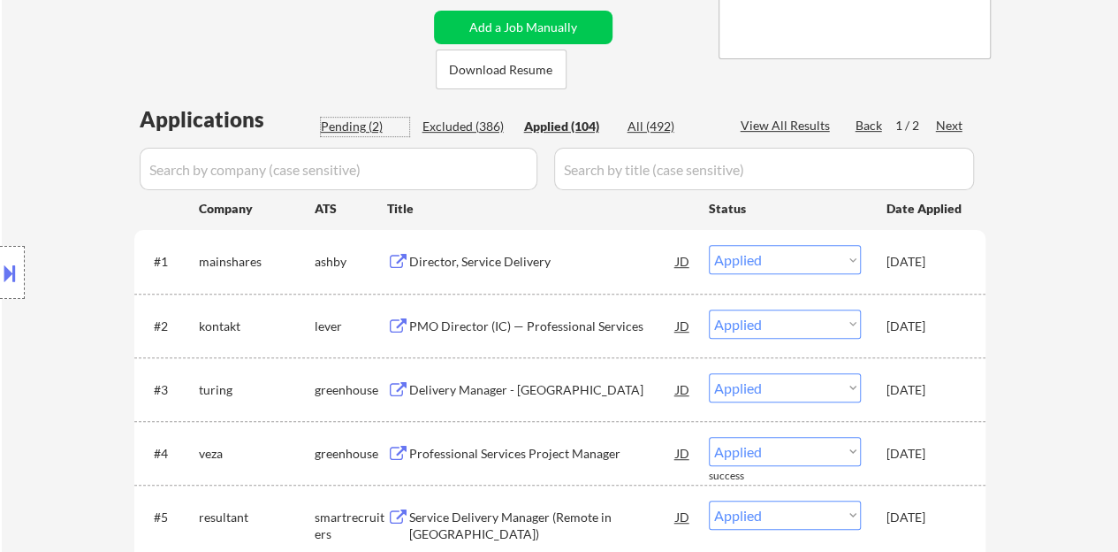
click at [366, 119] on div "Pending (2)" at bounding box center [365, 127] width 88 height 18
select select ""pending""
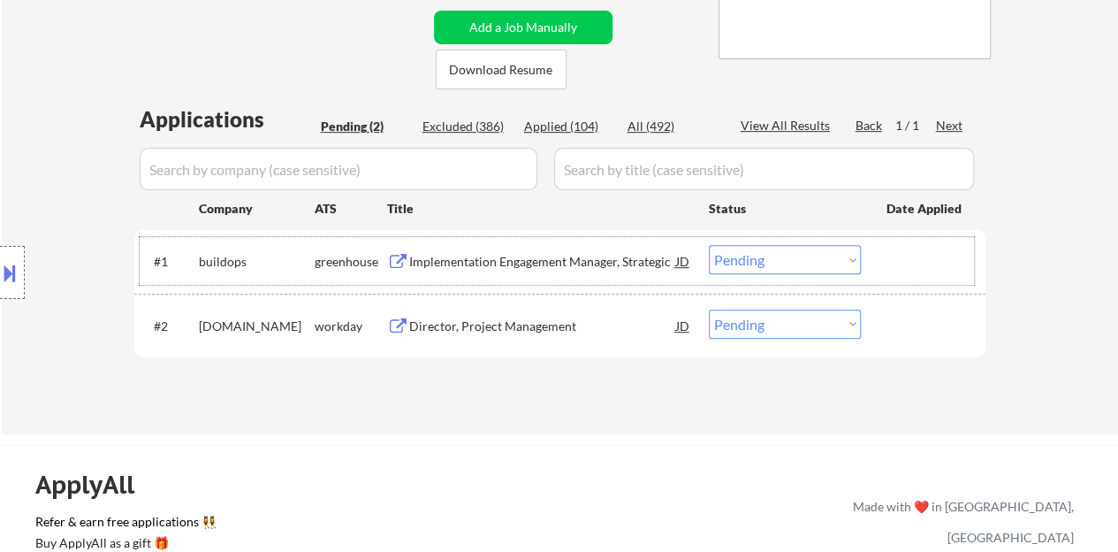
click at [935, 245] on div at bounding box center [926, 261] width 78 height 32
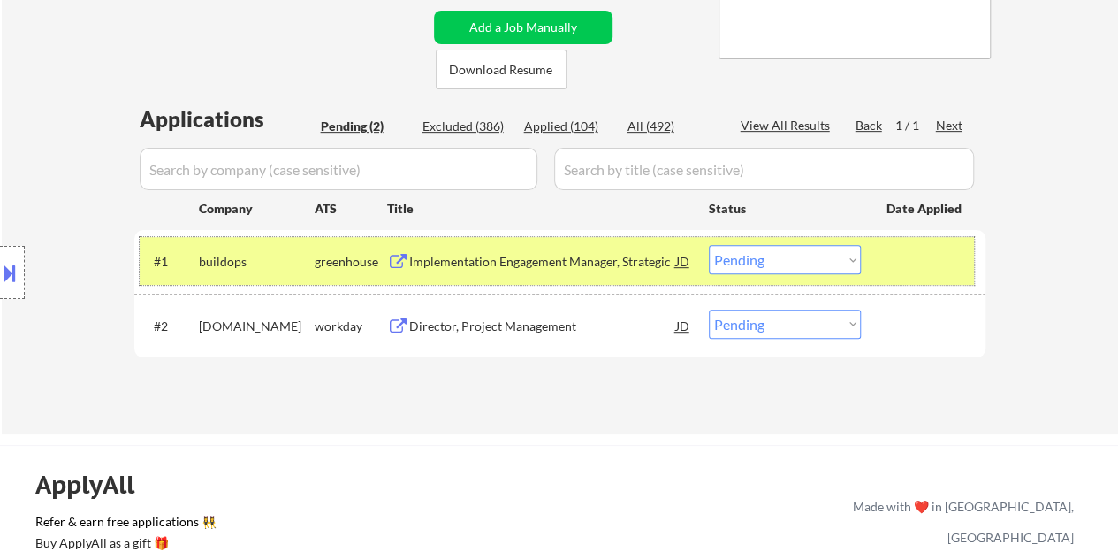
click at [796, 262] on select "Choose an option... Pending Applied Excluded (Questions) Excluded (Expired) Exc…" at bounding box center [785, 259] width 152 height 29
click at [498, 374] on div "Applications Pending (2) Excluded (386) Applied (104) All (492) View All Result…" at bounding box center [559, 252] width 851 height 296
click at [780, 248] on select "Choose an option... Pending Applied Excluded (Questions) Excluded (Expired) Exc…" at bounding box center [785, 259] width 152 height 29
click at [775, 272] on select "Choose an option... Pending Applied Excluded (Questions) Excluded (Expired) Exc…" at bounding box center [785, 259] width 152 height 29
click at [709, 245] on select "Choose an option... Pending Applied Excluded (Questions) Excluded (Expired) Exc…" at bounding box center [785, 259] width 152 height 29
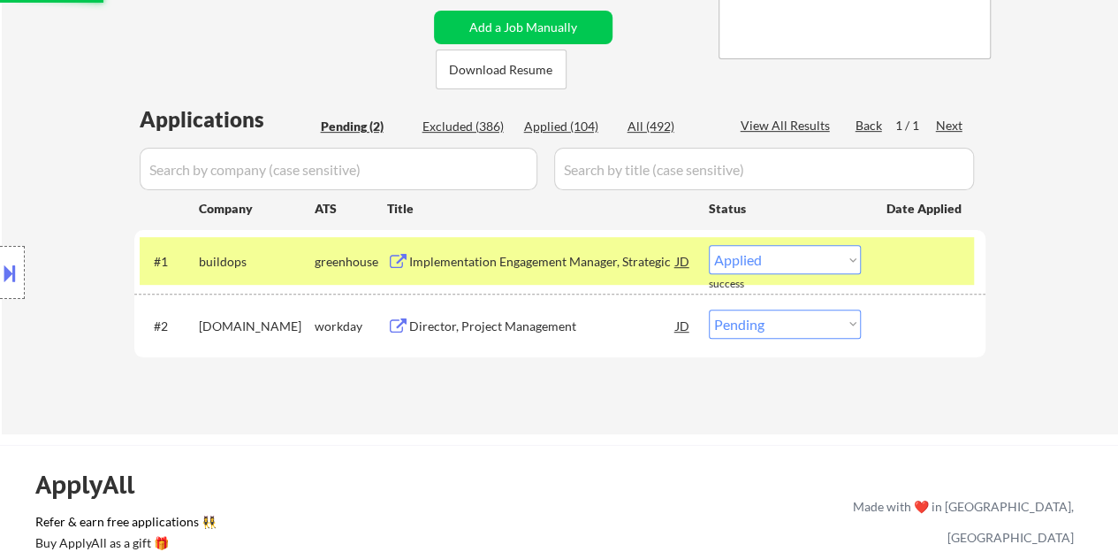
select select ""pending""
